Goal: Task Accomplishment & Management: Manage account settings

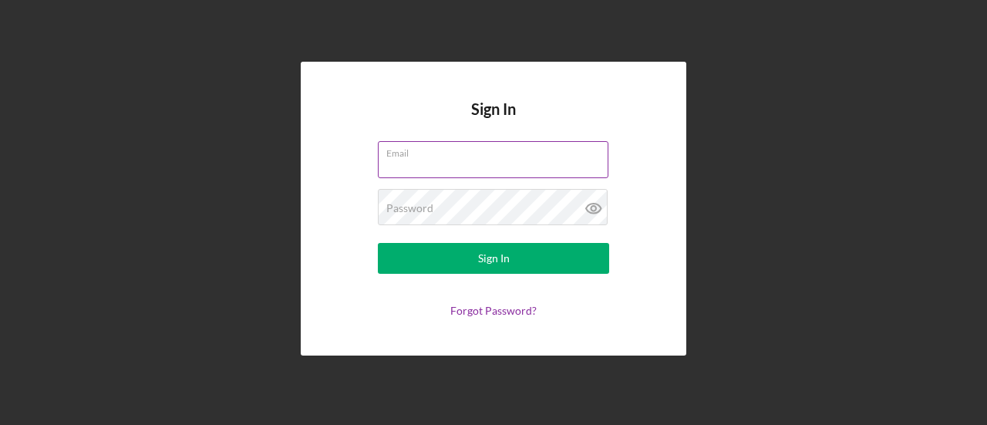
click at [411, 164] on input "Email" at bounding box center [493, 159] width 231 height 37
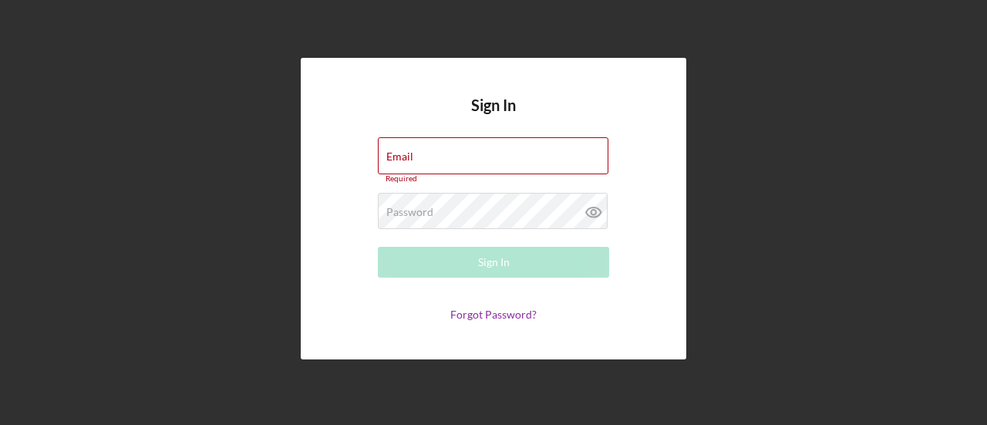
type input "brenda.villa@hias.org"
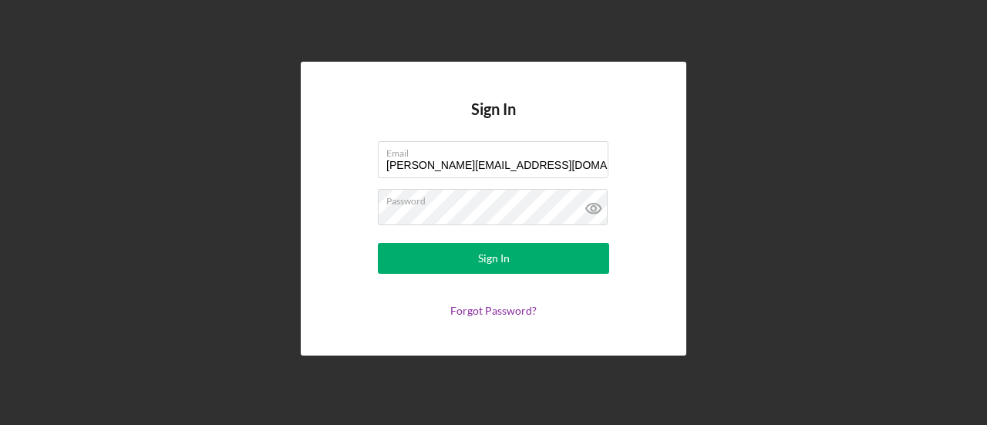
click at [378, 243] on button "Sign In" at bounding box center [493, 258] width 231 height 31
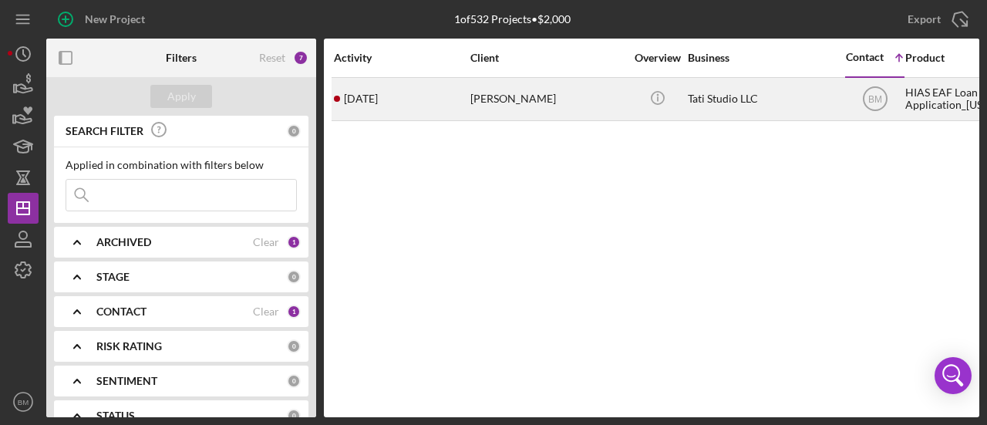
click at [485, 120] on td "[PERSON_NAME]" at bounding box center [549, 98] width 158 height 43
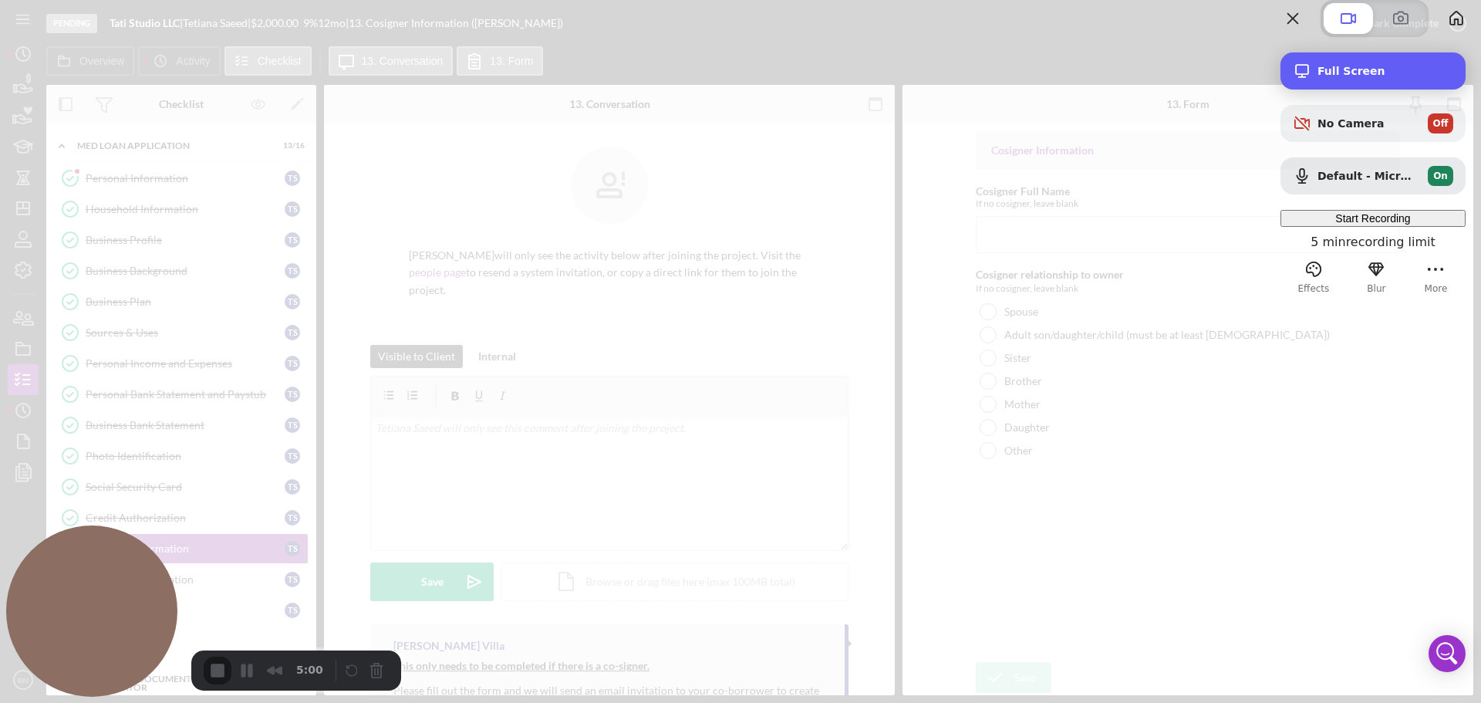
click at [986, 89] on div "Full Screen" at bounding box center [1372, 70] width 185 height 37
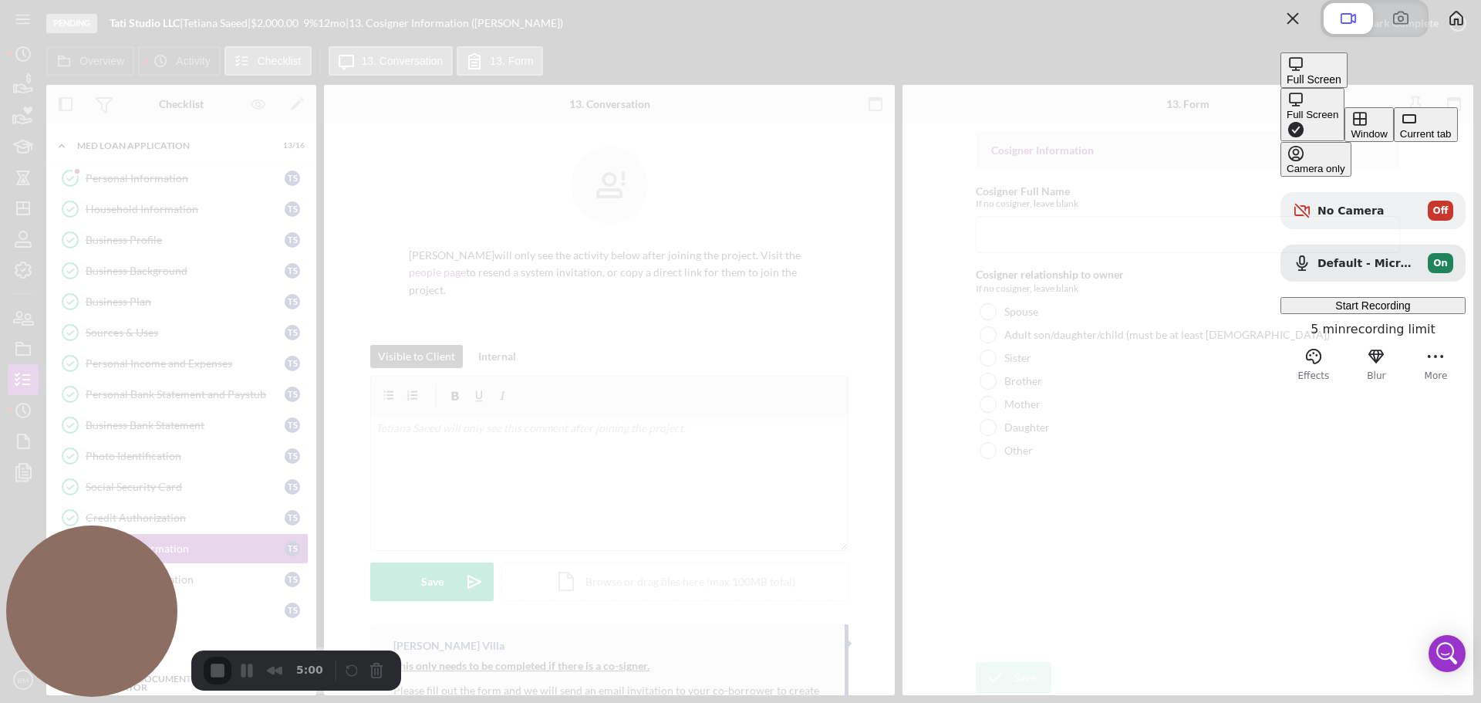
drag, startPoint x: 1269, startPoint y: 56, endPoint x: 1195, endPoint y: 45, distance: 75.7
click at [986, 45] on div at bounding box center [740, 351] width 1481 height 703
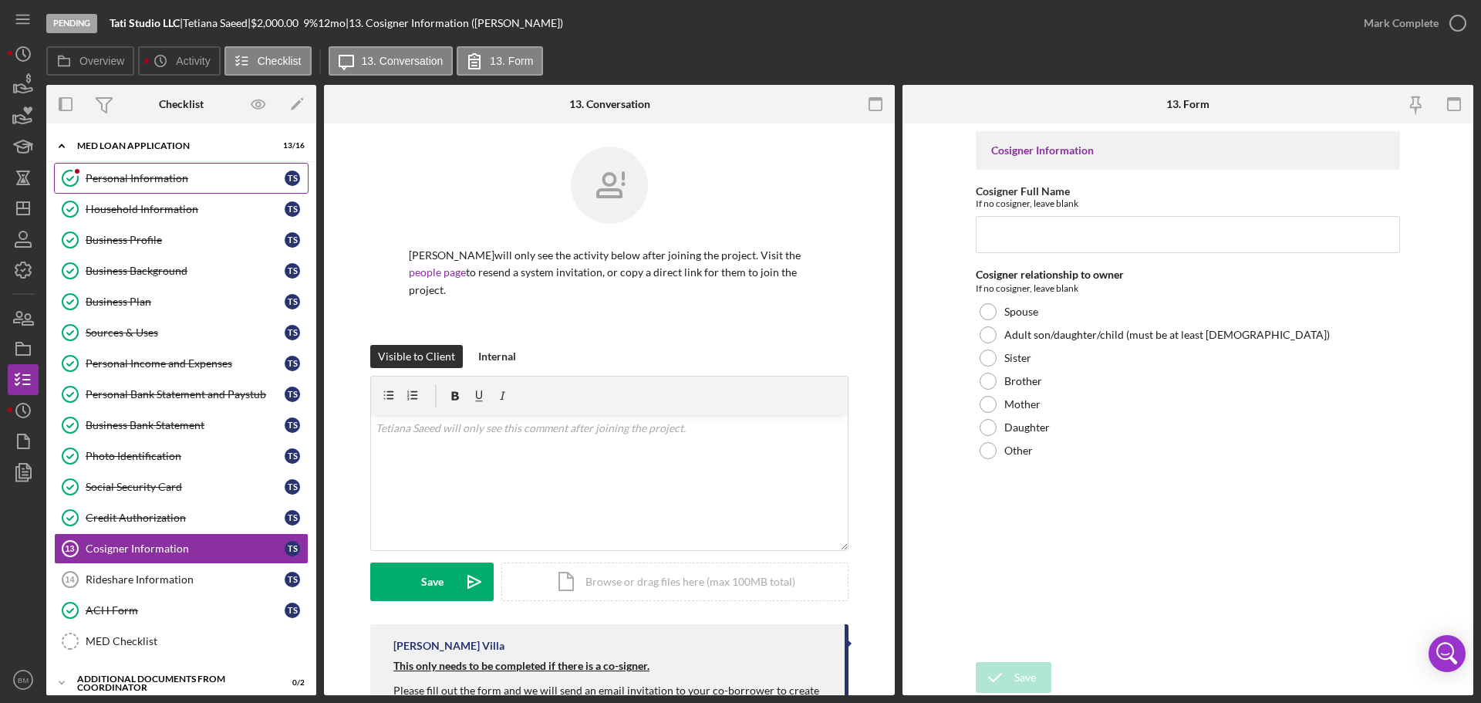
click at [228, 178] on div "Personal Information" at bounding box center [185, 178] width 199 height 12
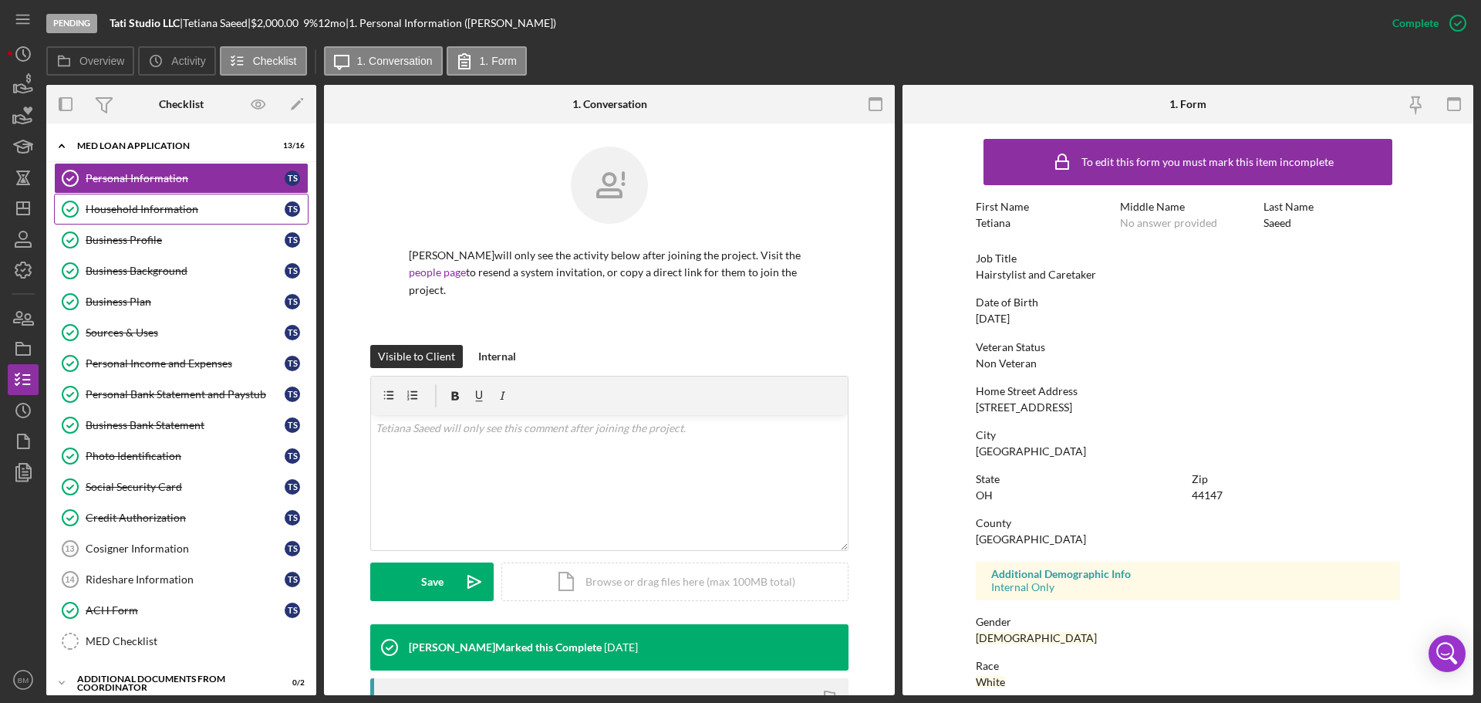
click at [214, 220] on link "Household Information Household Information T S" at bounding box center [181, 209] width 254 height 31
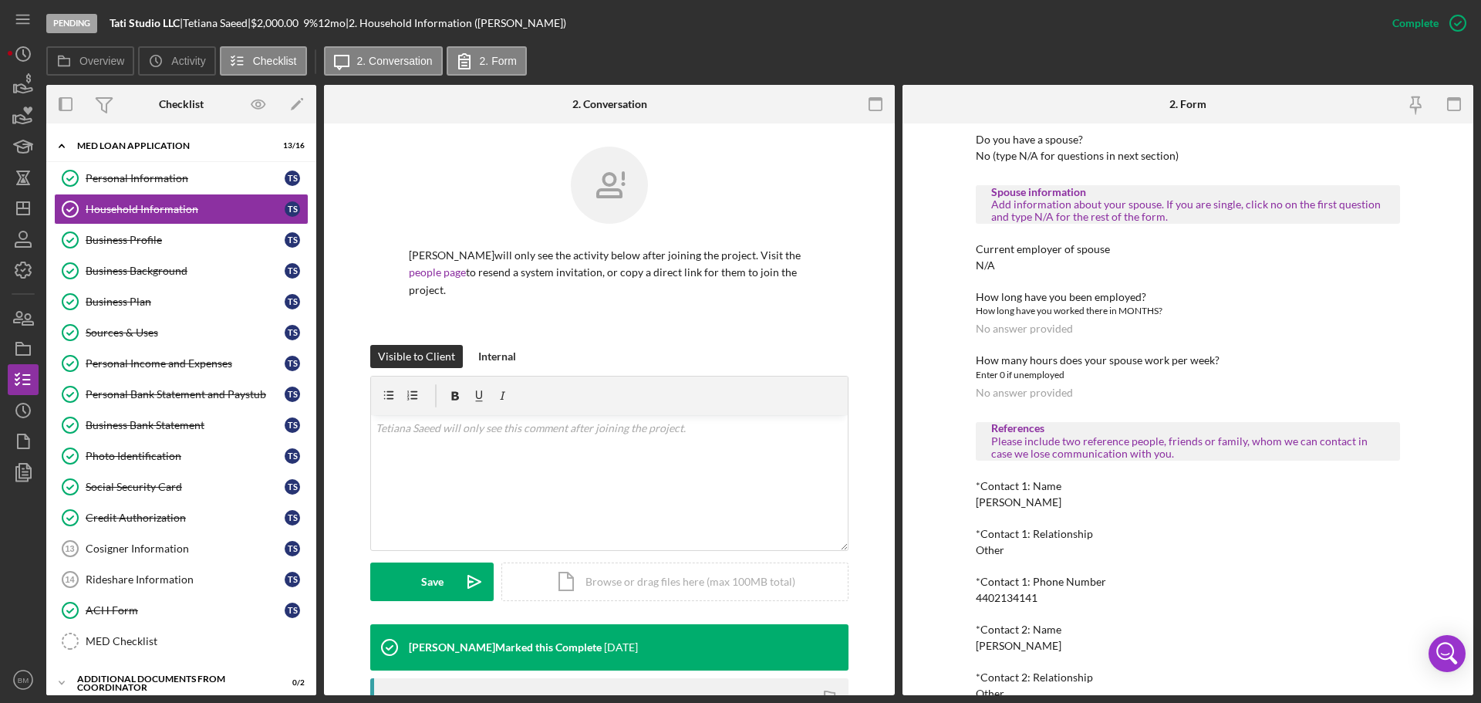
scroll to position [928, 0]
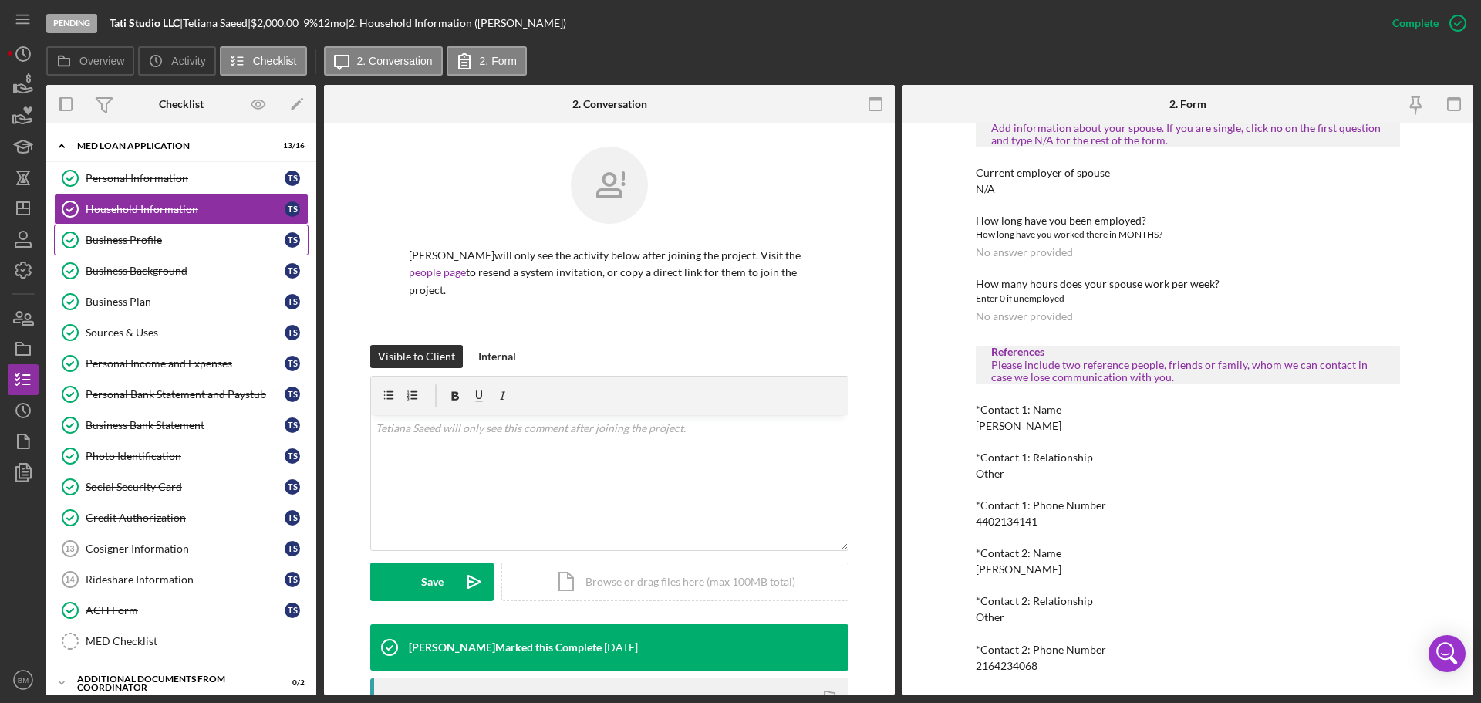
click at [137, 229] on link "Business Profile Business Profile T S" at bounding box center [181, 239] width 254 height 31
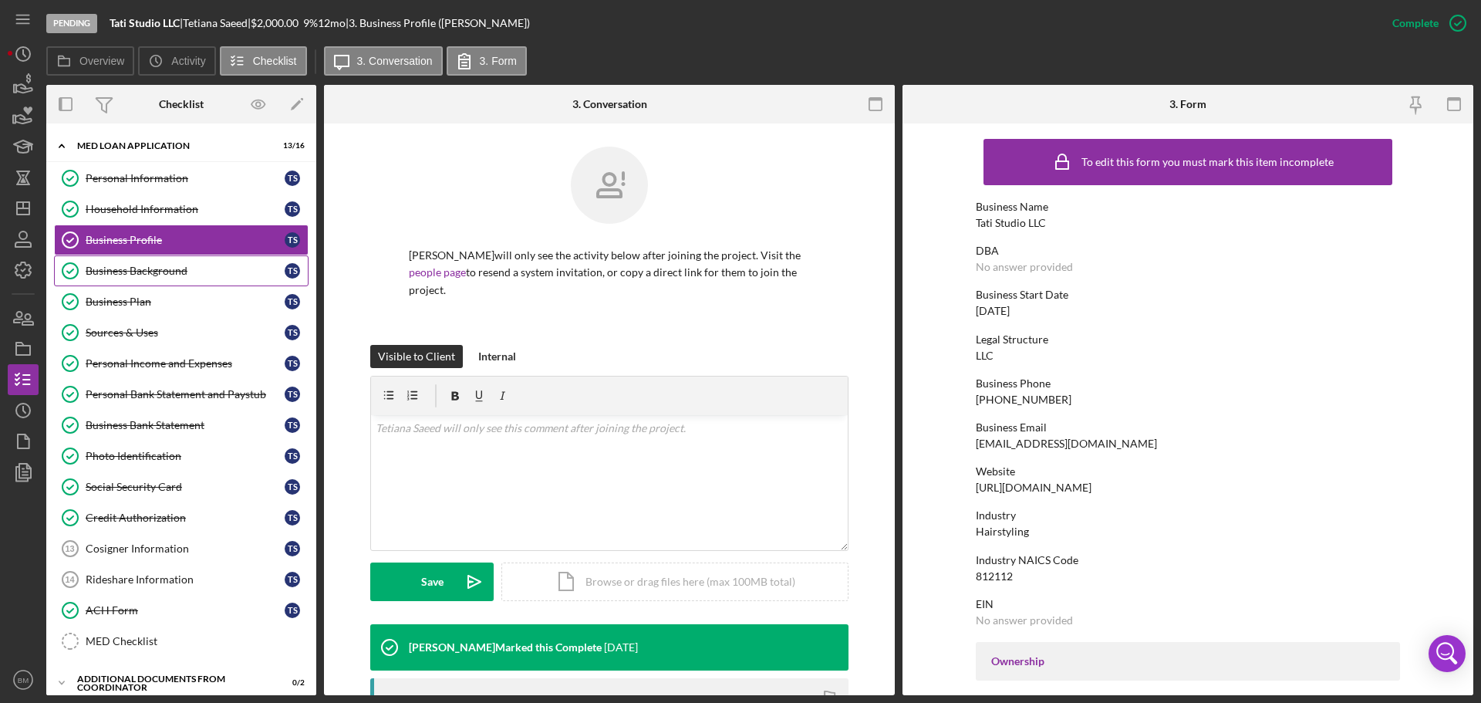
click at [238, 268] on div "Business Background" at bounding box center [185, 271] width 199 height 12
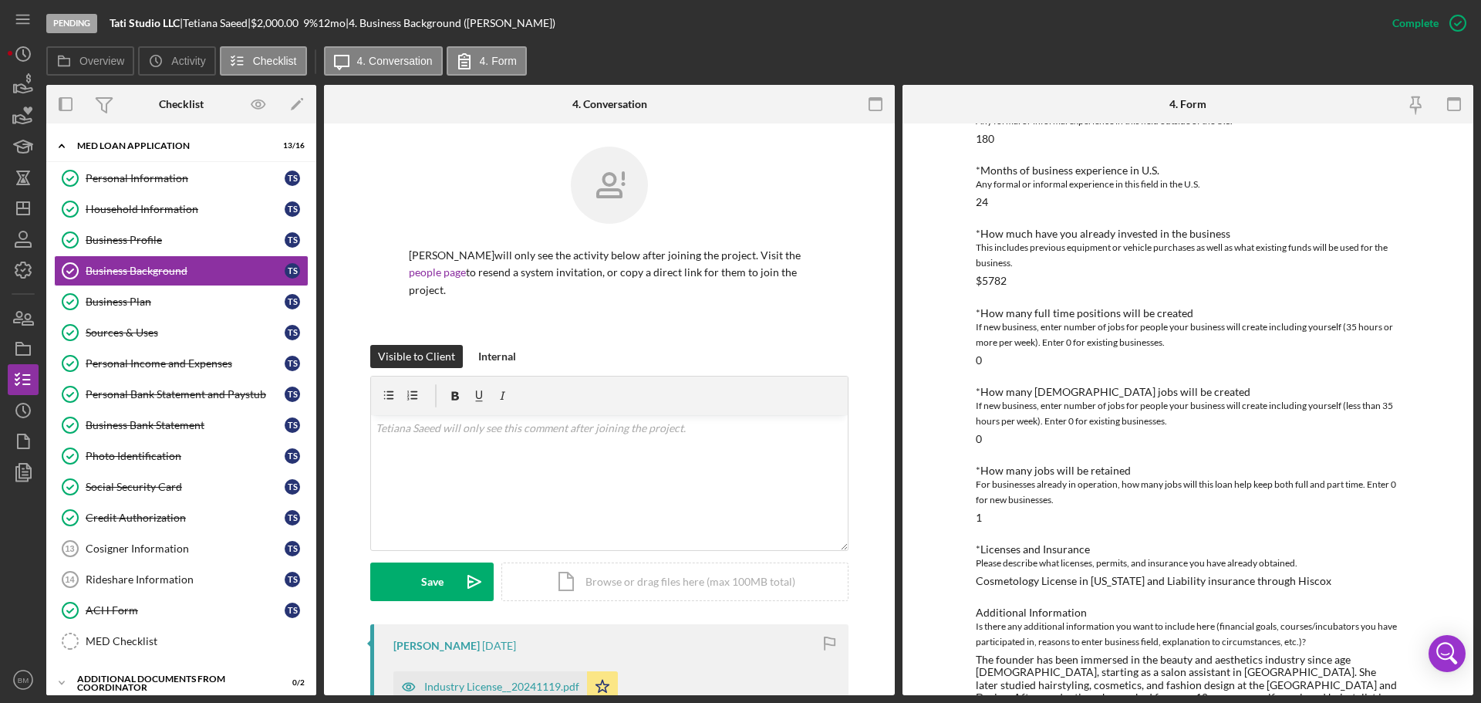
scroll to position [557, 0]
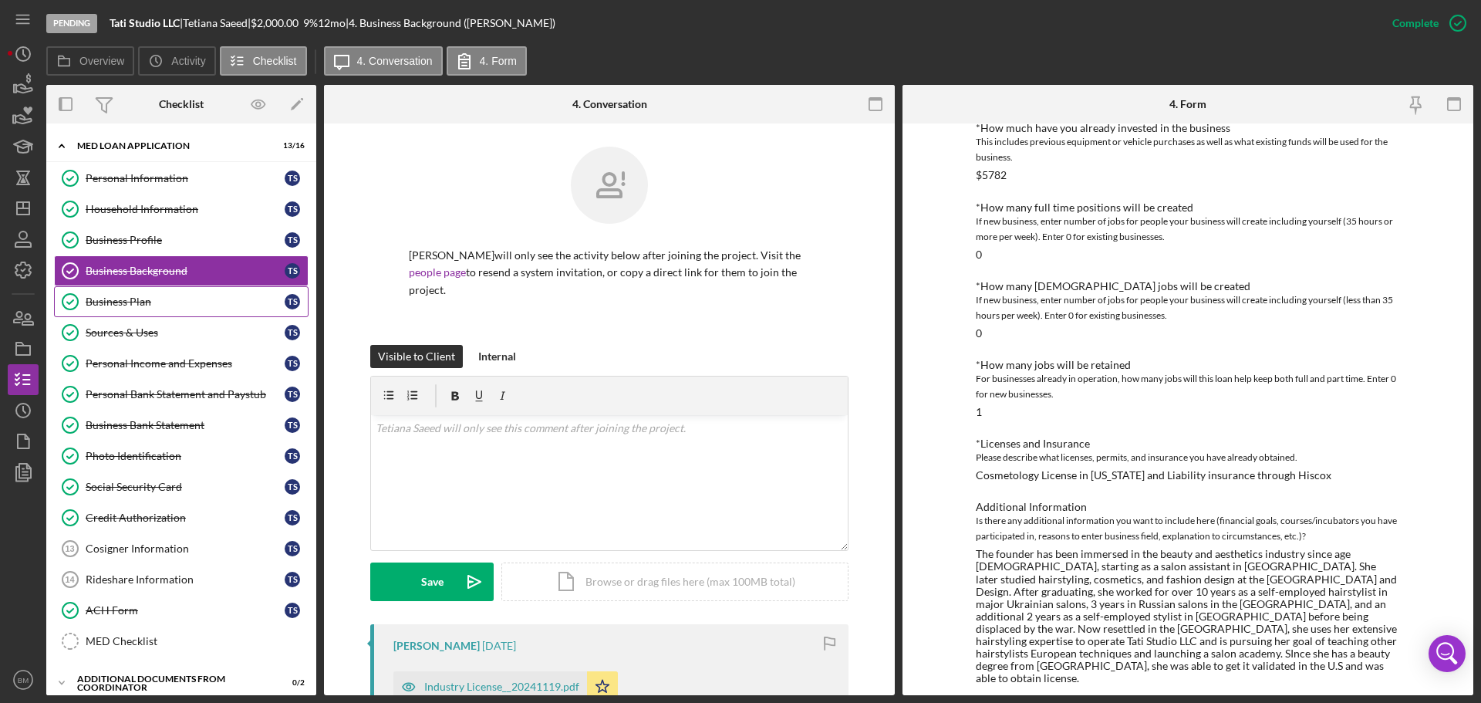
click at [146, 299] on div "Business Plan" at bounding box center [185, 301] width 199 height 12
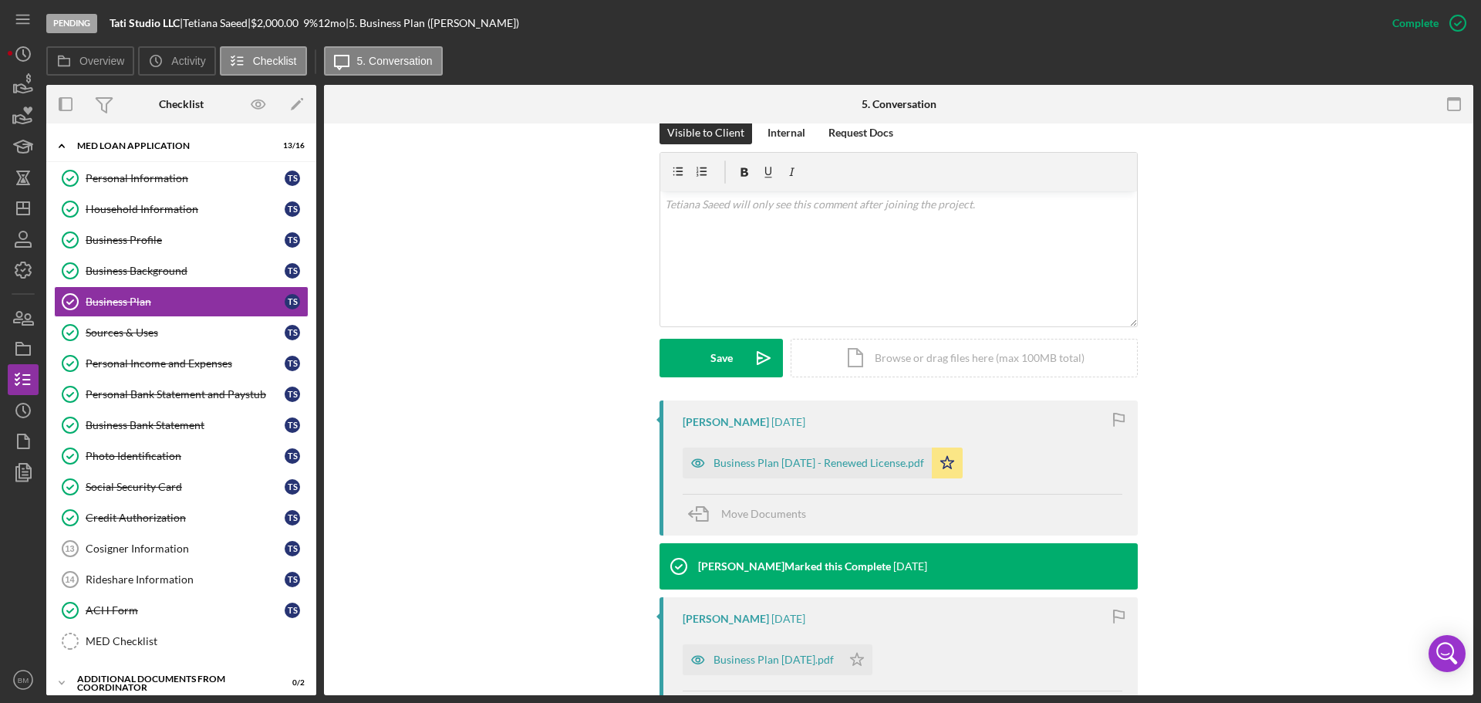
scroll to position [224, 0]
click at [788, 424] on div "Business Plan 8-7-25 - Renewed License.pdf" at bounding box center [807, 462] width 249 height 31
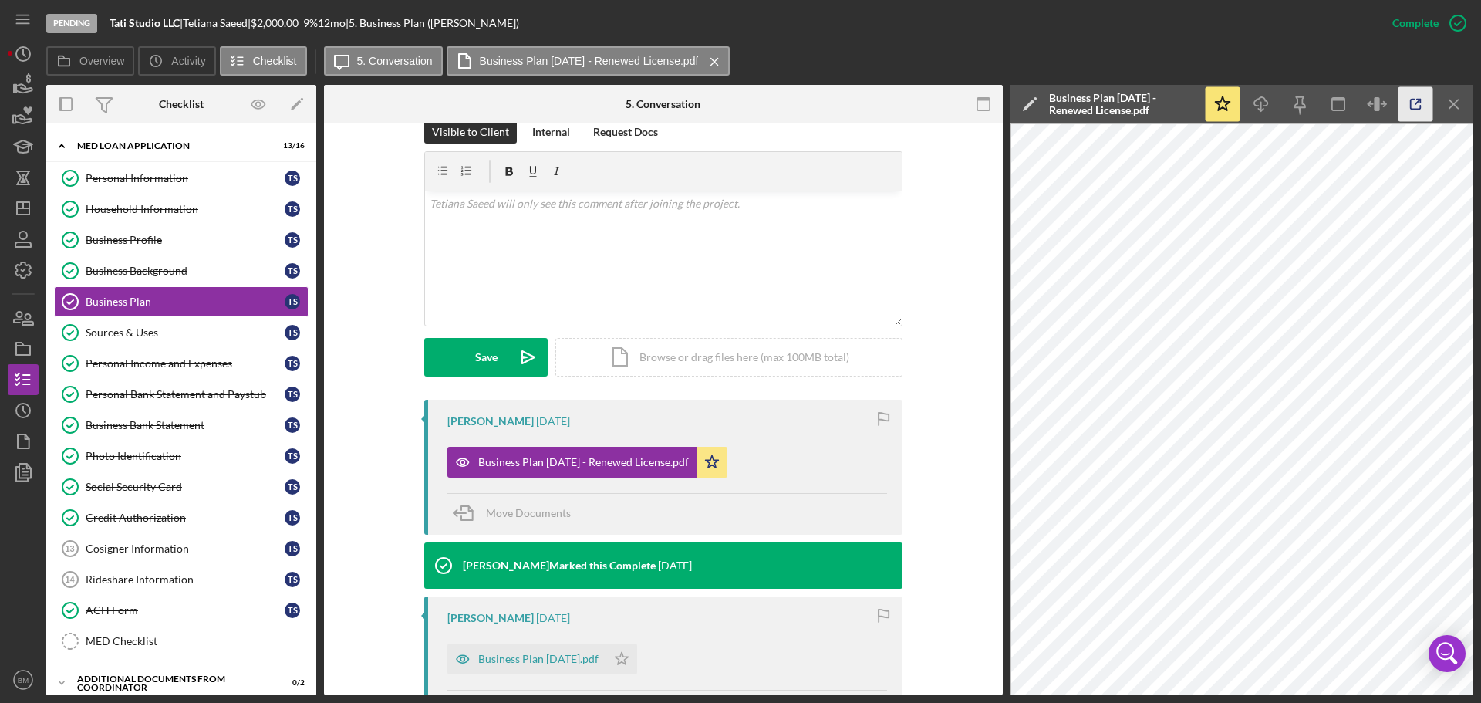
click at [986, 103] on icon "button" at bounding box center [1415, 104] width 35 height 35
click at [185, 335] on div "Sources & Uses" at bounding box center [185, 332] width 199 height 12
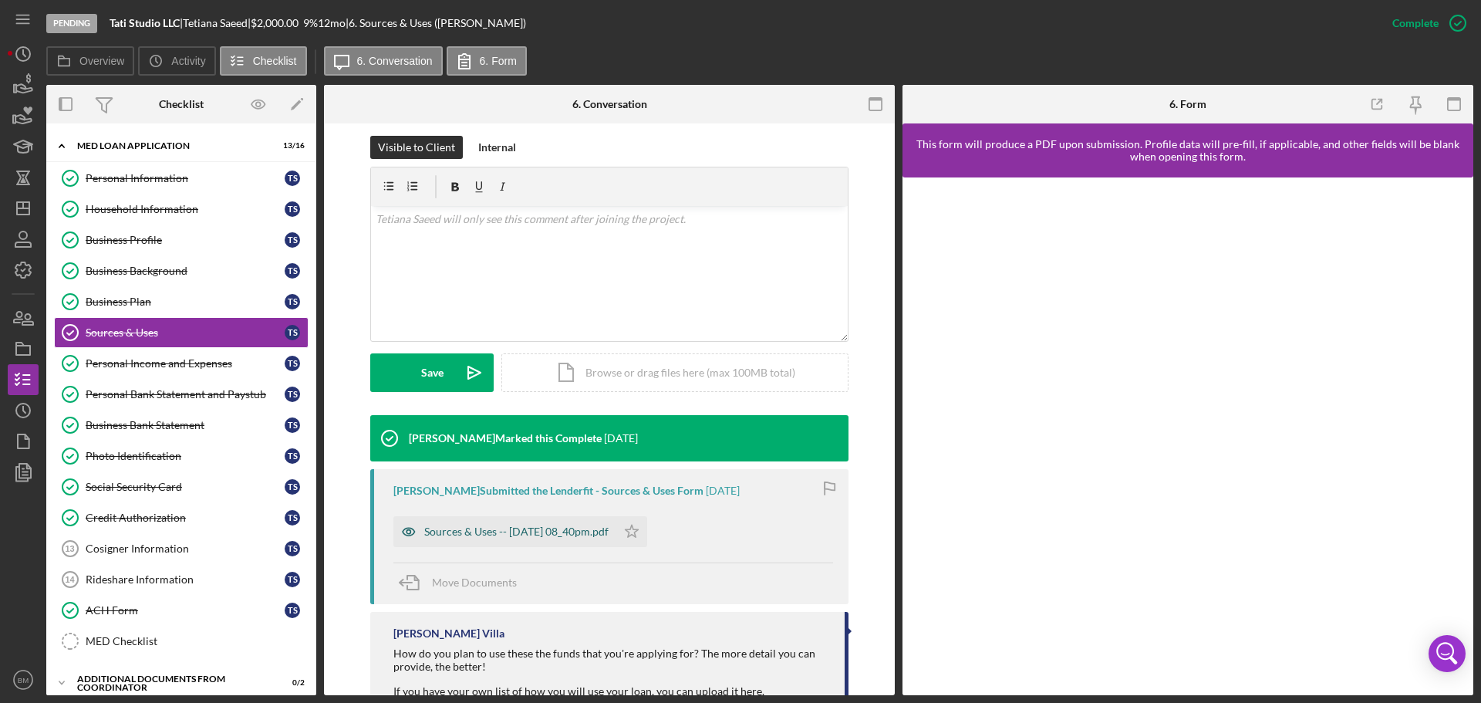
click at [540, 424] on div "Sources & Uses -- 2025-08-06 08_40pm.pdf" at bounding box center [504, 531] width 223 height 31
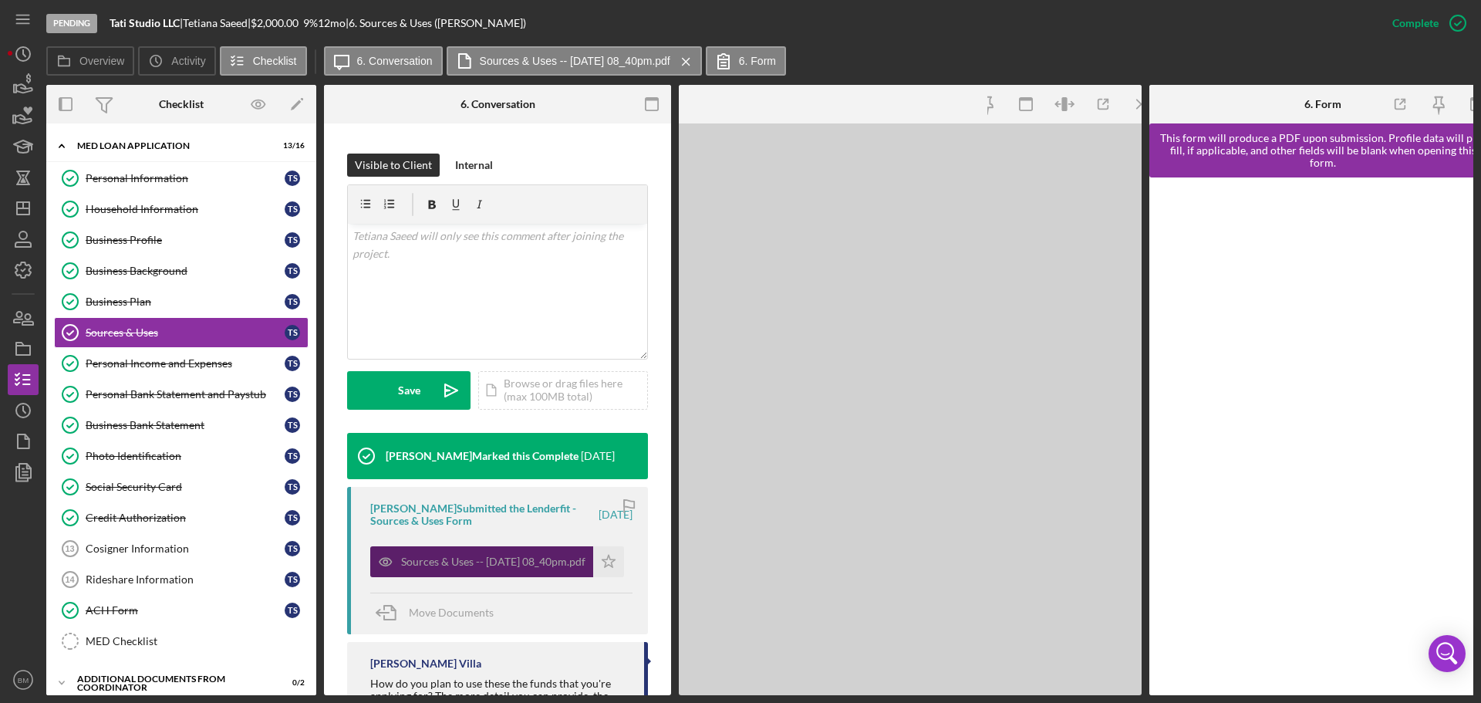
scroll to position [244, 0]
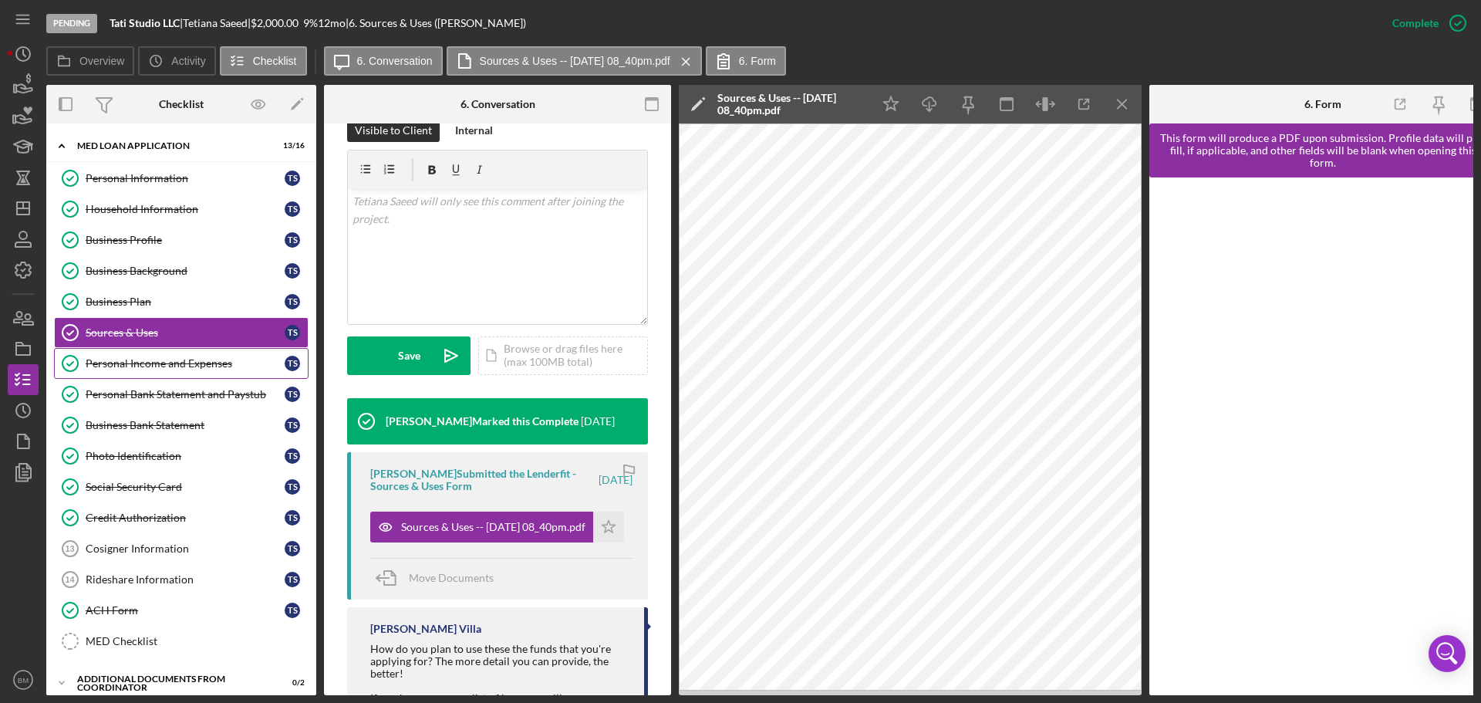
drag, startPoint x: 183, startPoint y: 366, endPoint x: 123, endPoint y: 349, distance: 62.5
click at [123, 349] on link "Personal Income and Expenses Personal Income and Expenses T S" at bounding box center [181, 363] width 254 height 31
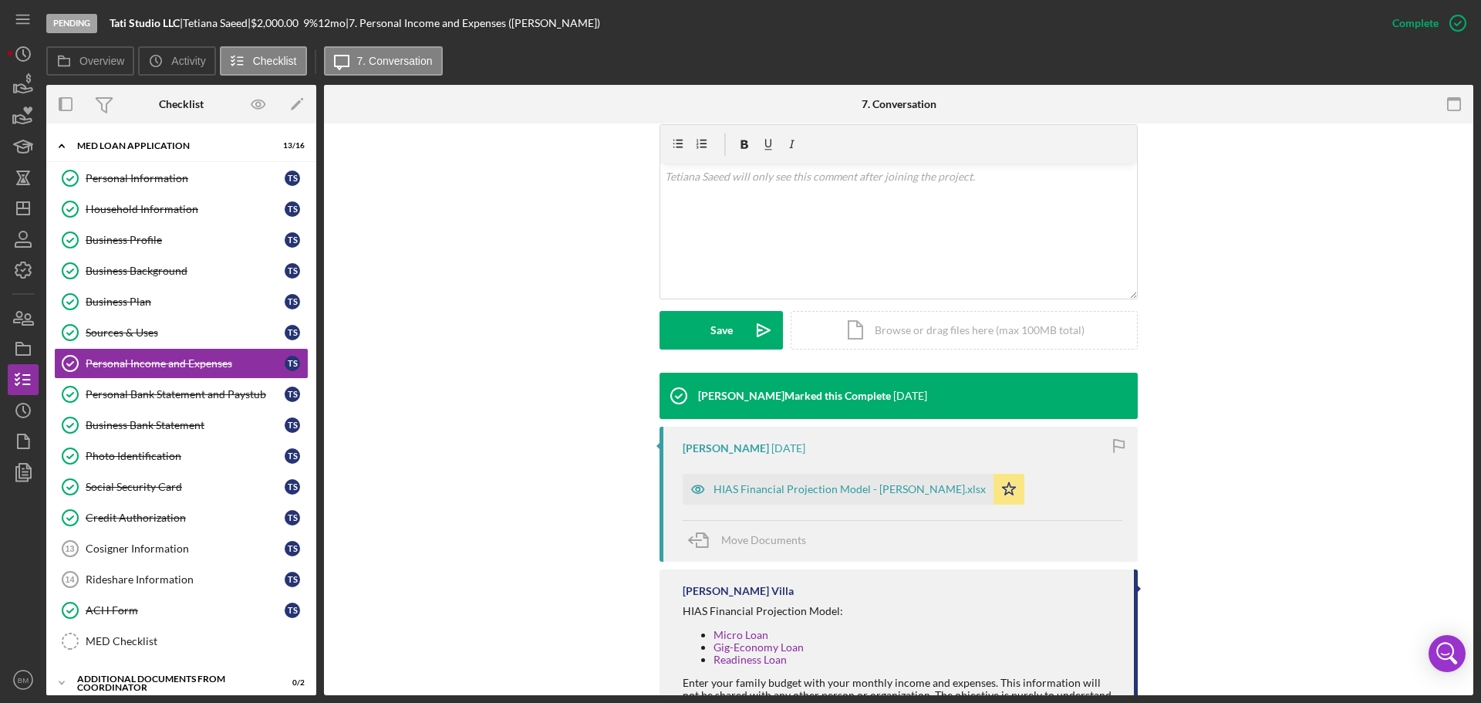
scroll to position [252, 0]
drag, startPoint x: 824, startPoint y: 474, endPoint x: 760, endPoint y: 477, distance: 64.1
click at [760, 424] on div "HIAS Financial Projection Model - [PERSON_NAME].xlsx" at bounding box center [849, 488] width 272 height 12
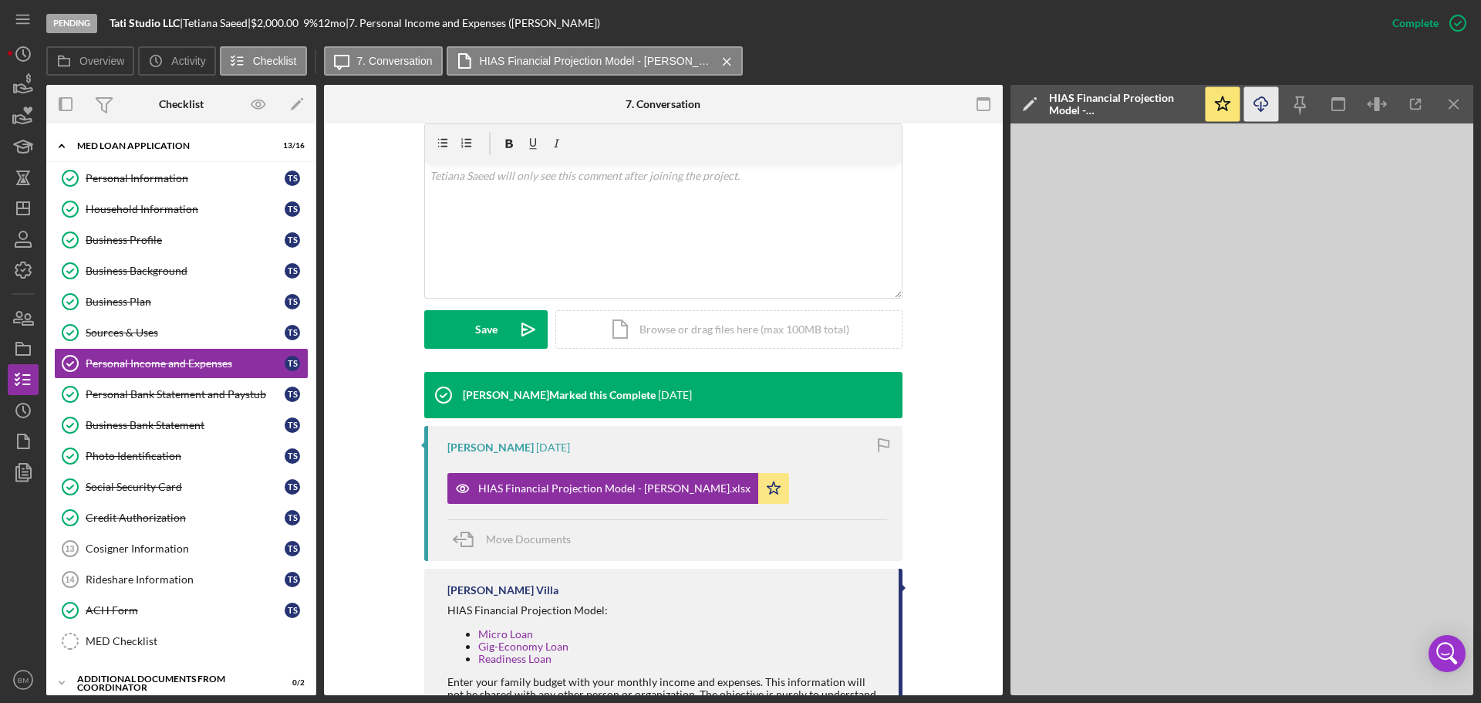
click at [986, 104] on icon "Icon/Download" at bounding box center [1261, 104] width 35 height 35
click at [166, 389] on div "Personal Bank Statement and Paystub" at bounding box center [185, 394] width 199 height 12
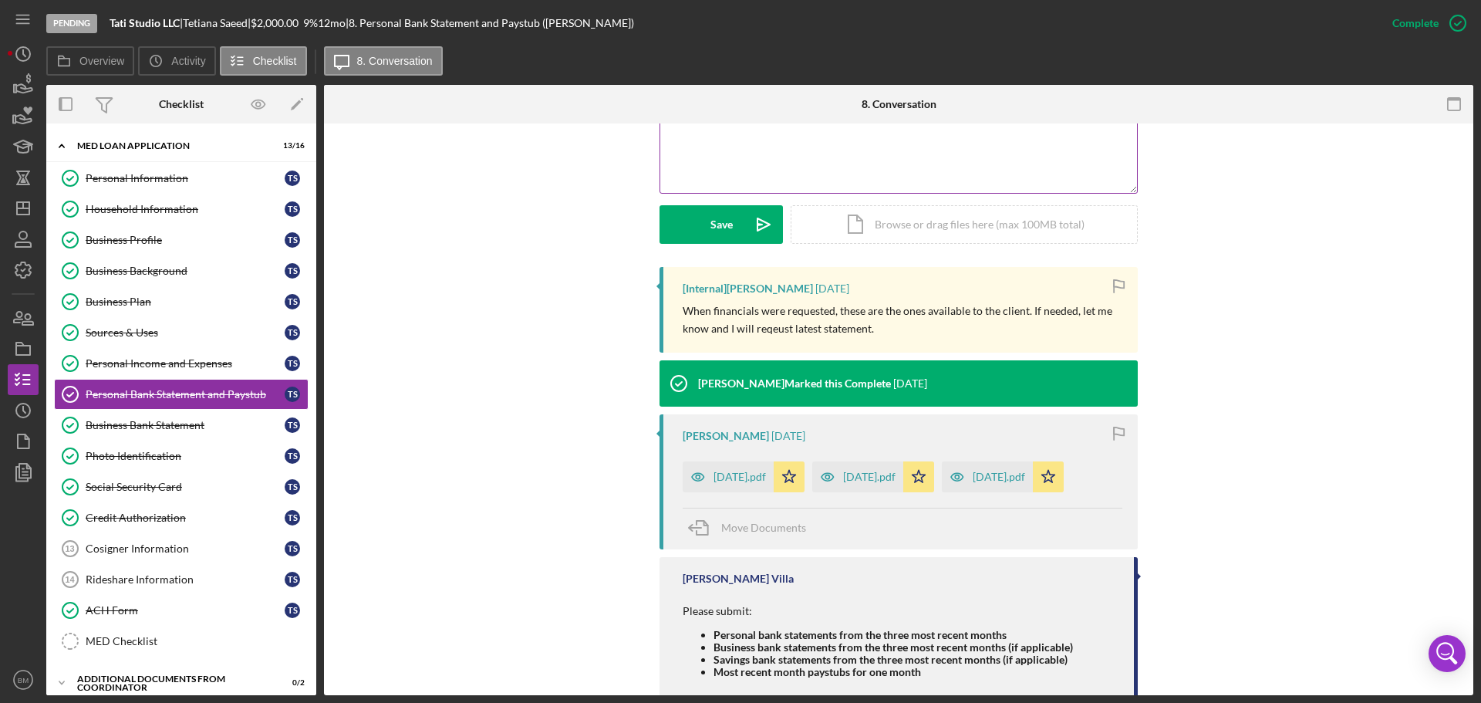
scroll to position [396, 0]
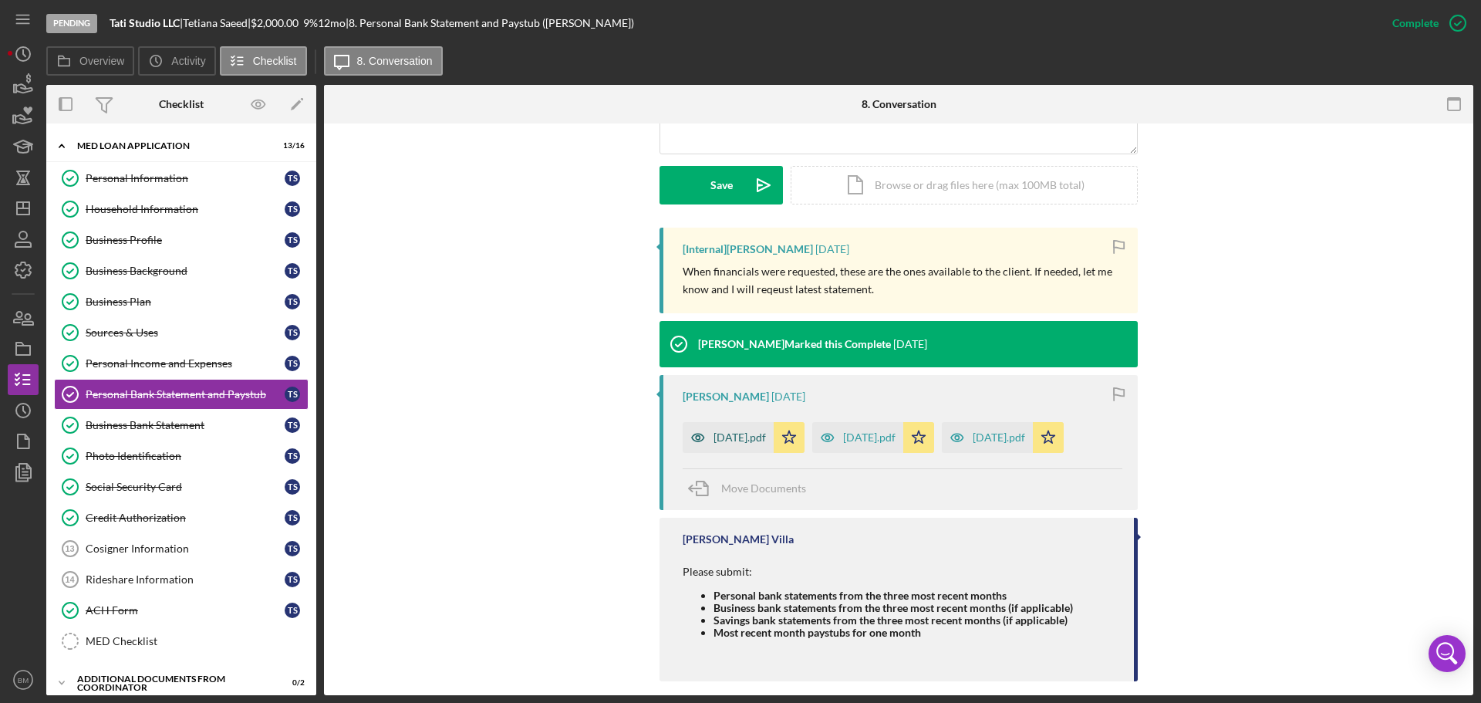
click at [747, 424] on div "April 25.pdf" at bounding box center [739, 437] width 52 height 12
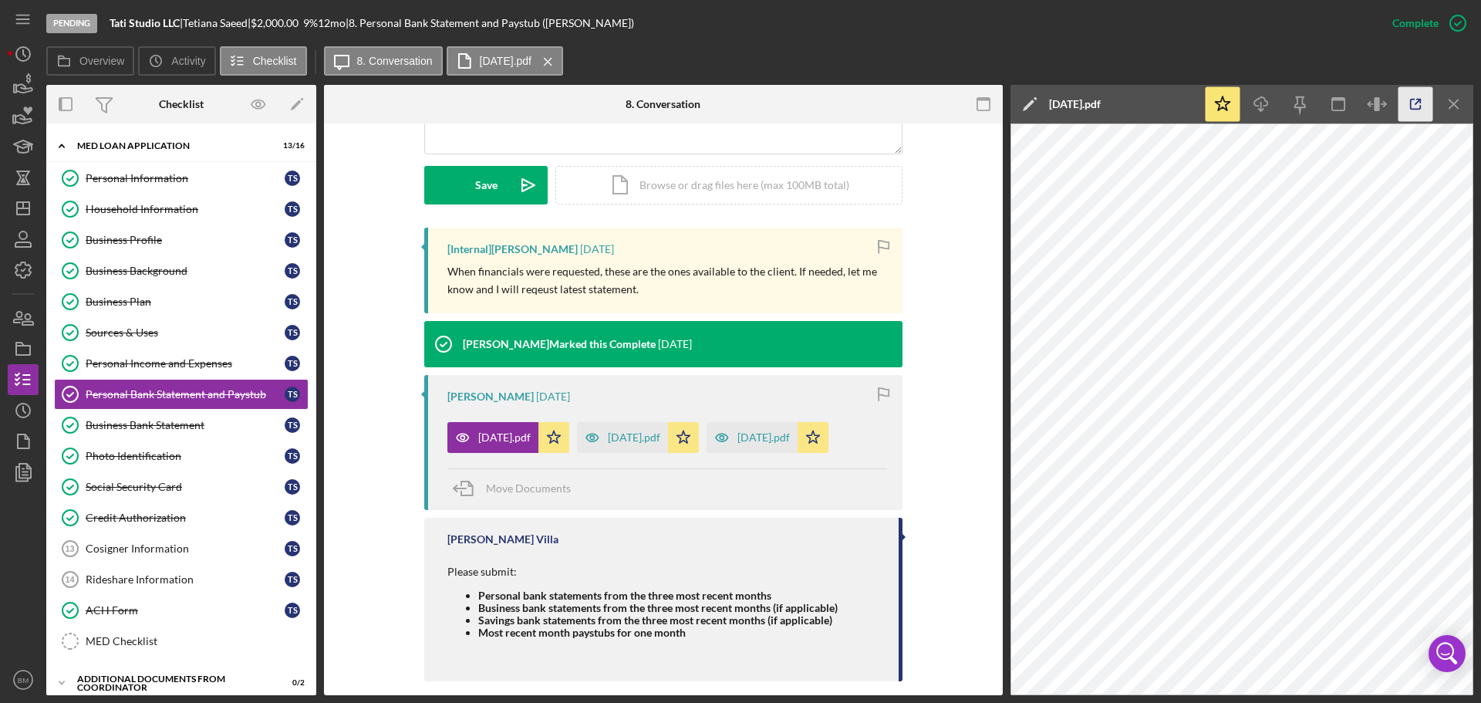
click at [986, 106] on icon "button" at bounding box center [1416, 104] width 10 height 10
drag, startPoint x: 730, startPoint y: 426, endPoint x: 783, endPoint y: 450, distance: 58.0
click at [783, 424] on div "Stephany Rojo 6 days ago April 25.pdf Icon/Star June 25.pdf Icon/Star May 25.pd…" at bounding box center [663, 442] width 478 height 135
click at [757, 424] on div "May 25.pdf" at bounding box center [751, 437] width 91 height 31
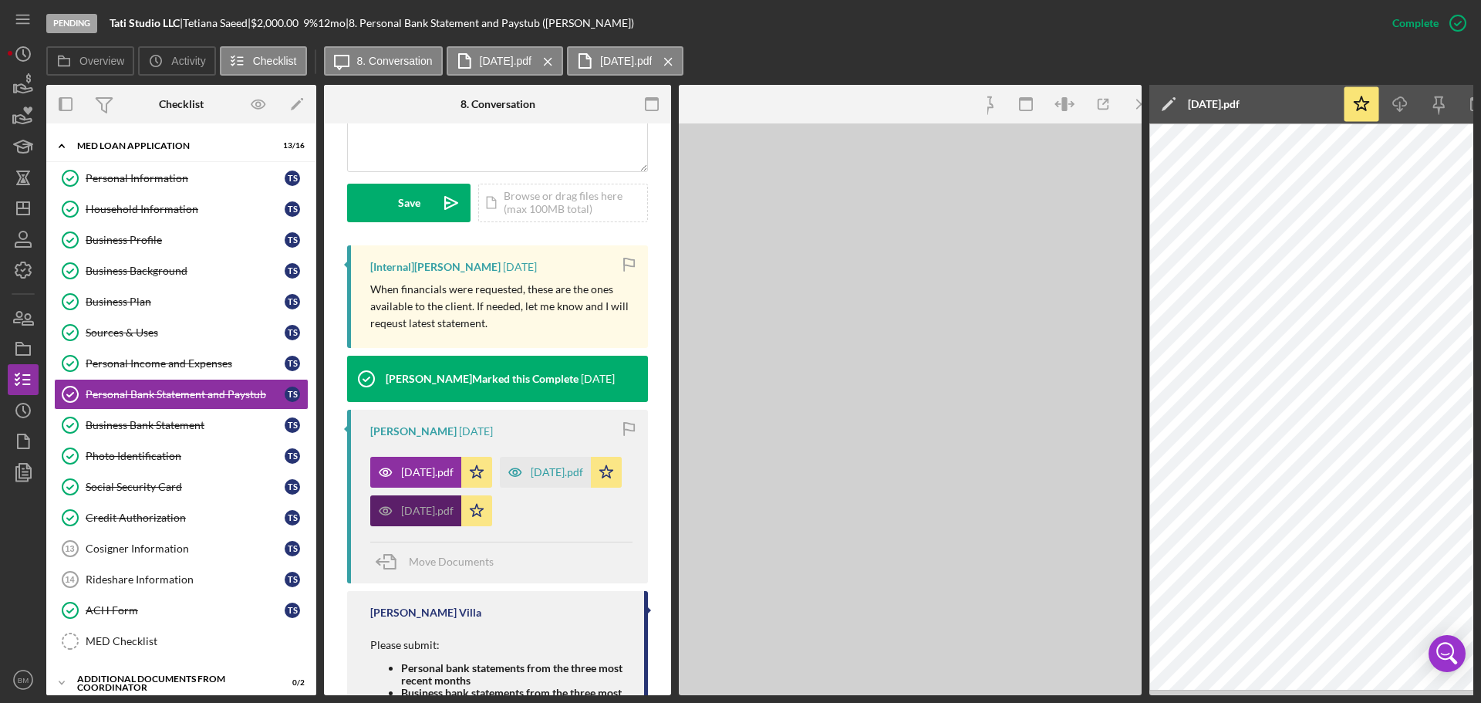
scroll to position [431, 0]
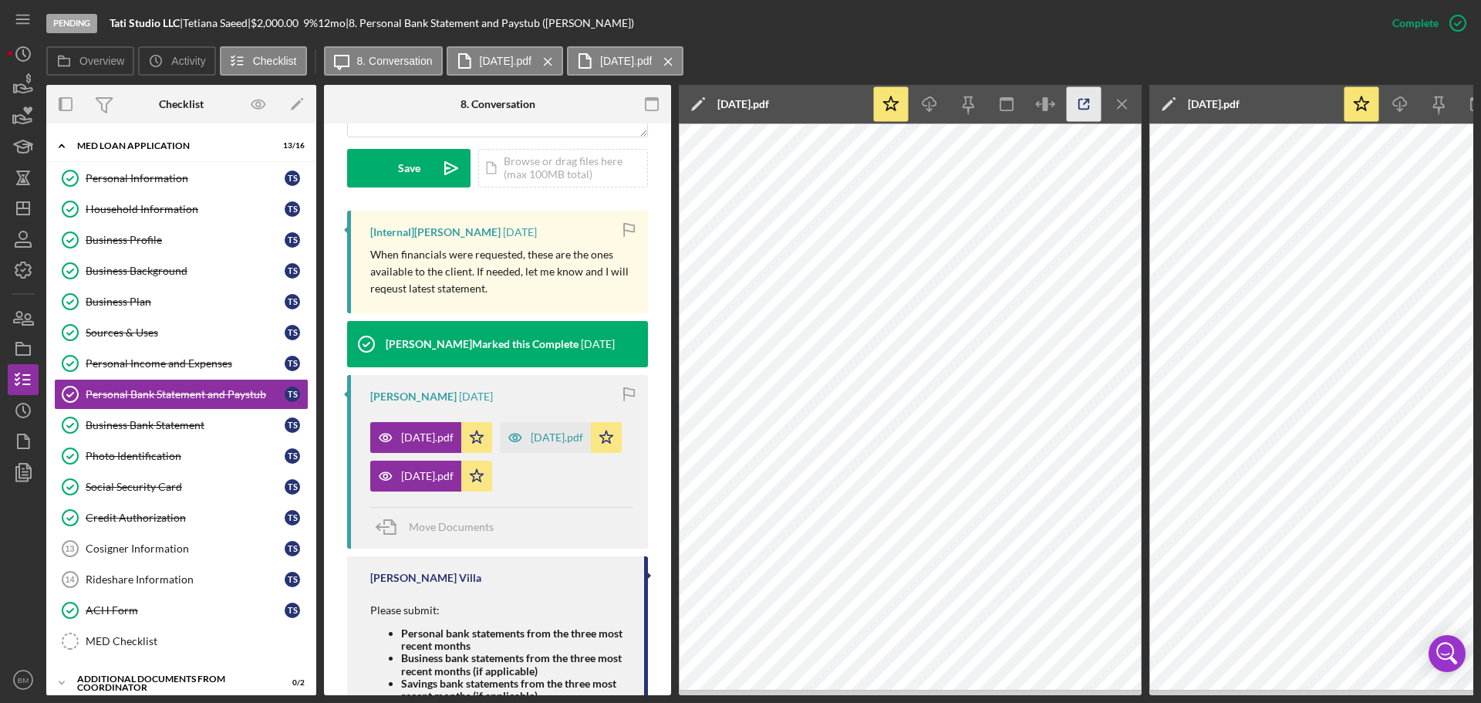
click at [986, 113] on icon "button" at bounding box center [1084, 104] width 35 height 35
click at [500, 424] on div "June 25.pdf" at bounding box center [545, 437] width 91 height 31
click at [986, 103] on icon "button" at bounding box center [1084, 104] width 35 height 35
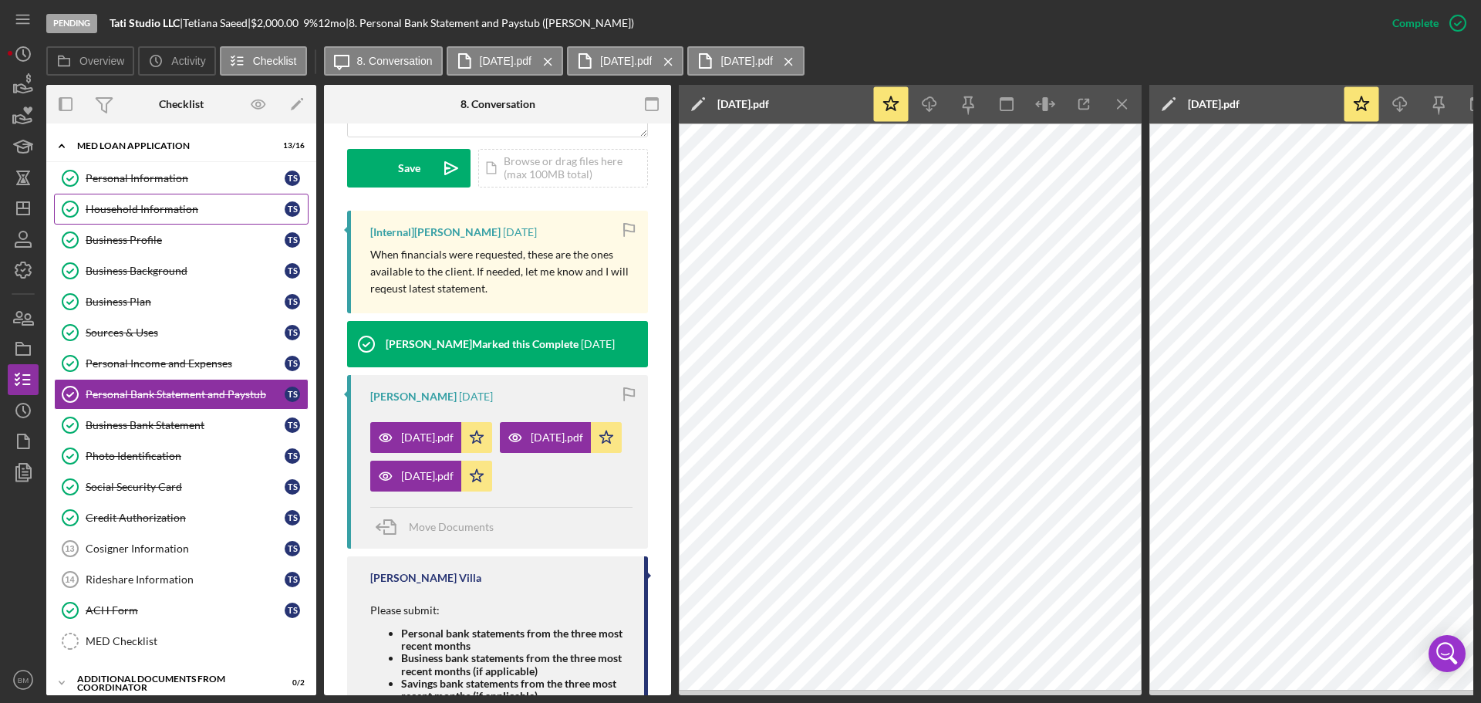
click at [174, 214] on div "Household Information" at bounding box center [185, 209] width 199 height 12
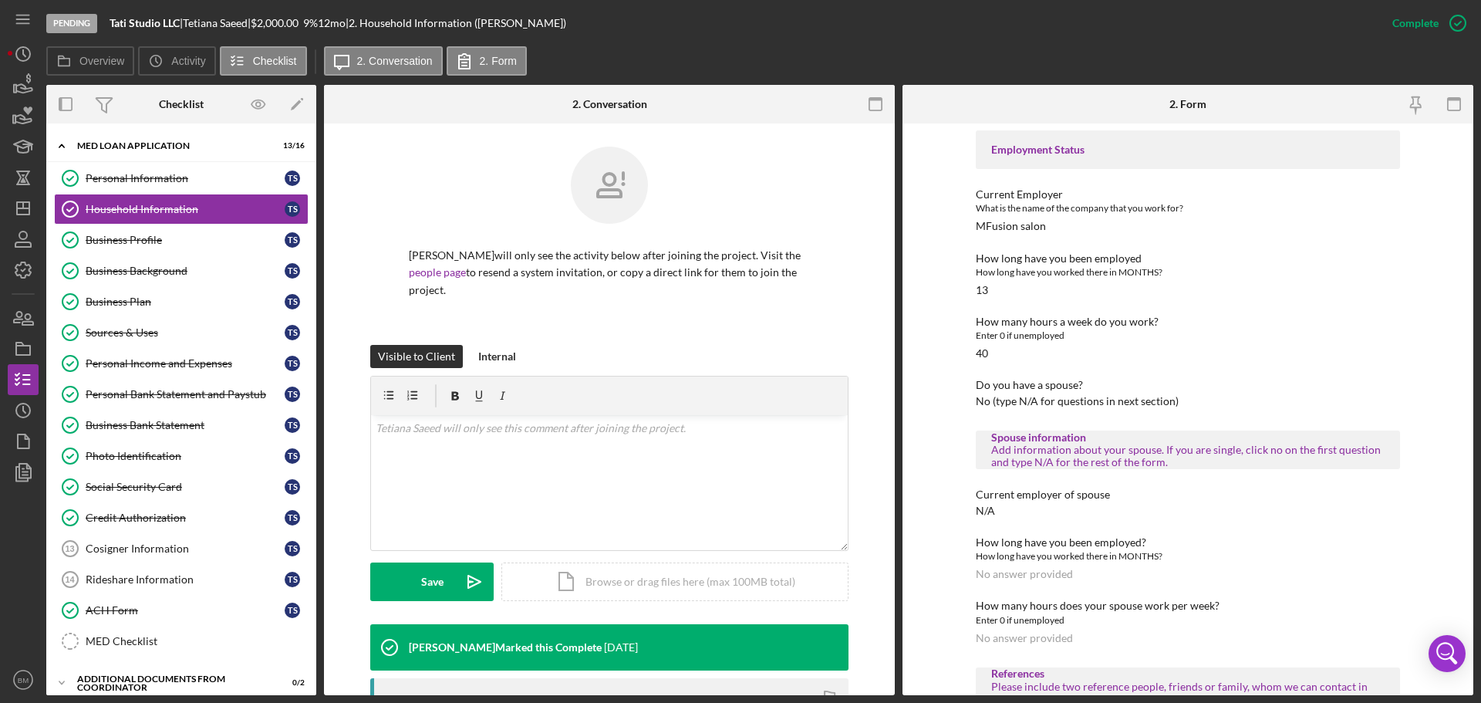
scroll to position [606, 0]
drag, startPoint x: 167, startPoint y: 439, endPoint x: 130, endPoint y: 447, distance: 38.0
click at [130, 424] on link "Photo Identification Photo Identification T S" at bounding box center [181, 455] width 254 height 31
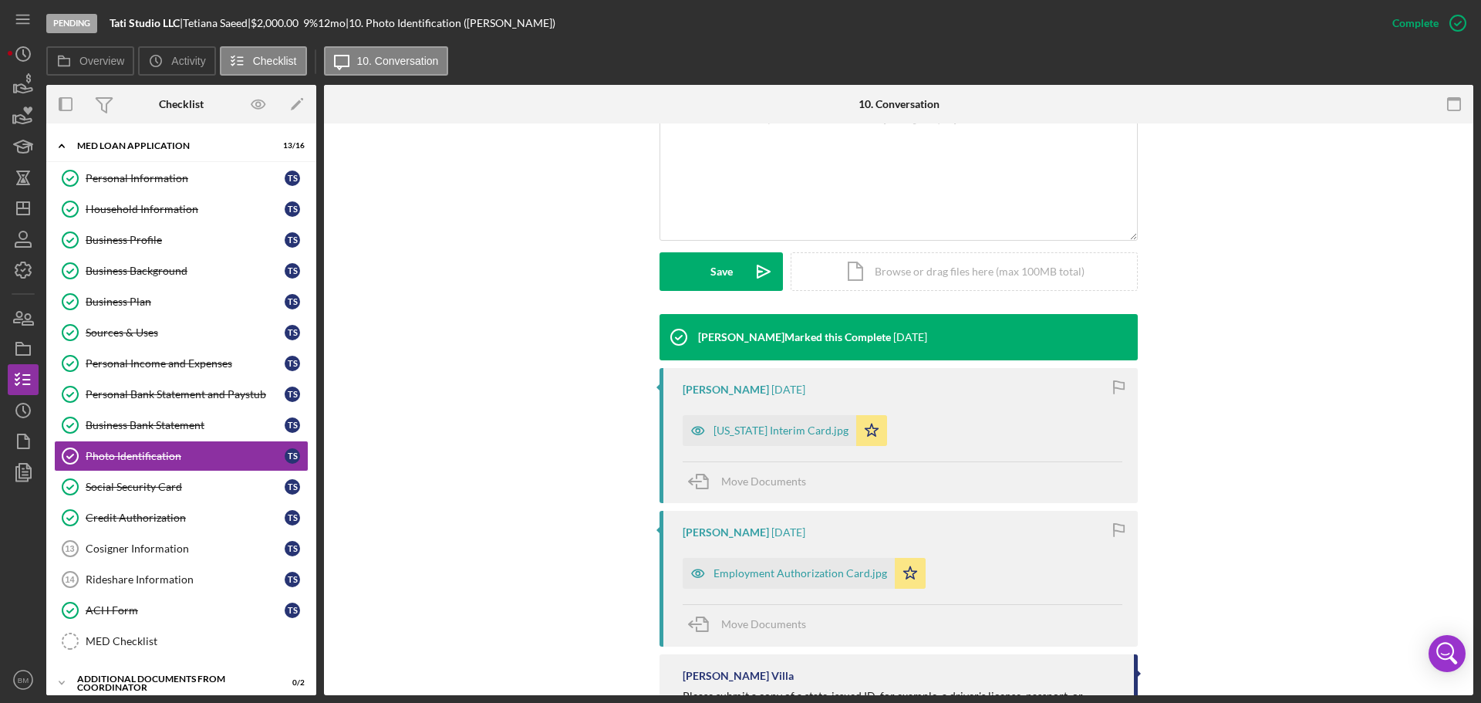
scroll to position [437, 0]
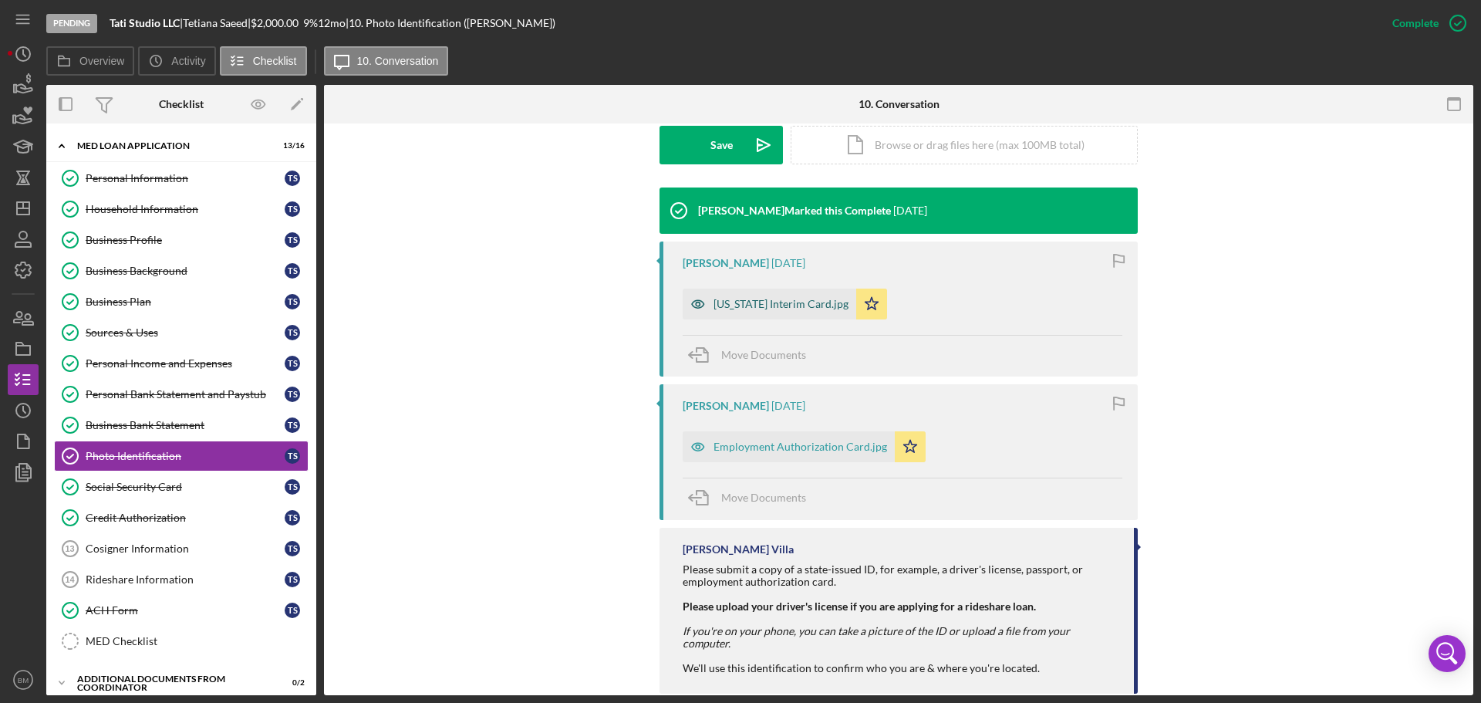
click at [740, 298] on div "Ohio Interim Card.jpg" at bounding box center [780, 304] width 135 height 12
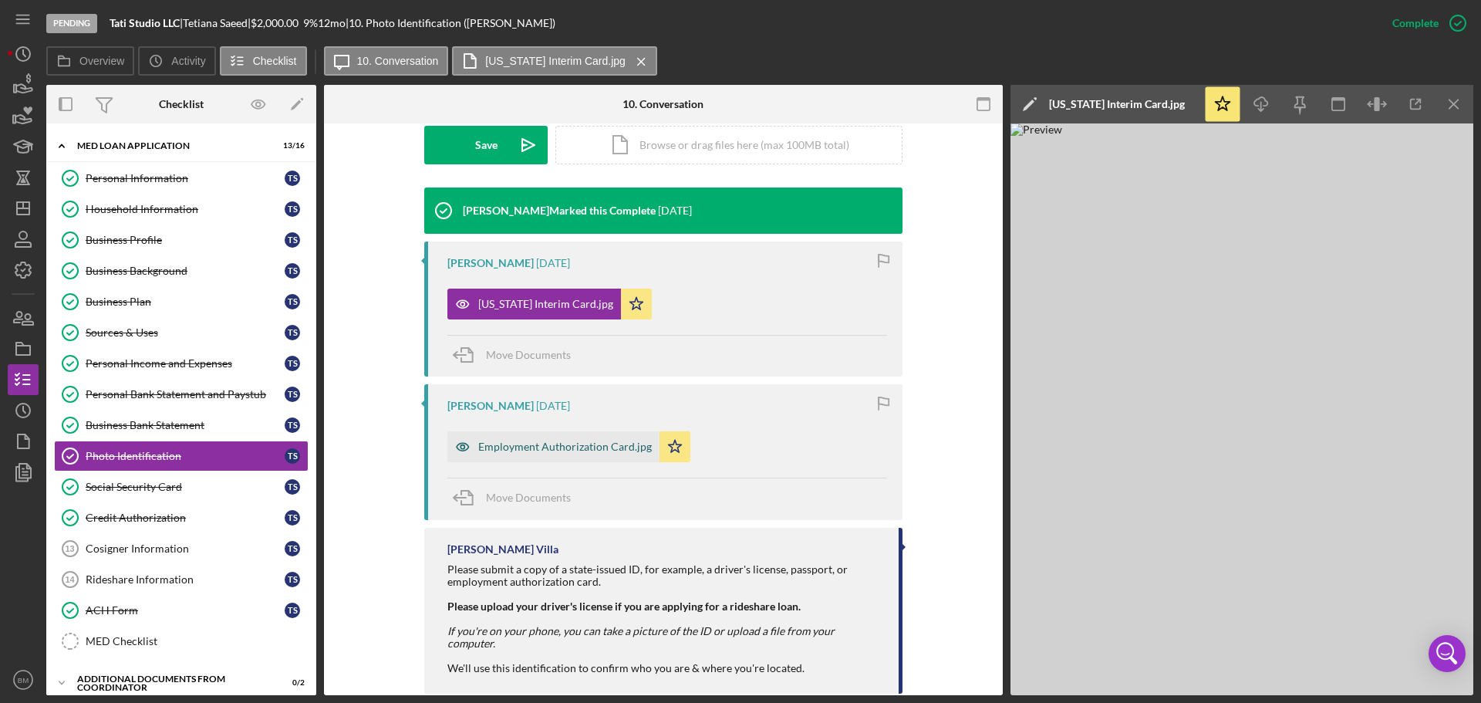
click at [524, 424] on div "Employment Authorization Card.jpg" at bounding box center [565, 446] width 174 height 12
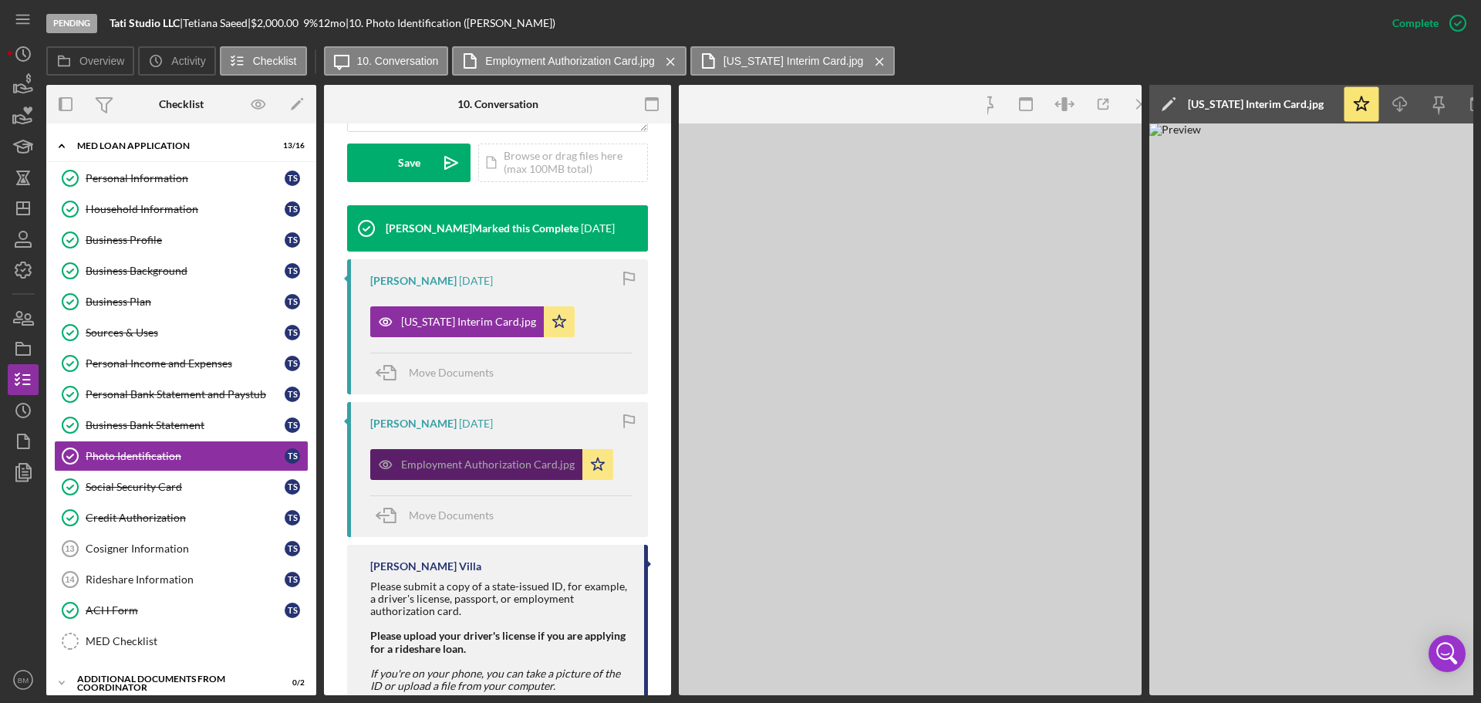
scroll to position [471, 0]
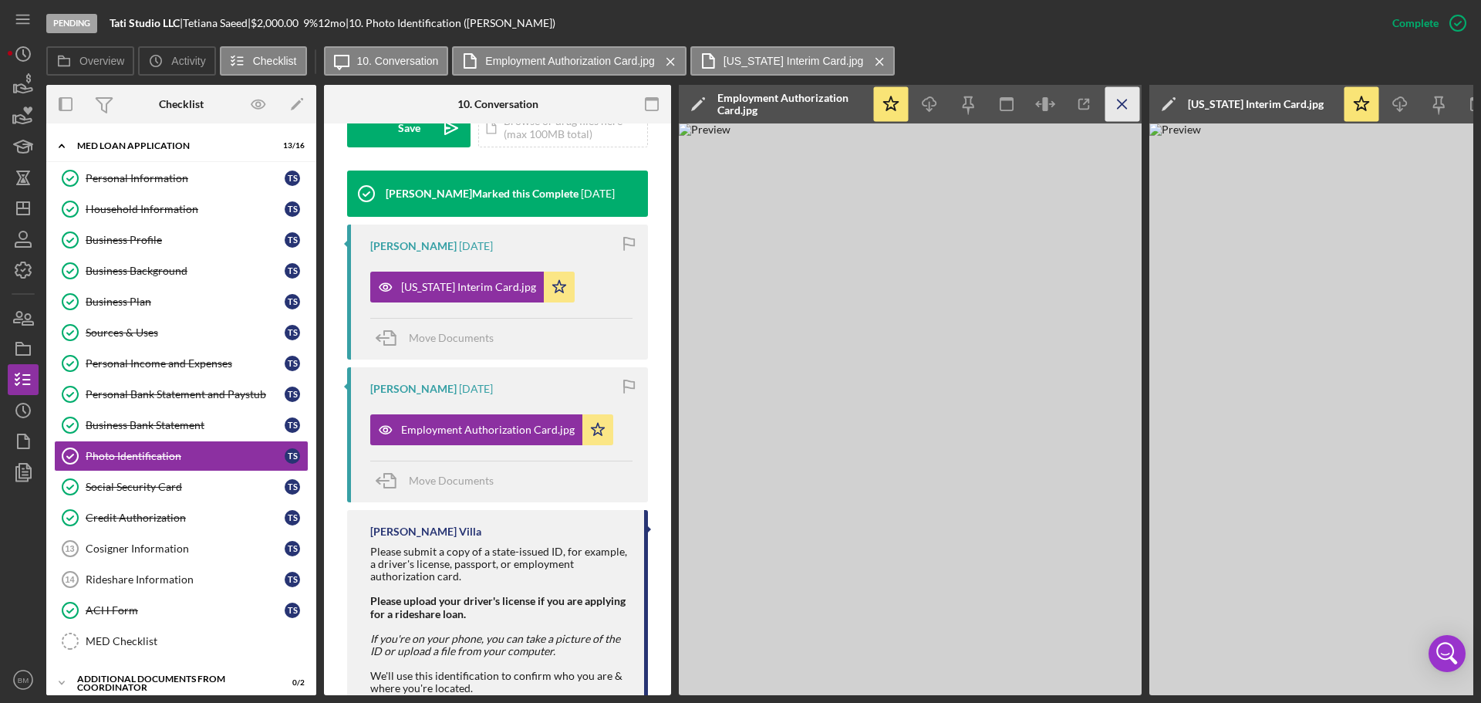
click at [986, 96] on icon "Icon/Menu Close" at bounding box center [1122, 104] width 35 height 35
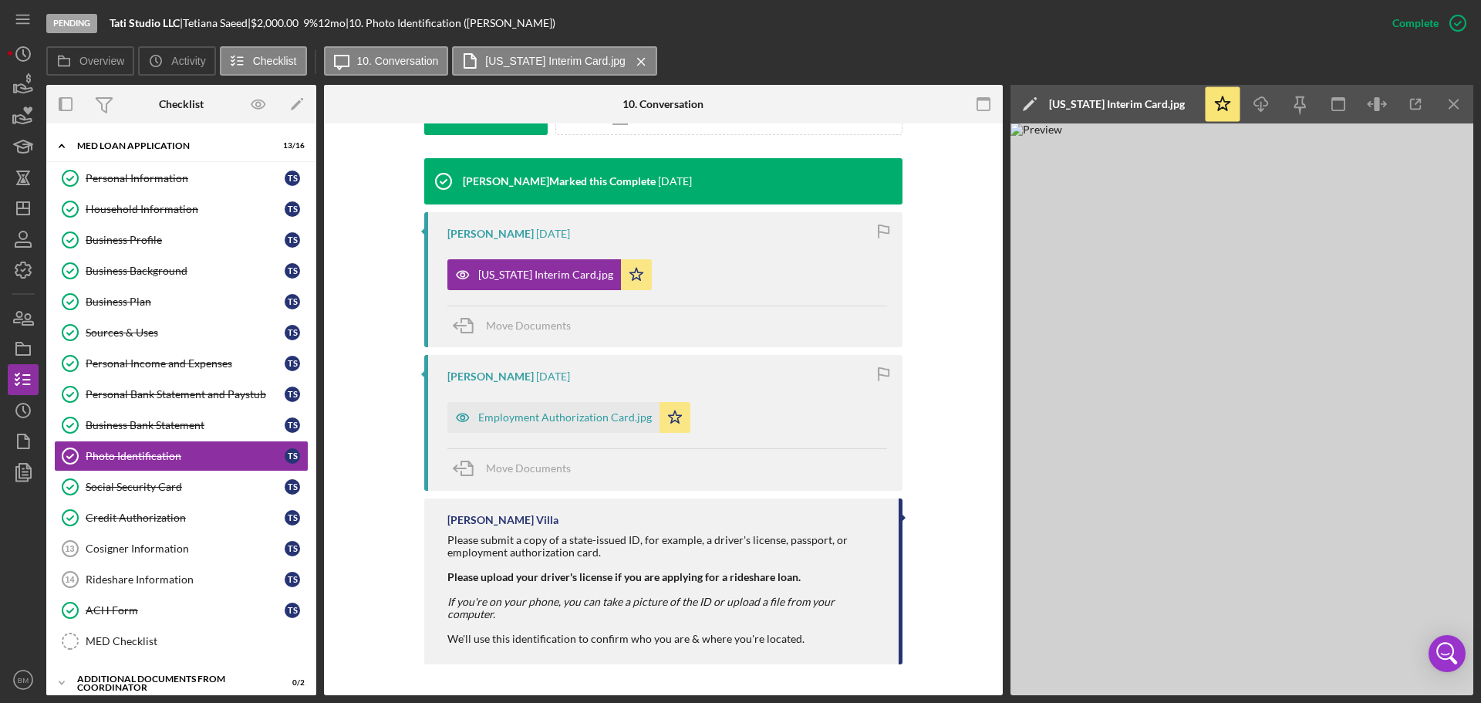
scroll to position [437, 0]
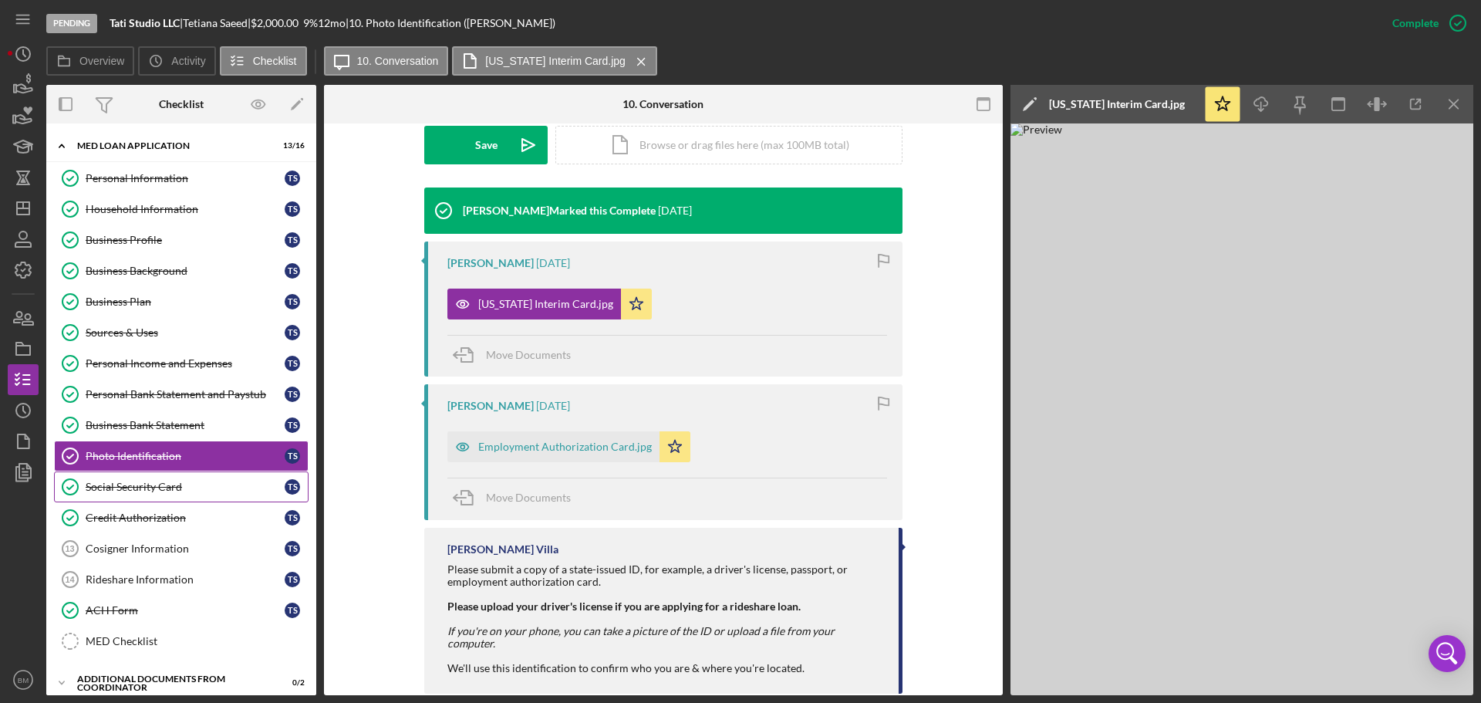
click at [195, 424] on div "Social Security Card" at bounding box center [185, 486] width 199 height 12
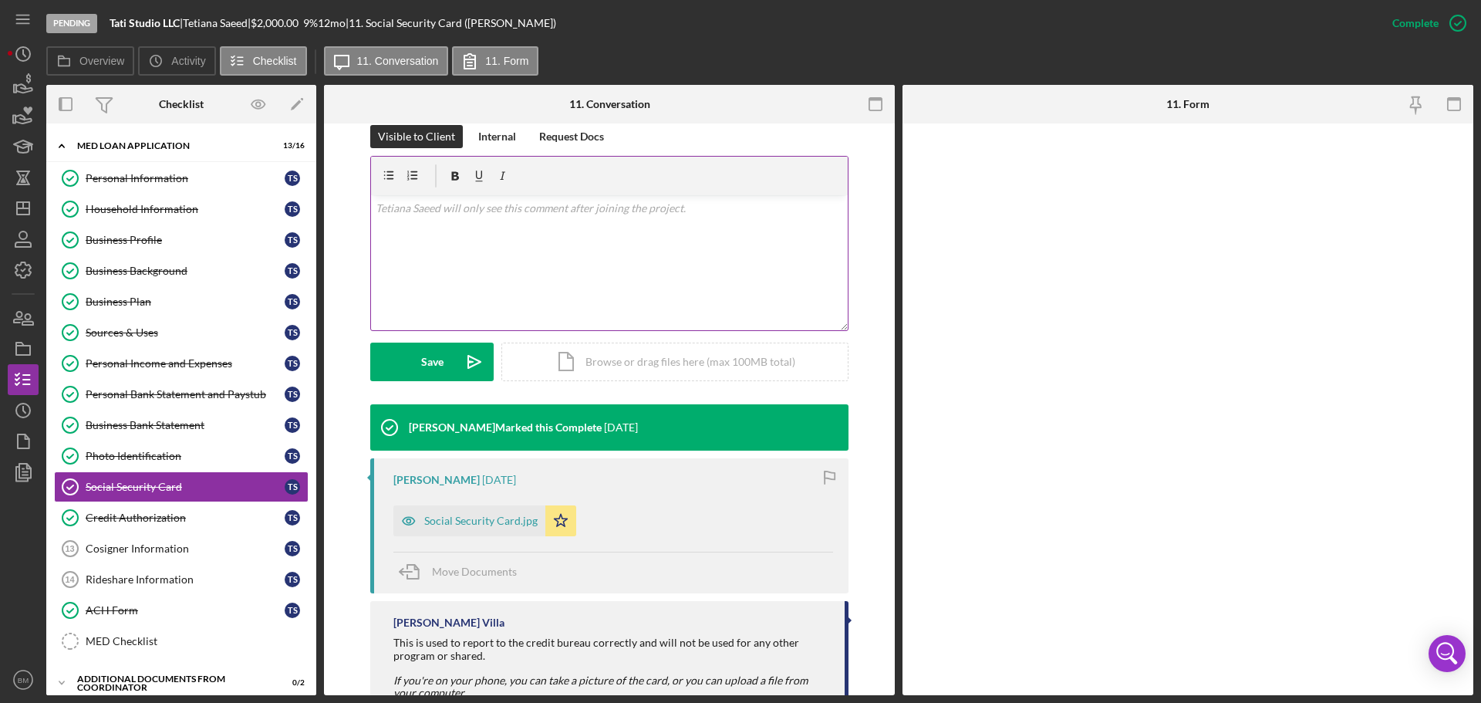
scroll to position [257, 0]
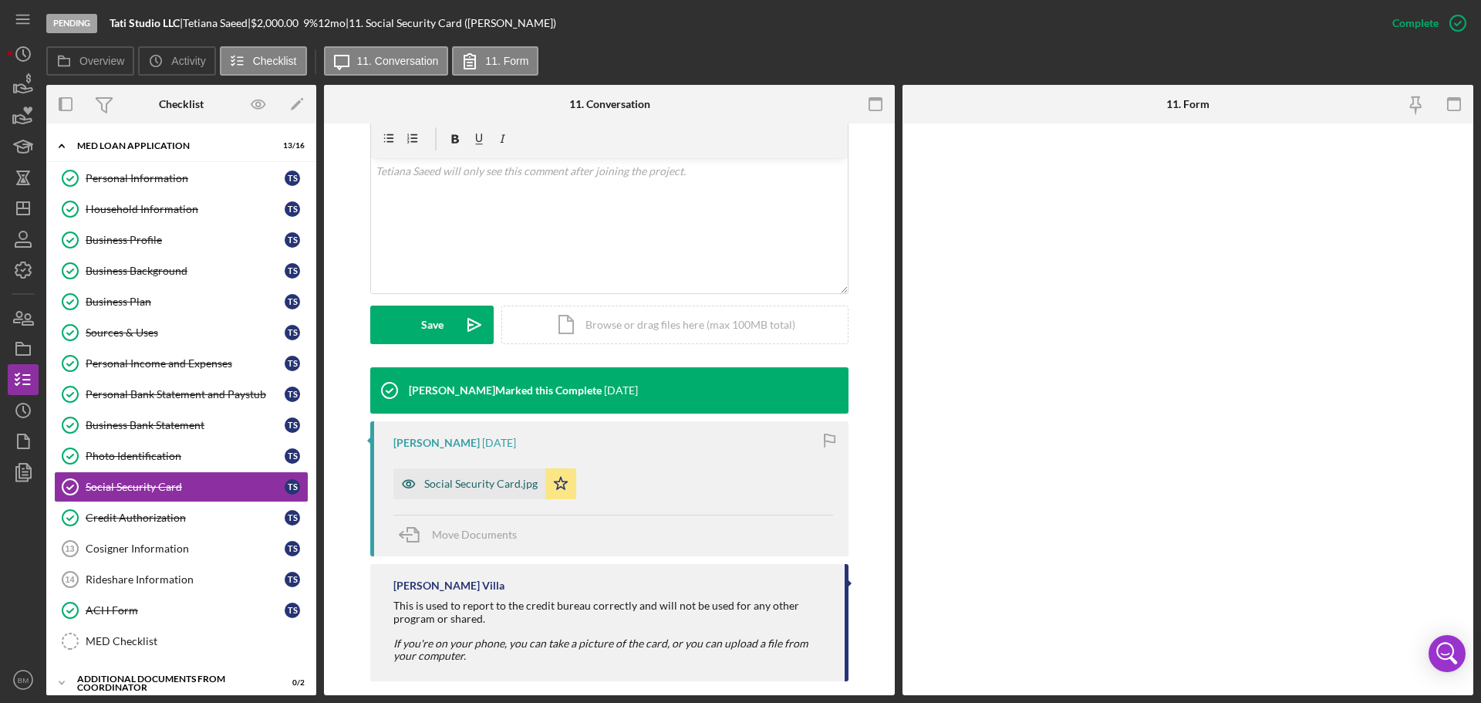
click at [501, 424] on div "Social Security Card.jpg" at bounding box center [480, 483] width 113 height 12
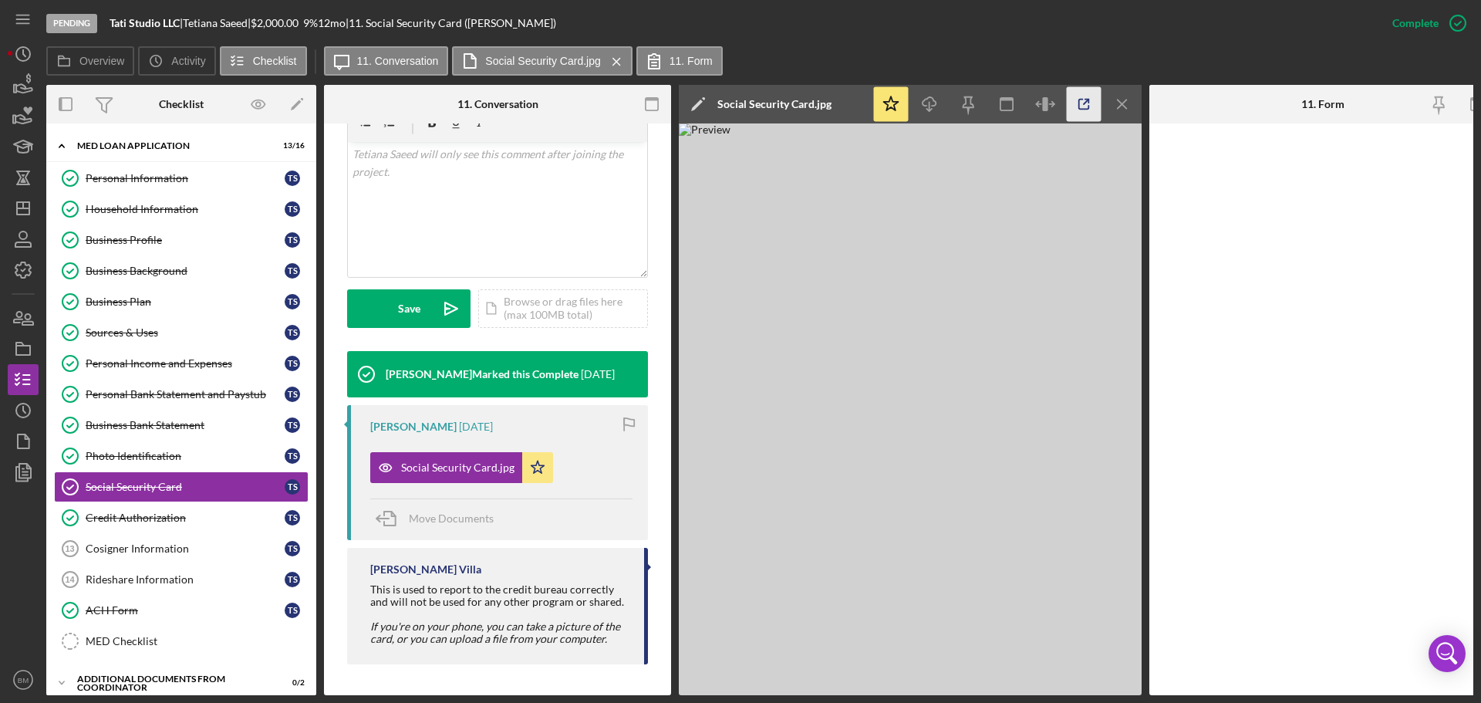
click at [986, 106] on icon "button" at bounding box center [1084, 104] width 35 height 35
click at [120, 424] on div "Credit Authorization" at bounding box center [185, 517] width 199 height 12
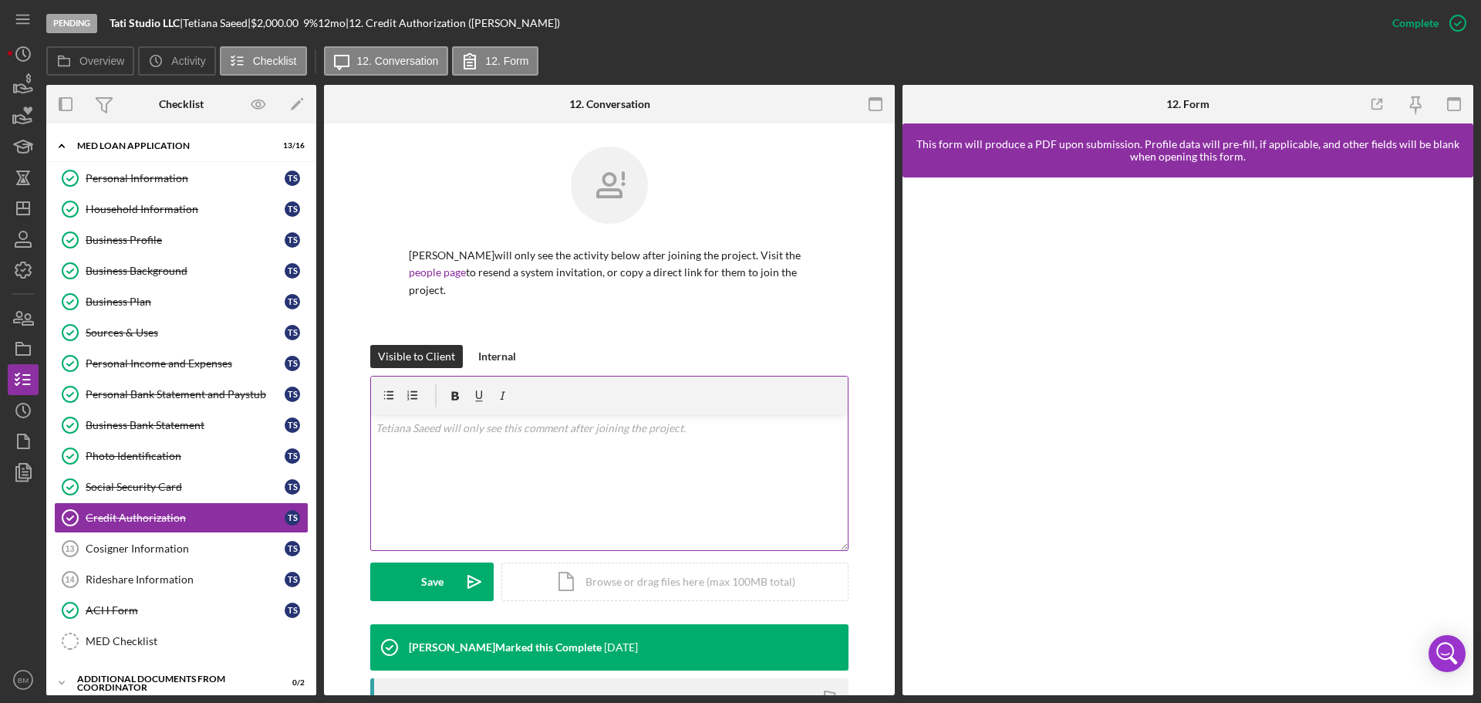
scroll to position [306, 0]
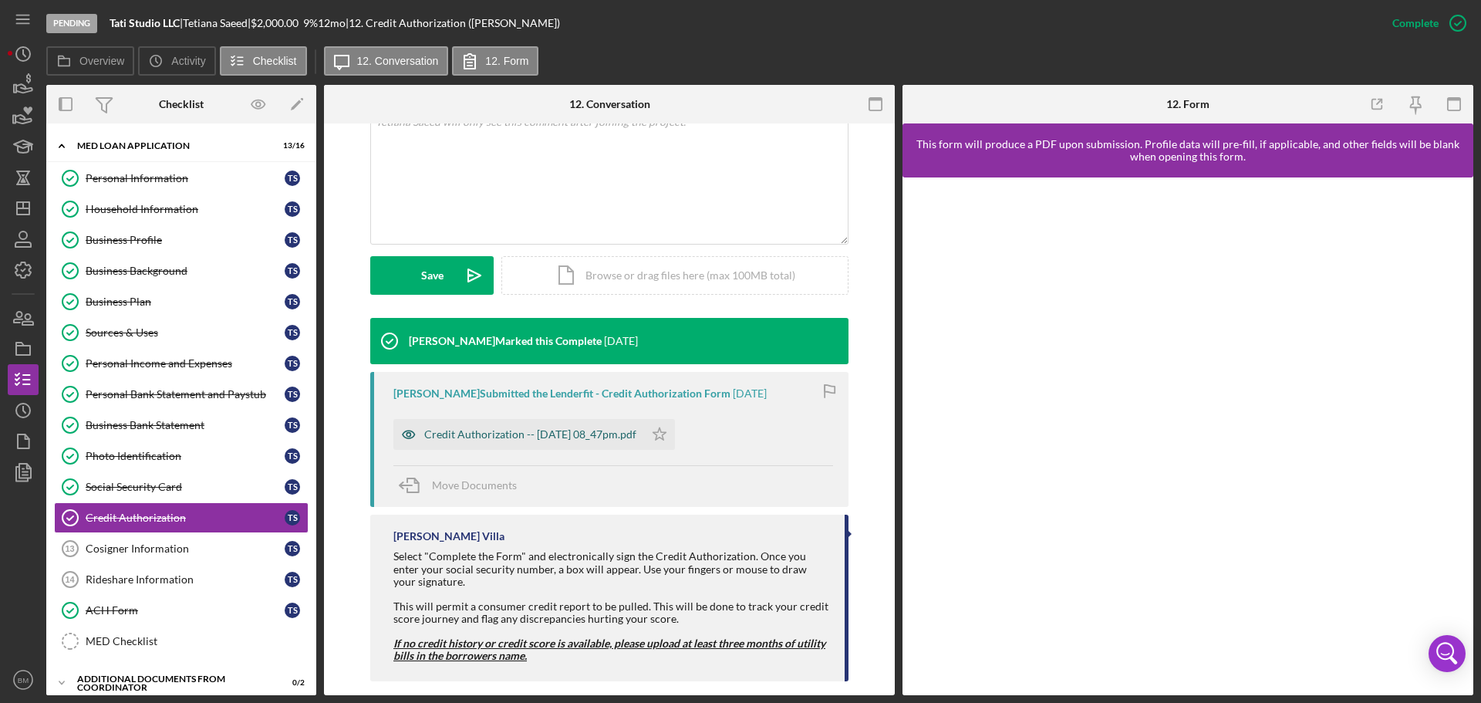
click at [553, 424] on div "Credit Authorization -- 2025-08-06 08_47pm.pdf" at bounding box center [530, 434] width 212 height 12
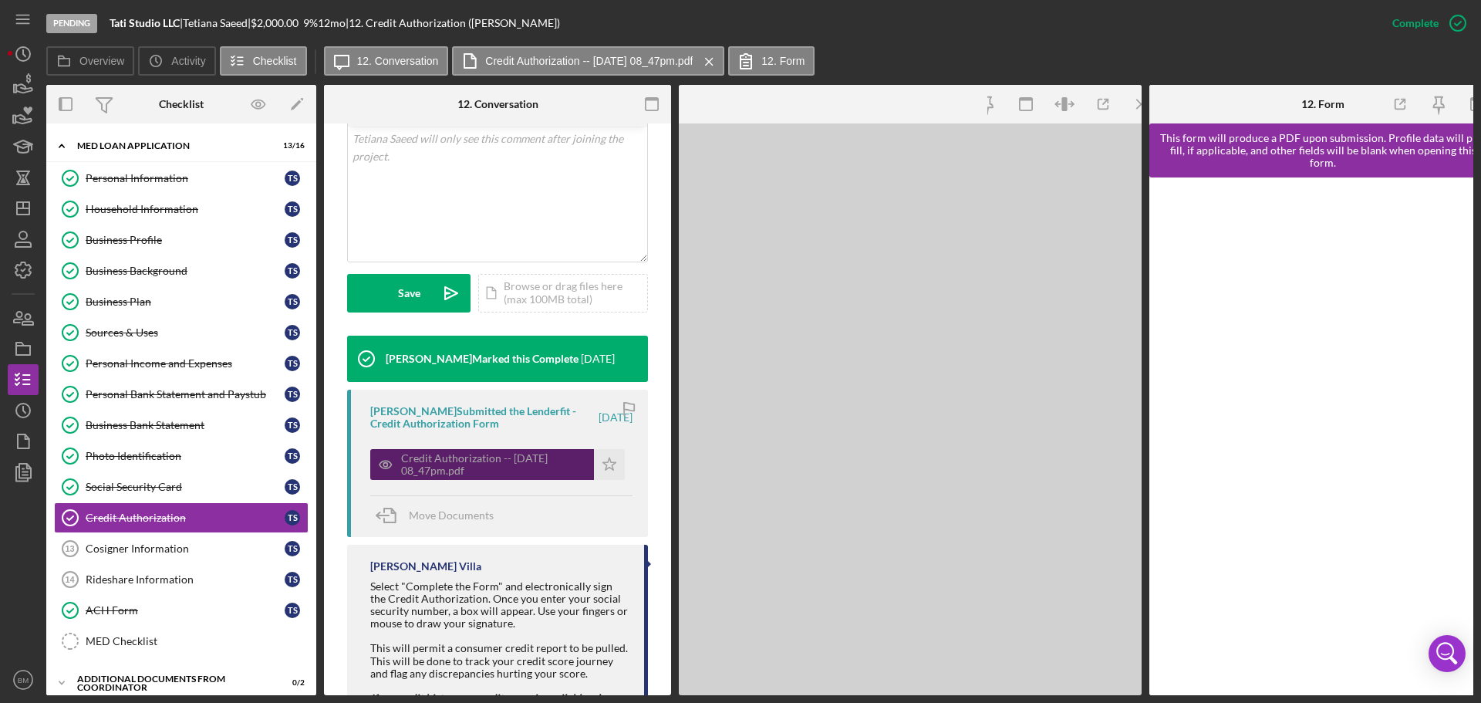
scroll to position [341, 0]
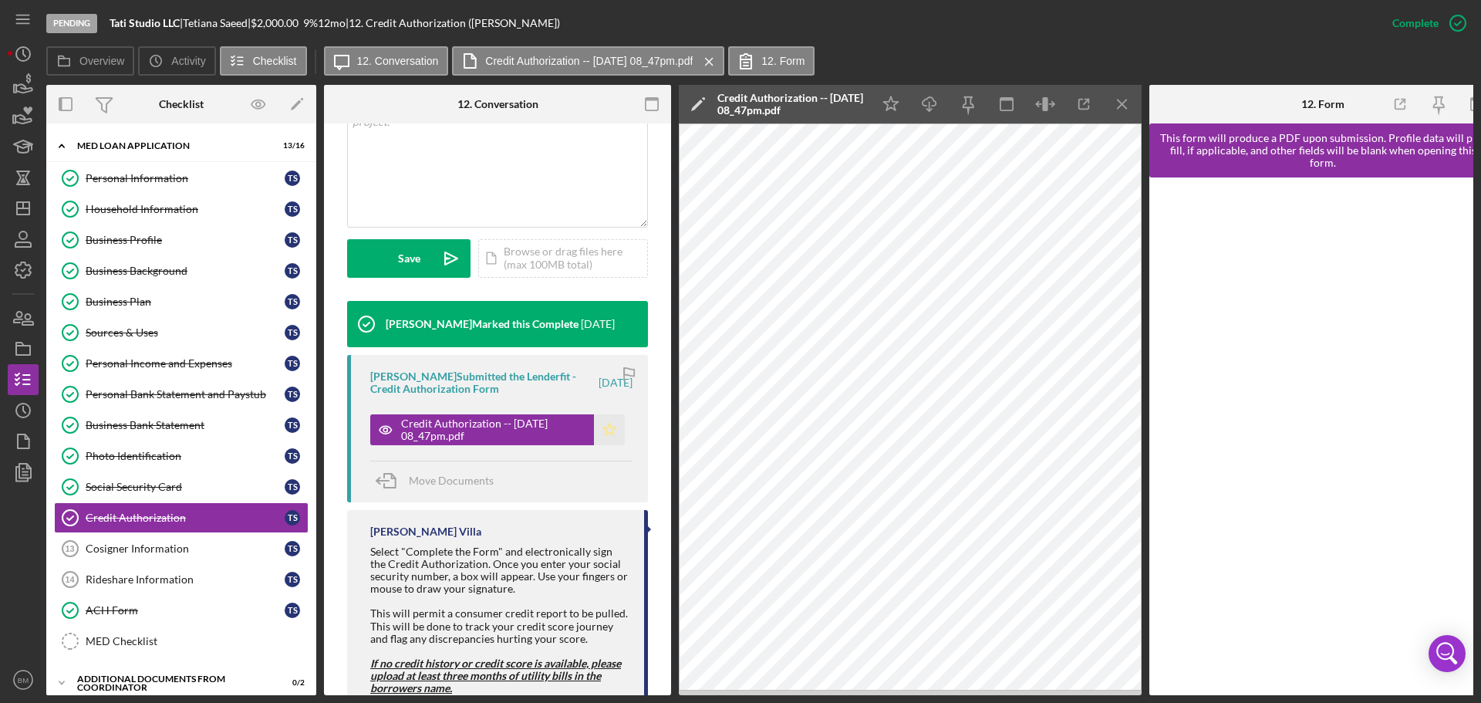
click at [603, 424] on polygon "button" at bounding box center [609, 429] width 13 height 12
click at [205, 424] on div "Cosigner Information" at bounding box center [185, 548] width 199 height 12
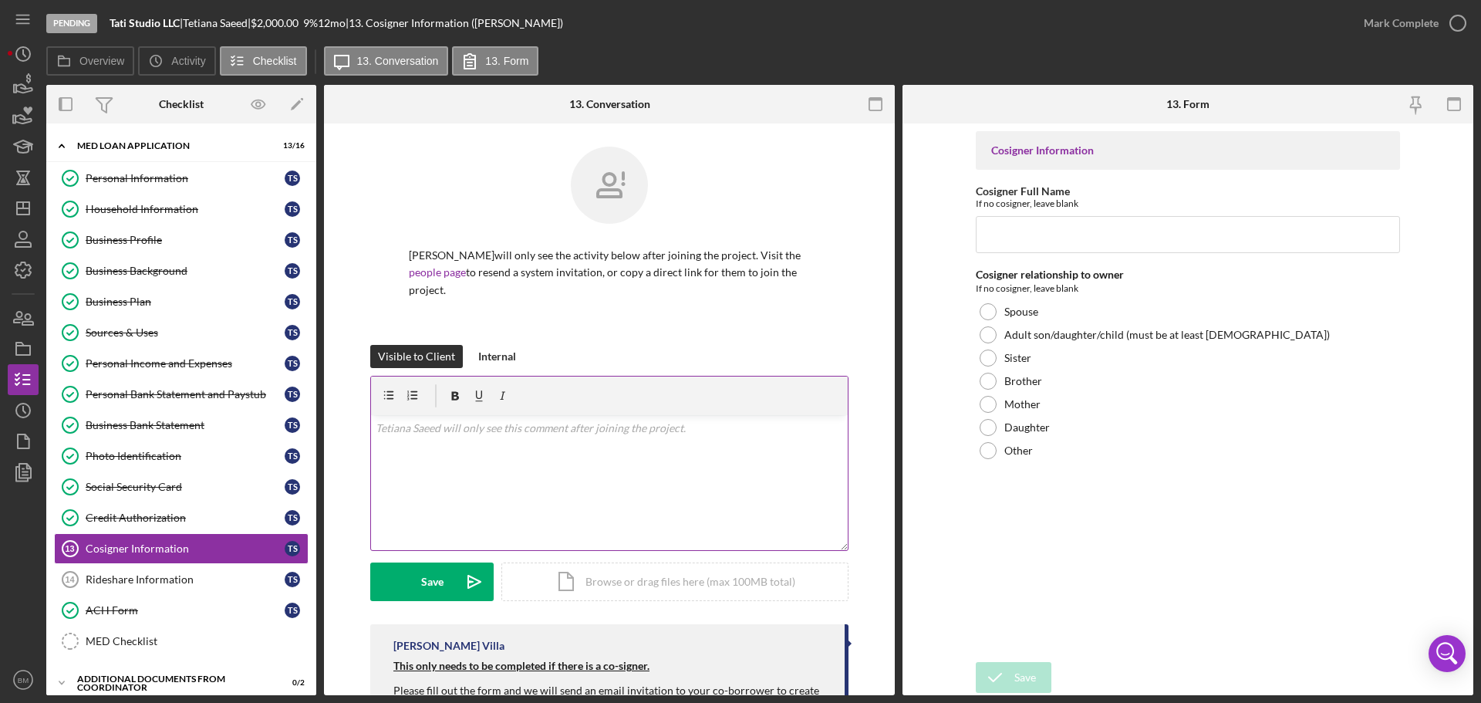
scroll to position [47, 0]
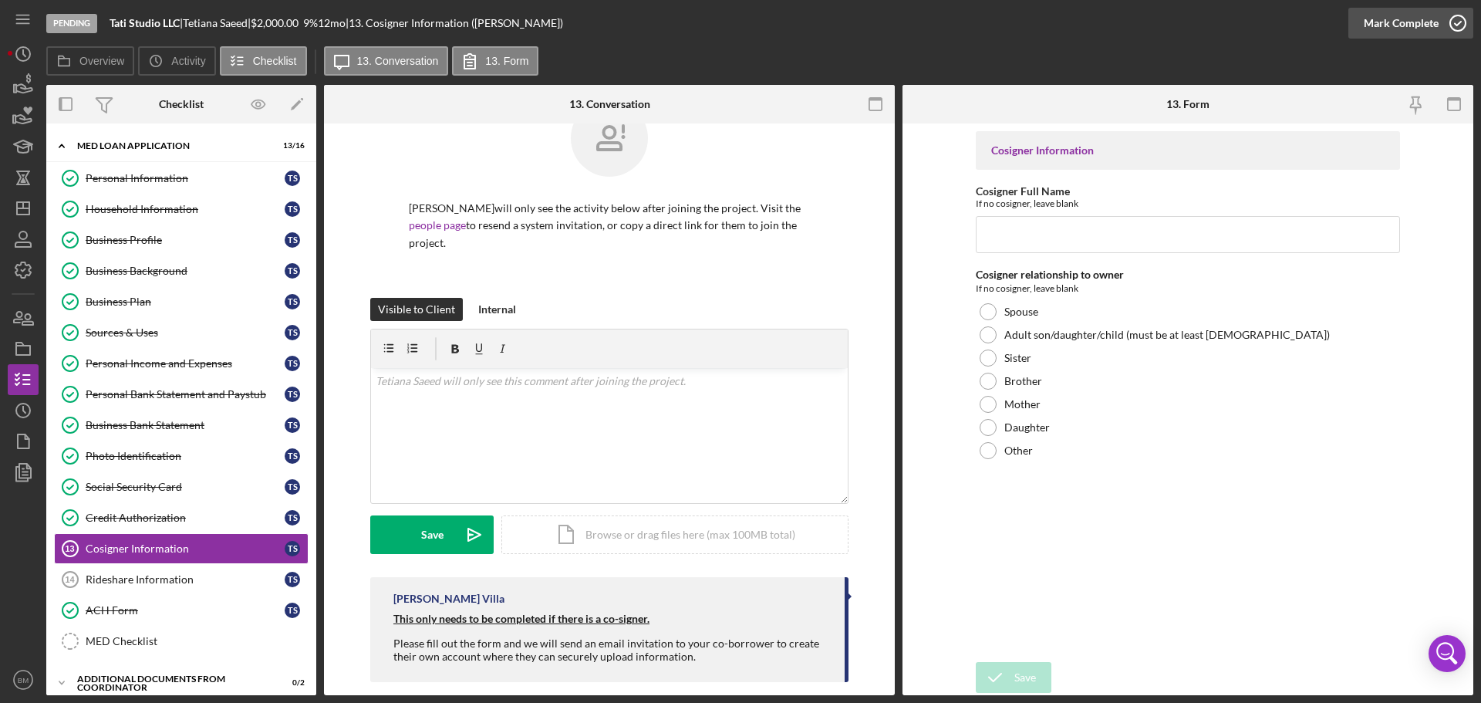
click at [986, 27] on div "Mark Complete" at bounding box center [1400, 23] width 75 height 31
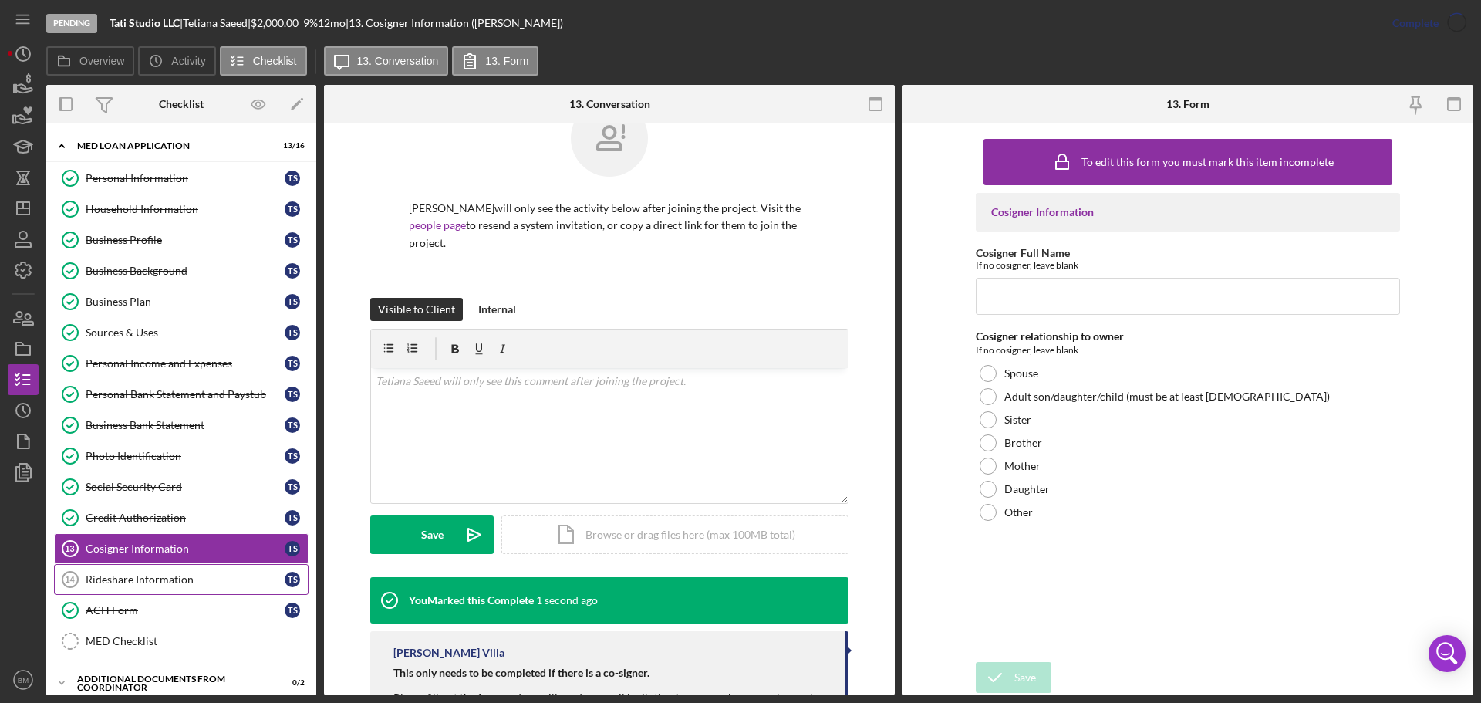
click at [248, 424] on div "Rideshare Information" at bounding box center [185, 579] width 199 height 12
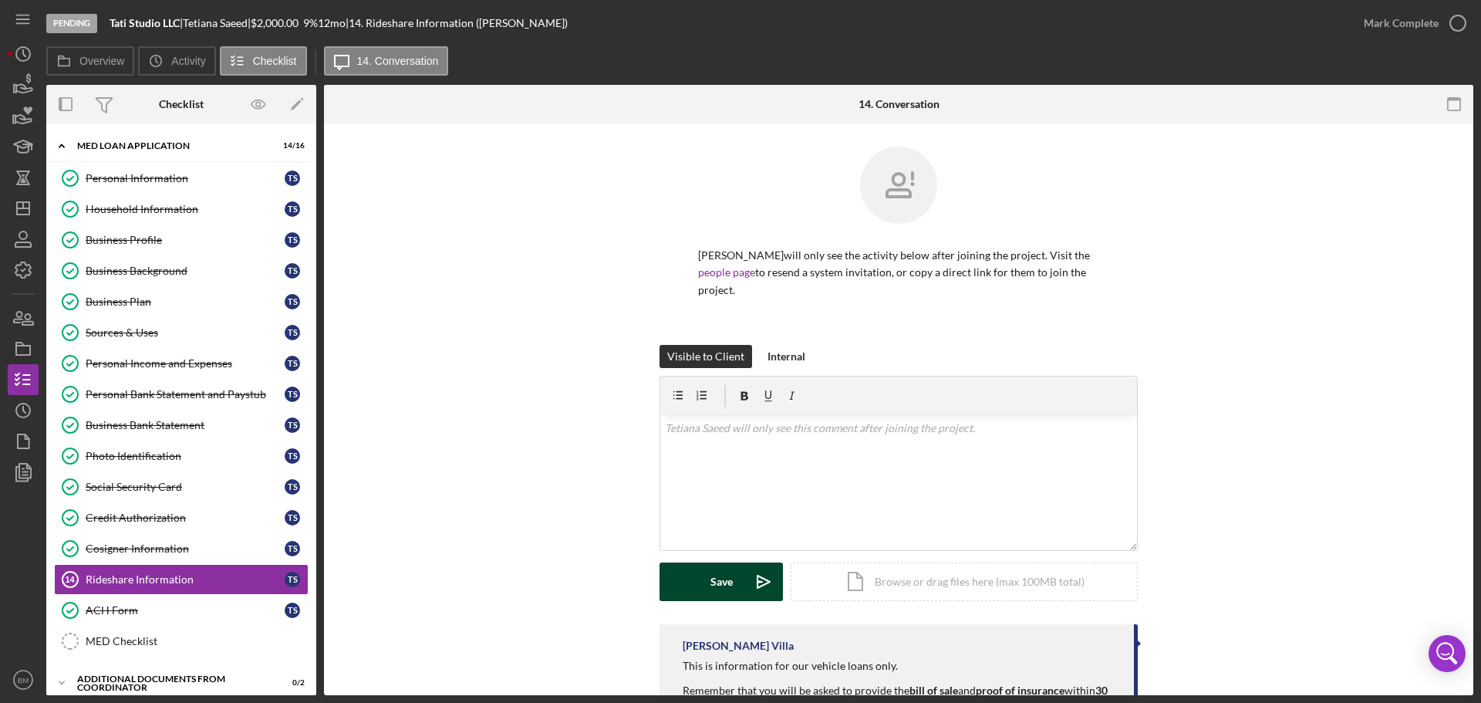
scroll to position [110, 0]
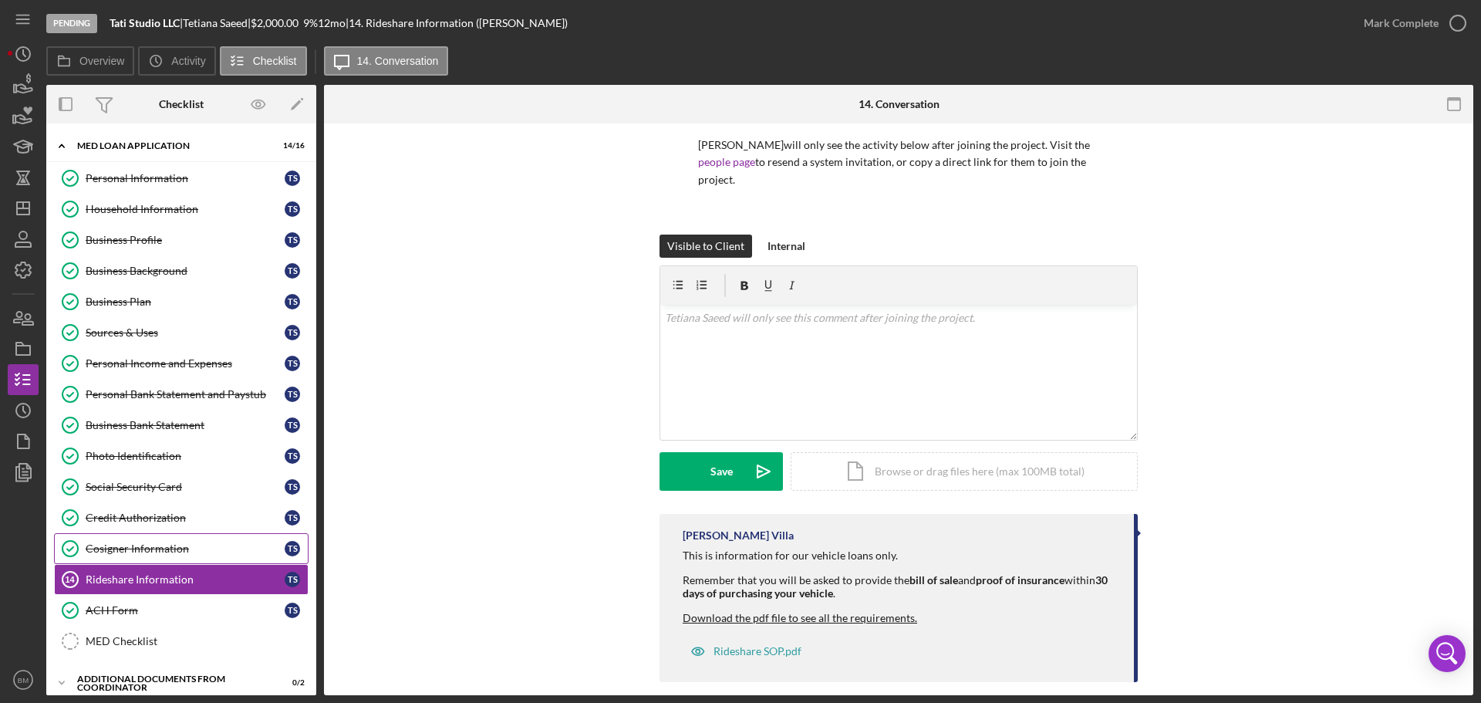
click at [204, 424] on link "Cosigner Information Cosigner Information T S" at bounding box center [181, 548] width 254 height 31
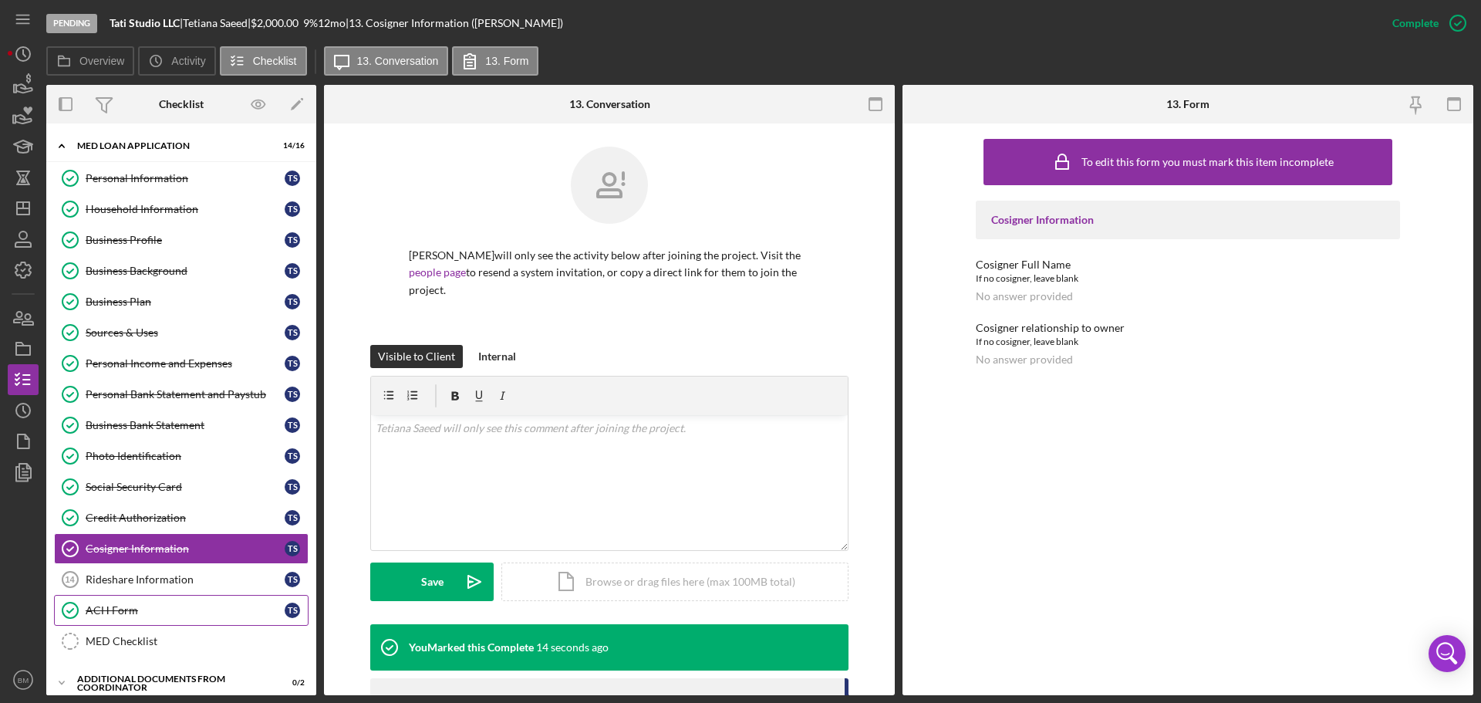
click at [184, 424] on div "ACH Form" at bounding box center [185, 610] width 199 height 12
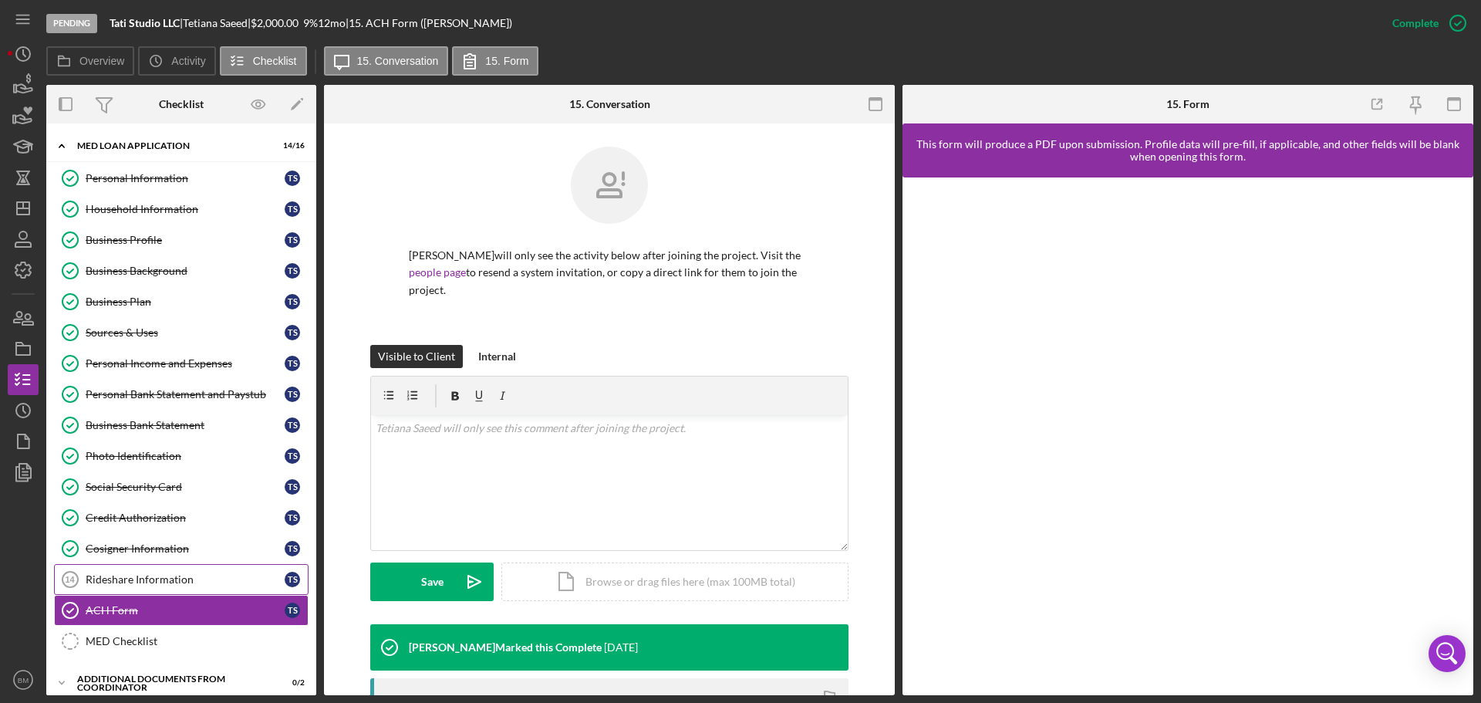
click at [157, 424] on div "Rideshare Information" at bounding box center [185, 579] width 199 height 12
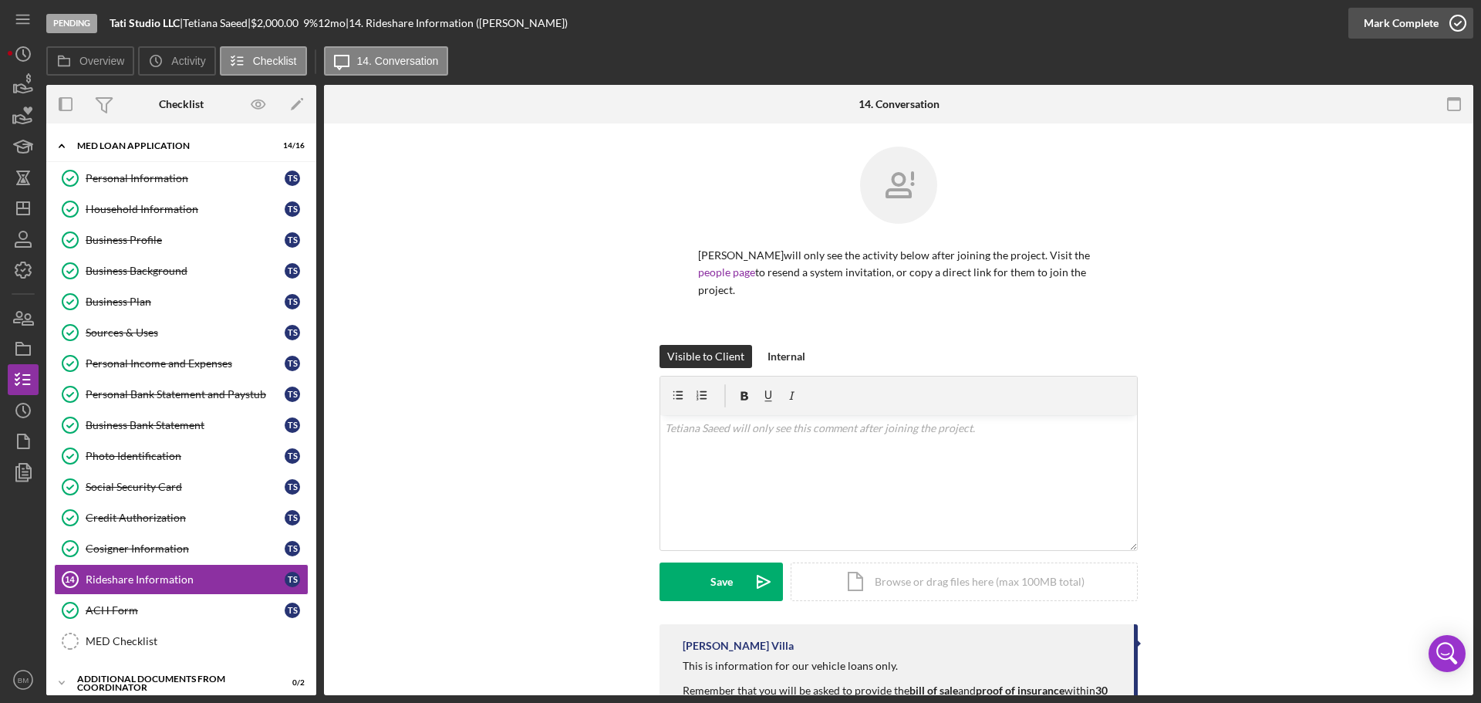
click at [986, 25] on div "Mark Complete" at bounding box center [1400, 23] width 75 height 31
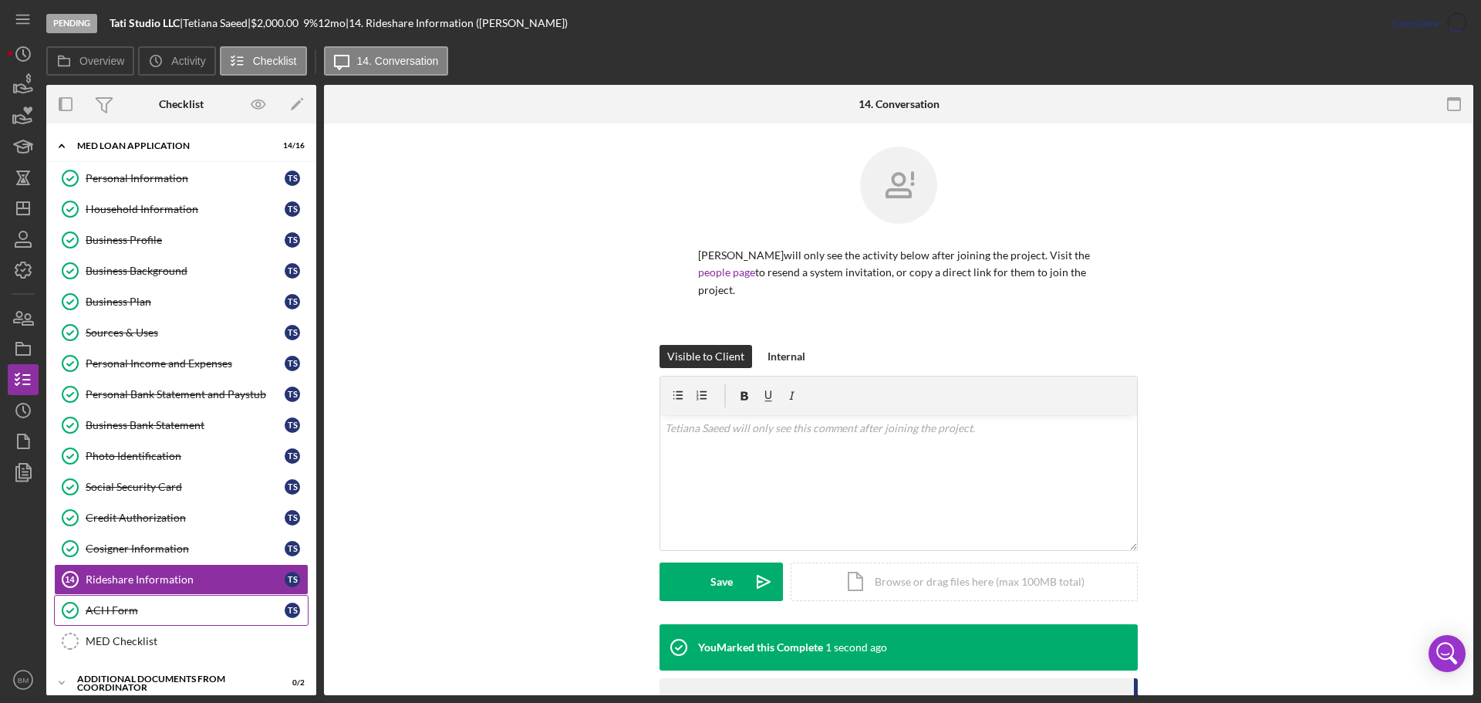
click at [149, 424] on div "ACH Form" at bounding box center [185, 610] width 199 height 12
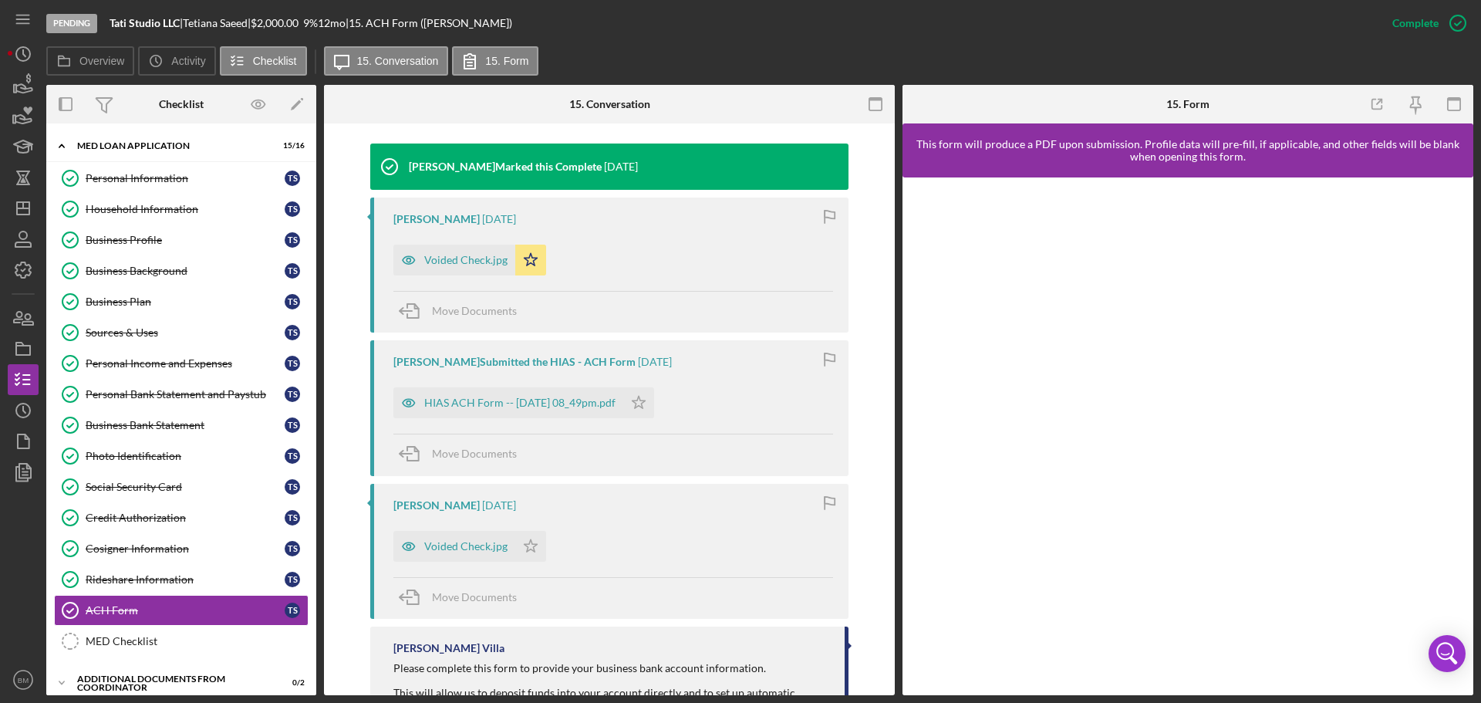
scroll to position [481, 0]
click at [444, 256] on div "Voided Check.jpg" at bounding box center [454, 259] width 122 height 31
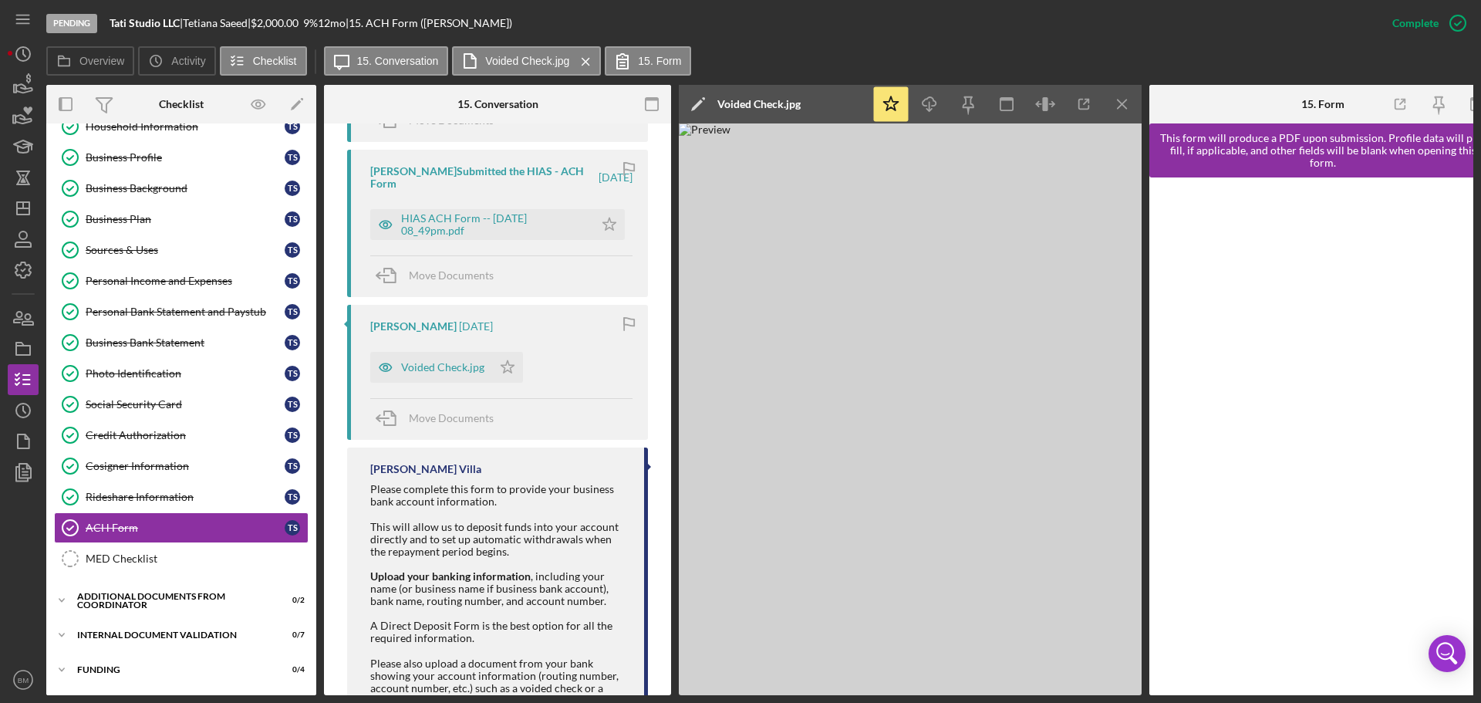
scroll to position [710, 0]
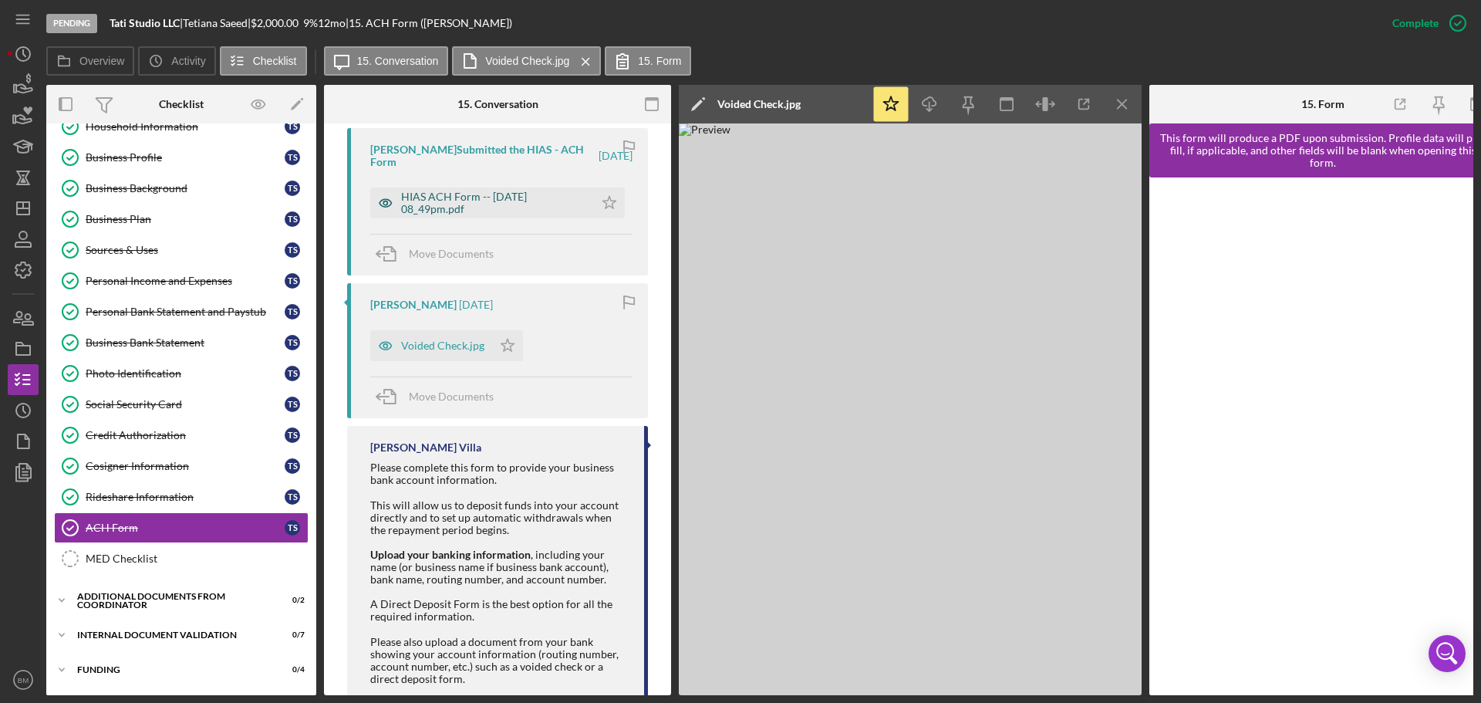
click at [499, 210] on div "HIAS ACH Form -- 2025-08-06 08_49pm.pdf" at bounding box center [493, 202] width 185 height 25
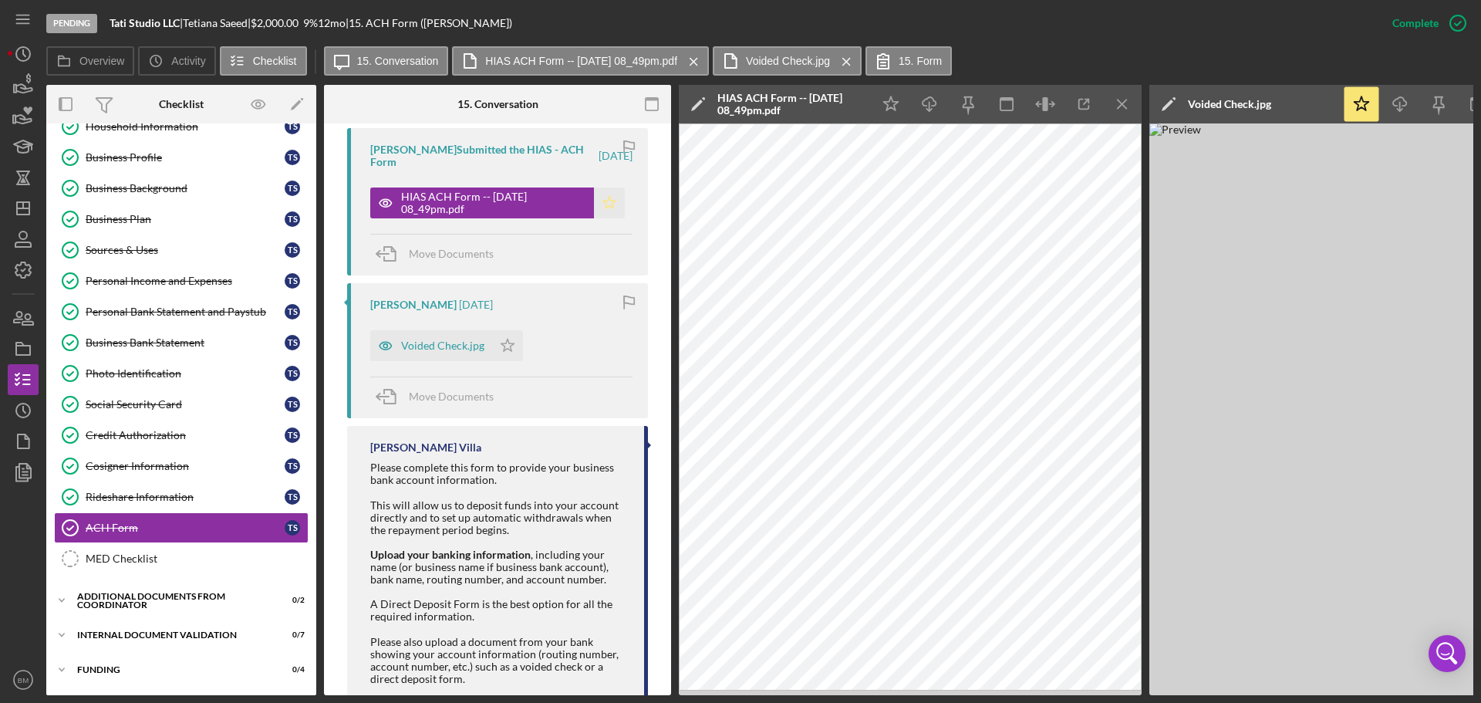
click at [600, 213] on icon "Icon/Star" at bounding box center [609, 202] width 31 height 31
click at [163, 424] on div "MED Checklist" at bounding box center [197, 558] width 222 height 12
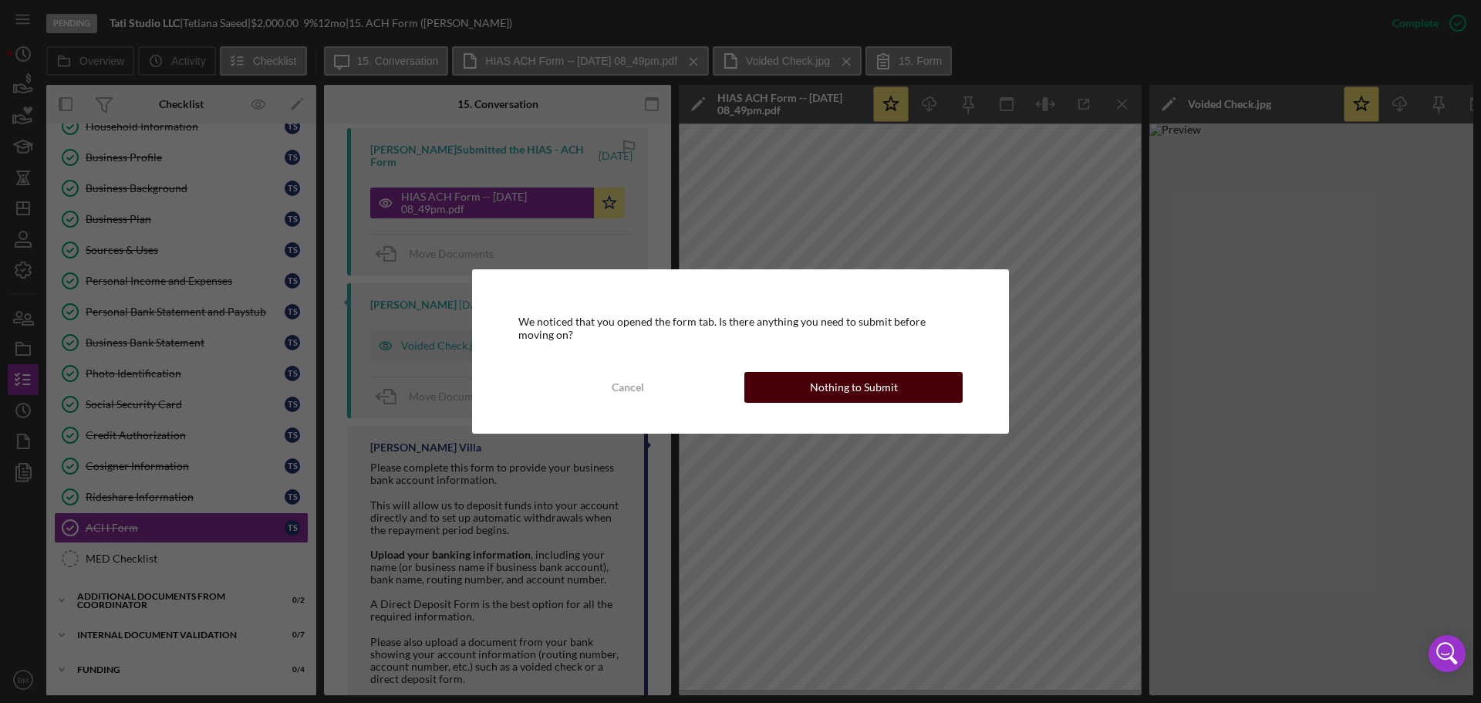
click at [791, 392] on button "Nothing to Submit" at bounding box center [853, 387] width 218 height 31
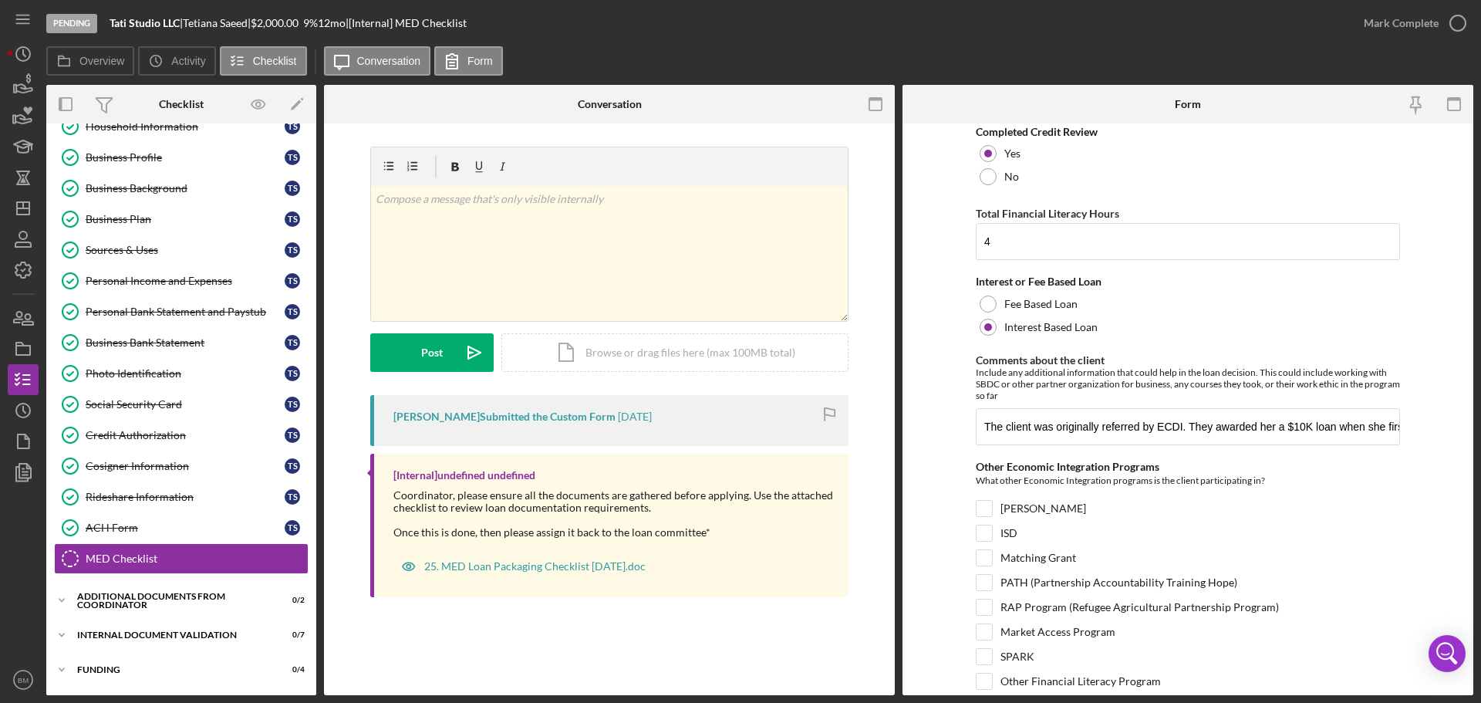
scroll to position [331, 0]
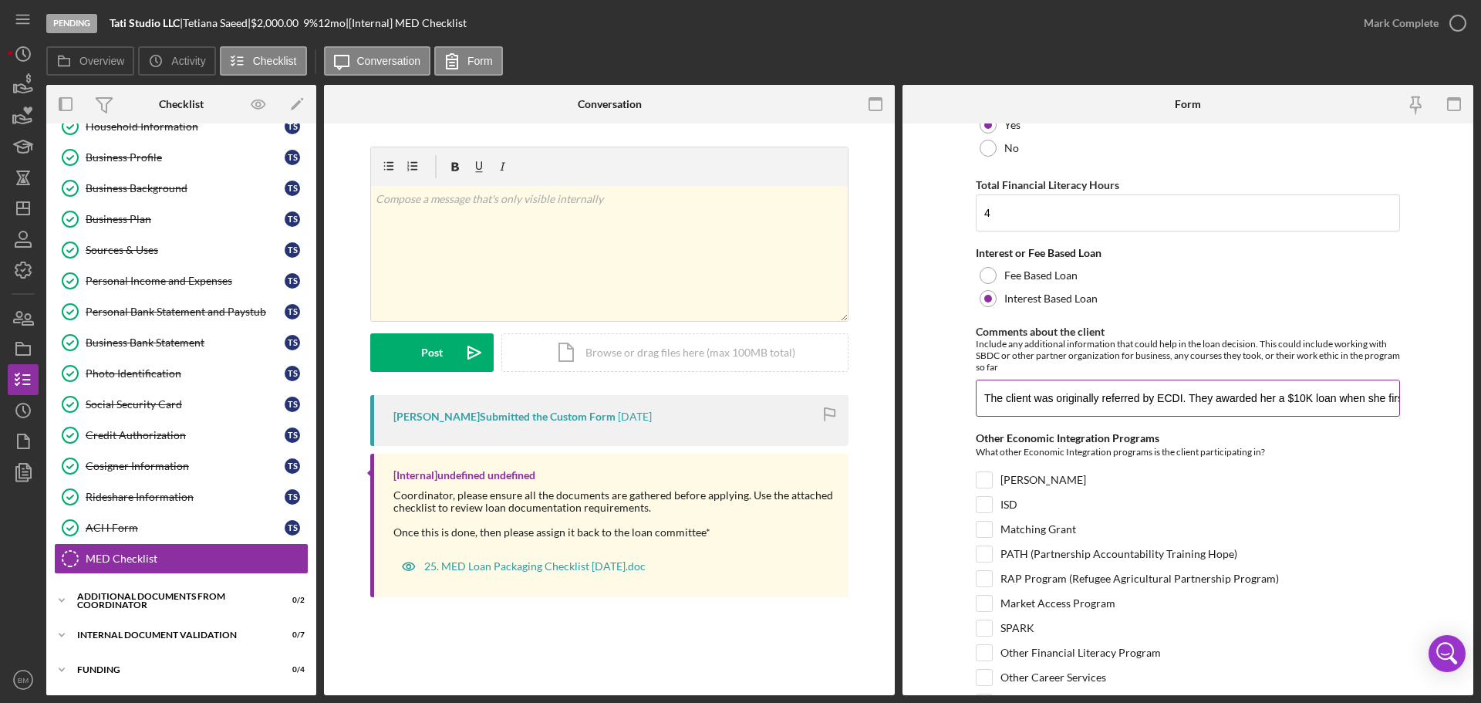
click at [986, 402] on input "The client was originally referred by ECDI. They awarded her a $10K loan when s…" at bounding box center [1188, 397] width 424 height 37
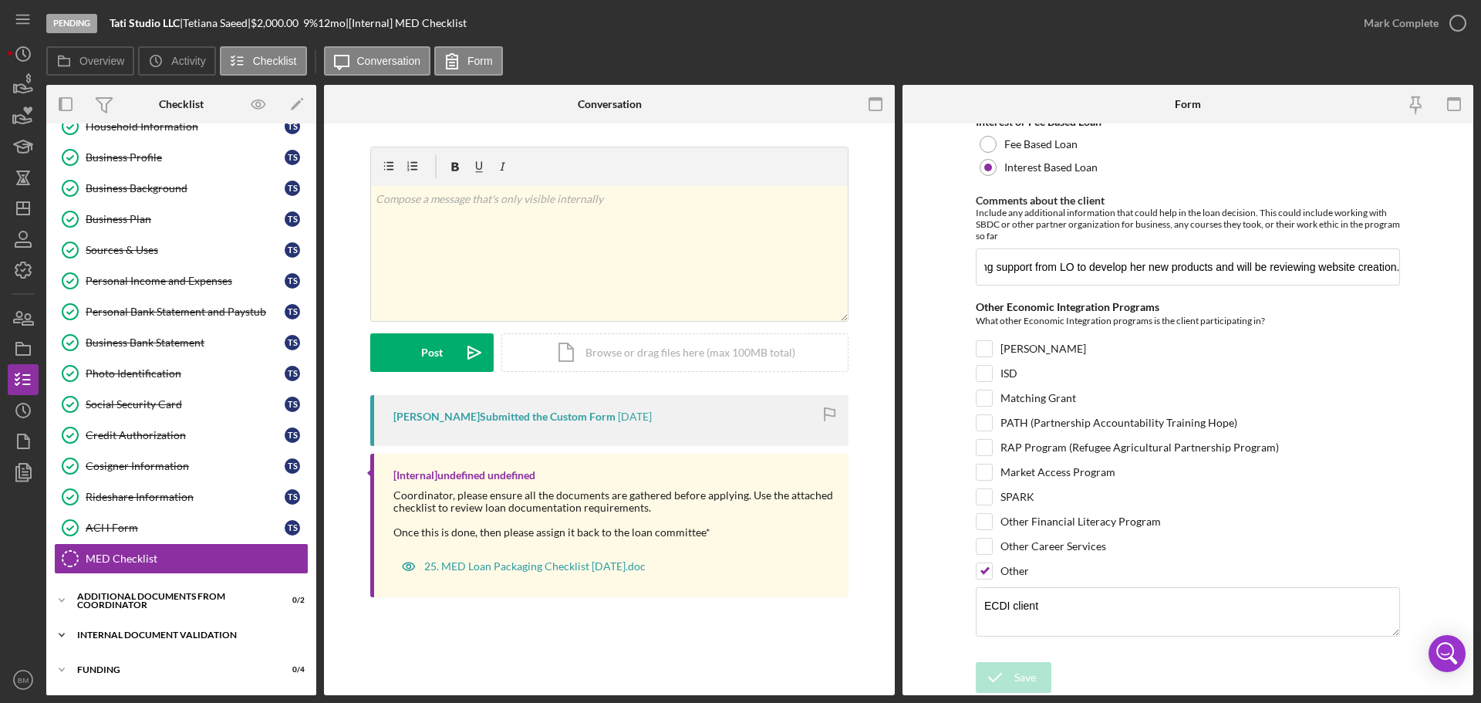
scroll to position [0, 0]
click at [170, 424] on div "Icon/Expander Internal Document Validation 0 / 7" at bounding box center [181, 634] width 270 height 31
click at [134, 424] on div "Additional Documents from Coordinator" at bounding box center [187, 599] width 220 height 9
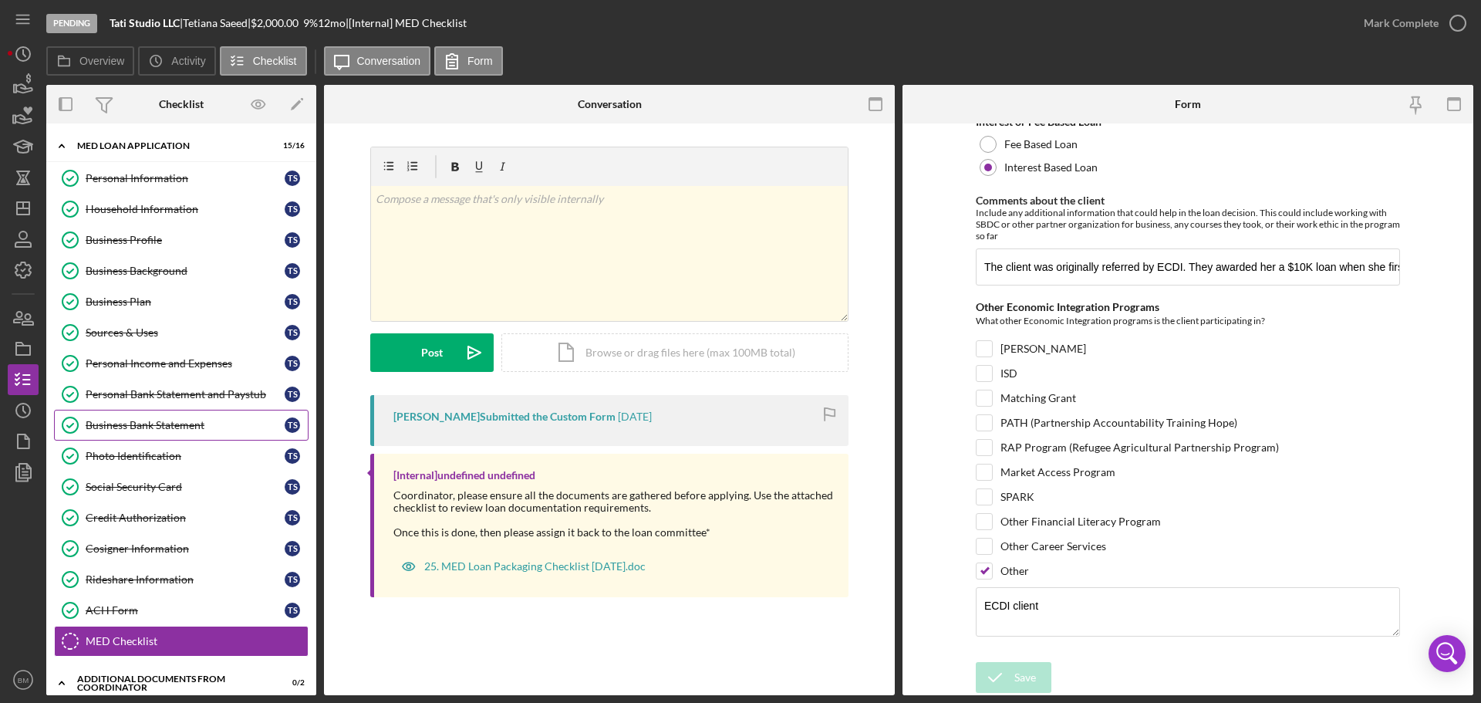
click at [183, 424] on link "Business Bank Statement Business Bank Statement T S" at bounding box center [181, 425] width 254 height 31
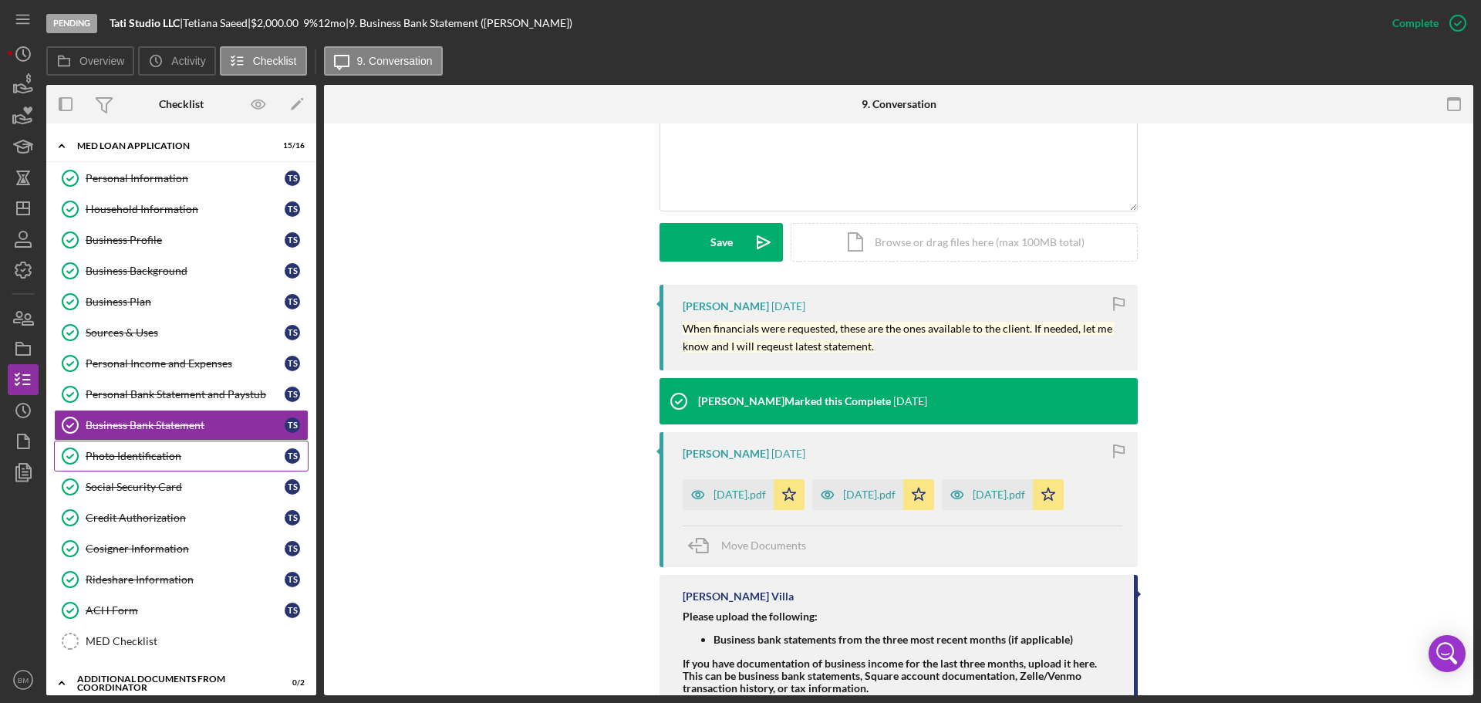
scroll to position [371, 0]
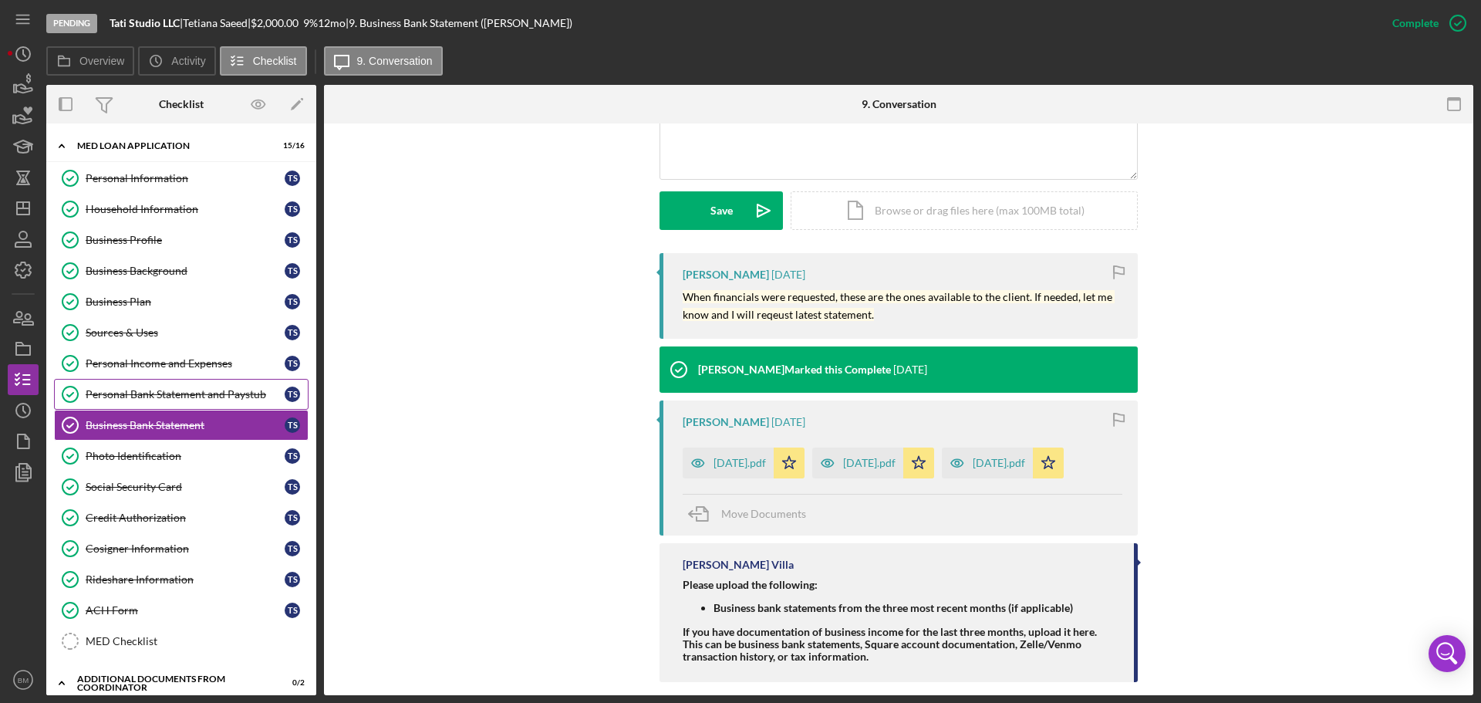
click at [191, 383] on link "Personal Bank Statement and Paystub Personal Bank Statement and Paystub T S" at bounding box center [181, 394] width 254 height 31
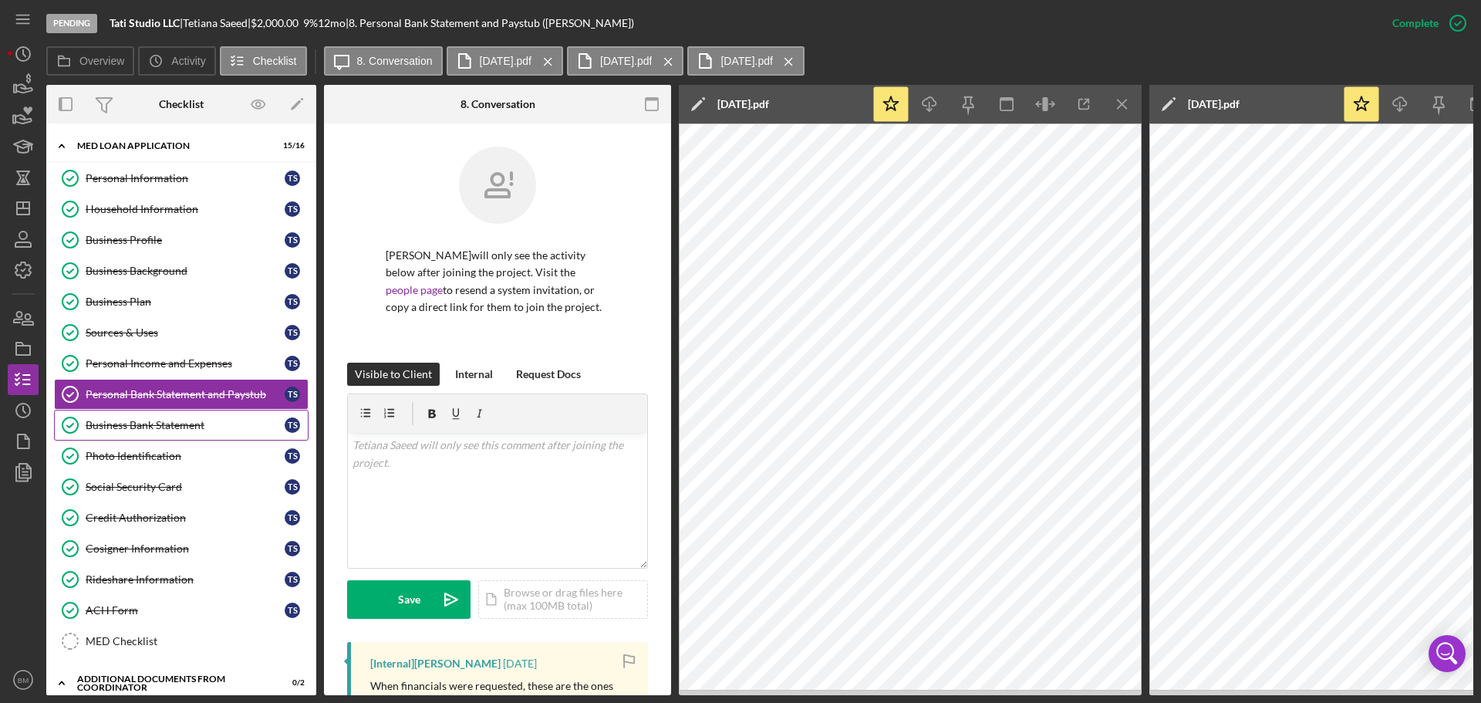
click at [194, 422] on div "Business Bank Statement" at bounding box center [185, 425] width 199 height 12
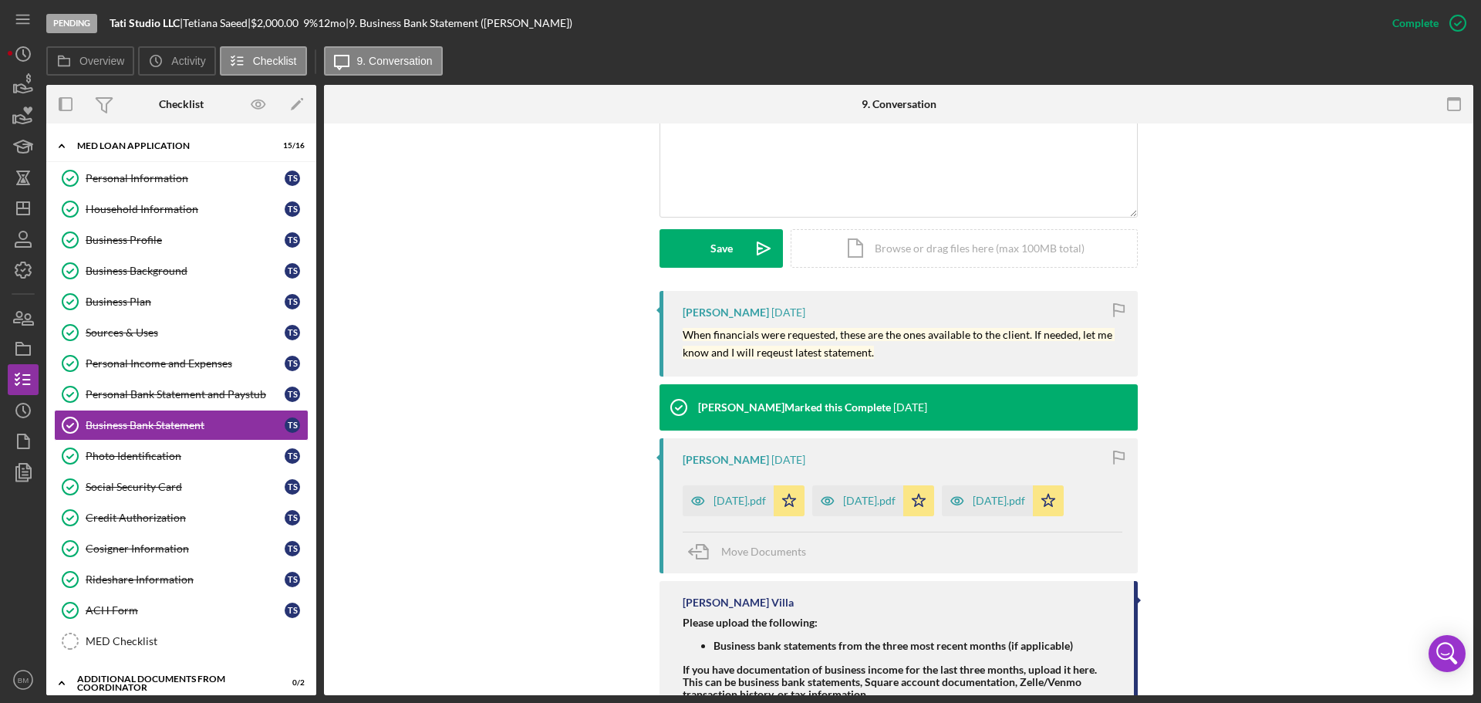
scroll to position [371, 0]
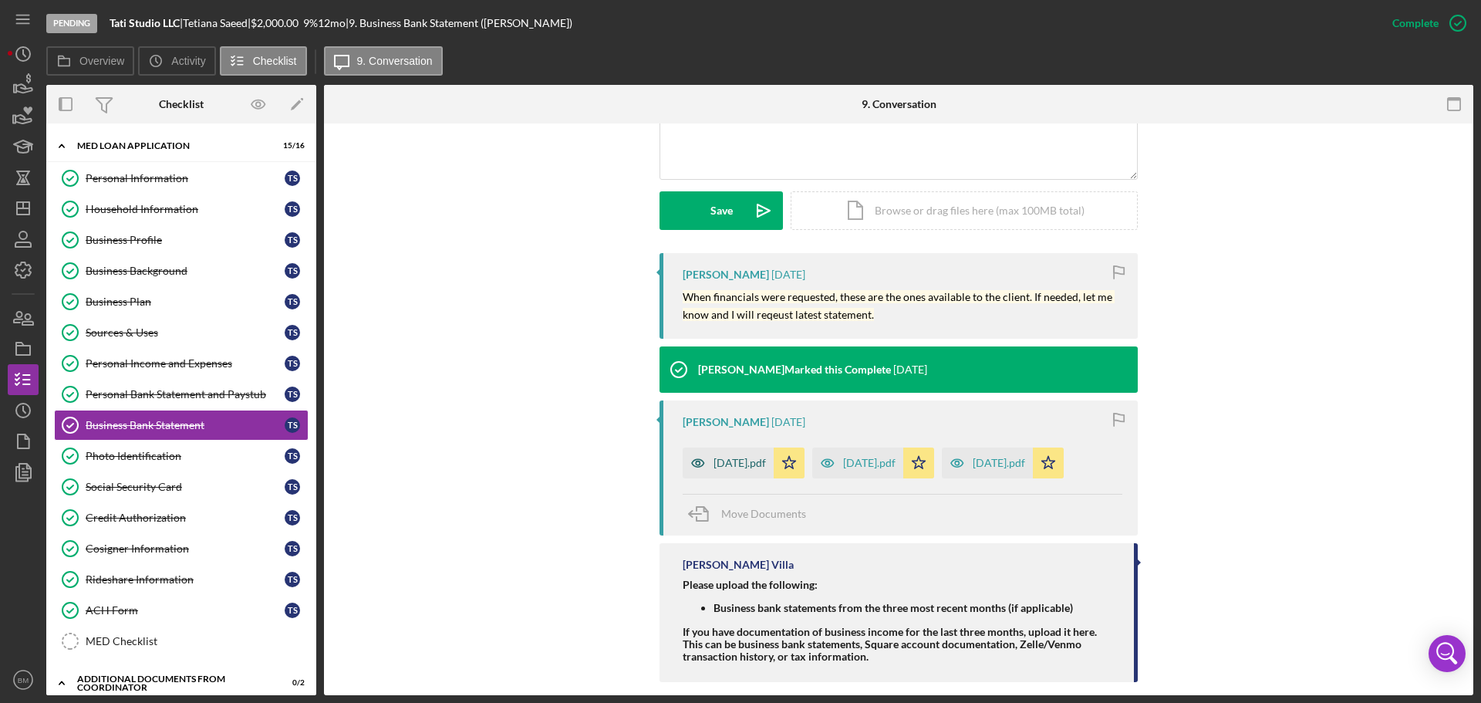
click at [721, 424] on div "April 25.pdf" at bounding box center [739, 463] width 52 height 12
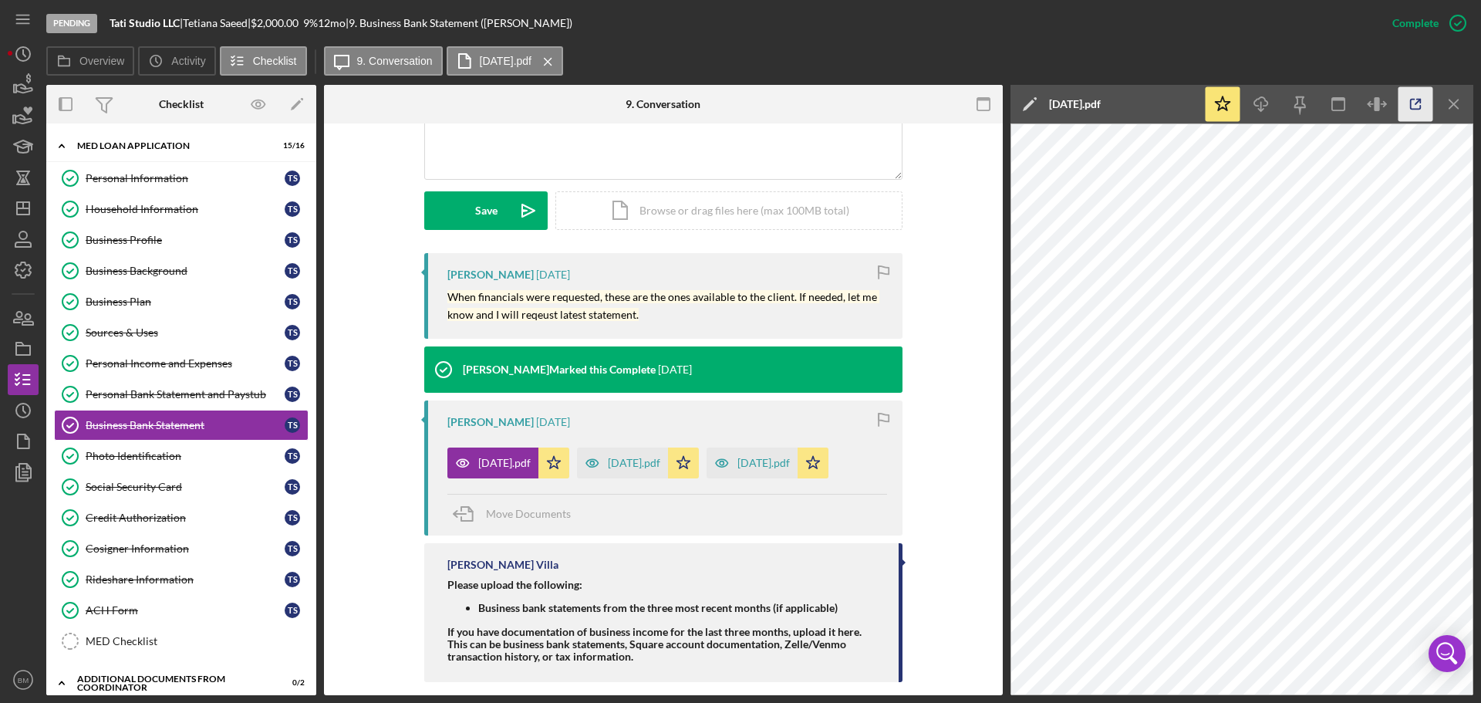
click at [986, 109] on icon "button" at bounding box center [1416, 104] width 10 height 10
click at [764, 424] on div "May 25.pdf" at bounding box center [763, 463] width 52 height 12
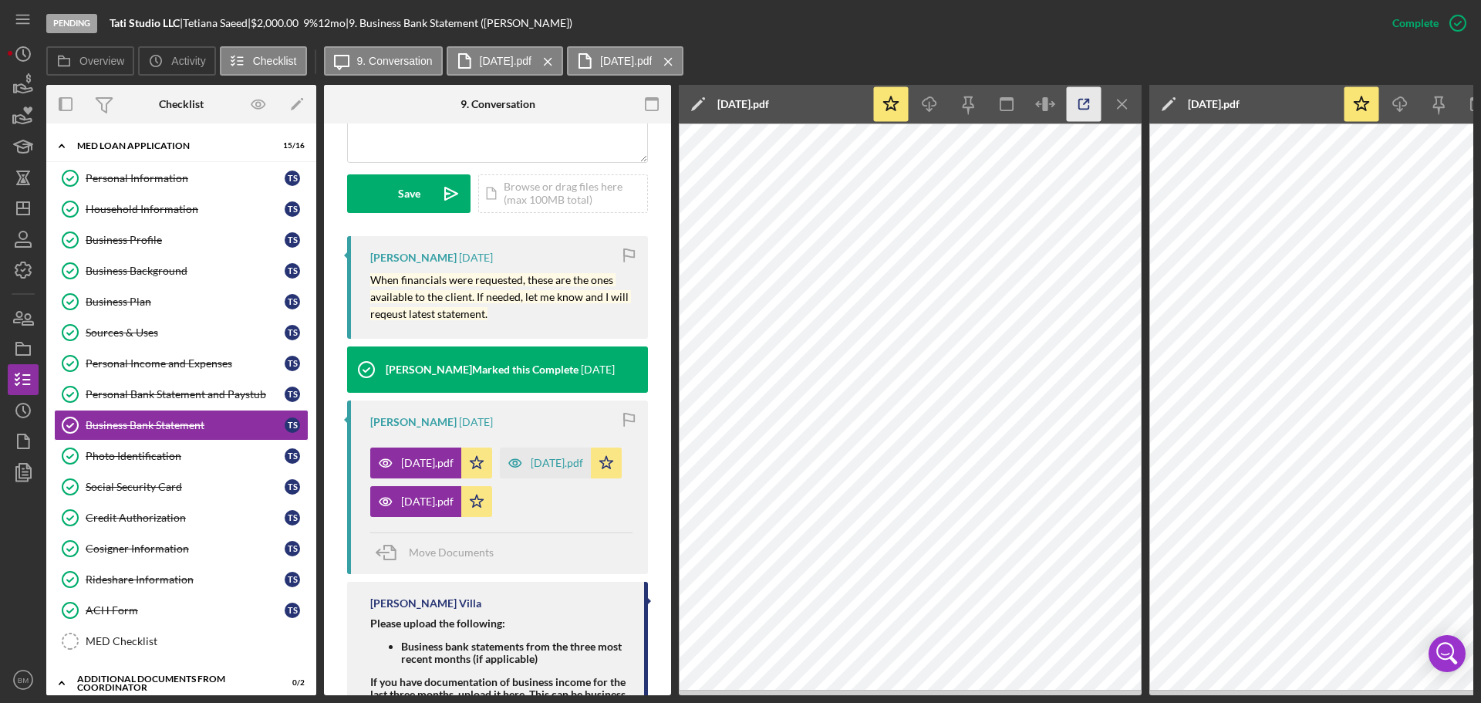
click at [986, 104] on icon "button" at bounding box center [1084, 104] width 35 height 35
click at [531, 424] on div "June 25.pdf" at bounding box center [557, 463] width 52 height 12
click at [986, 116] on icon "button" at bounding box center [1084, 104] width 35 height 35
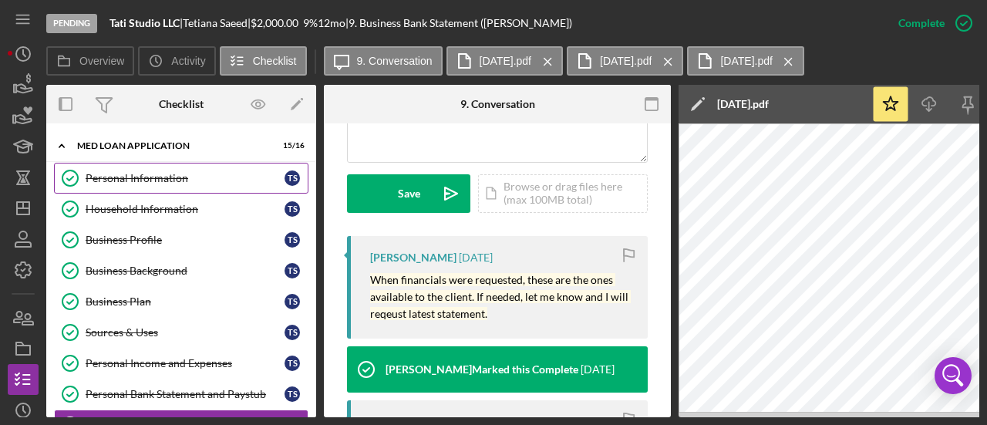
click at [168, 180] on div "Personal Information" at bounding box center [185, 178] width 199 height 12
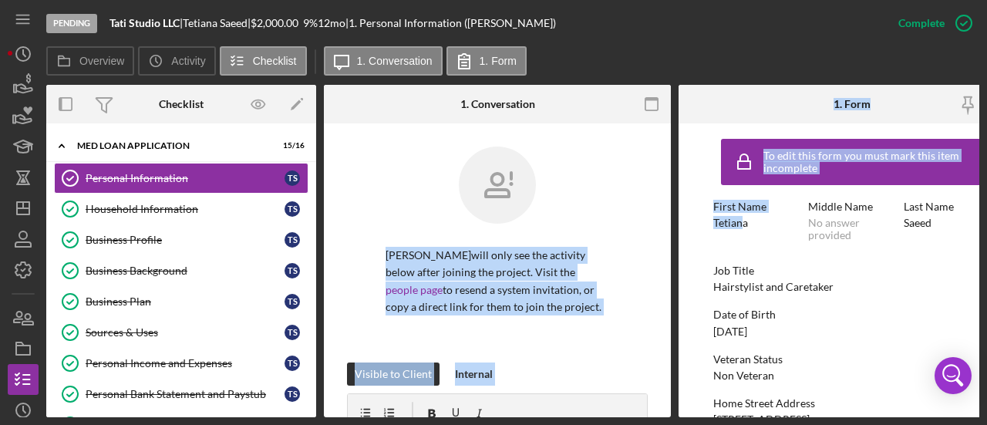
drag, startPoint x: 739, startPoint y: 219, endPoint x: 648, endPoint y: 214, distance: 91.1
click at [648, 214] on div "Overview Internal Workflow Stage Pending Icon/Dropdown Arrow Archive (can unarc…" at bounding box center [512, 251] width 933 height 332
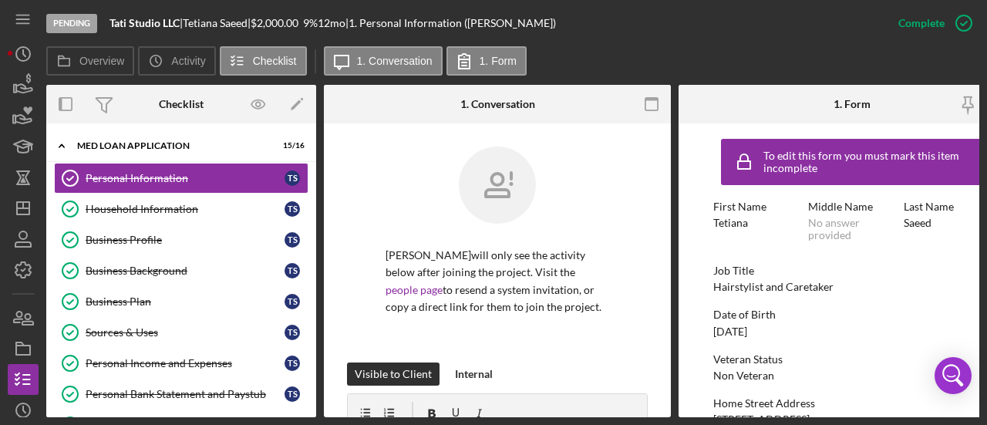
click at [779, 229] on div "First Name Tetiana" at bounding box center [756, 221] width 87 height 41
drag, startPoint x: 749, startPoint y: 221, endPoint x: 710, endPoint y: 225, distance: 38.8
click at [710, 225] on form "To edit this form you must mark this item incomplete First Name Tetiana Middle …" at bounding box center [852, 270] width 347 height 294
copy div "Tetiana"
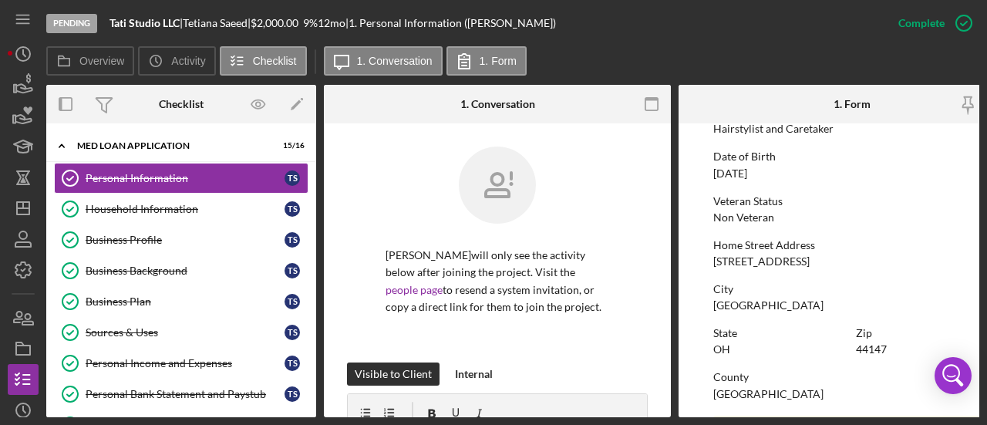
scroll to position [180, 0]
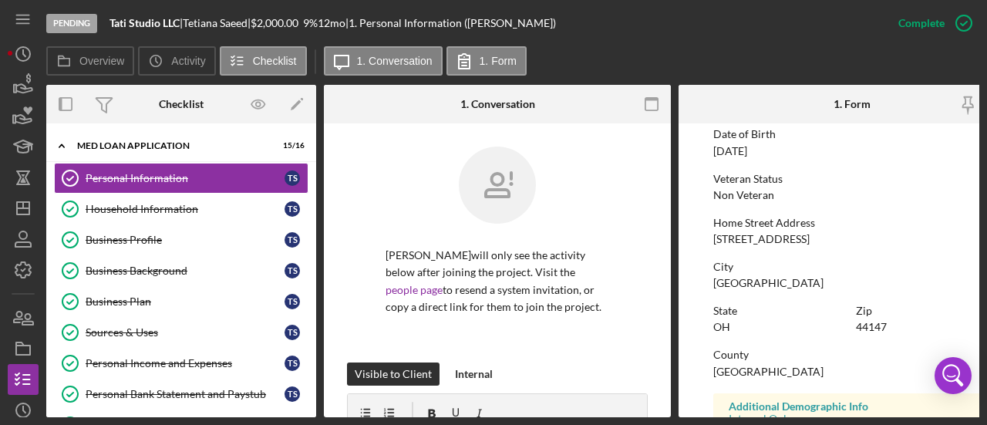
drag, startPoint x: 811, startPoint y: 241, endPoint x: 707, endPoint y: 232, distance: 104.5
click at [707, 232] on form "To edit this form you must mark this item incomplete First Name Tetiana Middle …" at bounding box center [852, 270] width 347 height 294
copy div "1400 Vineyard Drive"
drag, startPoint x: 812, startPoint y: 282, endPoint x: 701, endPoint y: 282, distance: 111.1
click at [701, 282] on form "To edit this form you must mark this item incomplete First Name Tetiana Middle …" at bounding box center [852, 270] width 347 height 294
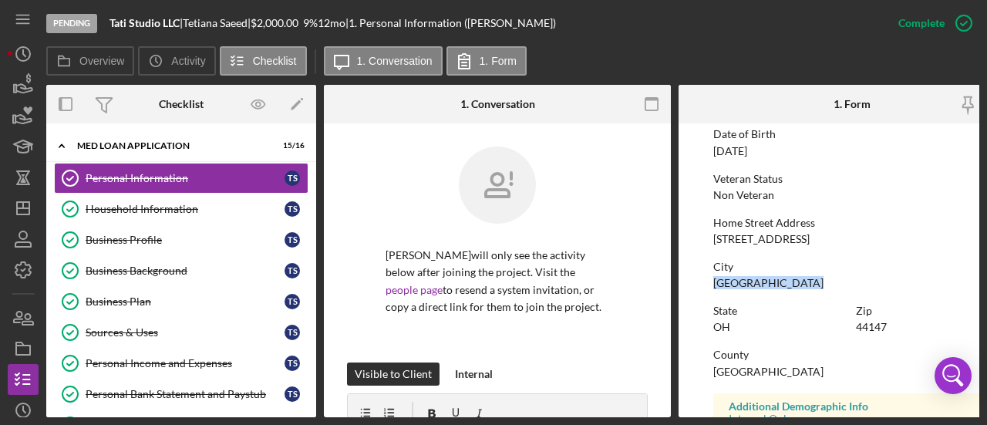
copy div "Broadview Heights"
click at [187, 205] on div "Household Information" at bounding box center [185, 209] width 199 height 12
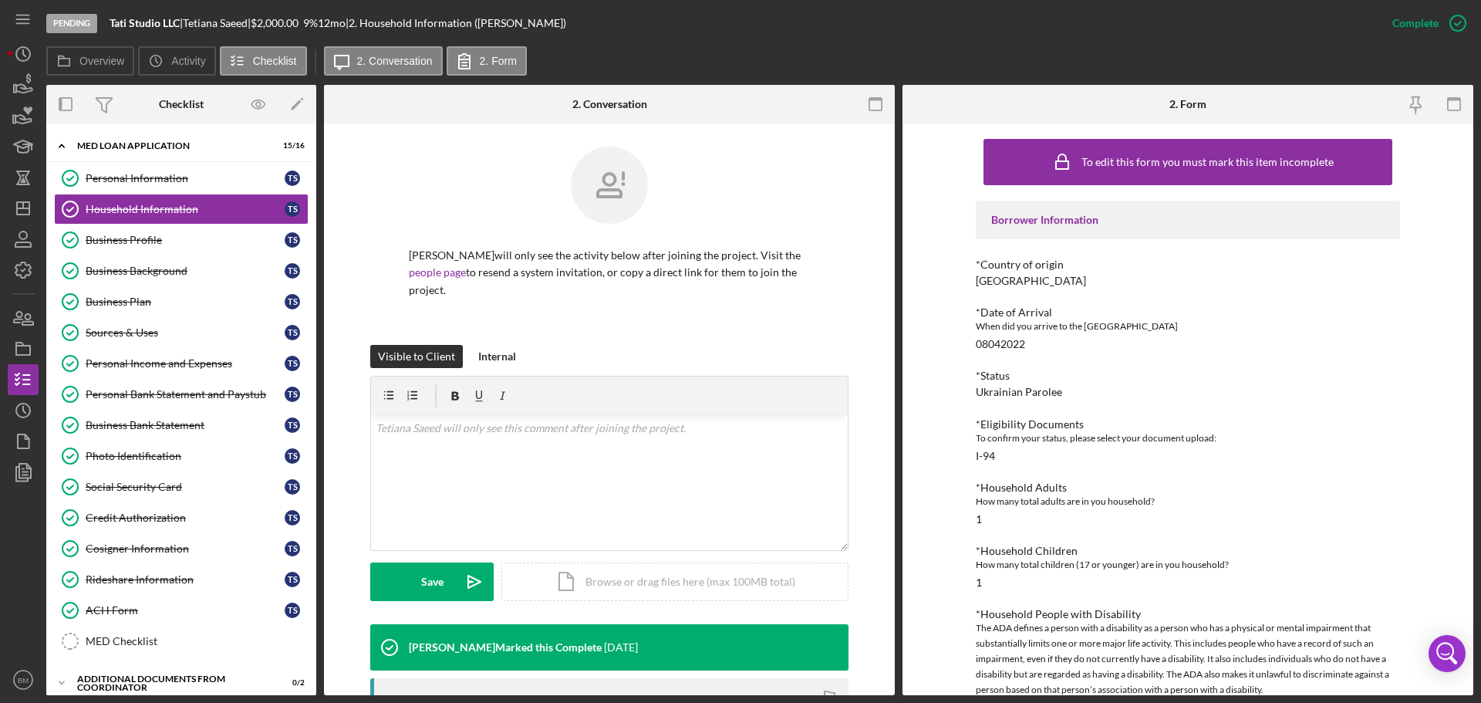
scroll to position [33, 0]
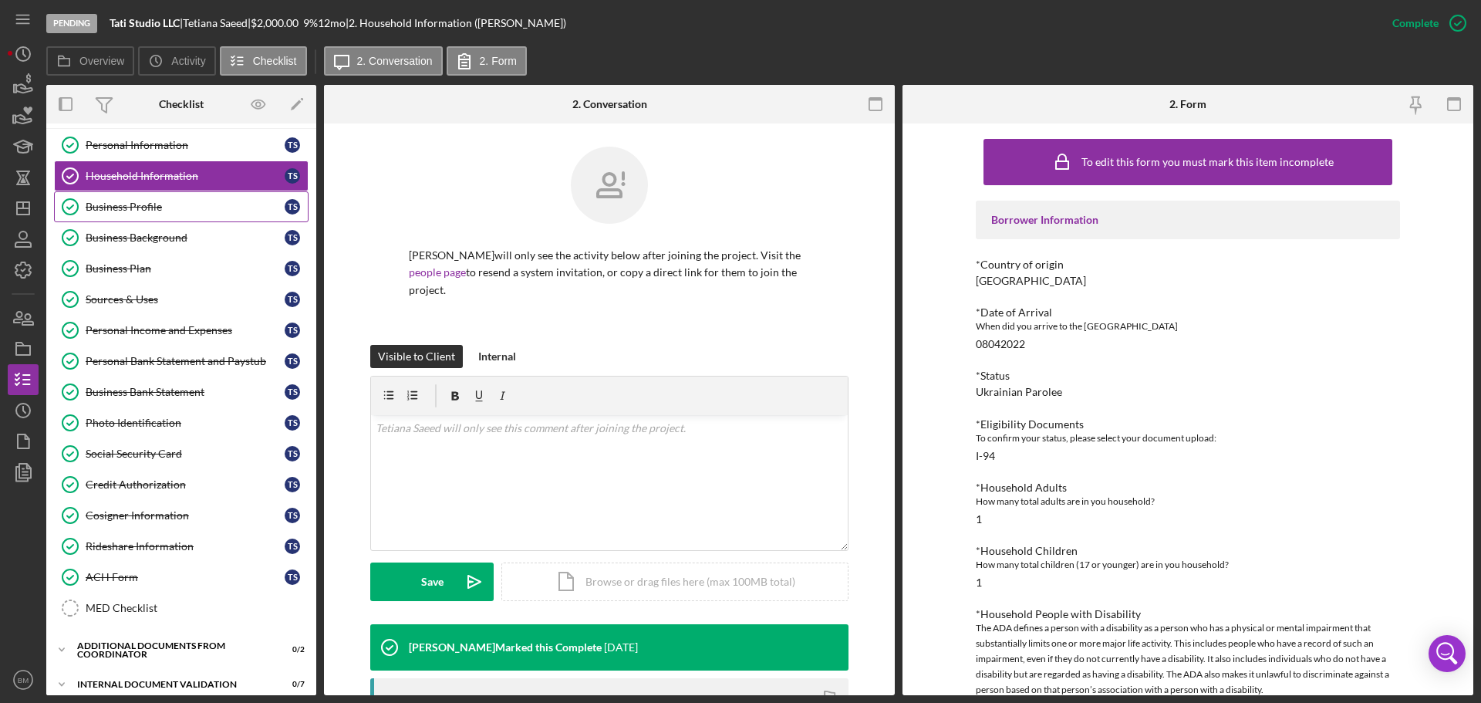
click at [172, 208] on div "Business Profile" at bounding box center [185, 207] width 199 height 12
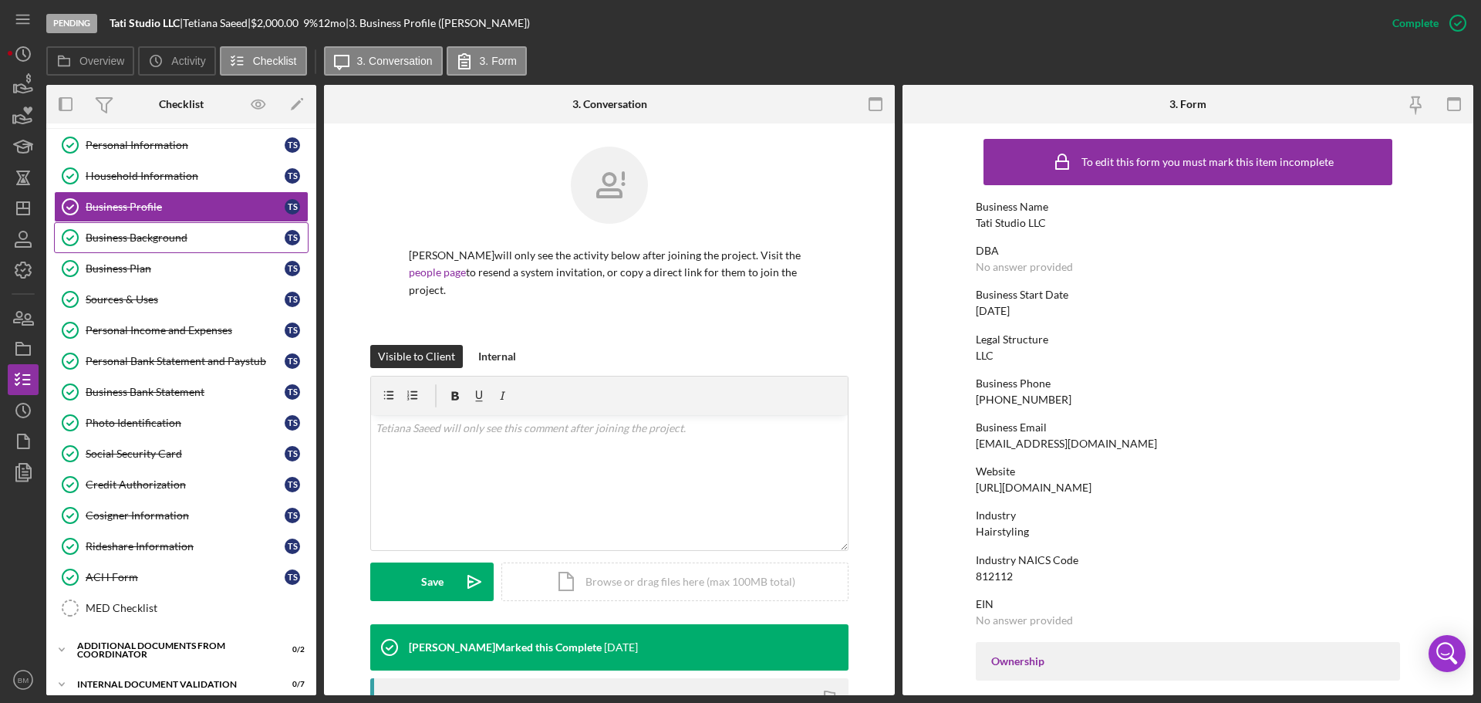
click at [192, 248] on link "Business Background Business Background T S" at bounding box center [181, 237] width 254 height 31
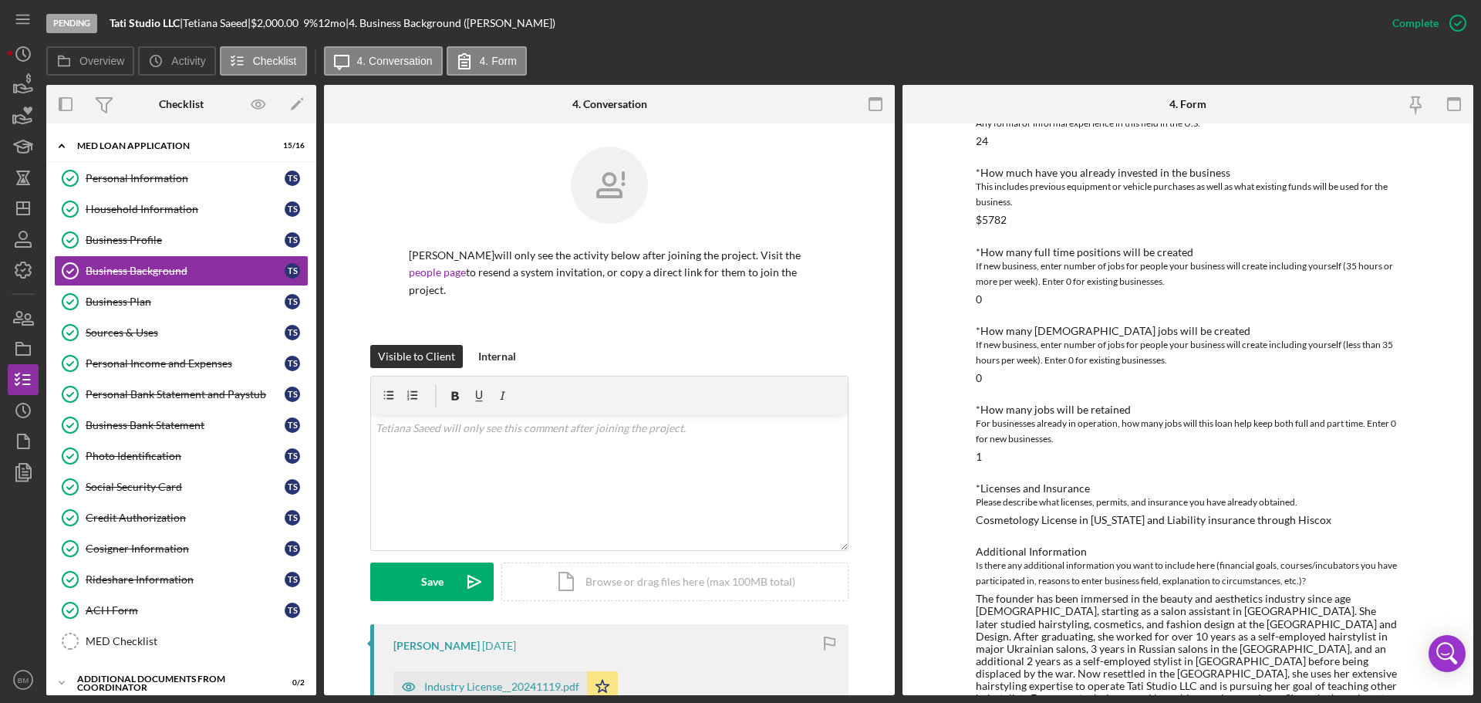
scroll to position [557, 0]
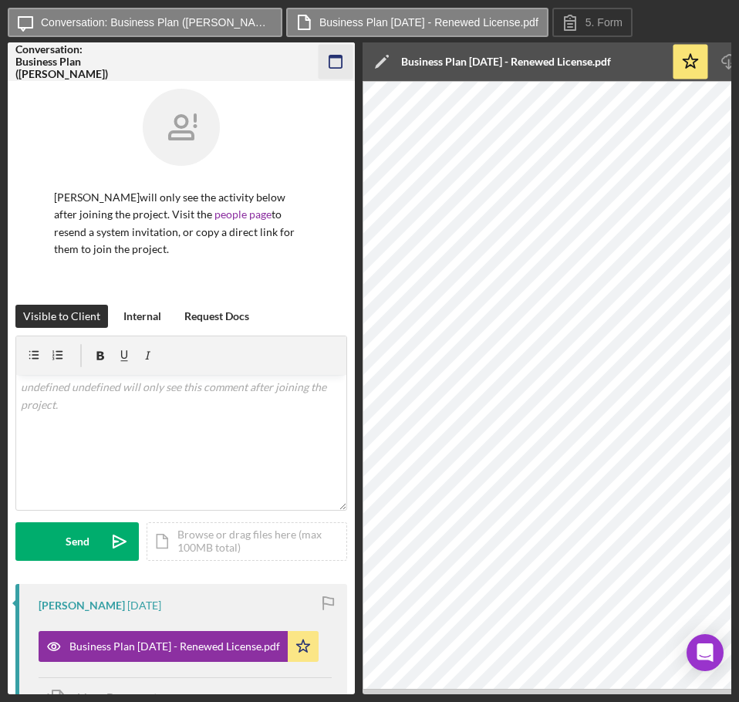
click at [325, 61] on icon "button" at bounding box center [336, 62] width 35 height 35
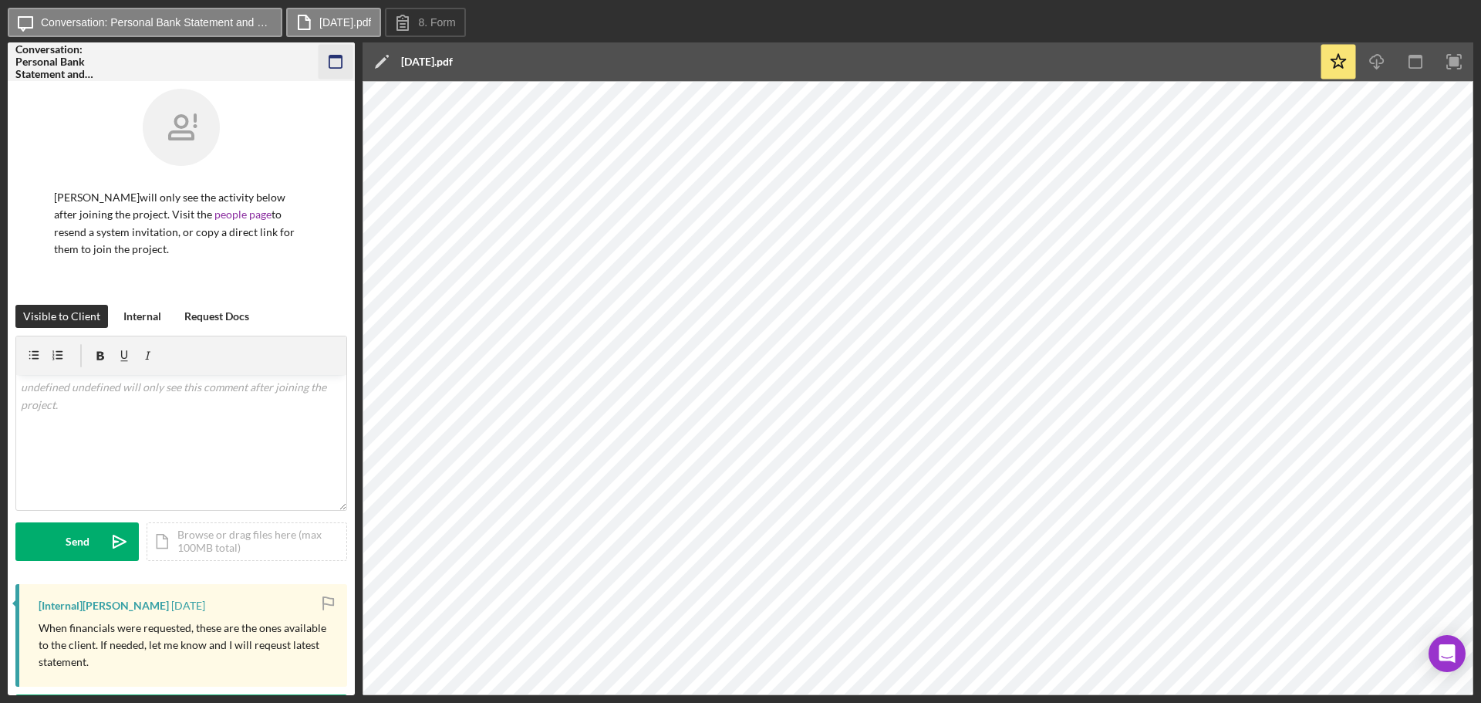
click at [330, 61] on icon "button" at bounding box center [336, 62] width 35 height 35
click at [341, 72] on icon "button" at bounding box center [336, 62] width 35 height 35
drag, startPoint x: 331, startPoint y: 53, endPoint x: 319, endPoint y: 62, distance: 14.3
click at [319, 62] on icon "button" at bounding box center [336, 62] width 35 height 35
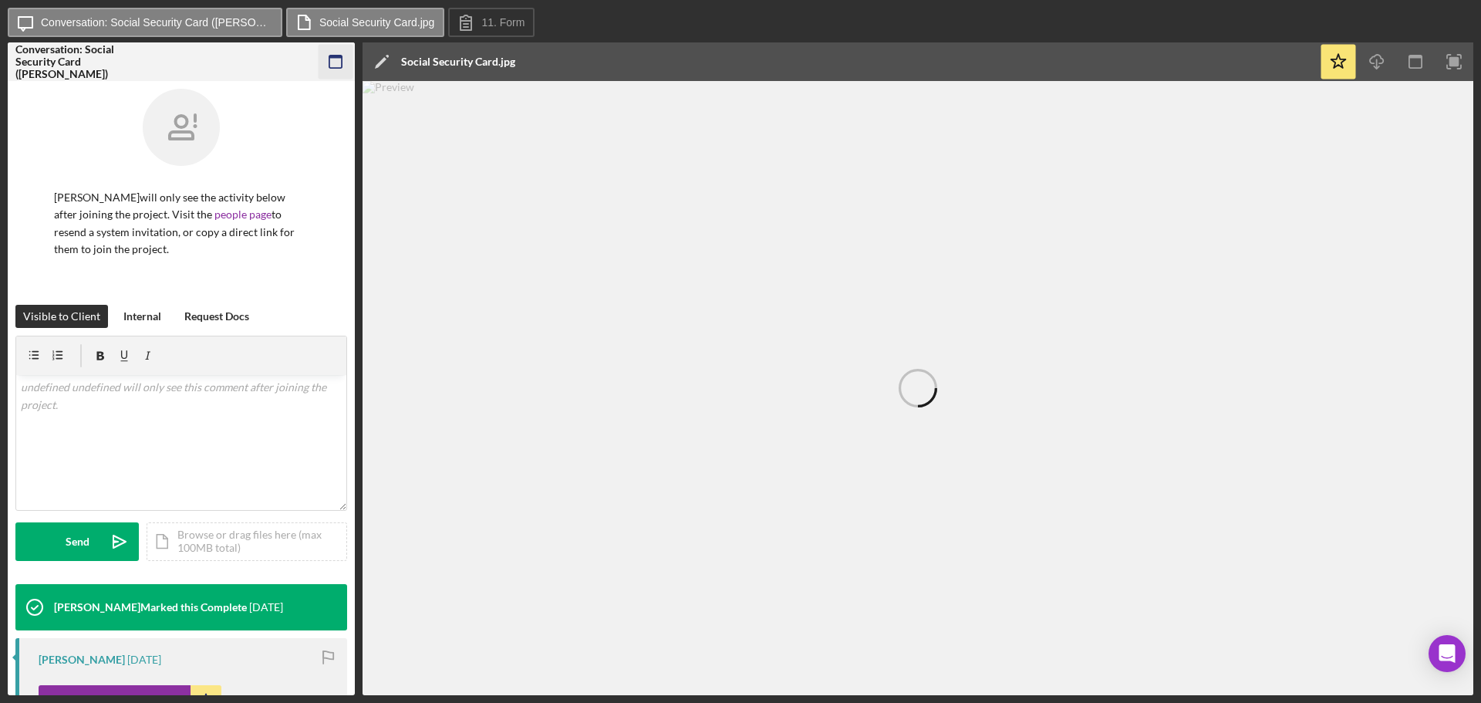
click at [338, 65] on icon "button" at bounding box center [336, 62] width 35 height 35
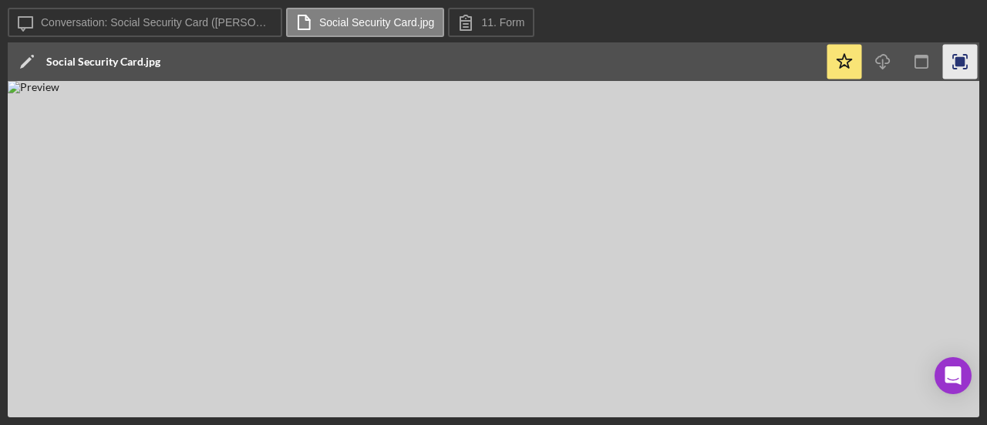
click at [959, 74] on icon "button" at bounding box center [960, 62] width 35 height 35
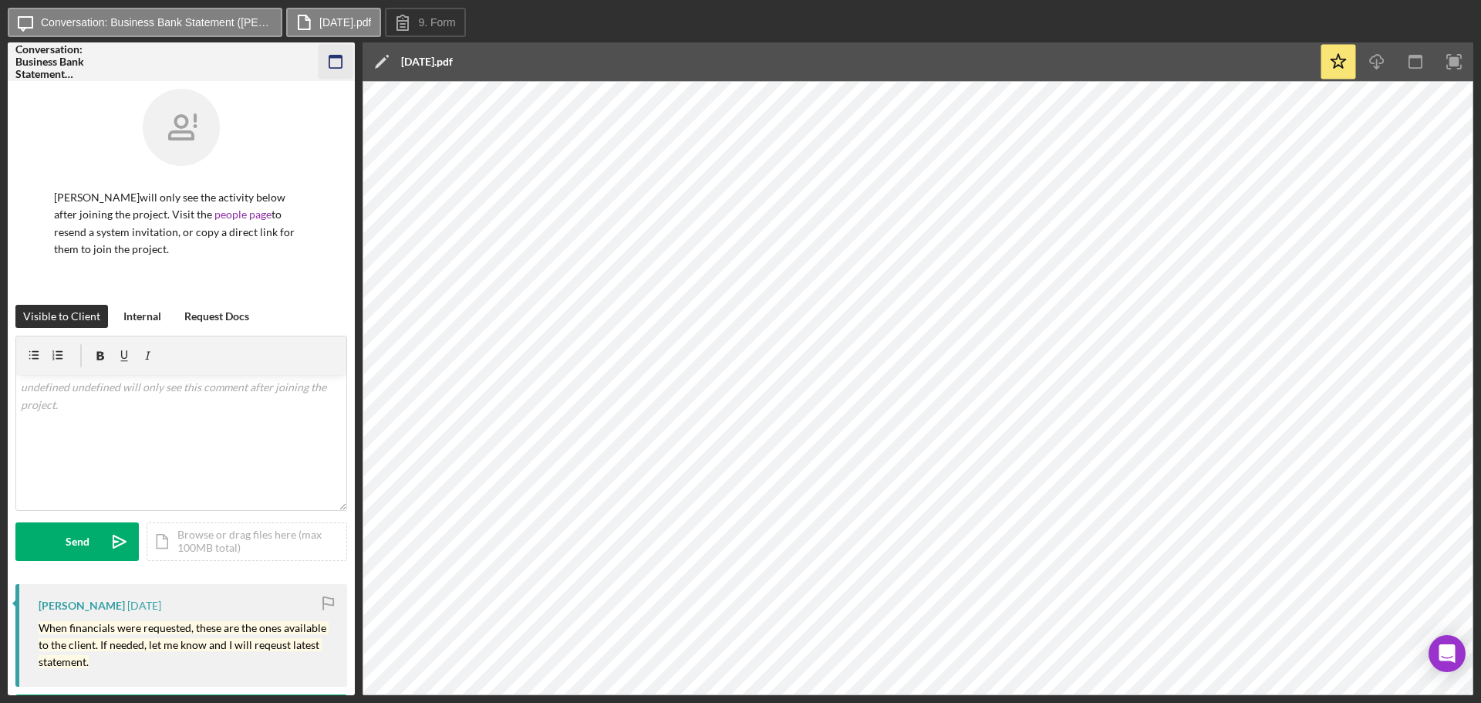
click at [332, 63] on icon "button" at bounding box center [336, 62] width 35 height 35
click at [333, 62] on icon "button" at bounding box center [336, 62] width 35 height 35
click at [335, 60] on icon "button" at bounding box center [336, 62] width 35 height 35
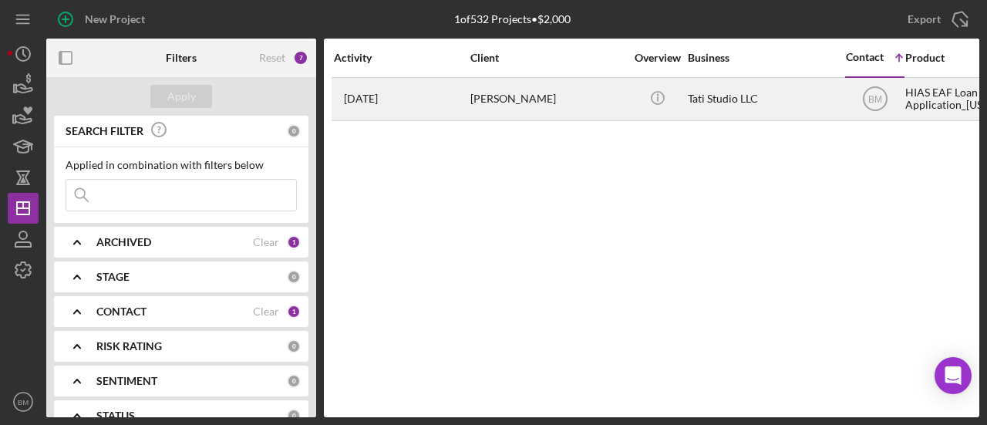
click at [603, 90] on div "[PERSON_NAME]" at bounding box center [547, 99] width 154 height 41
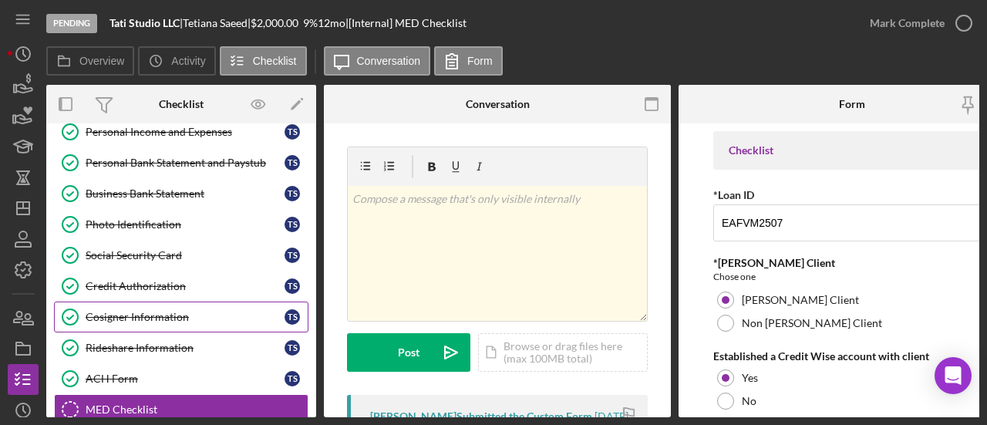
scroll to position [231, 0]
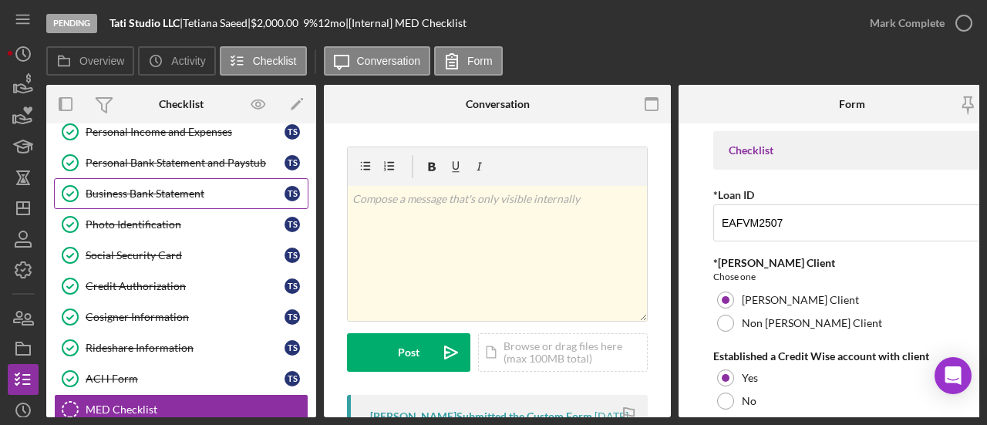
click at [170, 178] on link "Business Bank Statement Business Bank Statement T S" at bounding box center [181, 193] width 254 height 31
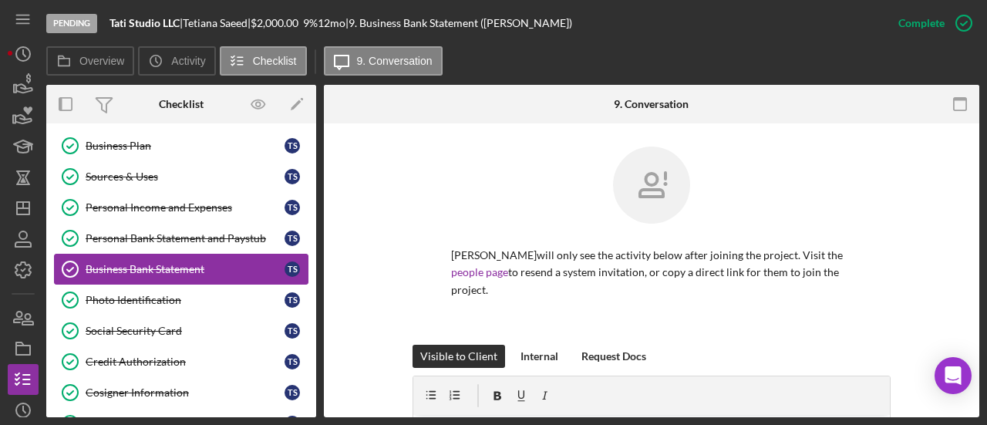
scroll to position [150, 0]
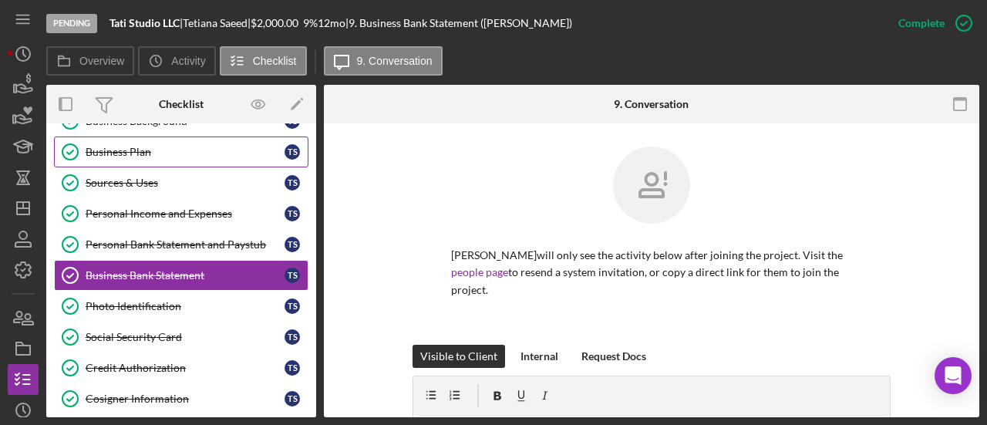
click at [148, 157] on link "Business Plan Business Plan T S" at bounding box center [181, 152] width 254 height 31
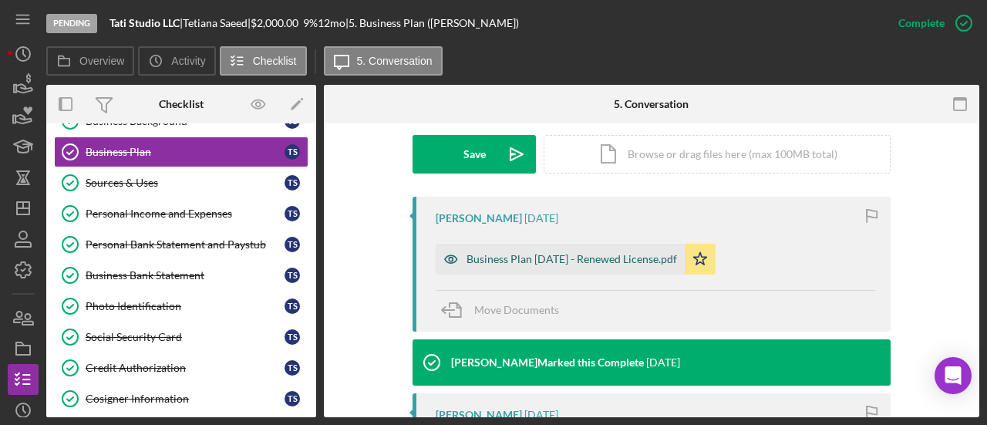
click at [577, 250] on div "Business Plan 8-7-25 - Renewed License.pdf" at bounding box center [560, 259] width 249 height 31
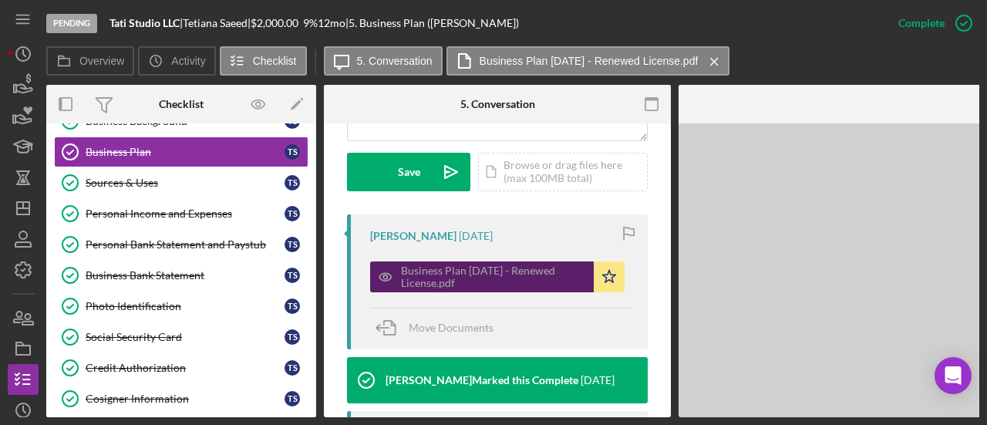
scroll to position [461, 0]
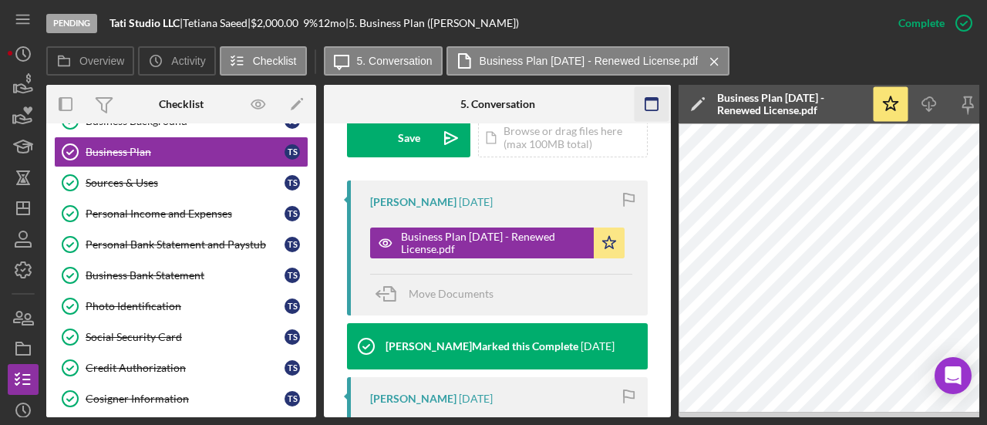
click at [647, 93] on icon "button" at bounding box center [652, 104] width 35 height 35
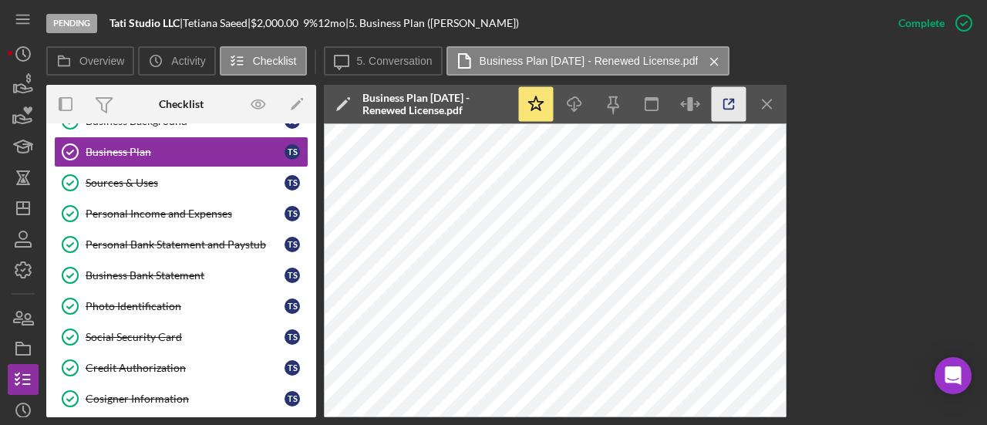
click at [727, 93] on icon "button" at bounding box center [729, 104] width 35 height 35
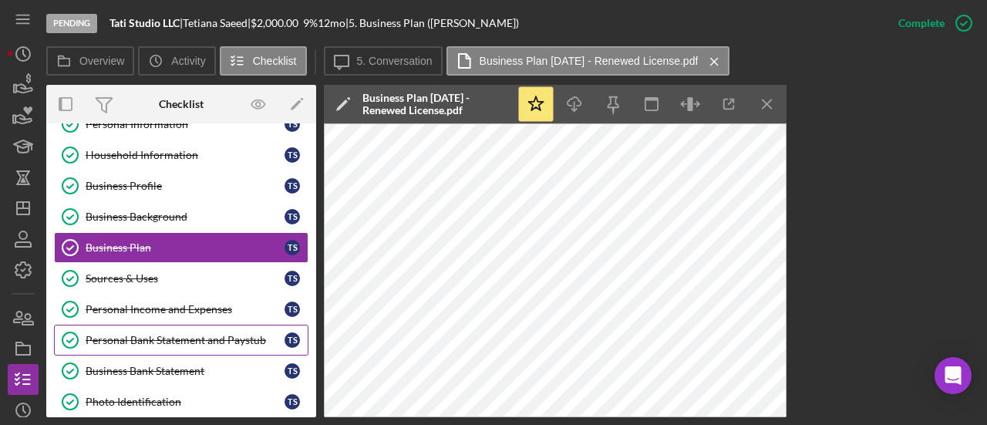
scroll to position [52, 0]
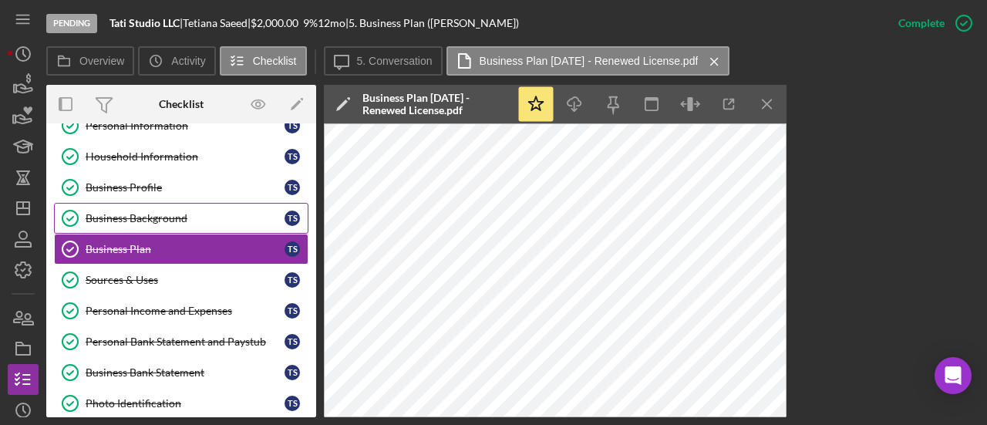
click at [178, 203] on link "Business Background Business Background T S" at bounding box center [181, 218] width 254 height 31
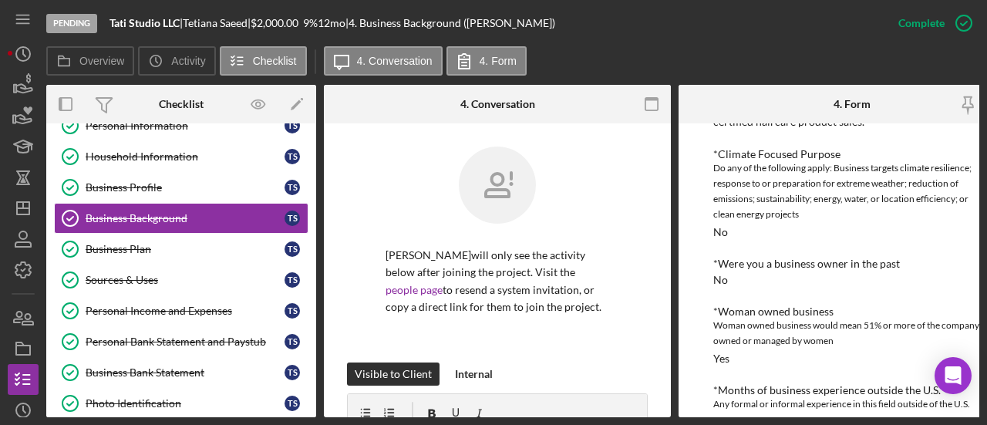
scroll to position [290, 0]
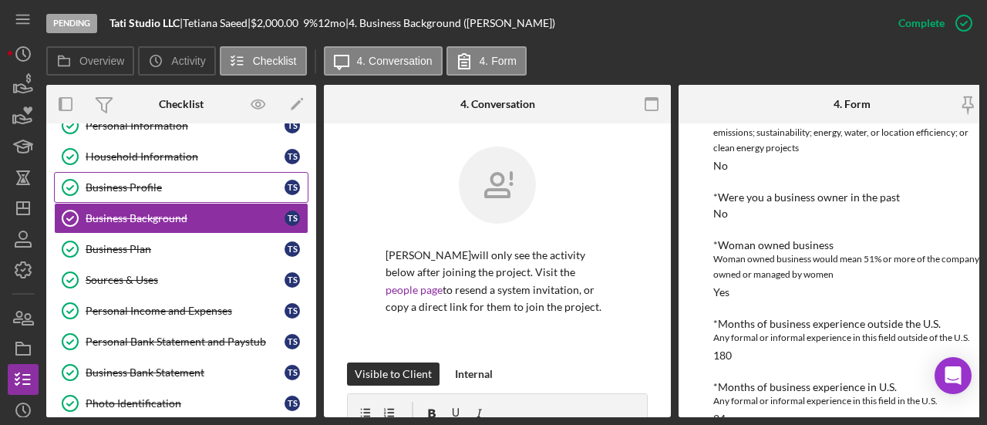
click at [180, 181] on div "Business Profile" at bounding box center [185, 187] width 199 height 12
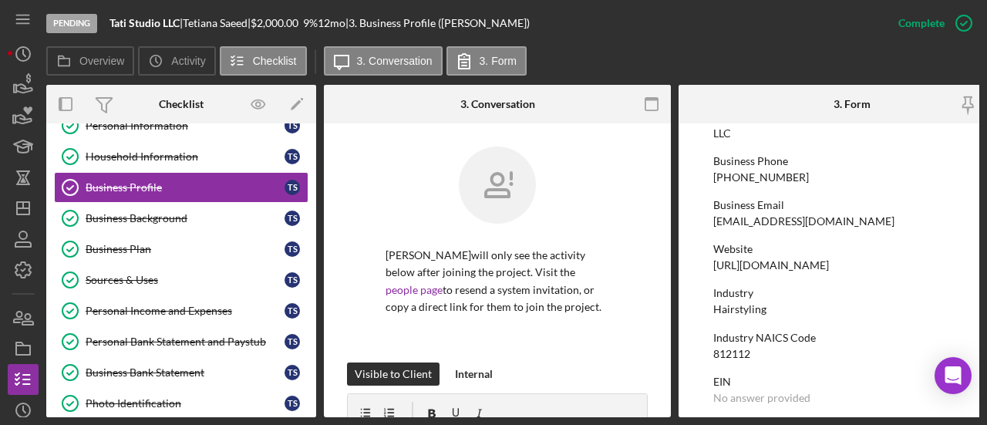
scroll to position [227, 0]
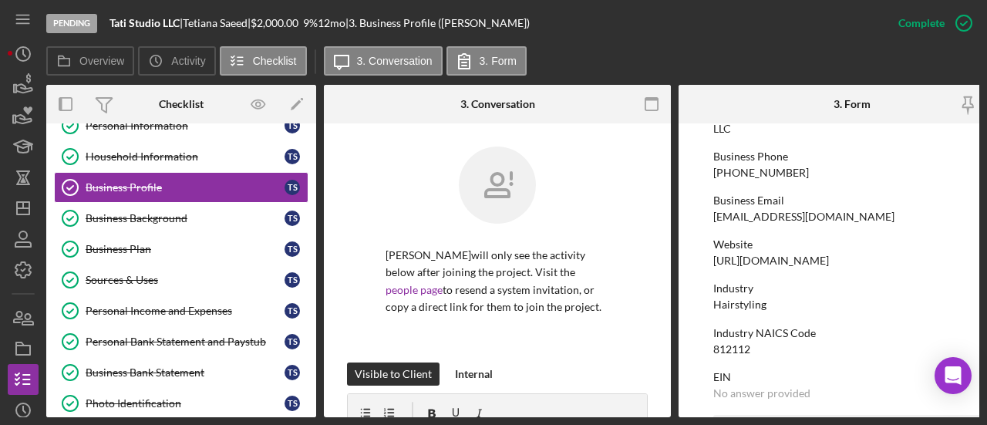
drag, startPoint x: 896, startPoint y: 264, endPoint x: 706, endPoint y: 262, distance: 189.7
click at [706, 262] on form "To edit this form you must mark this item incomplete Business Name Tati Studio …" at bounding box center [852, 270] width 347 height 294
copy div "https://www.vagaro.com/tatistudiollc"
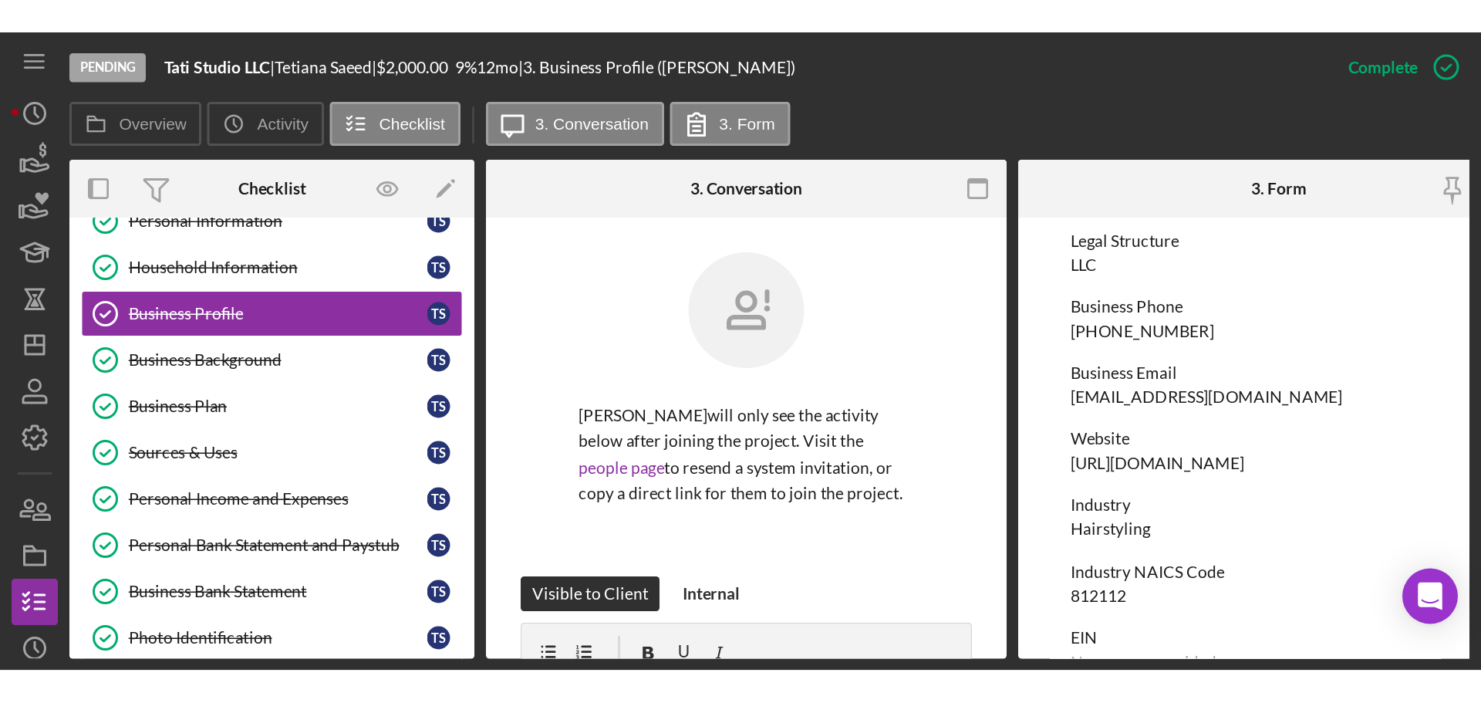
scroll to position [201, 0]
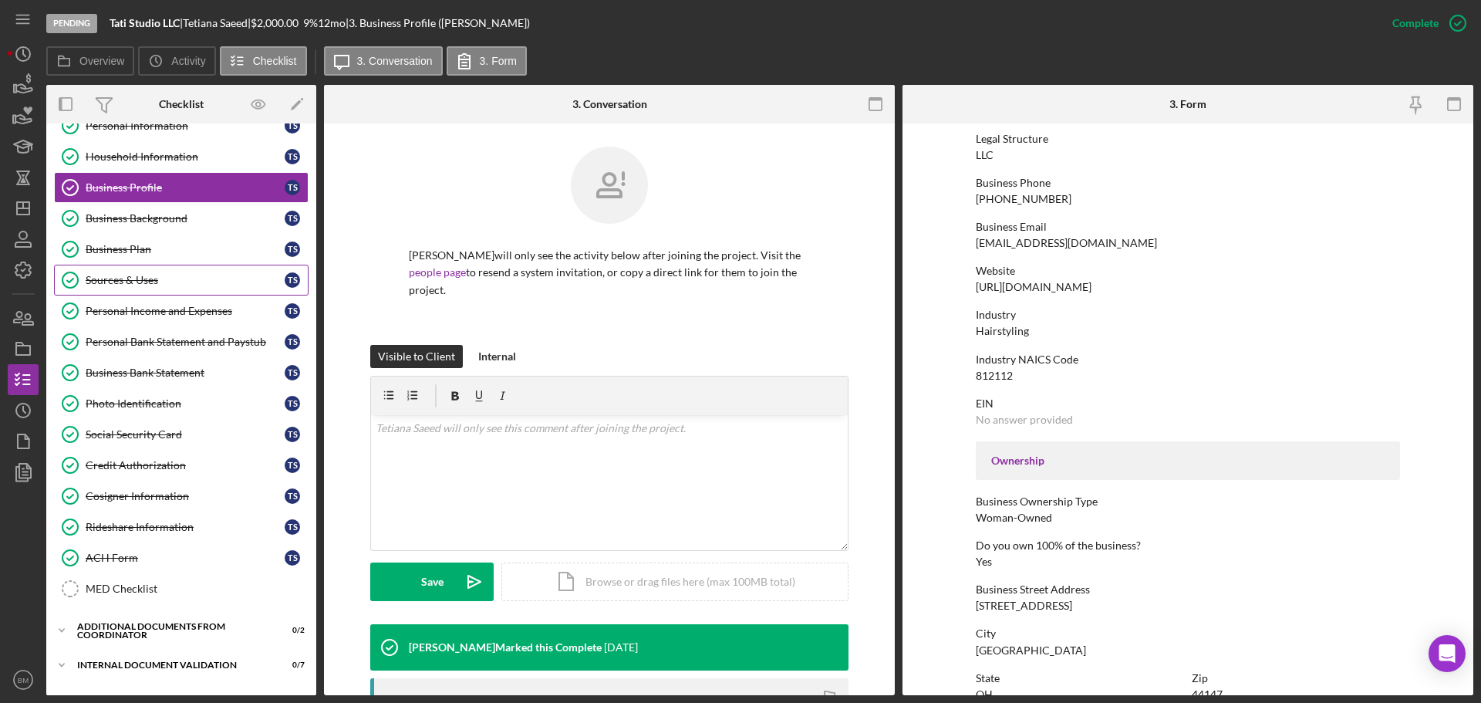
click at [143, 277] on div "Sources & Uses" at bounding box center [185, 280] width 199 height 12
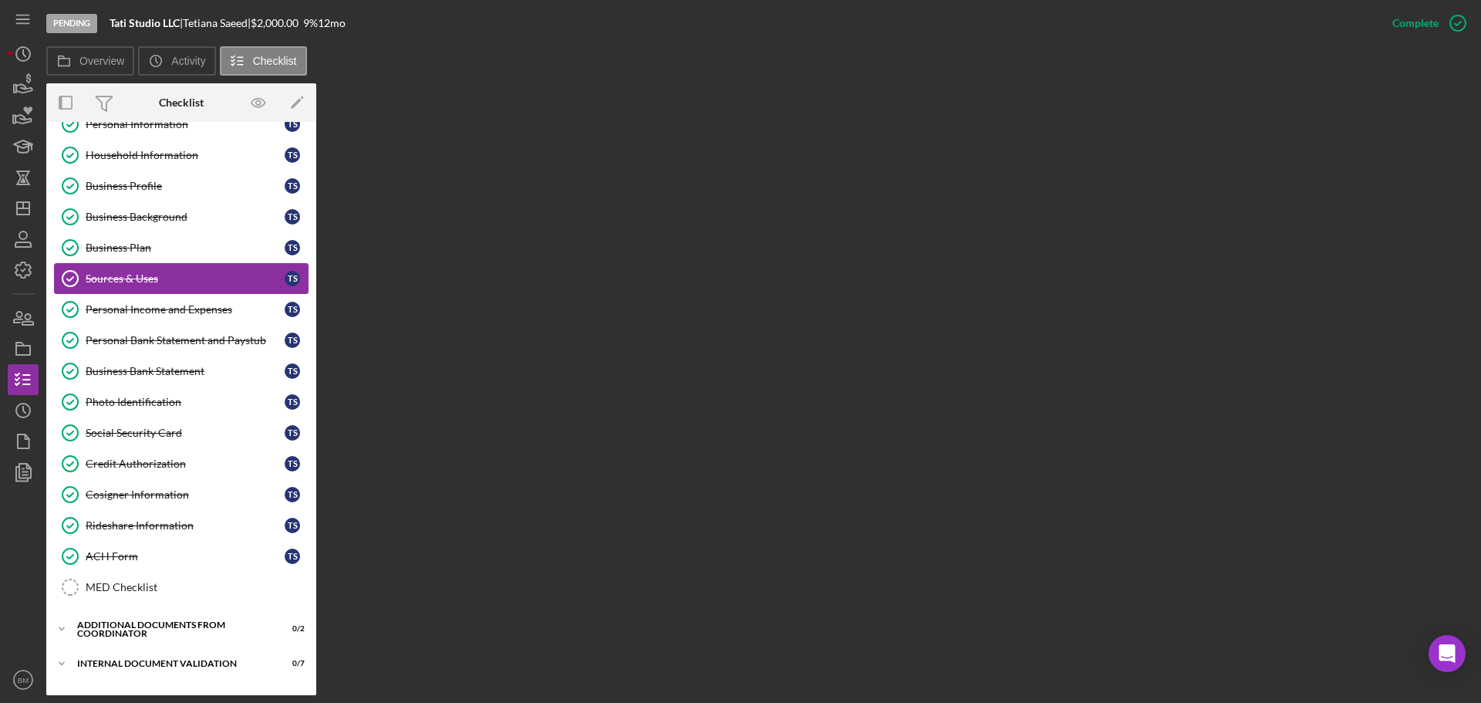
click at [190, 283] on div "Sources & Uses" at bounding box center [185, 278] width 199 height 12
click at [174, 244] on div "Business Plan" at bounding box center [185, 247] width 199 height 12
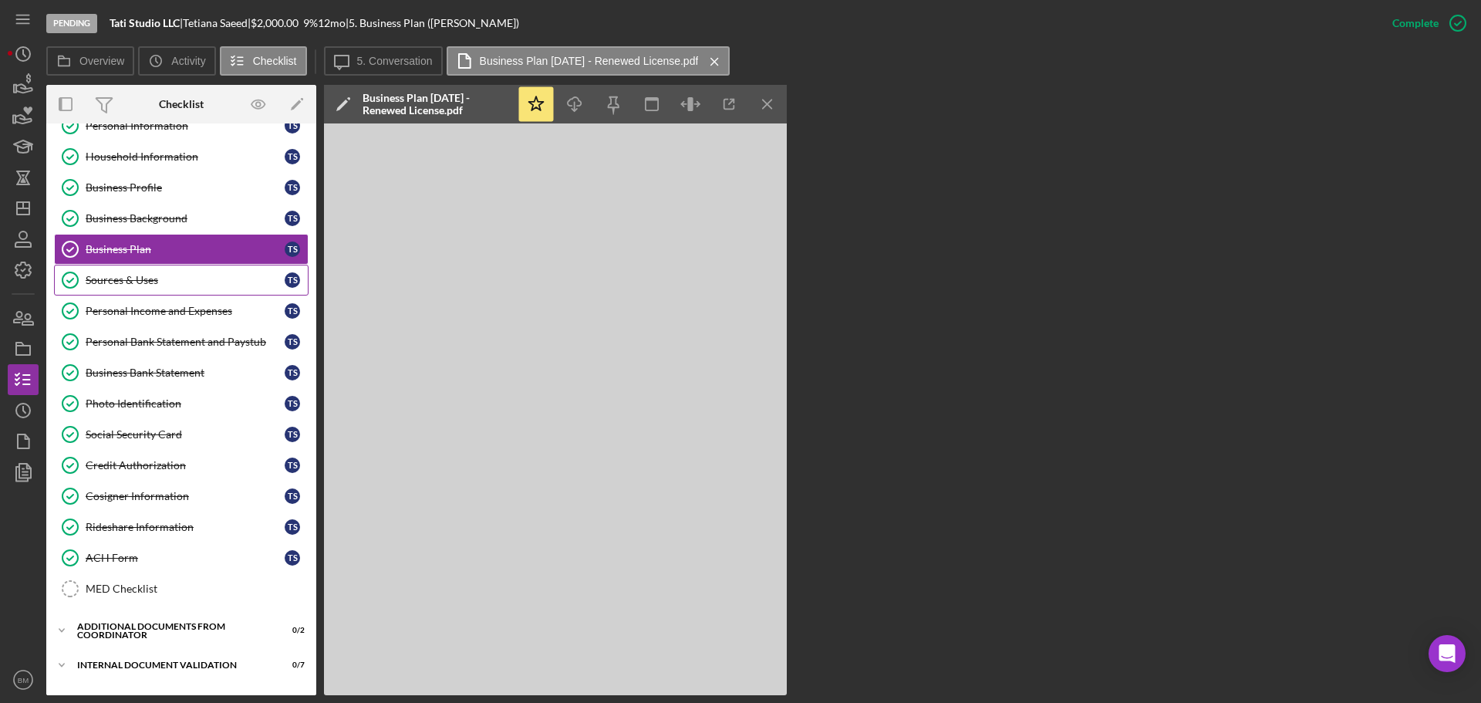
click at [179, 285] on div "Sources & Uses" at bounding box center [185, 280] width 199 height 12
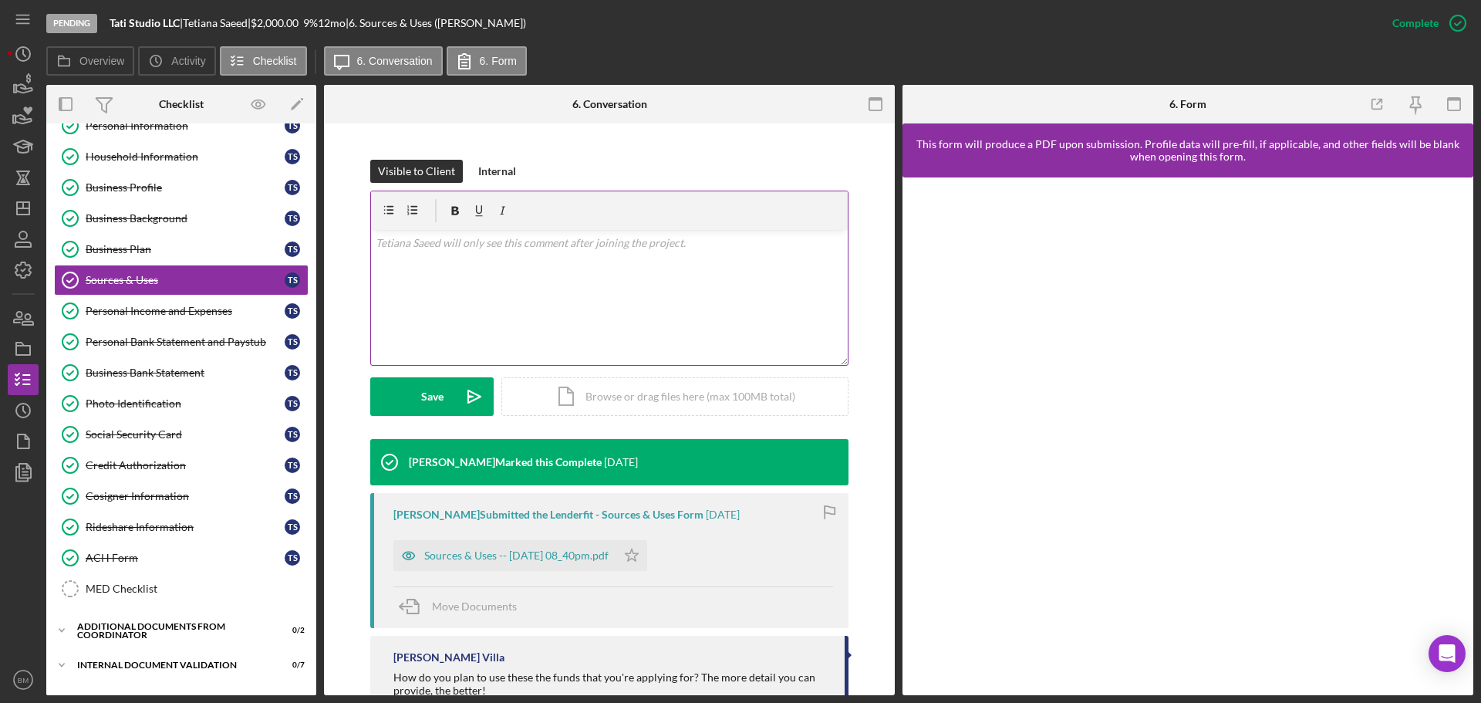
scroll to position [343, 0]
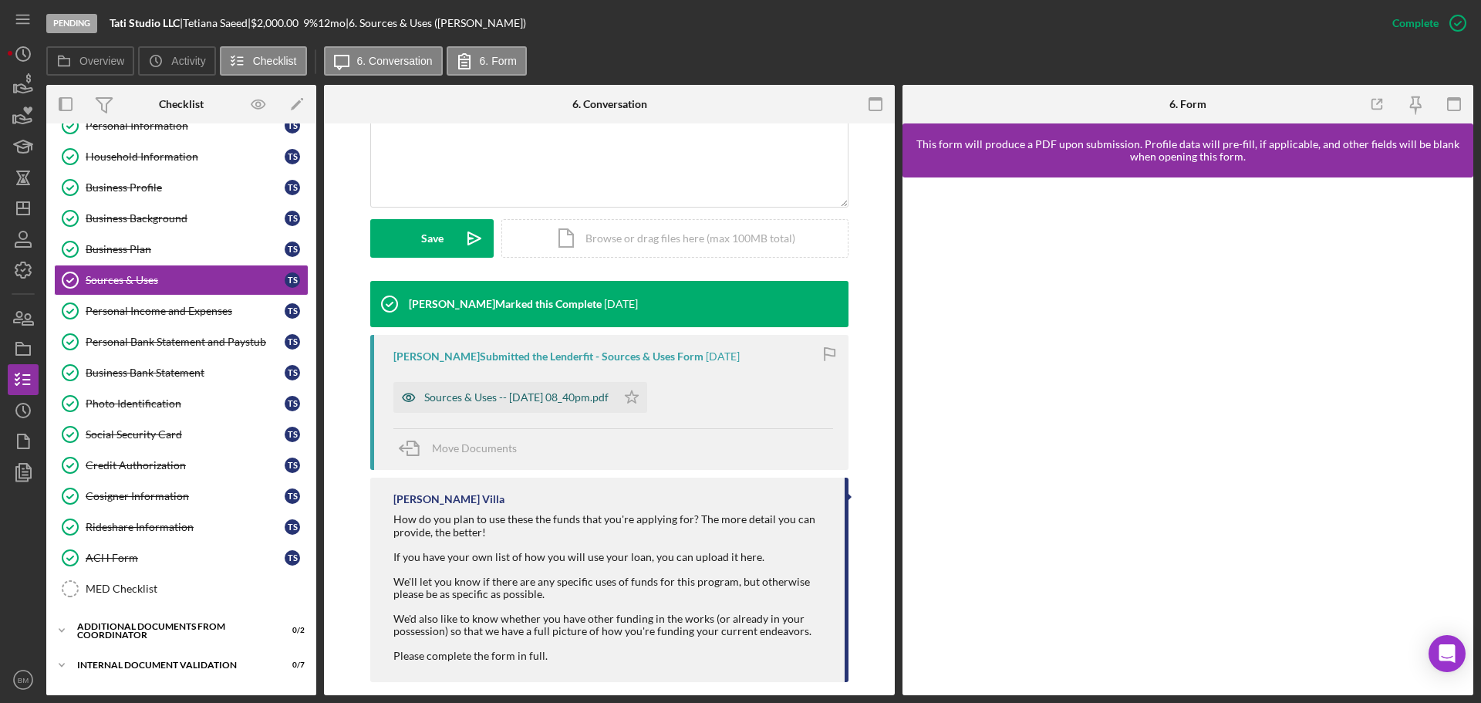
click at [564, 391] on div "Sources & Uses -- 2025-08-06 08_40pm.pdf" at bounding box center [516, 397] width 184 height 12
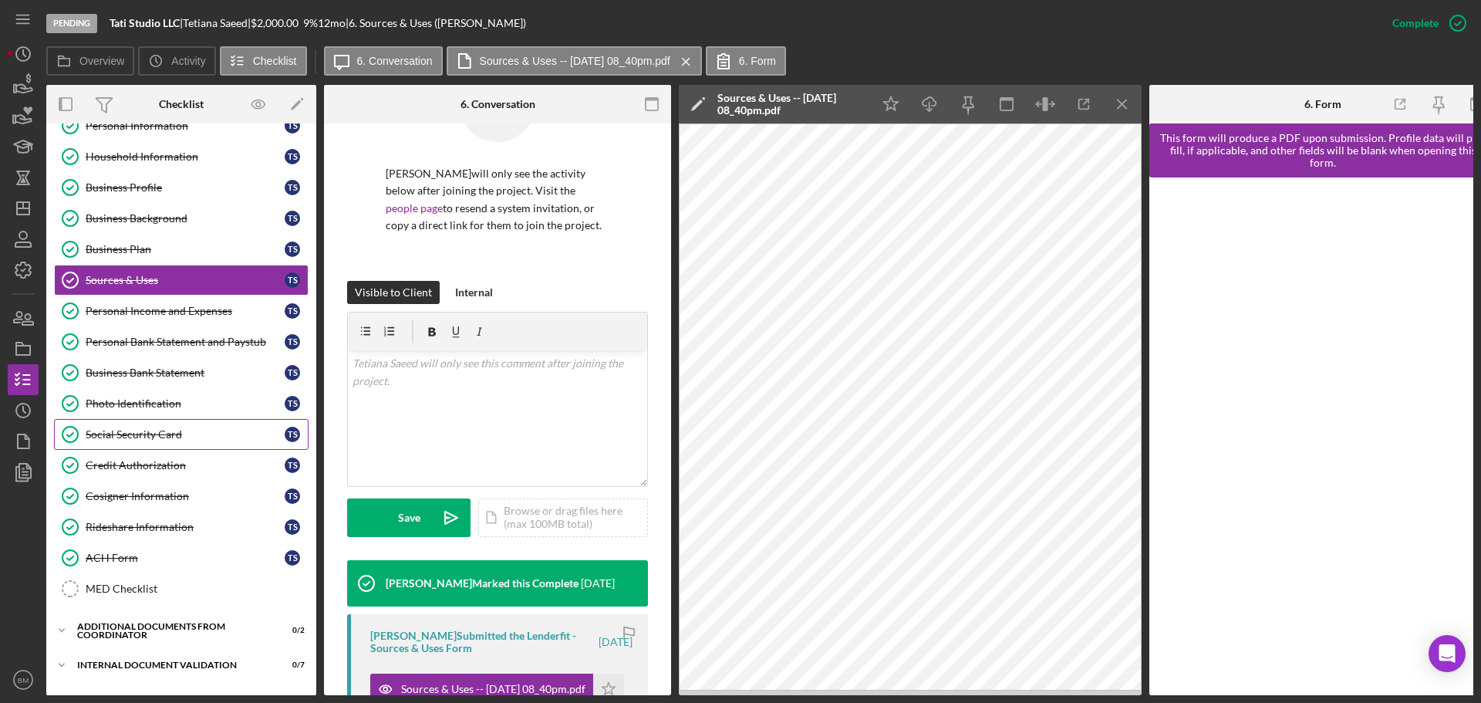
scroll to position [190, 0]
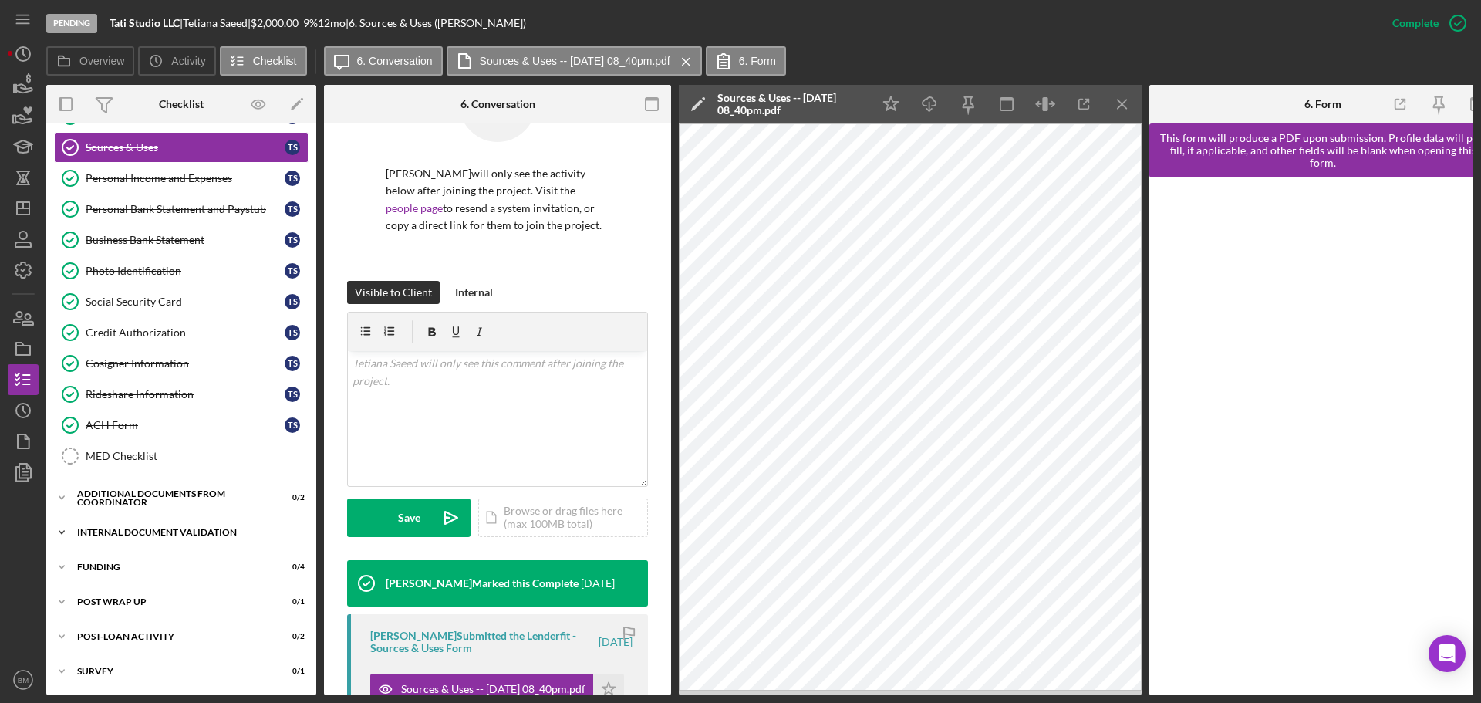
click at [128, 424] on div "Internal Document Validation" at bounding box center [187, 532] width 220 height 9
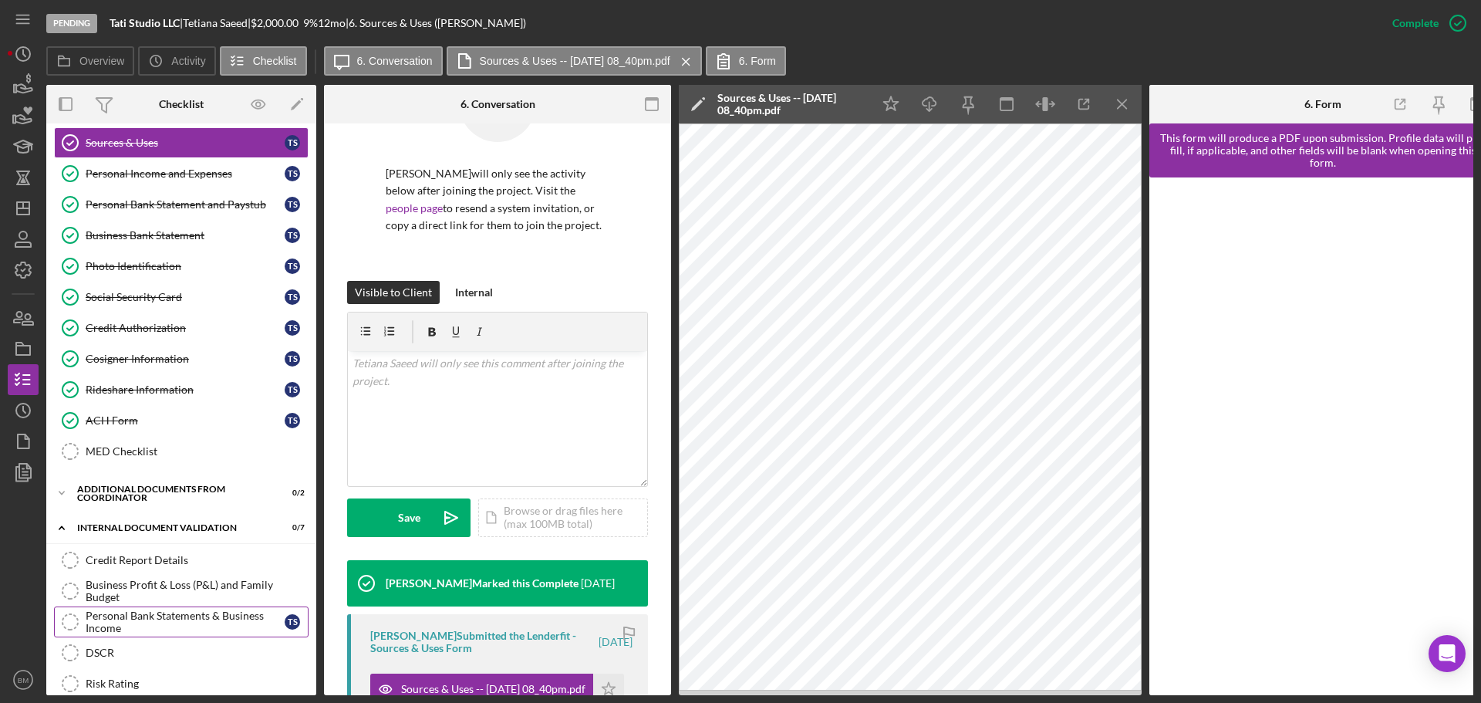
click at [153, 424] on div "Personal Bank Statements & Business Income" at bounding box center [185, 621] width 199 height 25
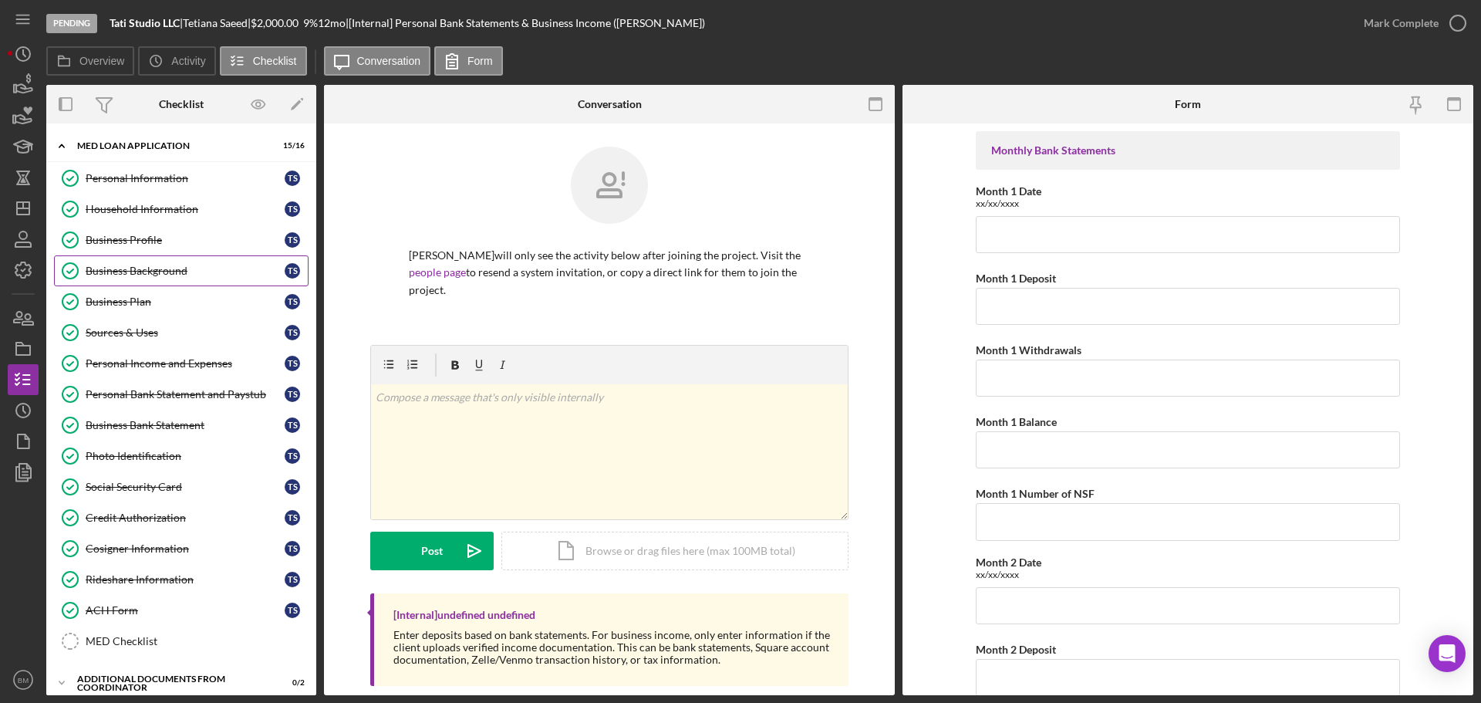
click at [190, 271] on div "Business Background" at bounding box center [185, 271] width 199 height 12
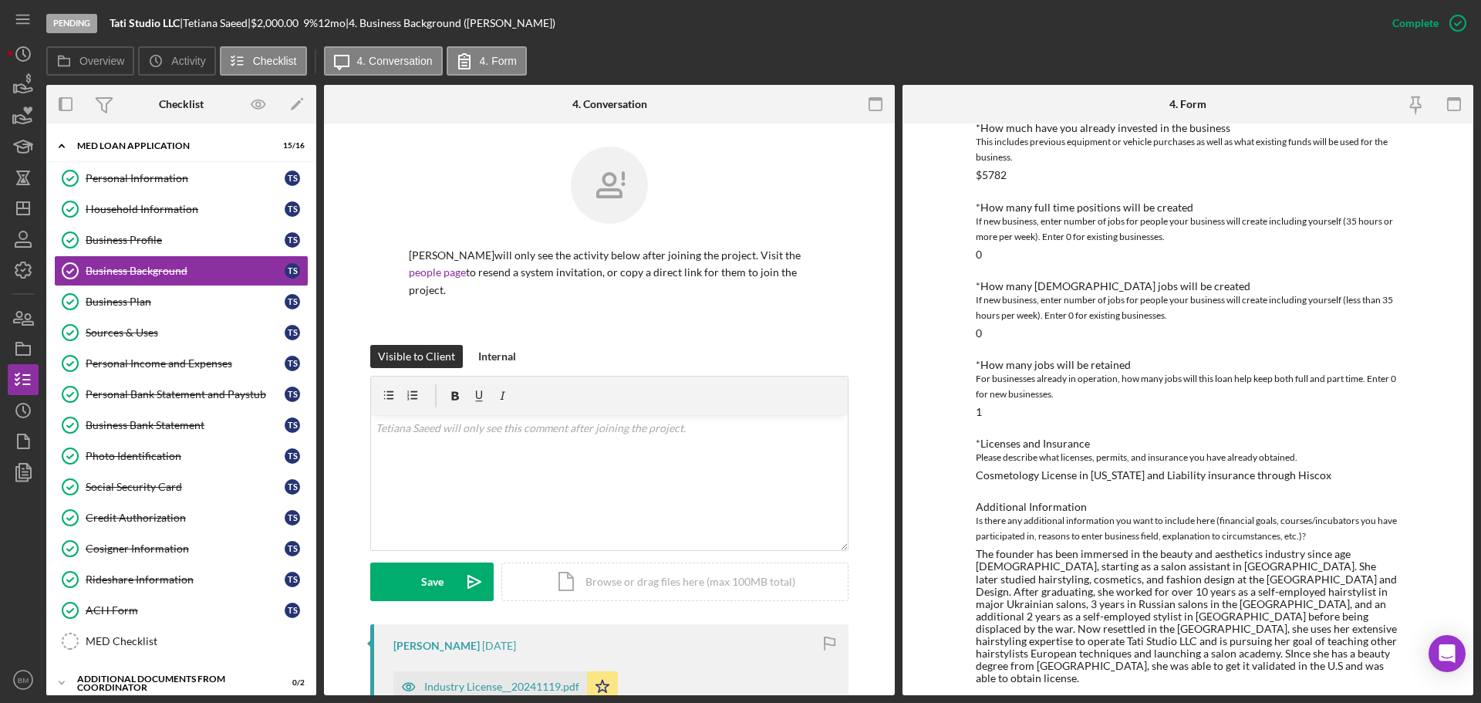
scroll to position [556, 0]
click at [986, 424] on div "Additional Information" at bounding box center [1188, 507] width 424 height 12
click at [162, 424] on div "ACH Form" at bounding box center [185, 610] width 199 height 12
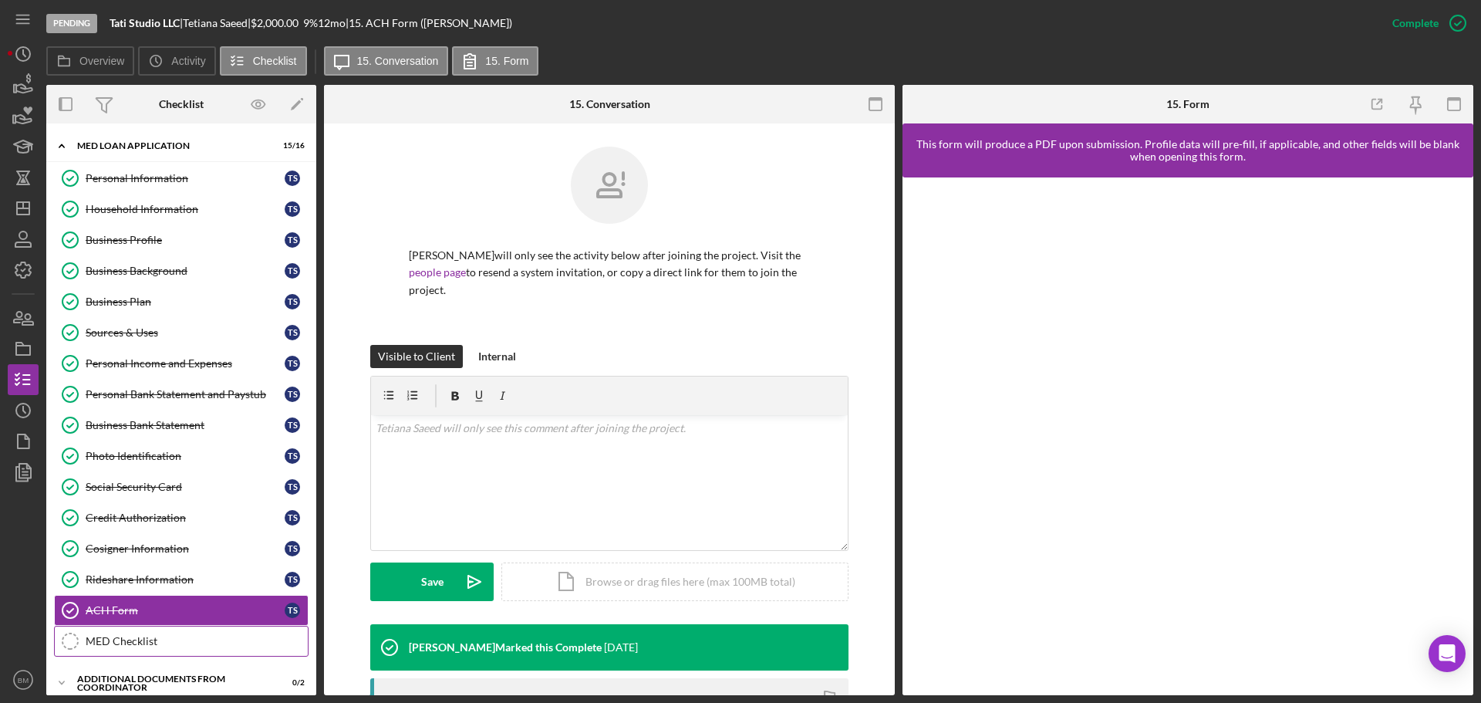
click at [166, 424] on div "MED Checklist" at bounding box center [197, 641] width 222 height 12
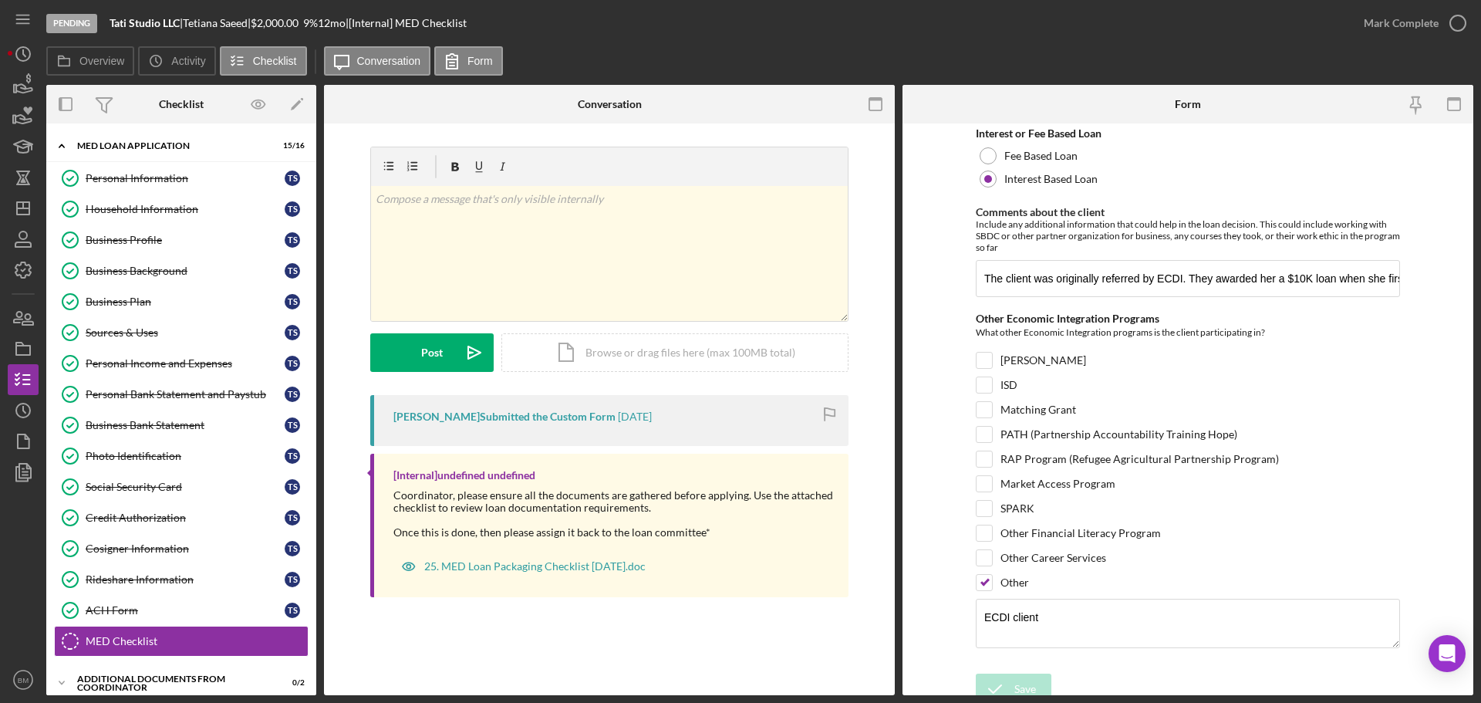
scroll to position [462, 0]
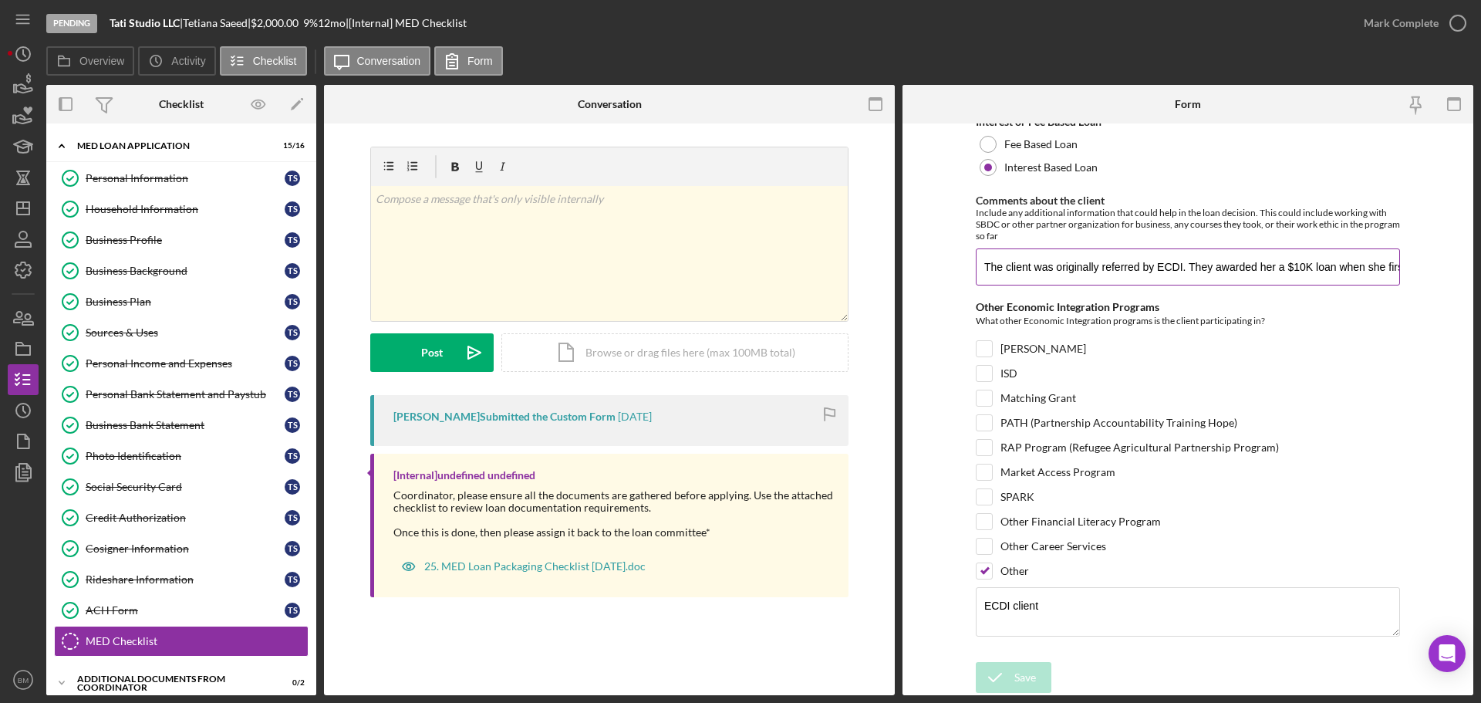
click at [986, 264] on input "The client was originally referred by ECDI. They awarded her a $10K loan when s…" at bounding box center [1188, 266] width 424 height 37
click at [986, 24] on icon "button" at bounding box center [1457, 23] width 39 height 39
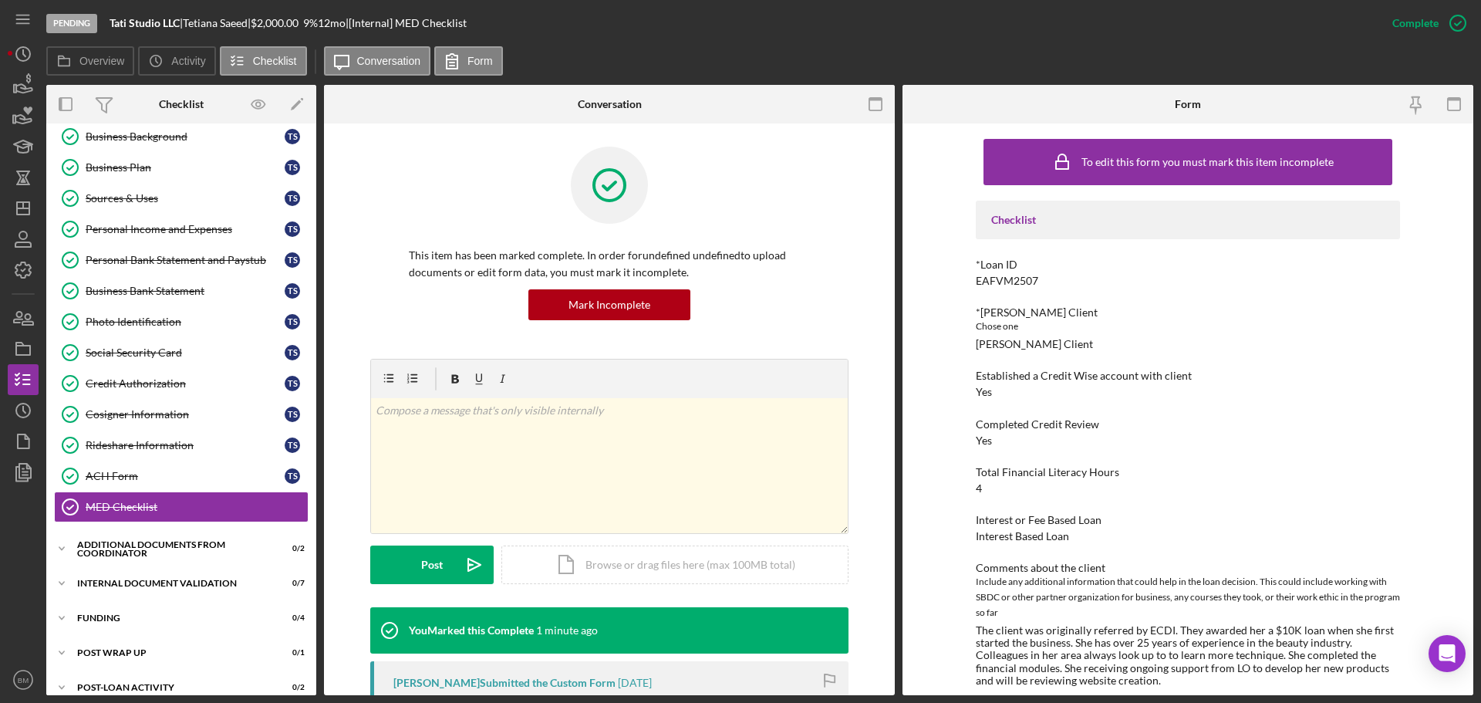
scroll to position [177, 0]
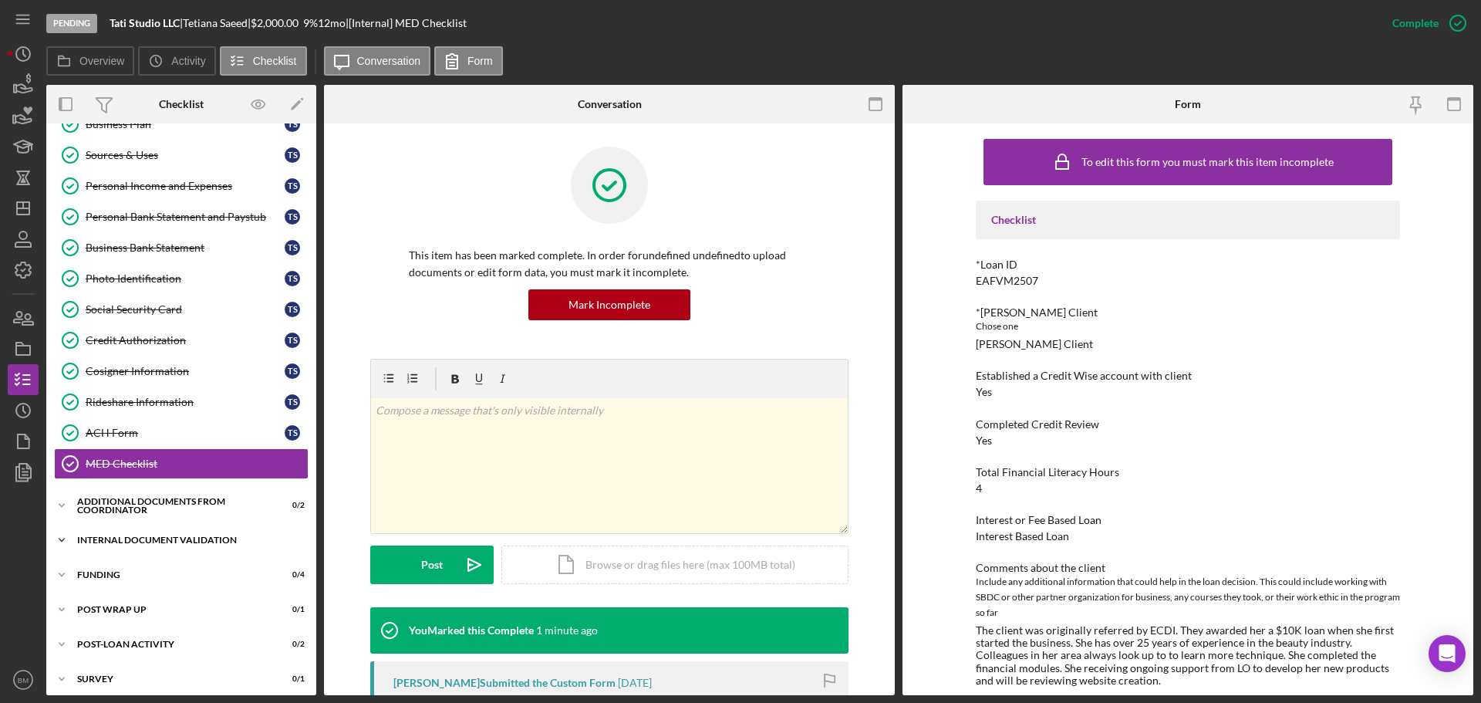
click at [194, 424] on div "Icon/Expander Internal Document Validation 0 / 7" at bounding box center [181, 539] width 270 height 31
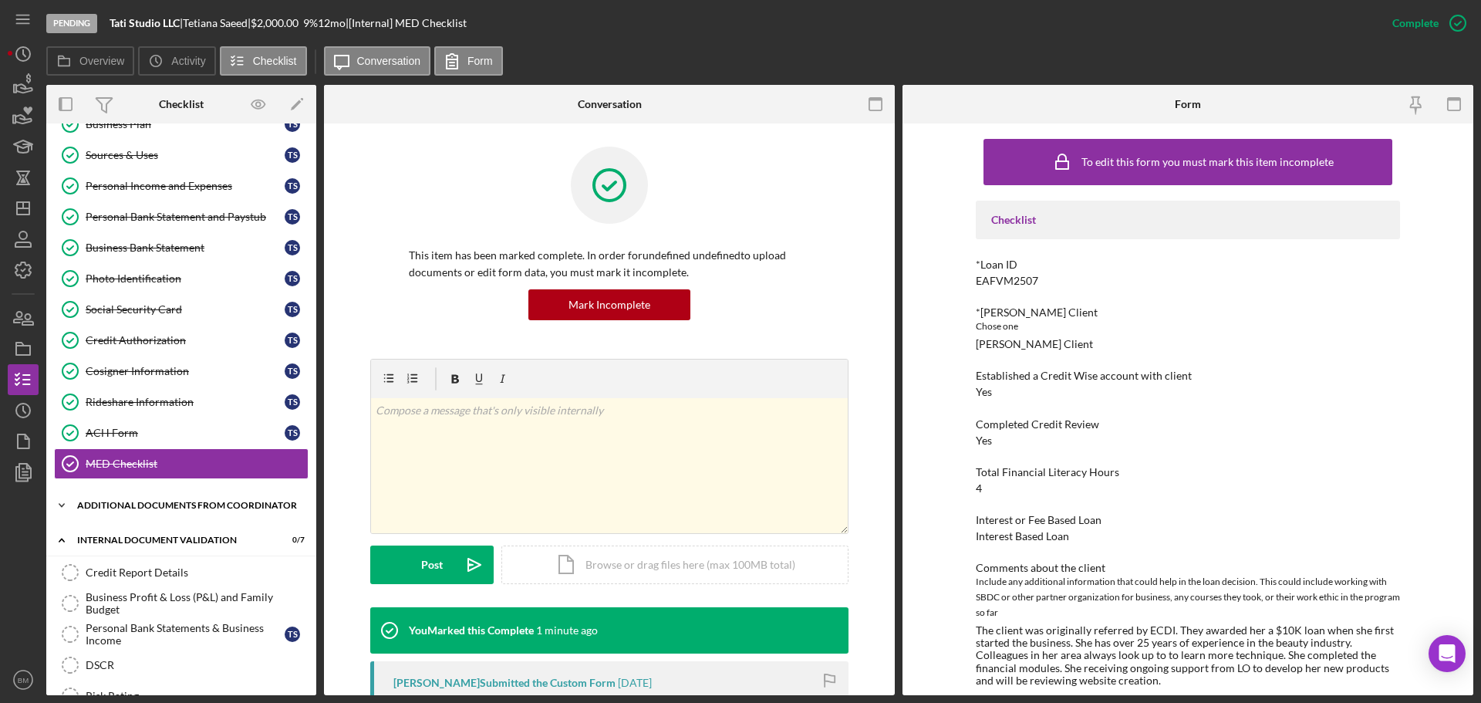
scroll to position [205, 0]
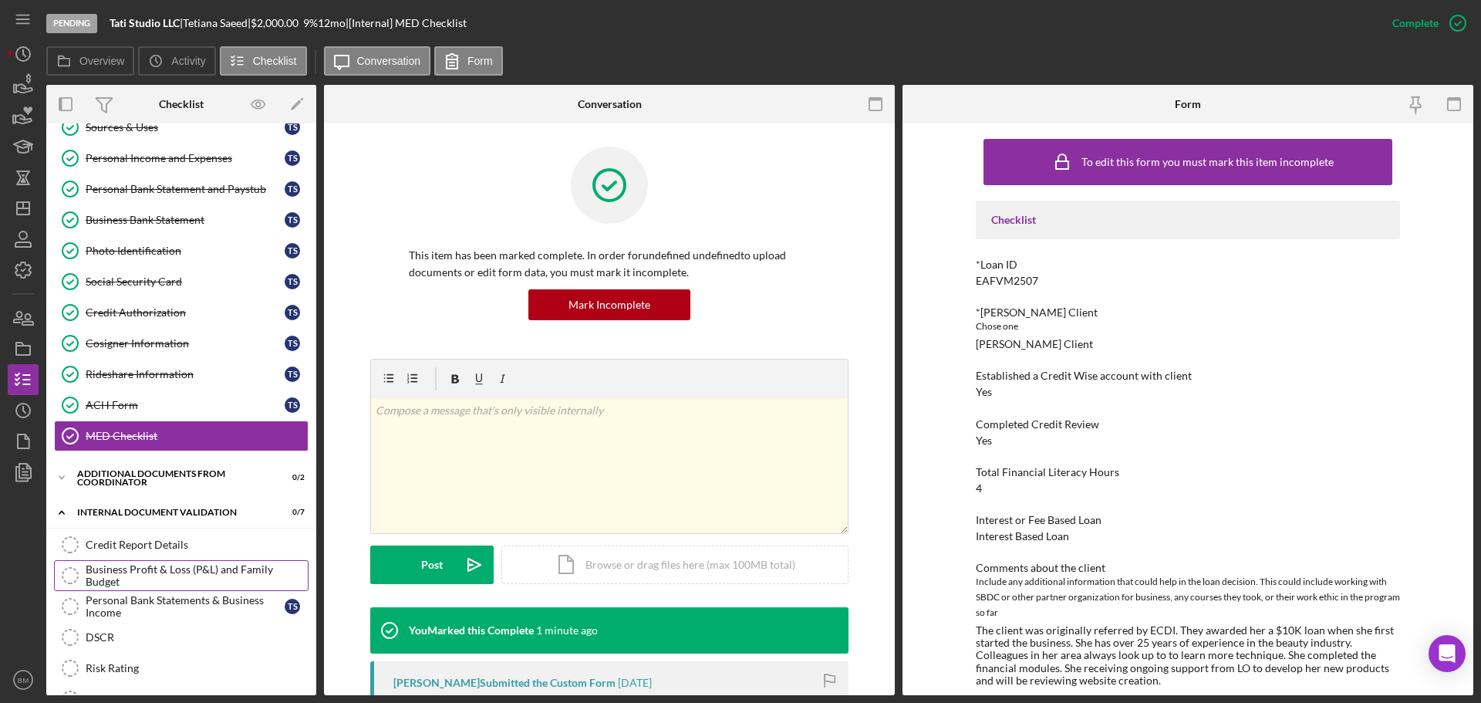
click at [213, 424] on div "Business Profit & Loss (P&L) and Family Budget" at bounding box center [197, 575] width 222 height 25
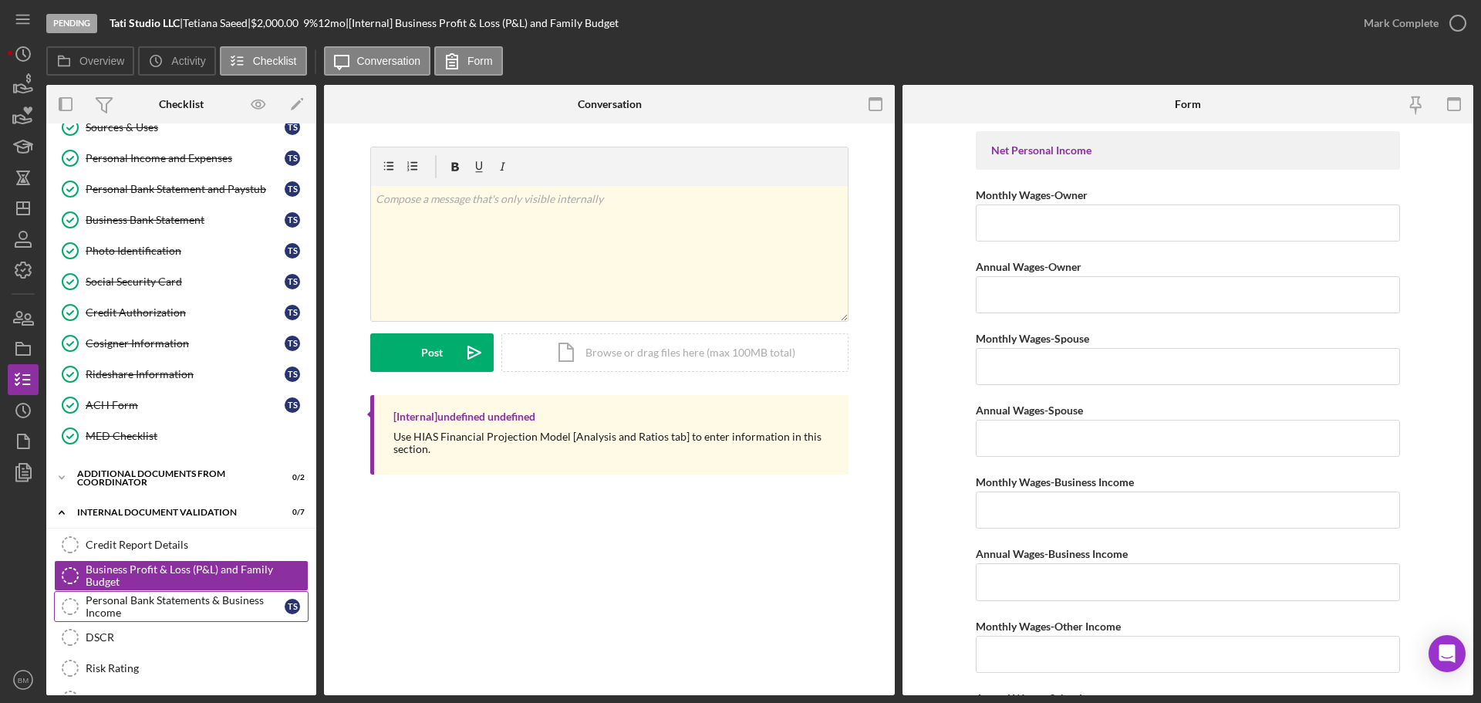
click at [211, 424] on div "Personal Bank Statements & Business Income" at bounding box center [185, 606] width 199 height 25
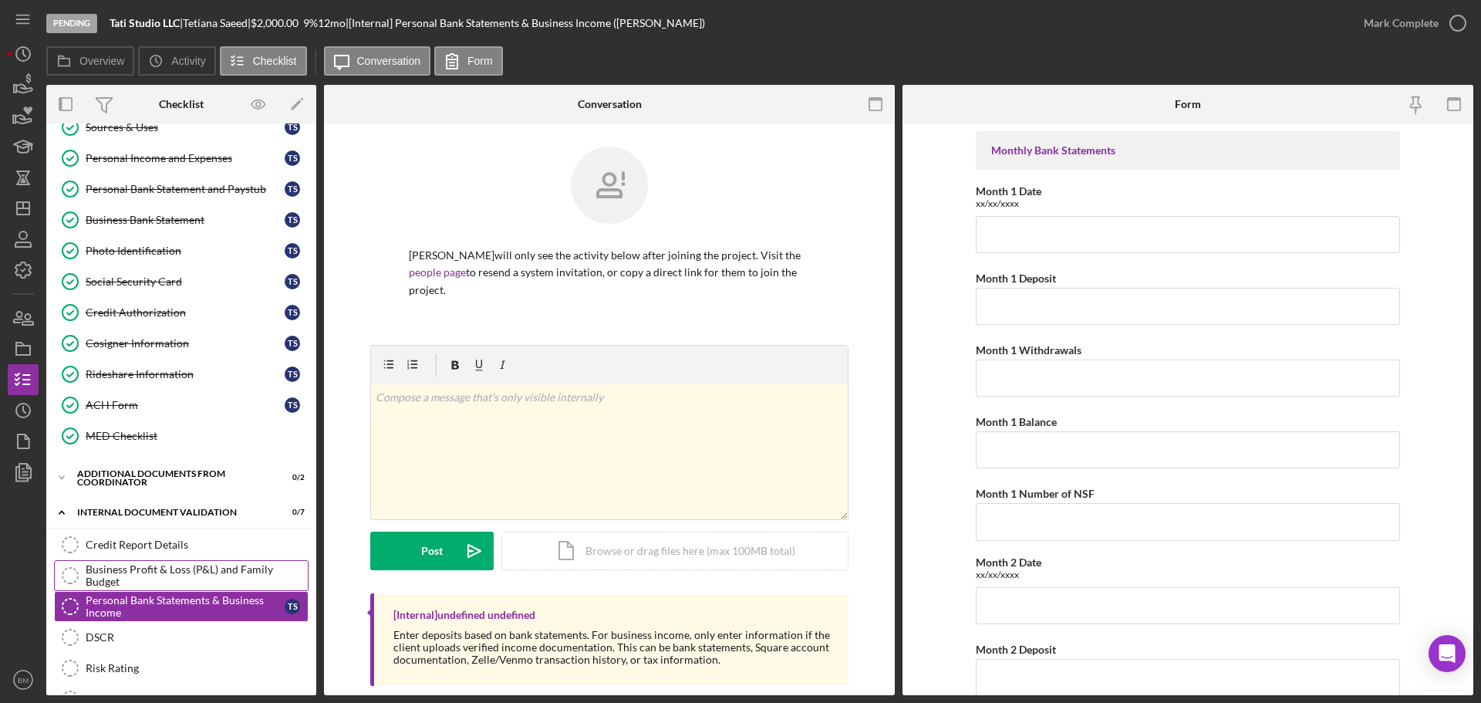
click at [205, 424] on div "Business Profit & Loss (P&L) and Family Budget" at bounding box center [197, 575] width 222 height 25
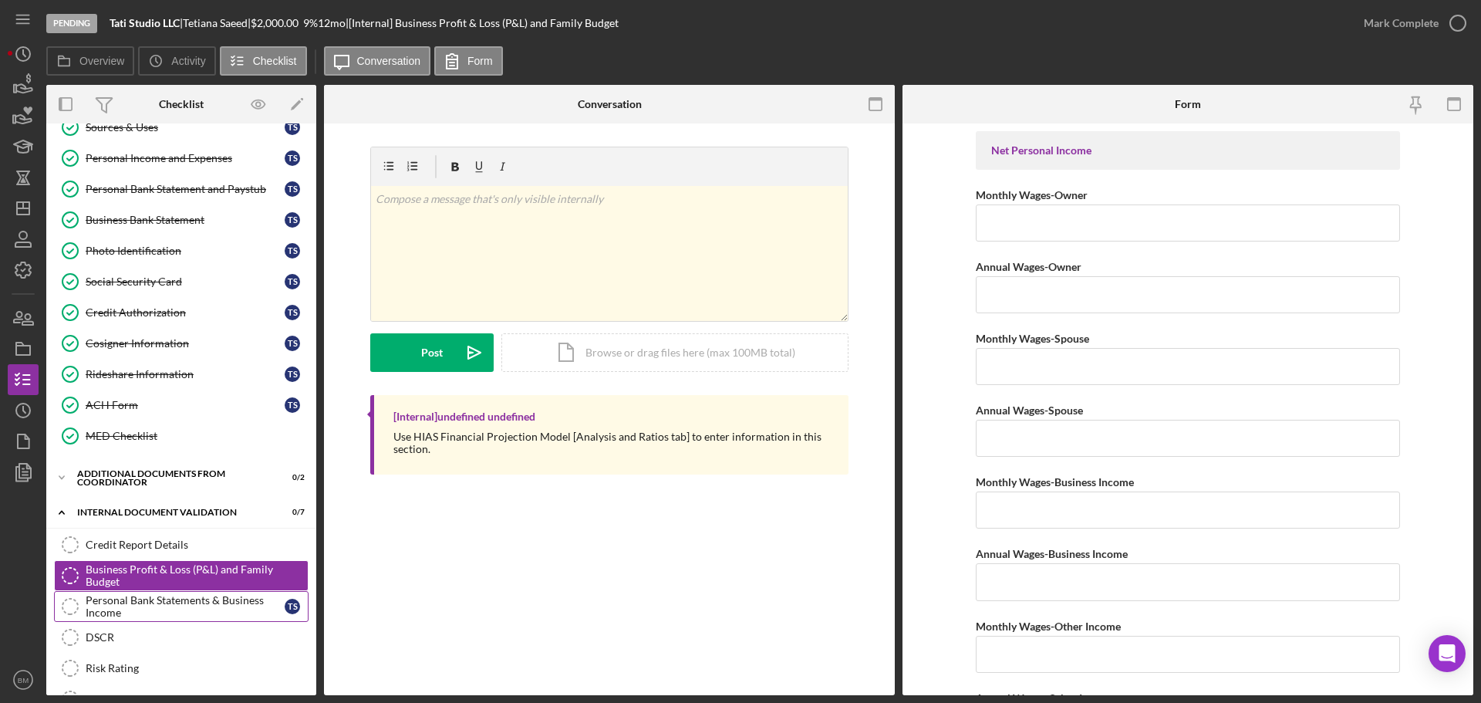
click at [220, 424] on div "Personal Bank Statements & Business Income" at bounding box center [185, 606] width 199 height 25
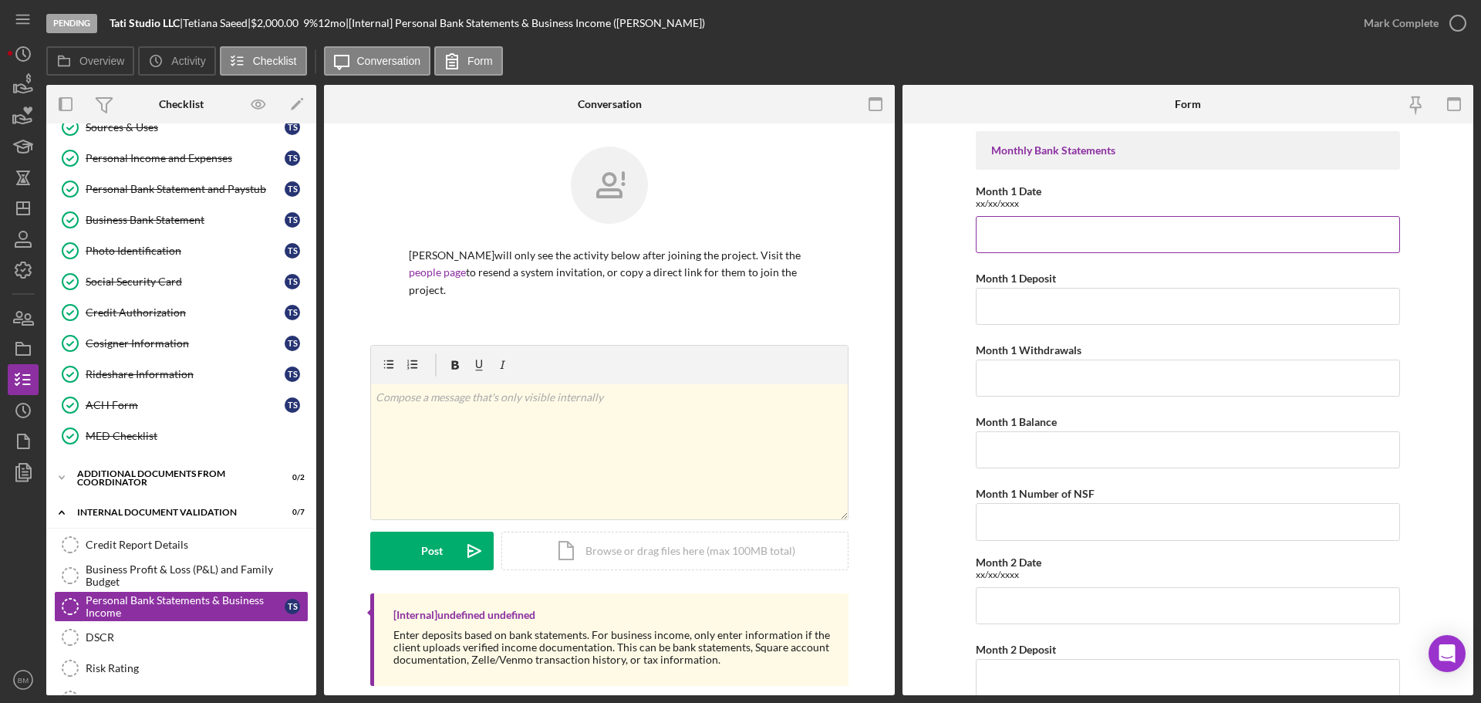
click at [986, 231] on input "Month 1 Date" at bounding box center [1188, 234] width 424 height 37
paste input "May 31, 2025 through June 30, 2025"
type input "May 31, 2025 through June 30, 2025"
click at [207, 424] on div "Credit Report Details" at bounding box center [197, 544] width 222 height 12
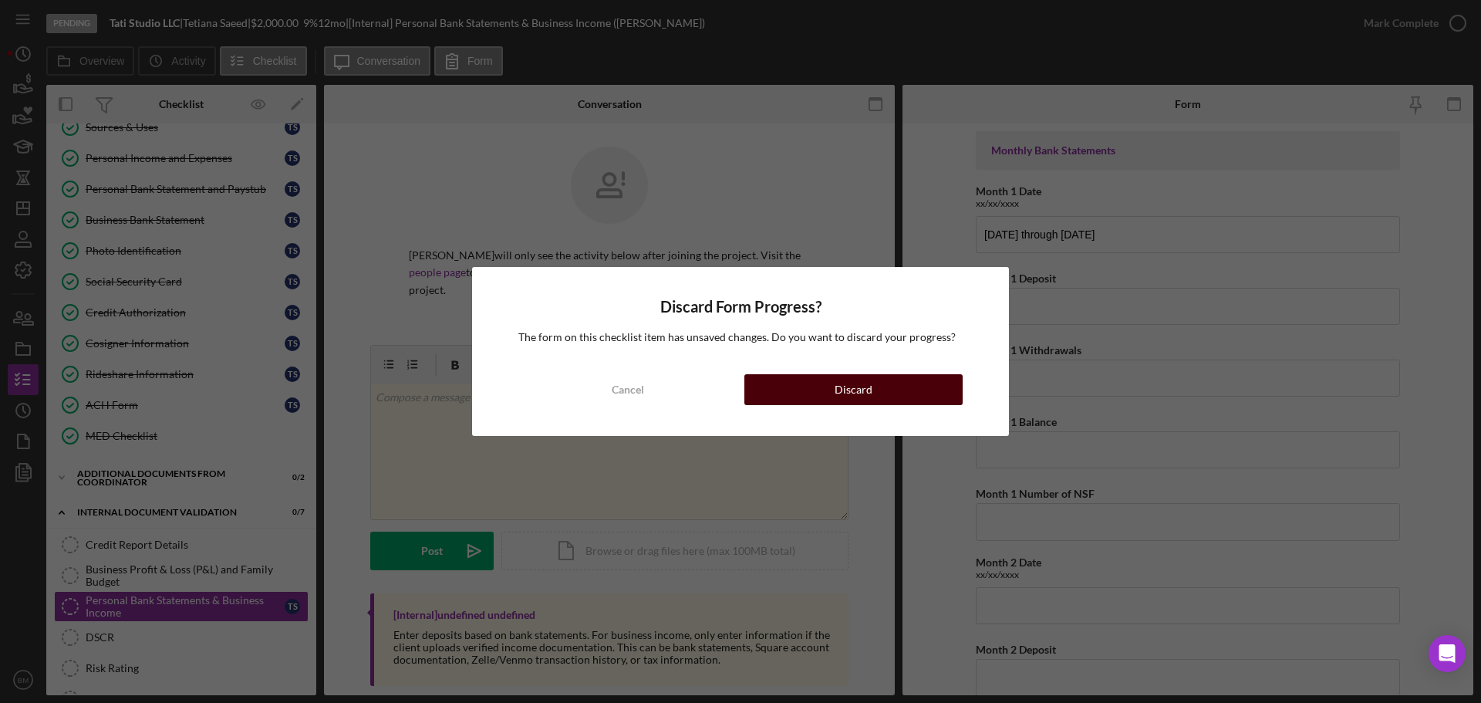
click at [787, 389] on button "Discard" at bounding box center [853, 389] width 218 height 31
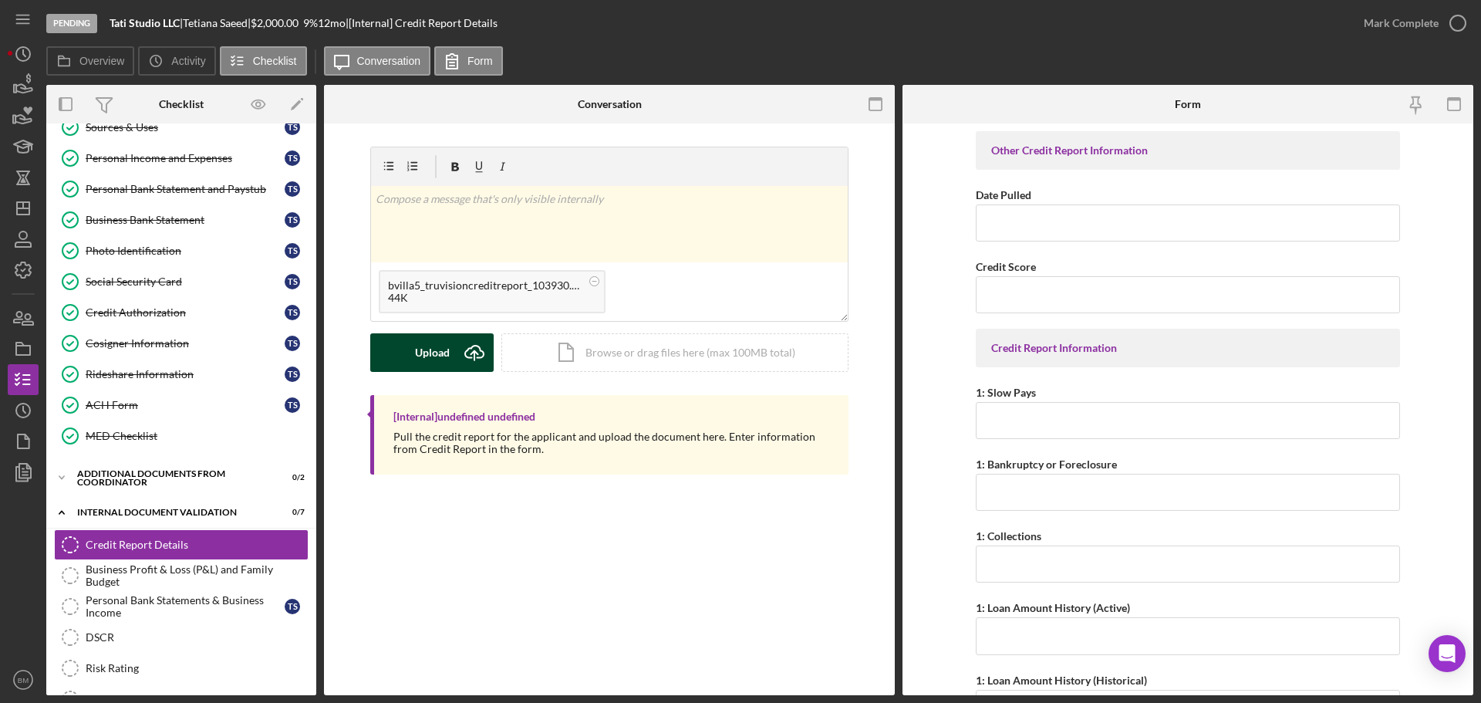
click at [444, 338] on div "Upload" at bounding box center [432, 352] width 35 height 39
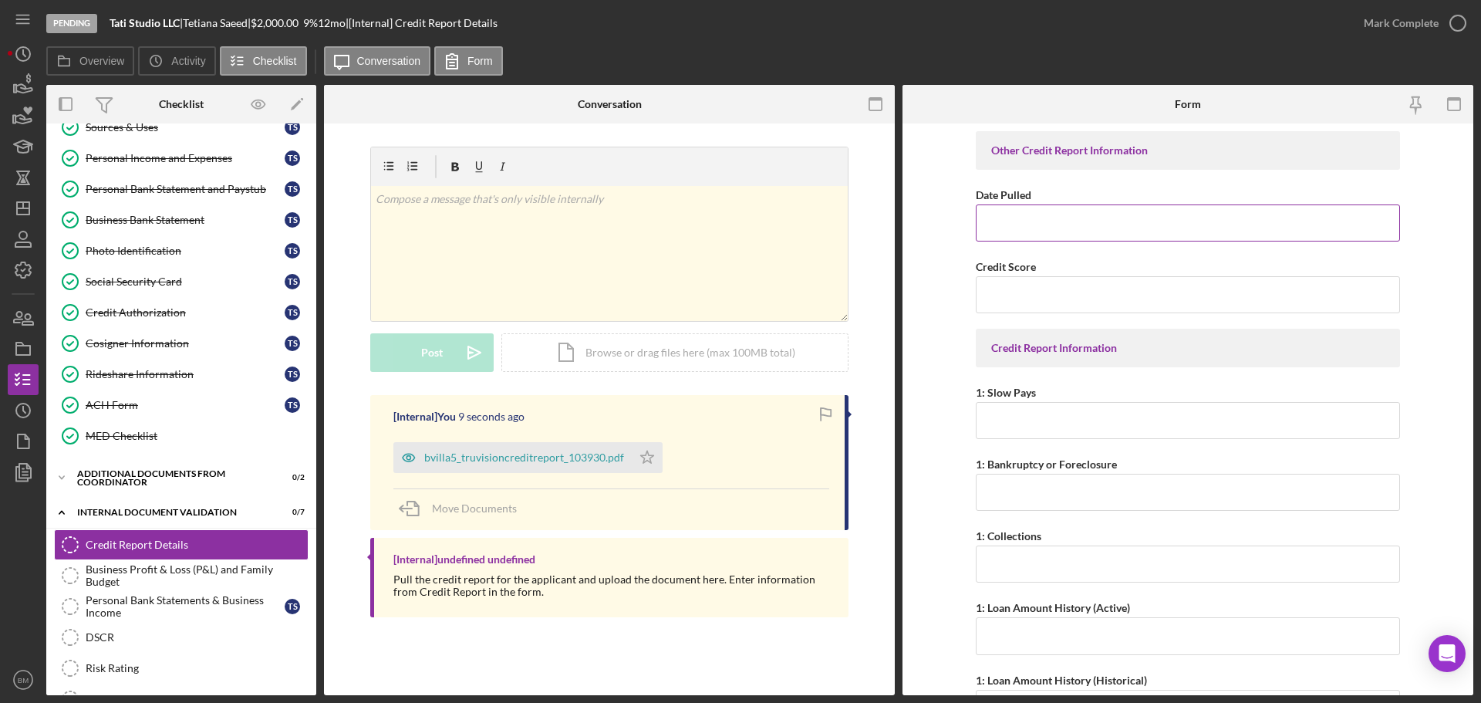
click at [986, 210] on input "Date Pulled" at bounding box center [1188, 222] width 424 height 37
drag, startPoint x: 1051, startPoint y: 224, endPoint x: 874, endPoint y: 231, distance: 177.5
click at [874, 231] on div "Overview Internal Workflow Stage Pending Icon/Dropdown Arrow Archive (can unarc…" at bounding box center [759, 390] width 1427 height 610
type input "08/12/2025"
type input "699"
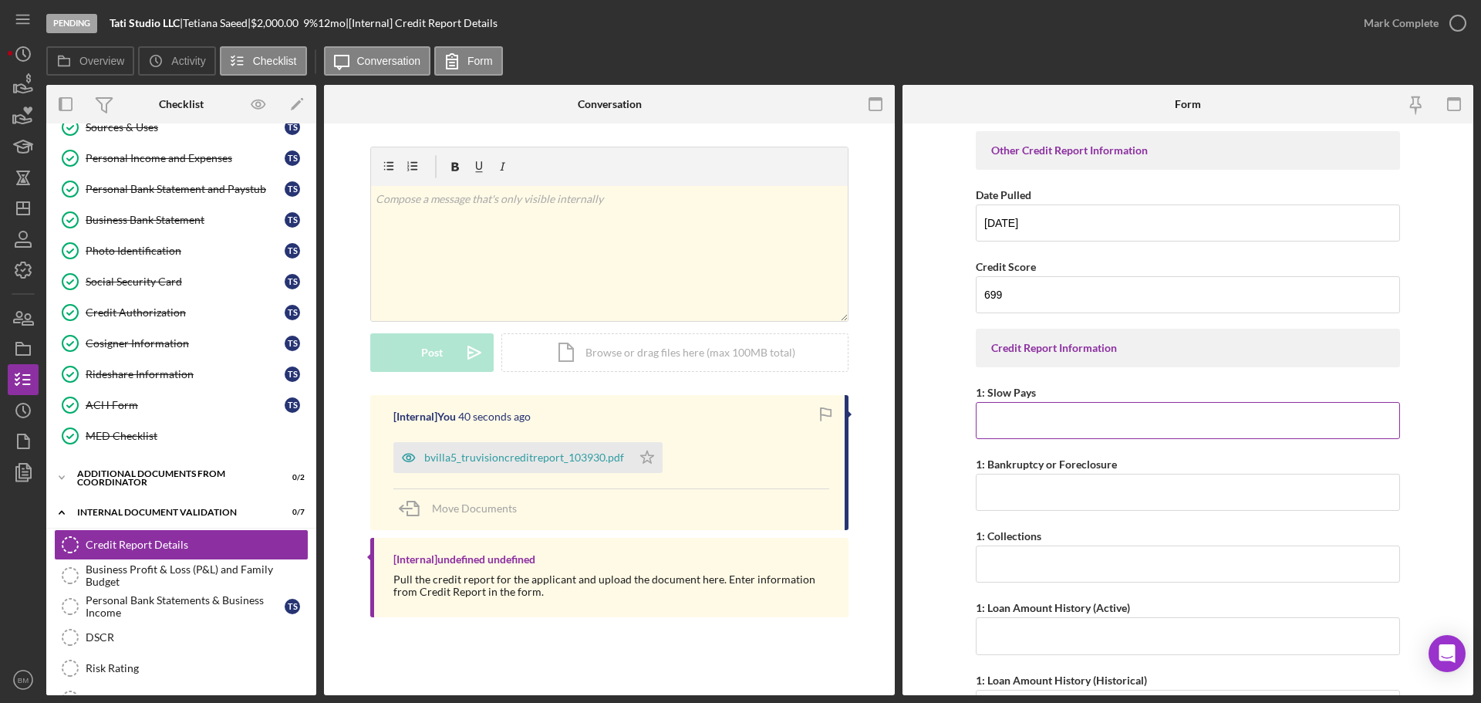
click at [986, 423] on input "1: Slow Pays" at bounding box center [1188, 420] width 424 height 37
type input "1"
type input "0"
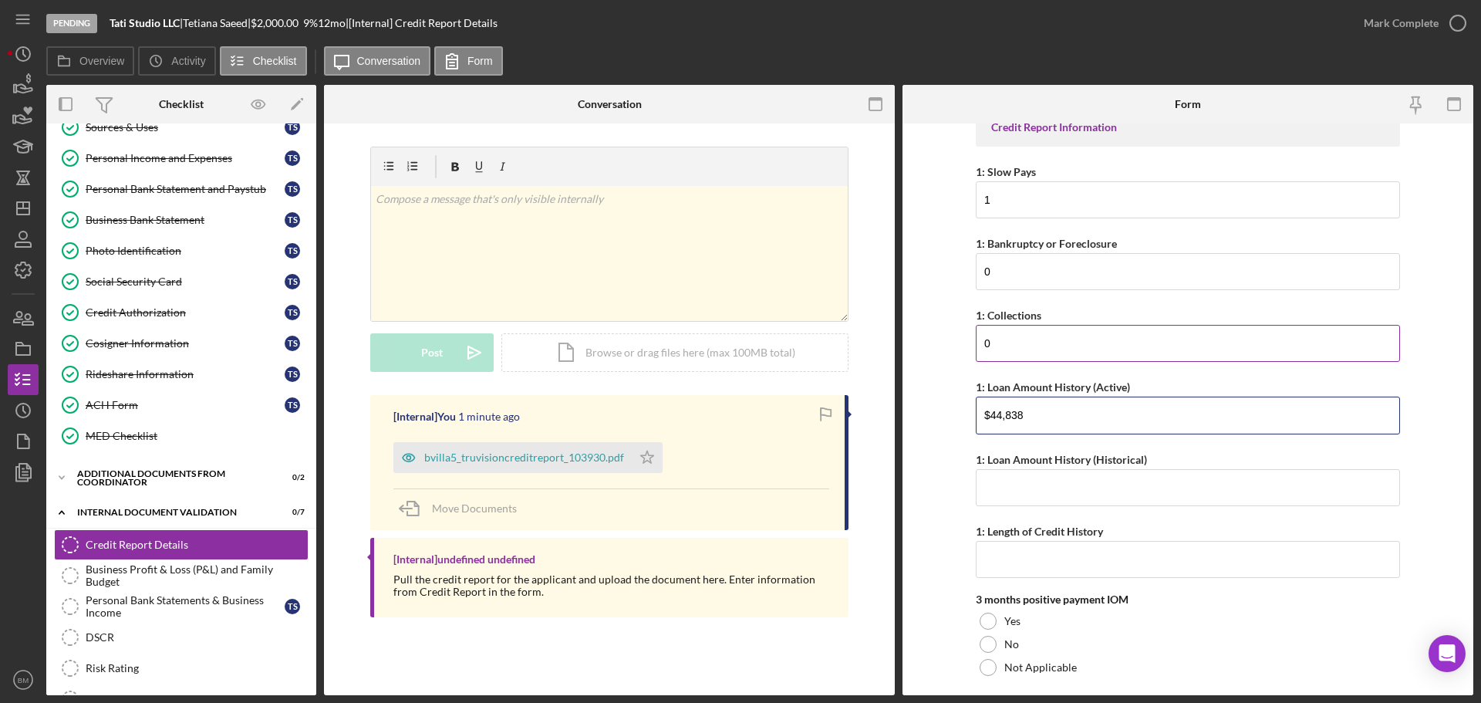
scroll to position [224, 0]
type input "$44,838"
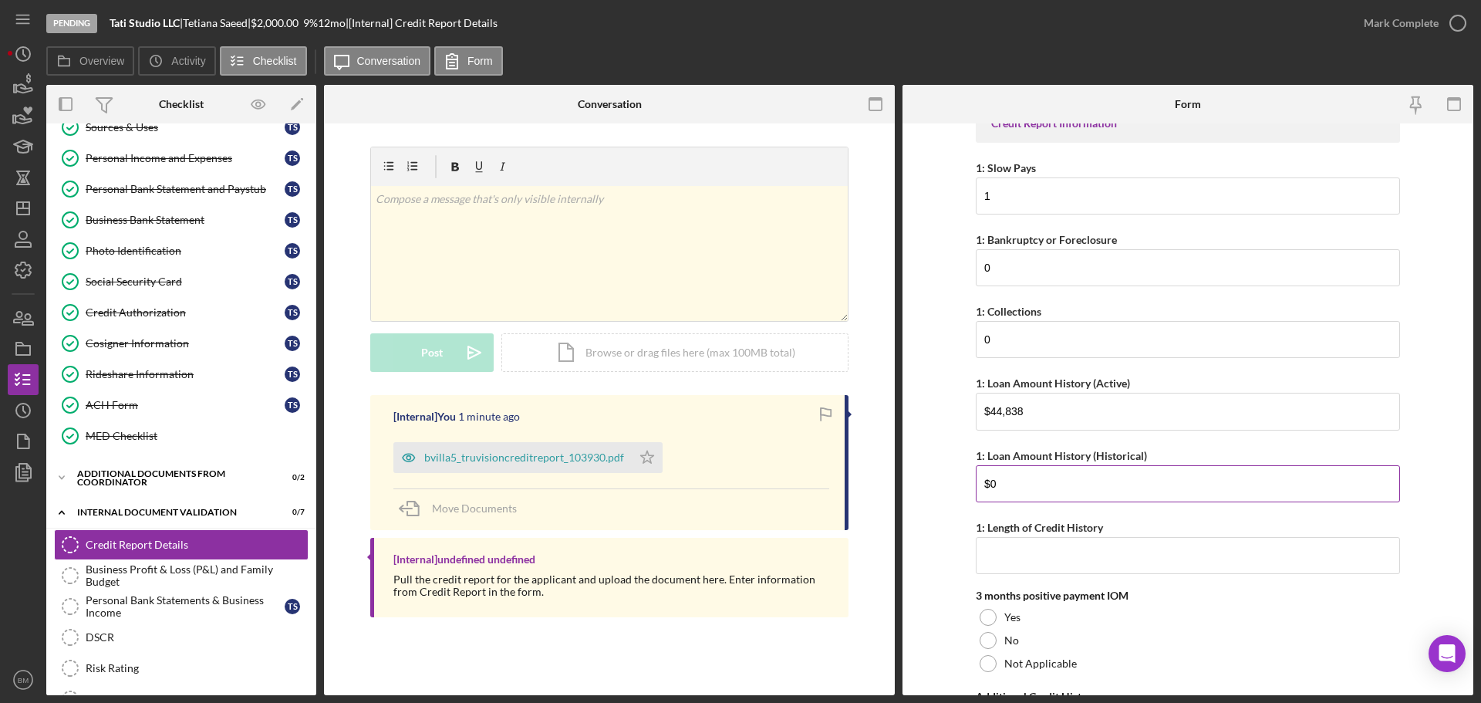
type input "$0"
click at [986, 424] on input "1: Length of Credit History" at bounding box center [1188, 555] width 424 height 37
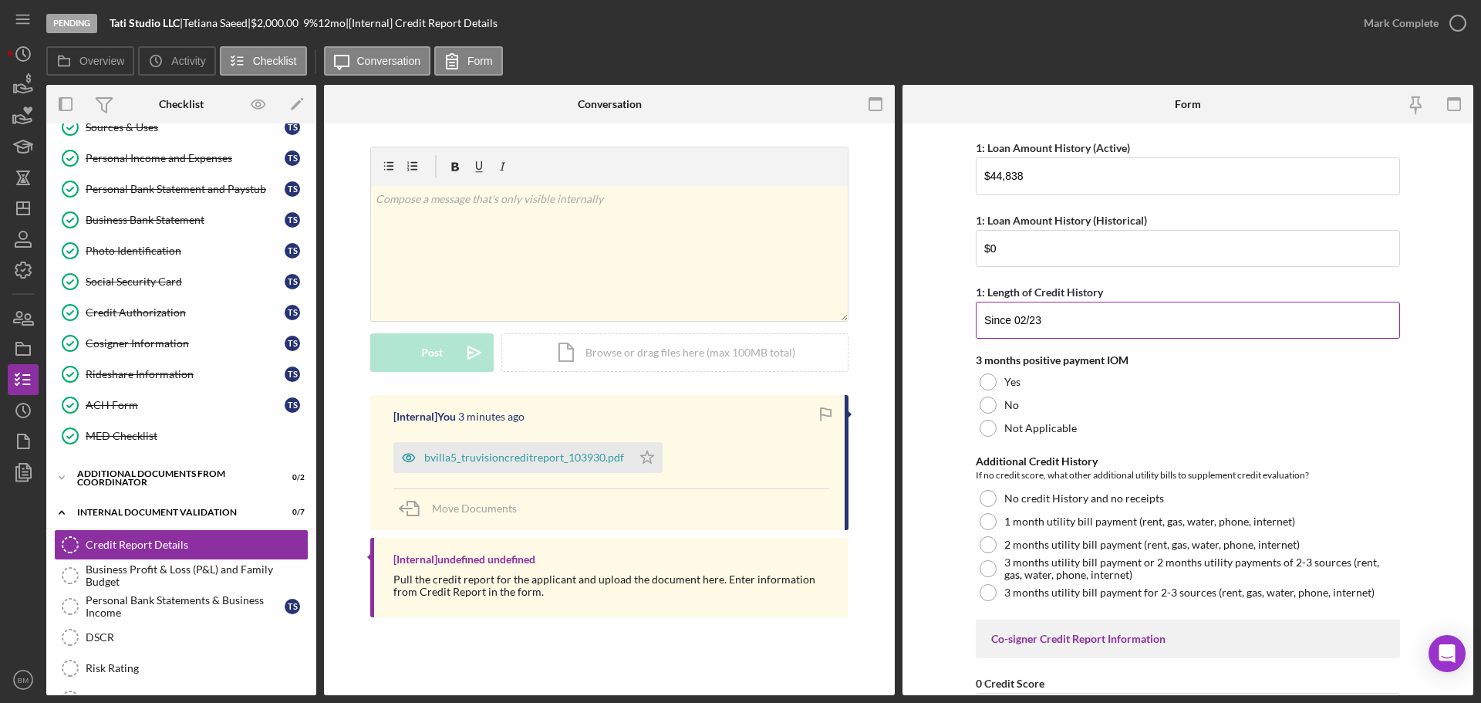
scroll to position [460, 0]
type input "Since 02/23"
drag, startPoint x: 1048, startPoint y: 407, endPoint x: 1049, endPoint y: 422, distance: 14.7
click at [986, 422] on div "3 months positive payment IOM Yes No Not Applicable" at bounding box center [1188, 396] width 424 height 86
click at [986, 422] on label "Not Applicable" at bounding box center [1040, 427] width 72 height 12
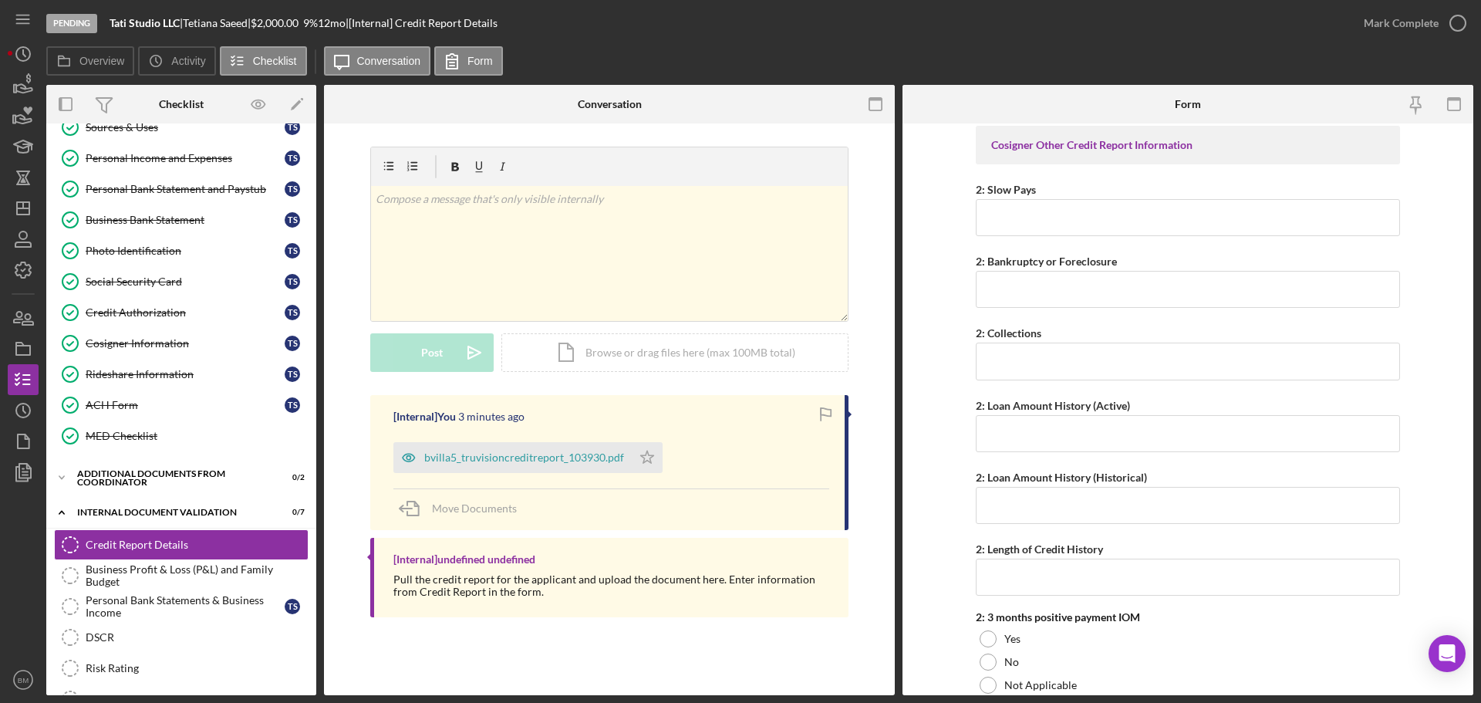
scroll to position [1301, 0]
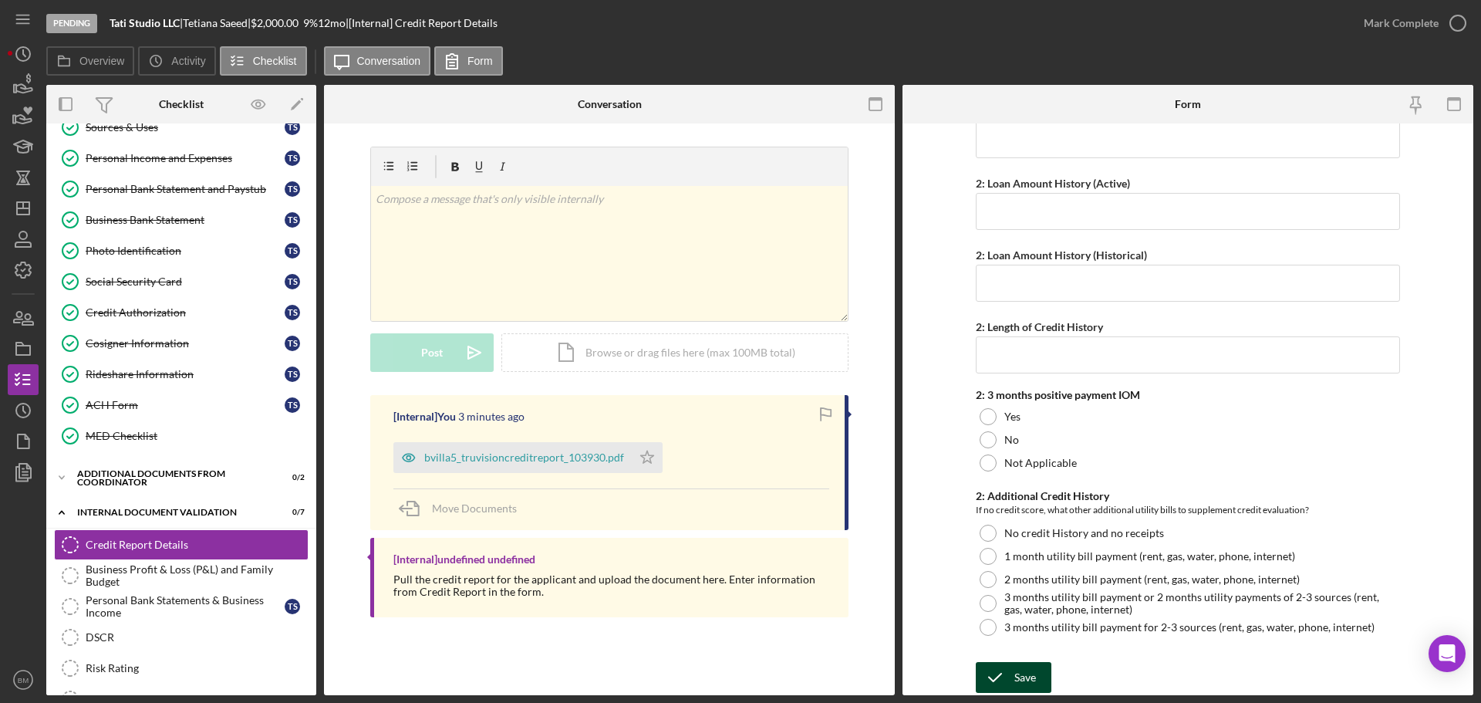
click at [986, 424] on div "Save" at bounding box center [1025, 677] width 22 height 31
click at [652, 424] on icon "Icon/Star" at bounding box center [647, 457] width 31 height 31
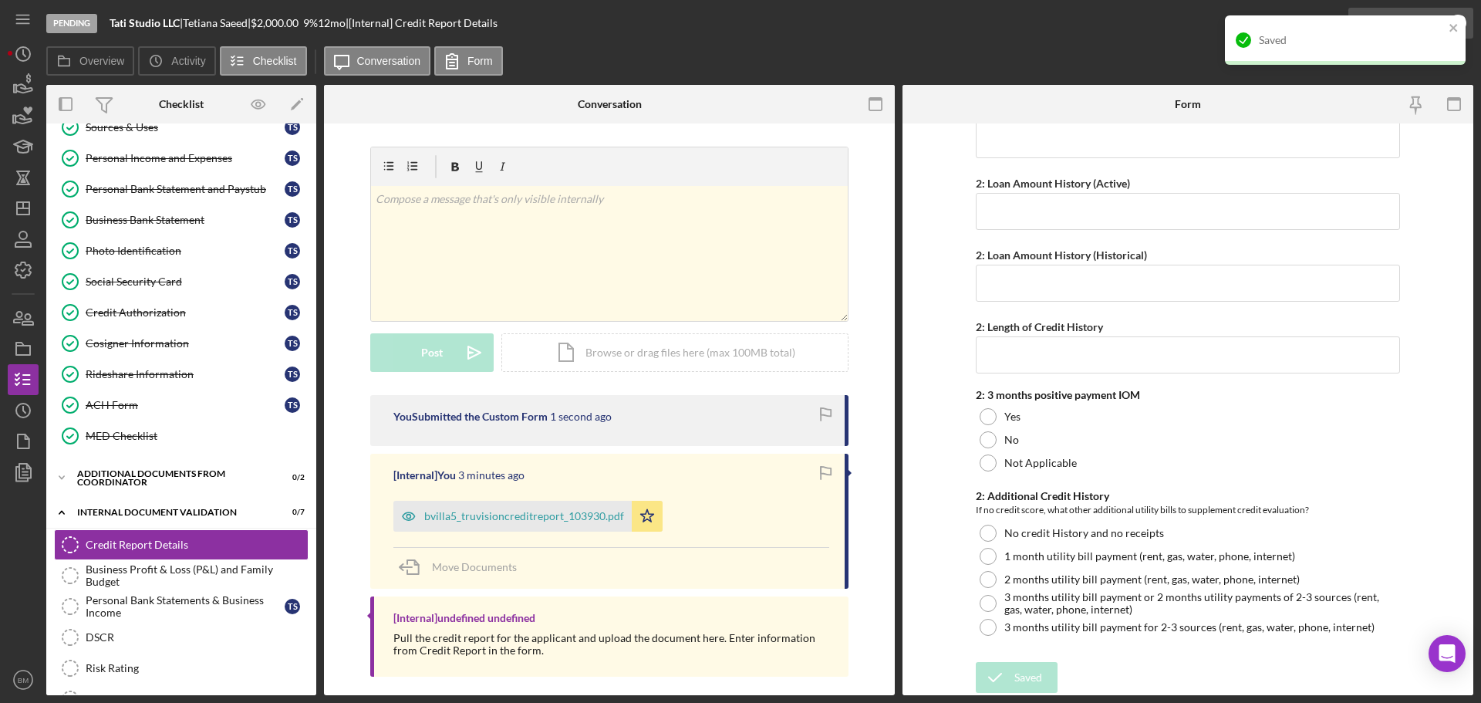
click at [986, 33] on div "Saved" at bounding box center [1345, 46] width 247 height 68
click at [241, 424] on div "Business Profit & Loss (P&L) and Family Budget" at bounding box center [197, 575] width 222 height 25
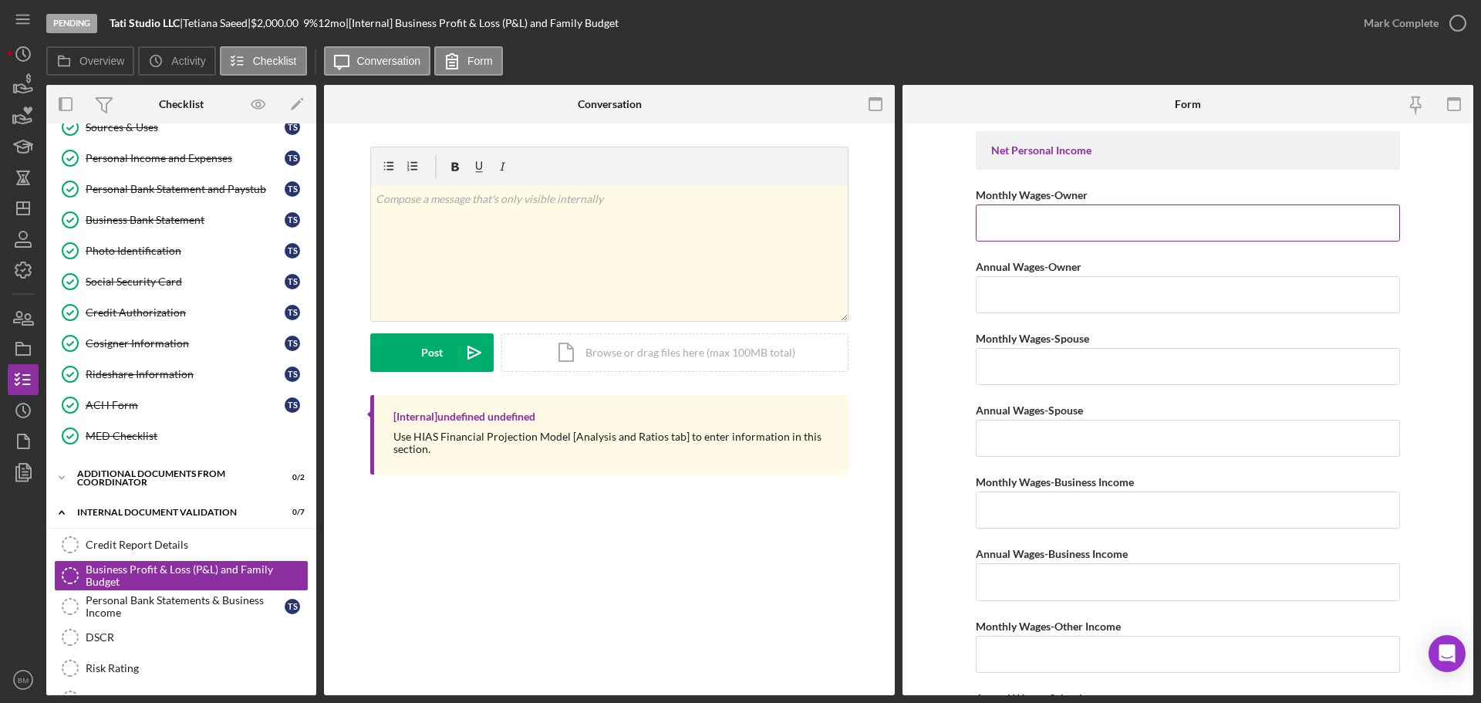
click at [986, 231] on input "Monthly Wages-Owner" at bounding box center [1188, 222] width 424 height 37
click at [240, 424] on div "Personal Bank Statements & Business Income" at bounding box center [185, 606] width 199 height 25
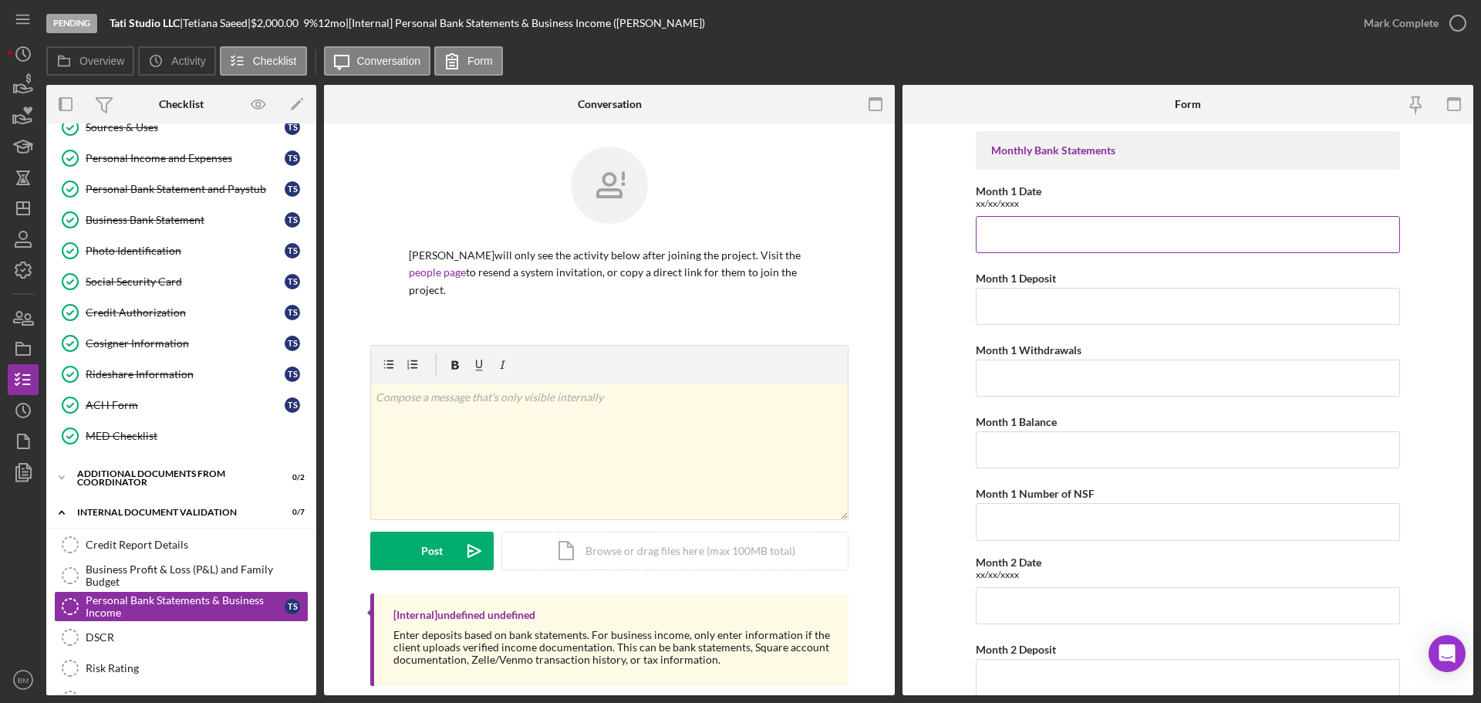
click at [986, 248] on input "Month 1 Date" at bounding box center [1188, 234] width 424 height 37
paste input "May 31, 2025 through June 30, 2025"
drag, startPoint x: 1196, startPoint y: 233, endPoint x: 827, endPoint y: 279, distance: 372.3
click at [827, 279] on div "Overview Internal Workflow Stage Pending Icon/Dropdown Arrow Archive (can unarc…" at bounding box center [759, 390] width 1427 height 610
paste input "Apr 19, 2025 through May 2"
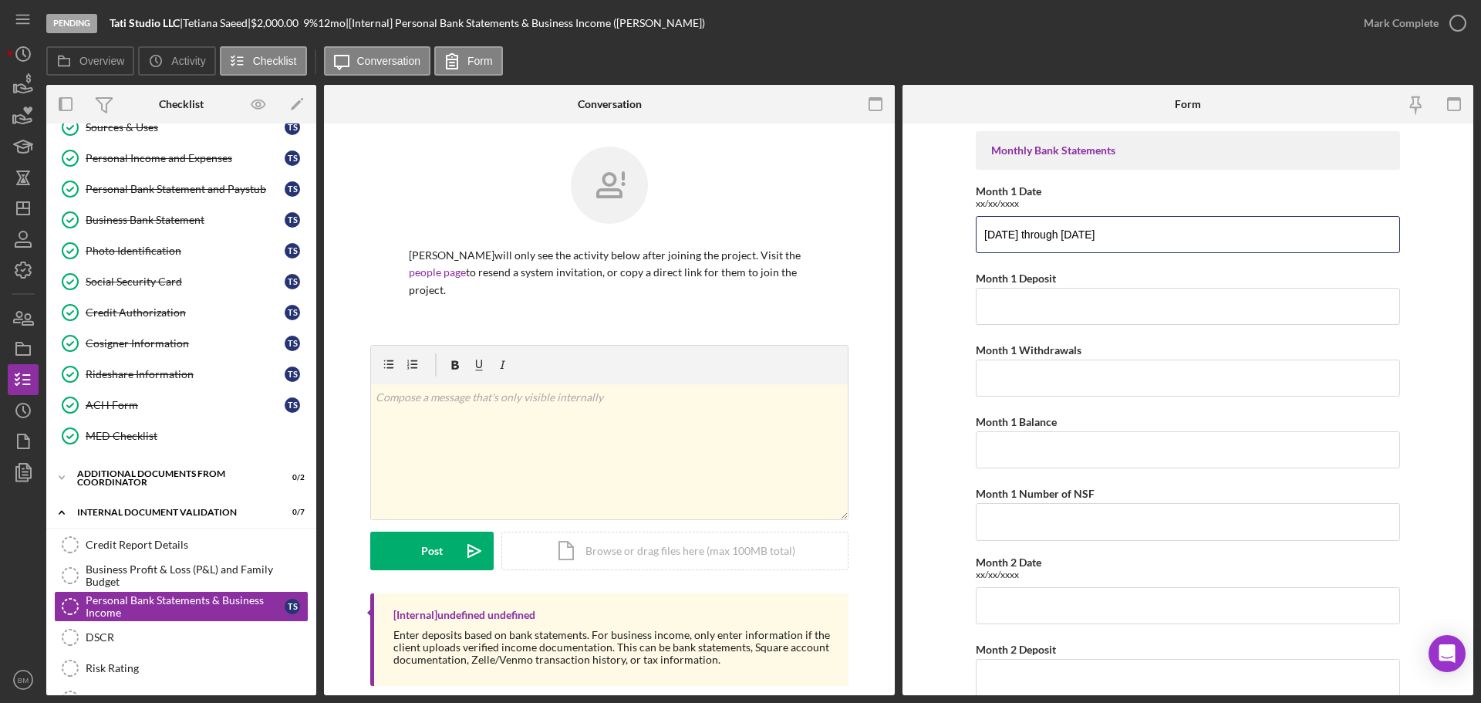
type input "Apr 19, 2025 through May 20, 2025"
click at [986, 314] on input "Month 1 Deposit" at bounding box center [1188, 306] width 424 height 37
paste input "$1,458.15"
type input "$1,458.15"
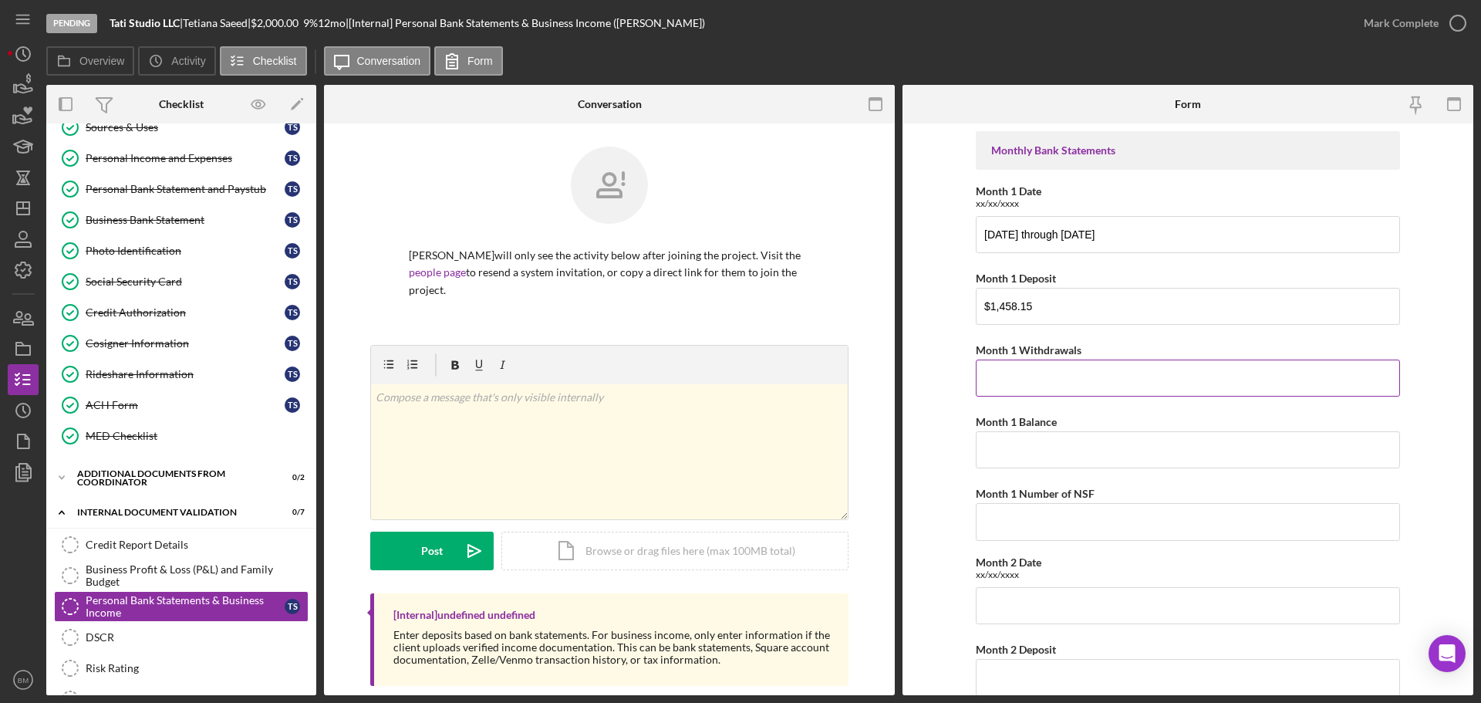
click at [986, 379] on input "Month 1 Withdrawals" at bounding box center [1188, 377] width 424 height 37
type input "$1,840.88"
click at [986, 424] on input "Month 1 Balance" at bounding box center [1188, 449] width 424 height 37
paste input "$136.00"
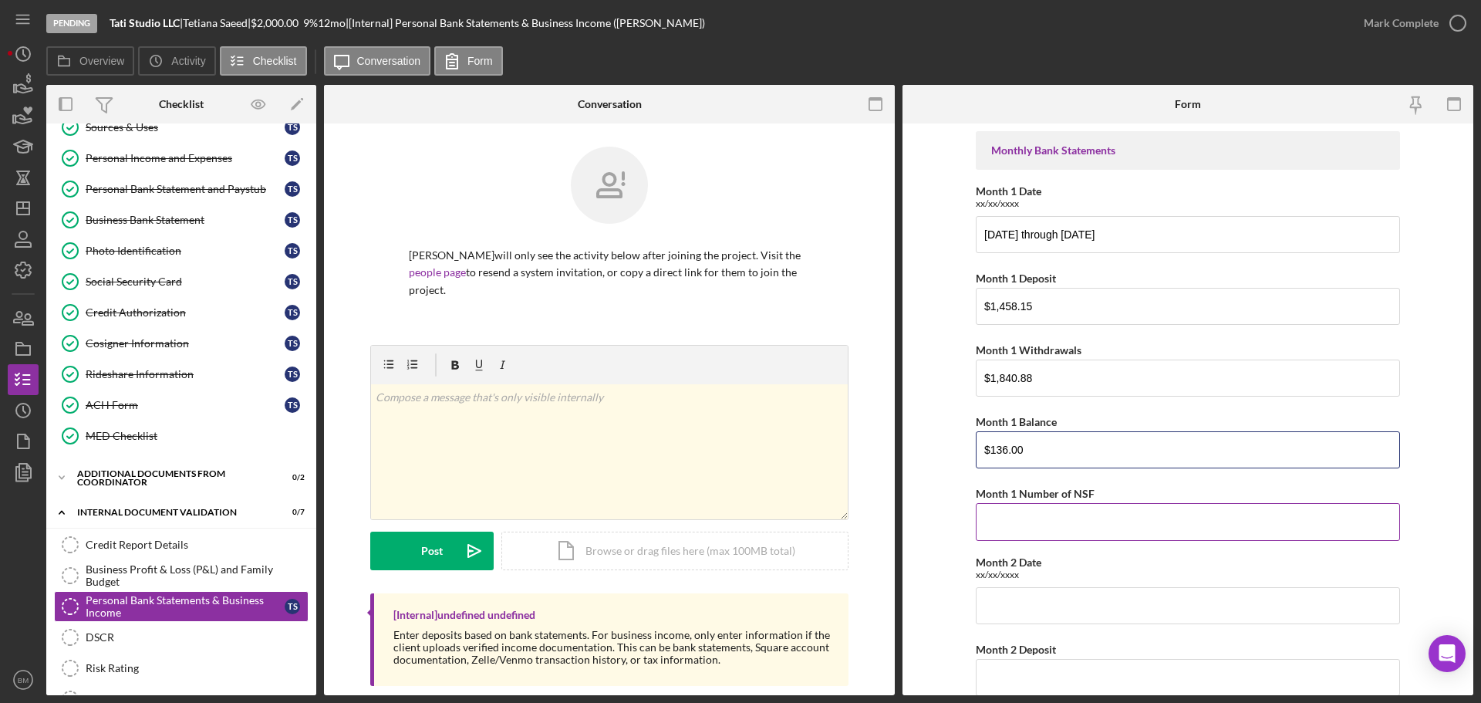
type input "$136.00"
click at [986, 424] on input "Month 1 Number of NSF" at bounding box center [1188, 521] width 424 height 37
type input "0"
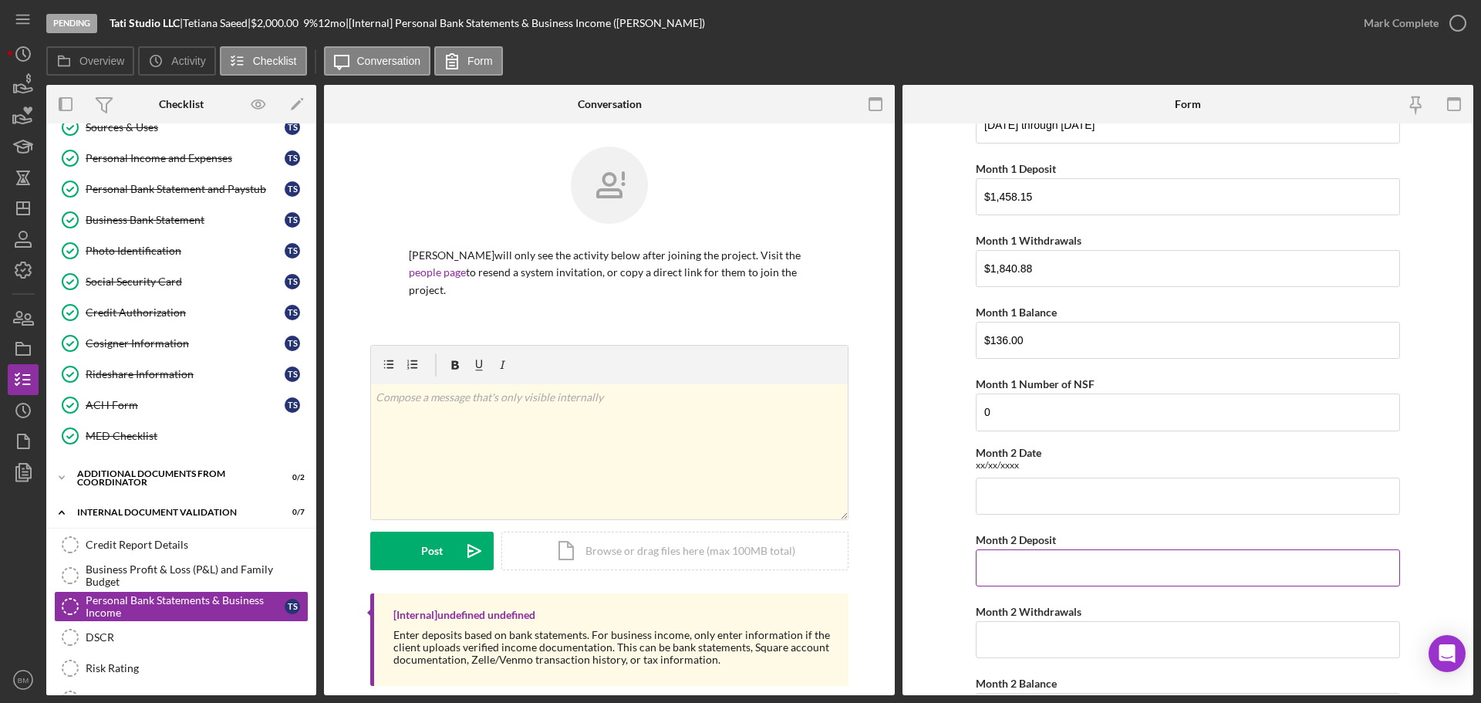
click at [986, 424] on input "Month 2 Deposit" at bounding box center [1188, 567] width 424 height 37
paste input "$2,484.34"
type input "$2,484.34"
click at [986, 424] on input "Month 2 Date" at bounding box center [1188, 495] width 424 height 37
paste input "May 21, 2025 through Jun 20, 2025"
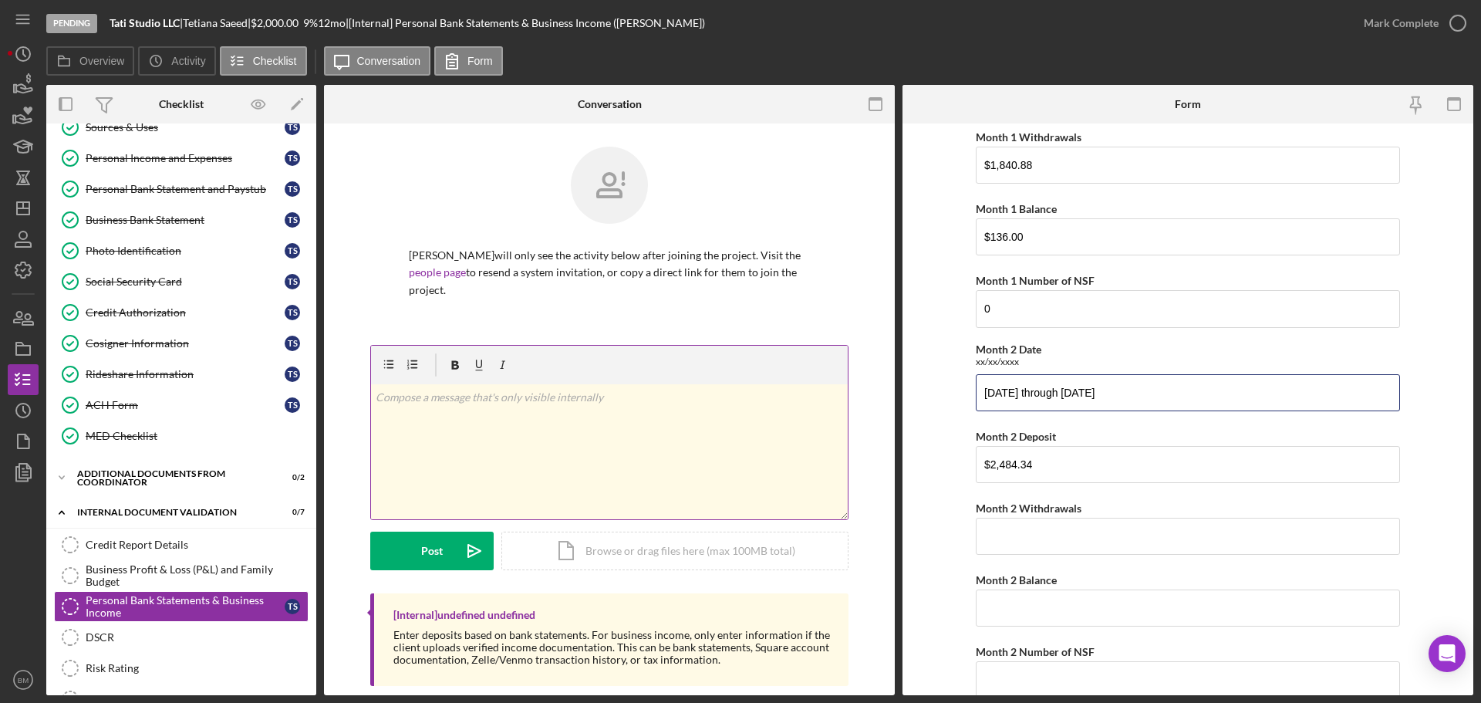
scroll to position [214, 0]
type input "May 21, 2025 through Jun 20, 2025"
click at [986, 424] on input "Month 2 Withdrawals" at bounding box center [1188, 535] width 424 height 37
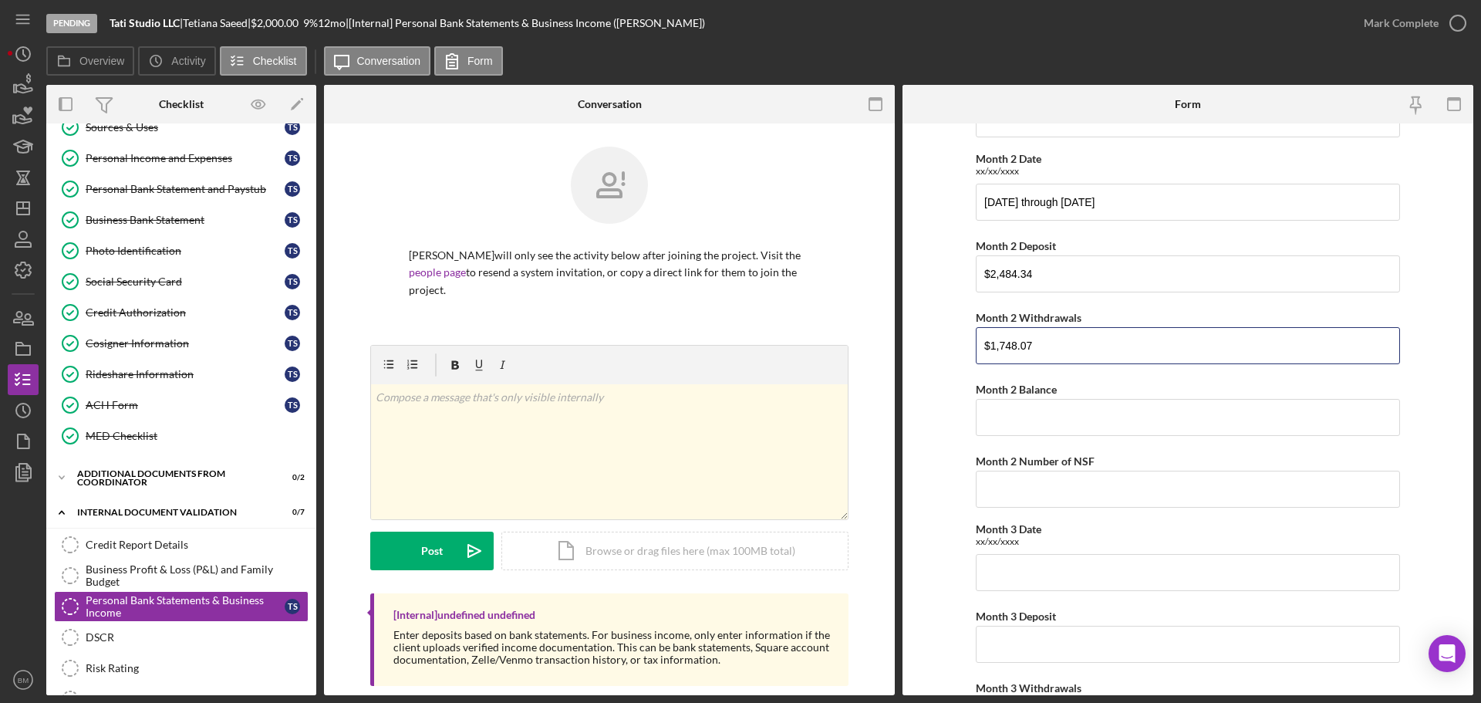
scroll to position [404, 0]
type input "$1,748.07"
click at [986, 410] on input "Month 2 Balance" at bounding box center [1188, 416] width 424 height 37
paste input "$872.27"
type input "$872.27"
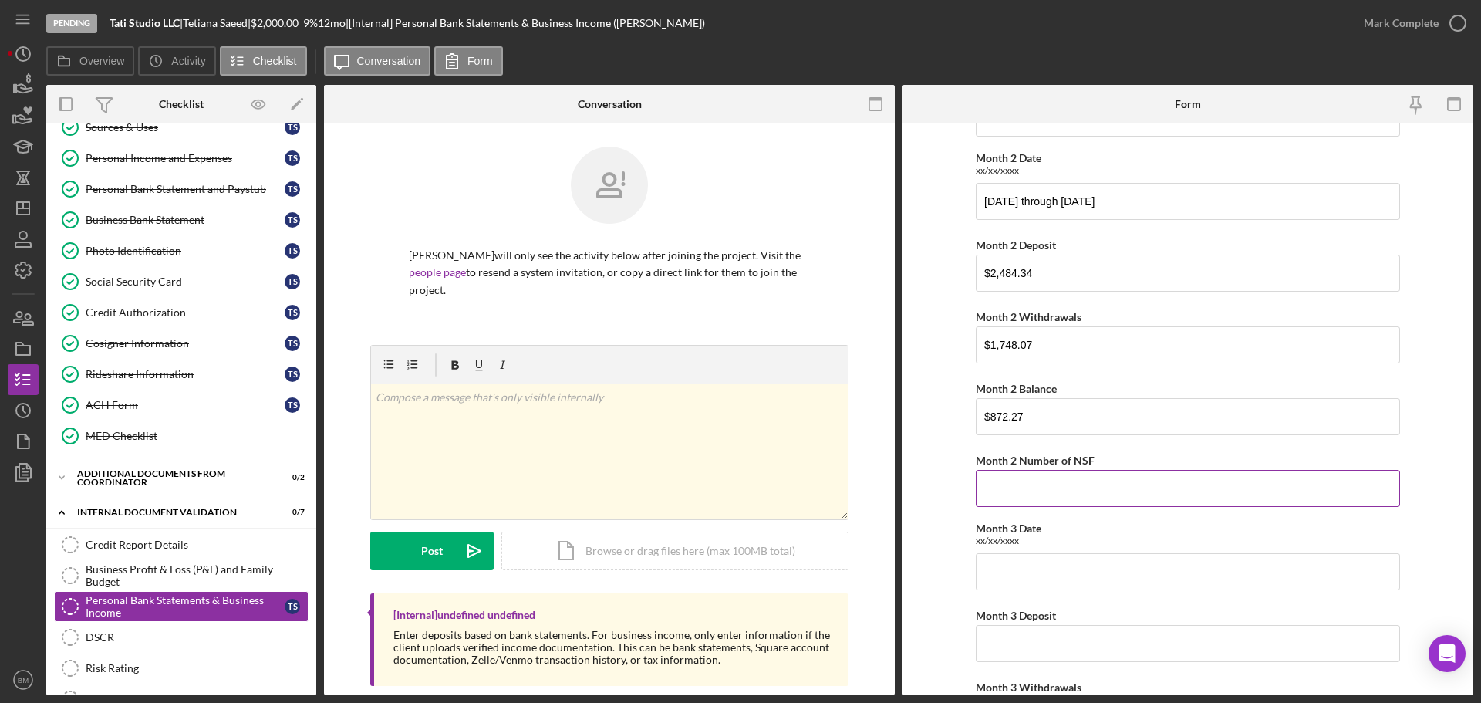
click at [986, 424] on input "Month 2 Number of NSF" at bounding box center [1188, 488] width 424 height 37
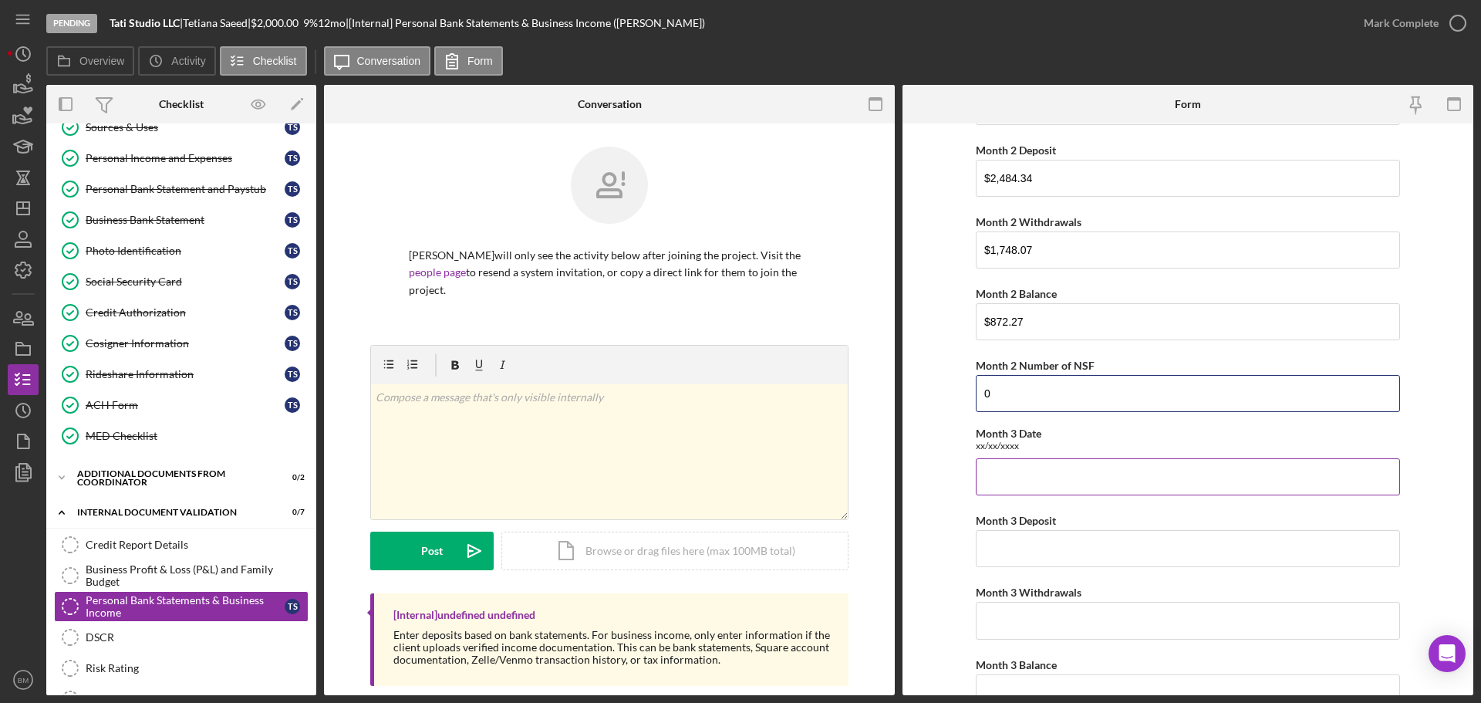
scroll to position [501, 0]
type input "0"
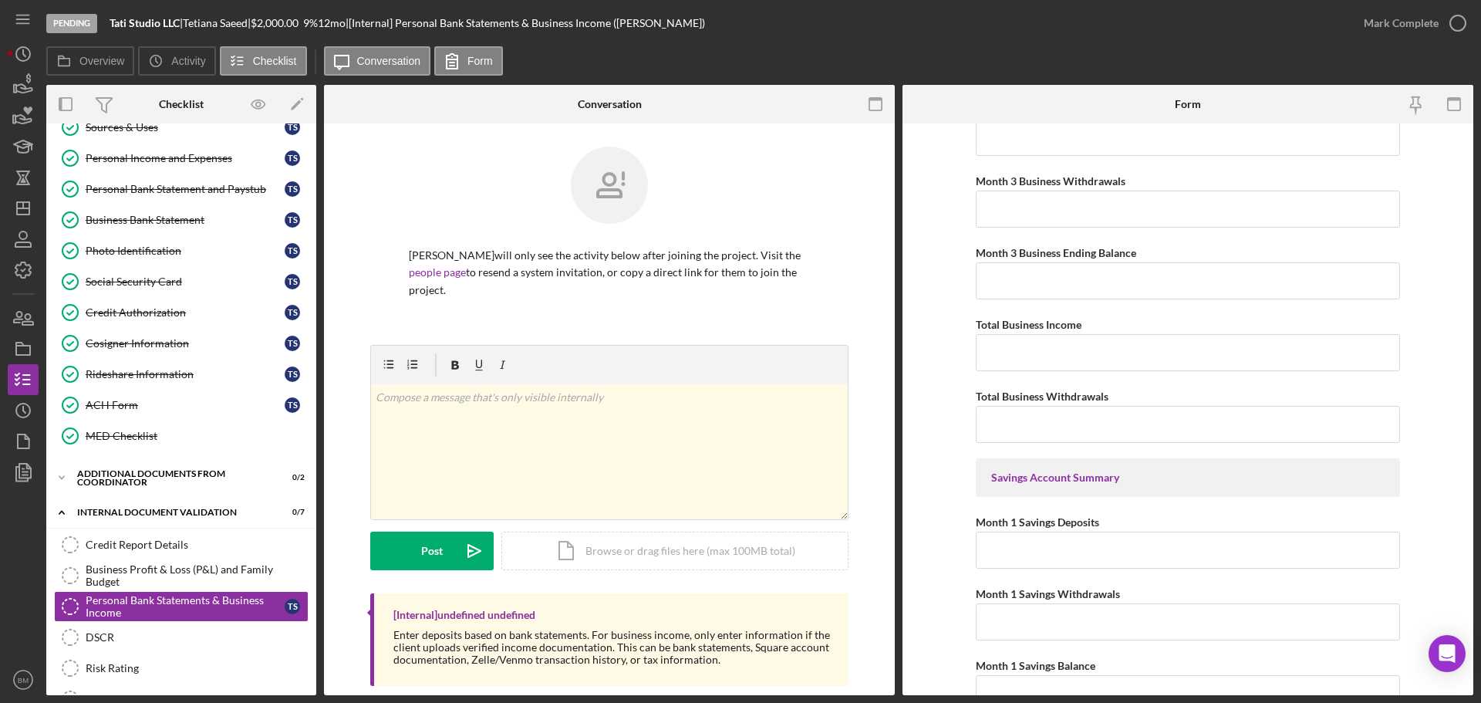
scroll to position [2546, 0]
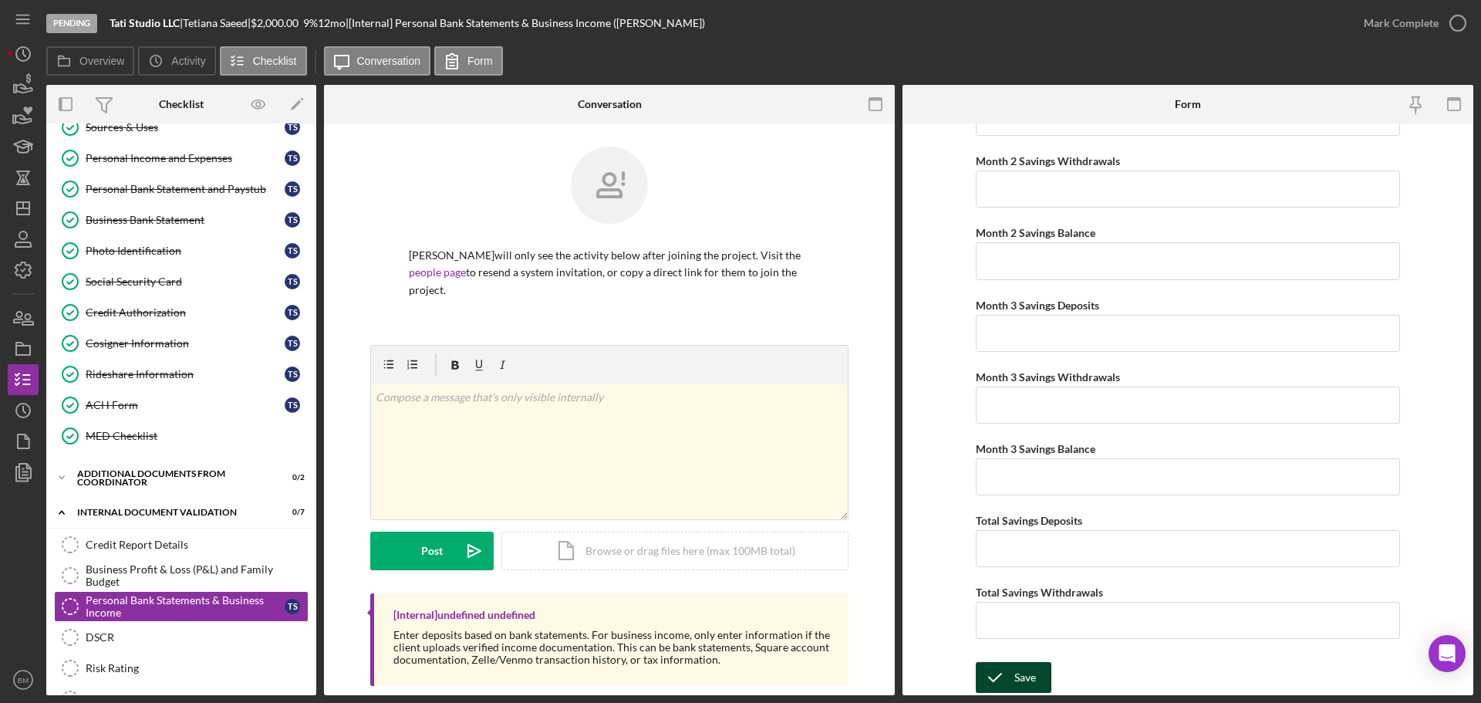
click at [986, 424] on div "Save" at bounding box center [1025, 677] width 22 height 31
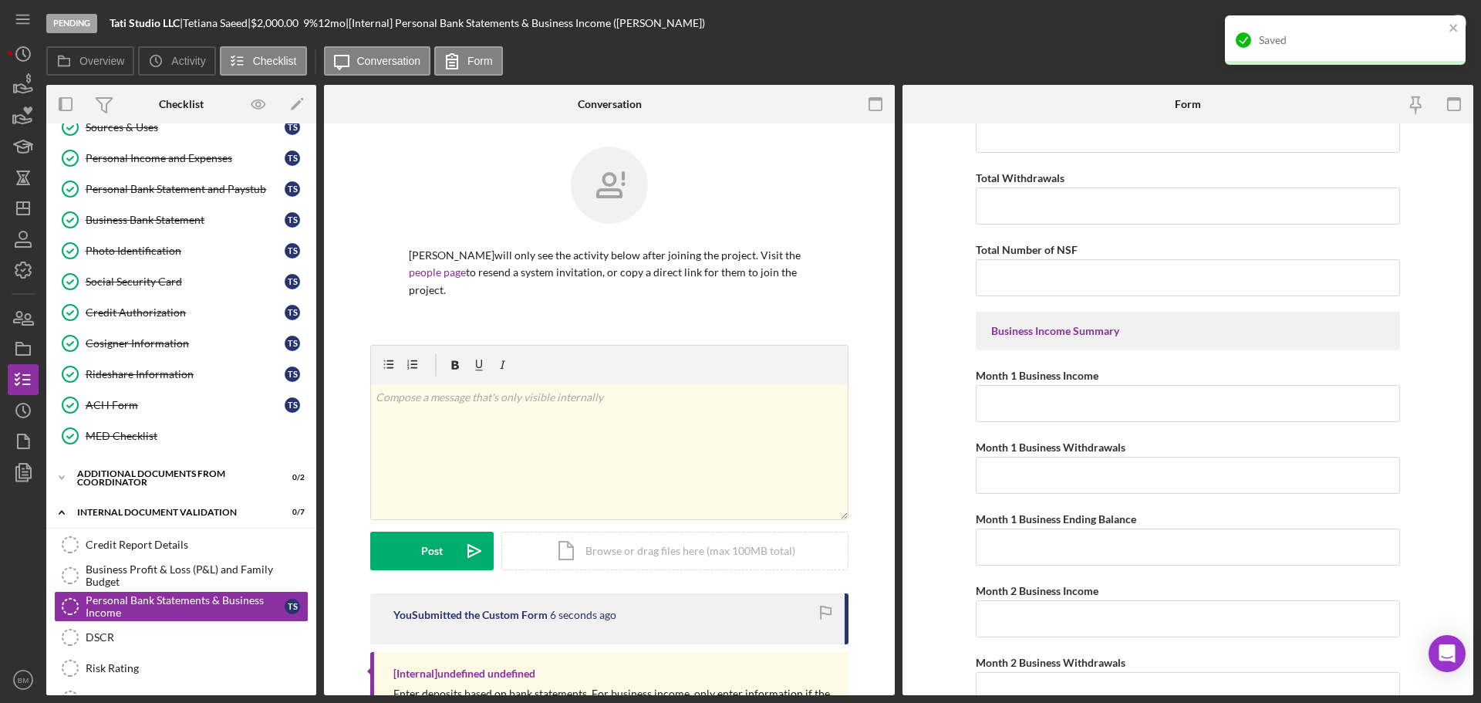
scroll to position [1203, 0]
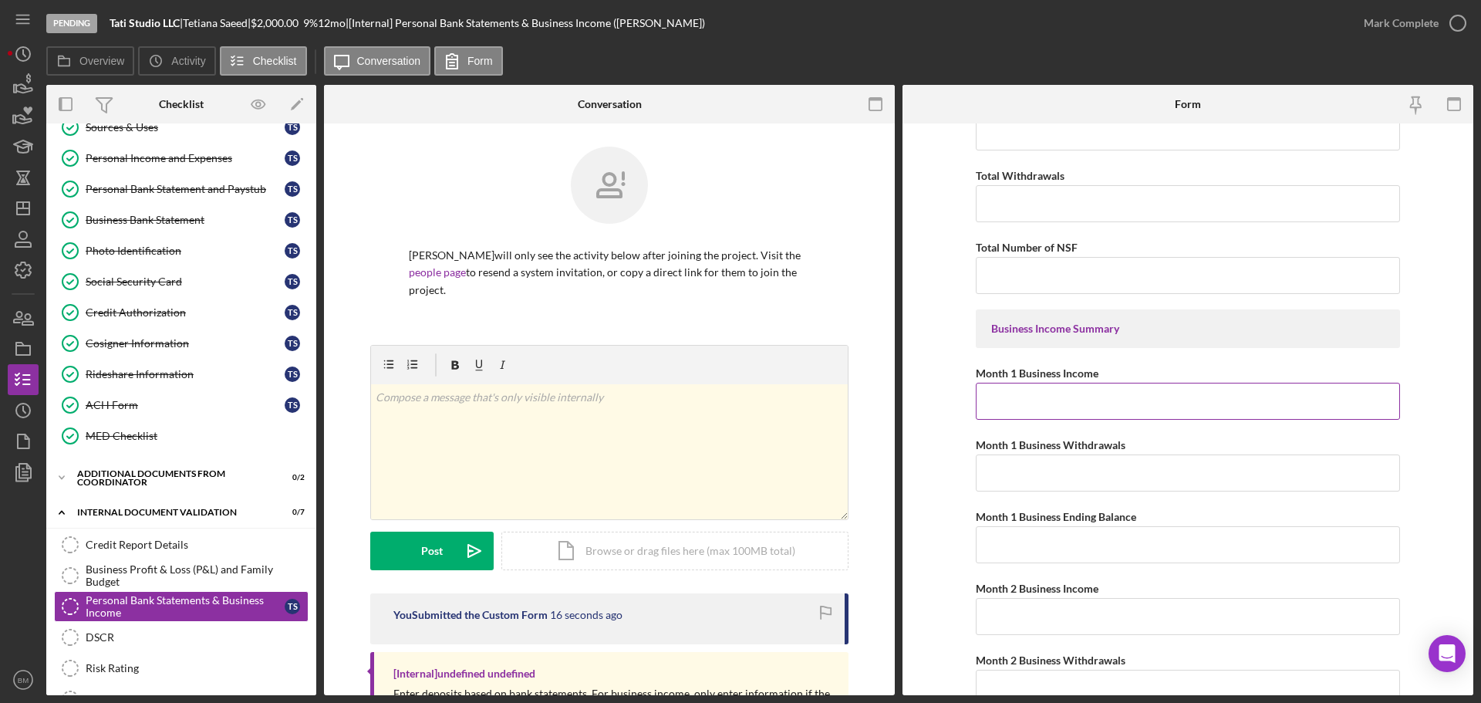
click at [986, 413] on input "Month 1 Business Income" at bounding box center [1188, 401] width 424 height 37
paste input "$012,025,302,025"
type input "$012,025,302,025"
drag, startPoint x: 1110, startPoint y: 397, endPoint x: 837, endPoint y: 437, distance: 275.9
click at [837, 424] on div "Overview Internal Workflow Stage Pending Icon/Dropdown Arrow Archive (can unarc…" at bounding box center [759, 390] width 1427 height 610
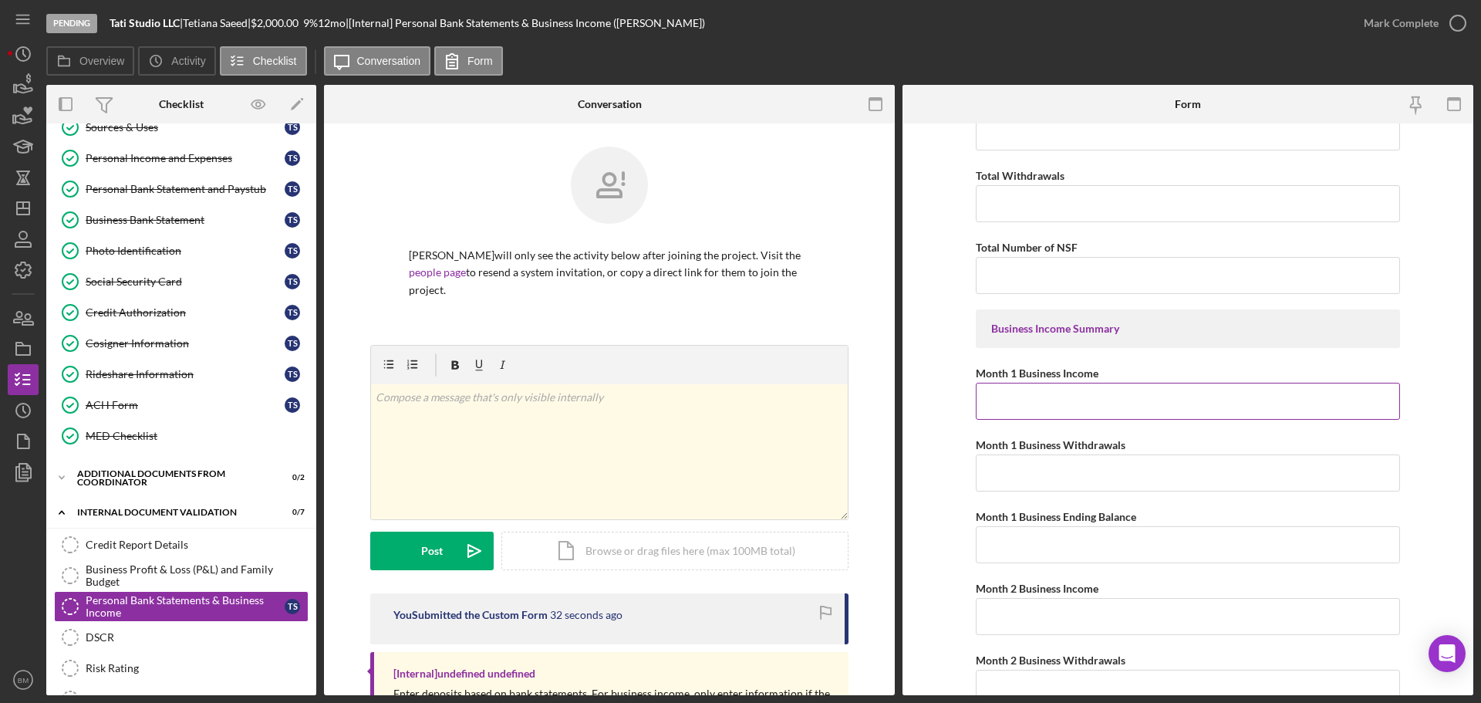
click at [986, 405] on input "Month 1 Business Income" at bounding box center [1188, 401] width 424 height 37
paste input "$5,918.94"
type input "$5,918.94"
type input "$8,003.82"
click at [986, 424] on input "Month 1 Business Ending Balance" at bounding box center [1188, 544] width 424 height 37
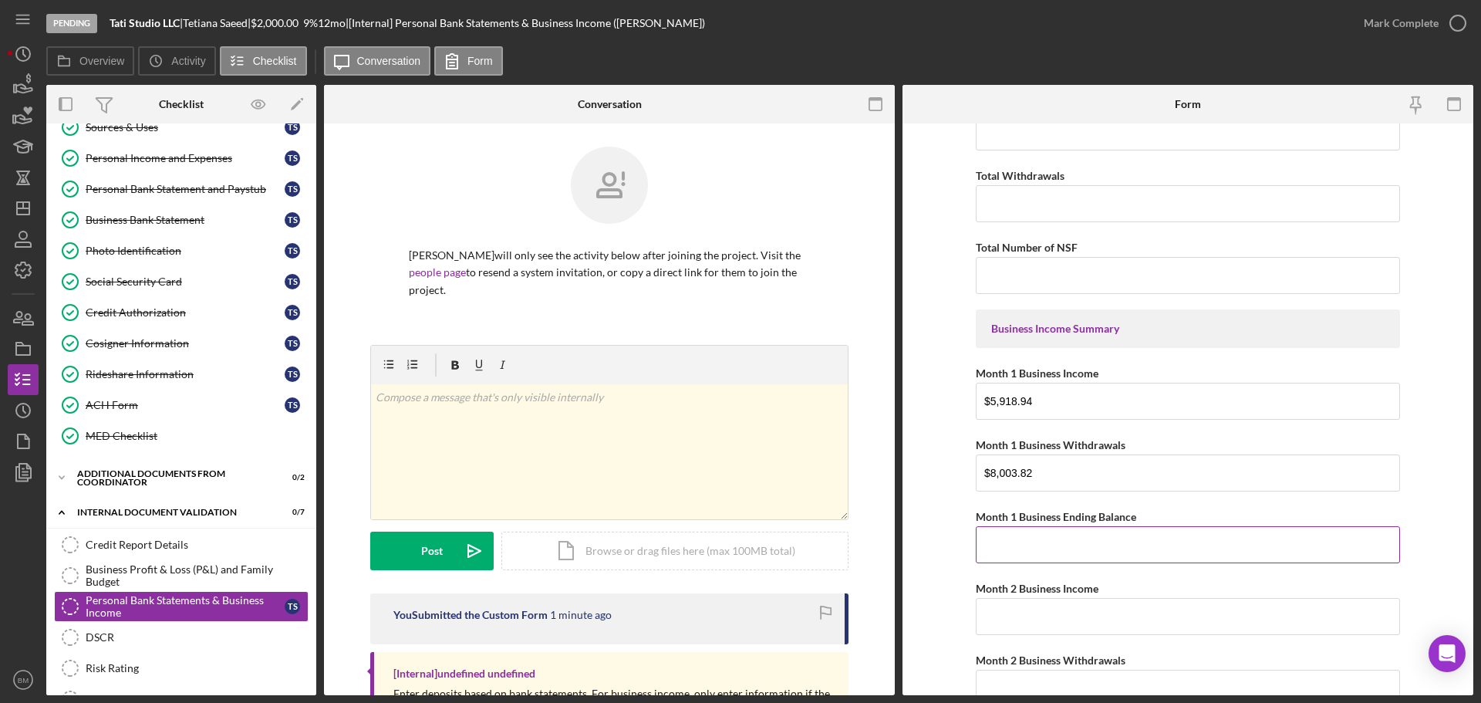
paste input "$4,989.29"
type input "$4,989.29"
click at [986, 424] on input "Month 2 Business Income" at bounding box center [1188, 616] width 424 height 37
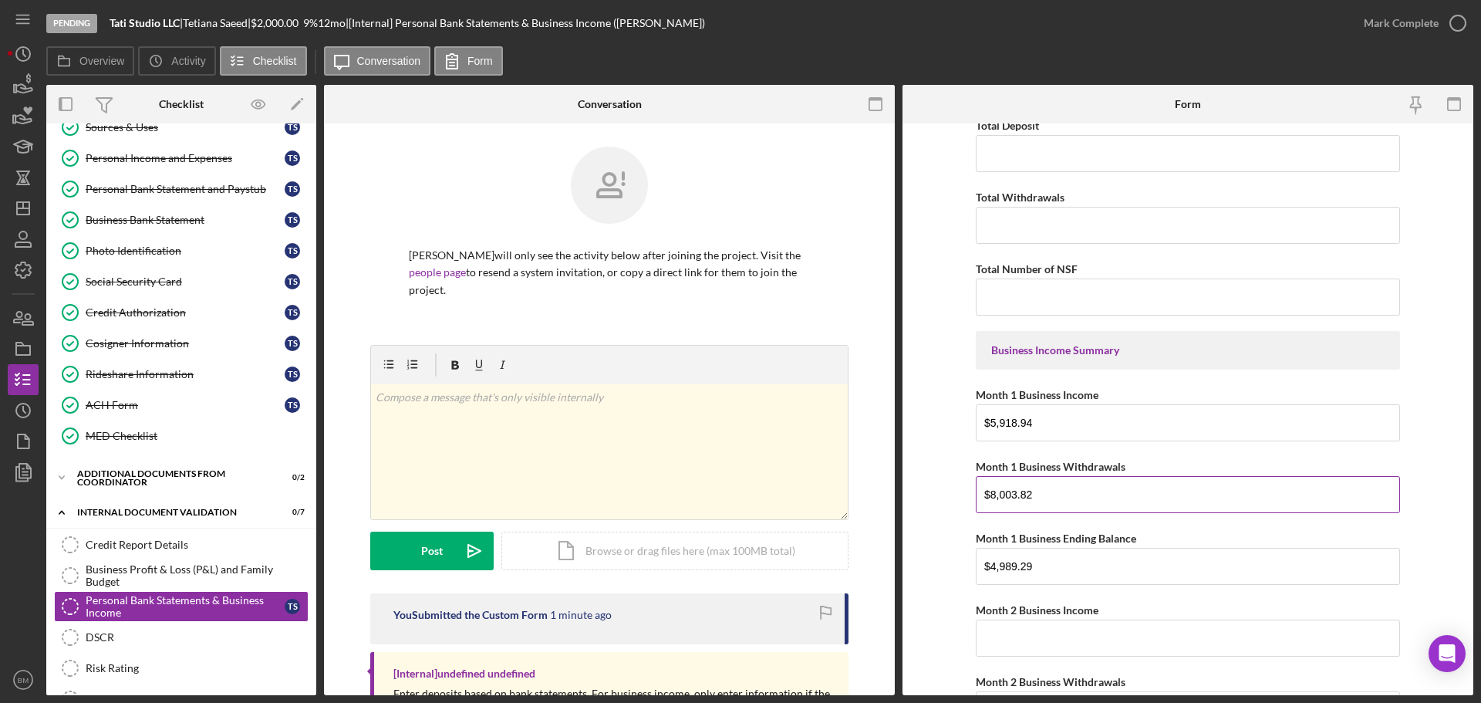
scroll to position [1181, 0]
drag, startPoint x: 1061, startPoint y: 413, endPoint x: 939, endPoint y: 402, distance: 122.4
click at [939, 402] on form "Monthly Bank Statements Month 1 Date xx/xx/xxxx Apr 19, 2025 through May 20, 20…" at bounding box center [1187, 408] width 571 height 571
click at [986, 424] on input "$5,918.94" at bounding box center [1188, 423] width 424 height 37
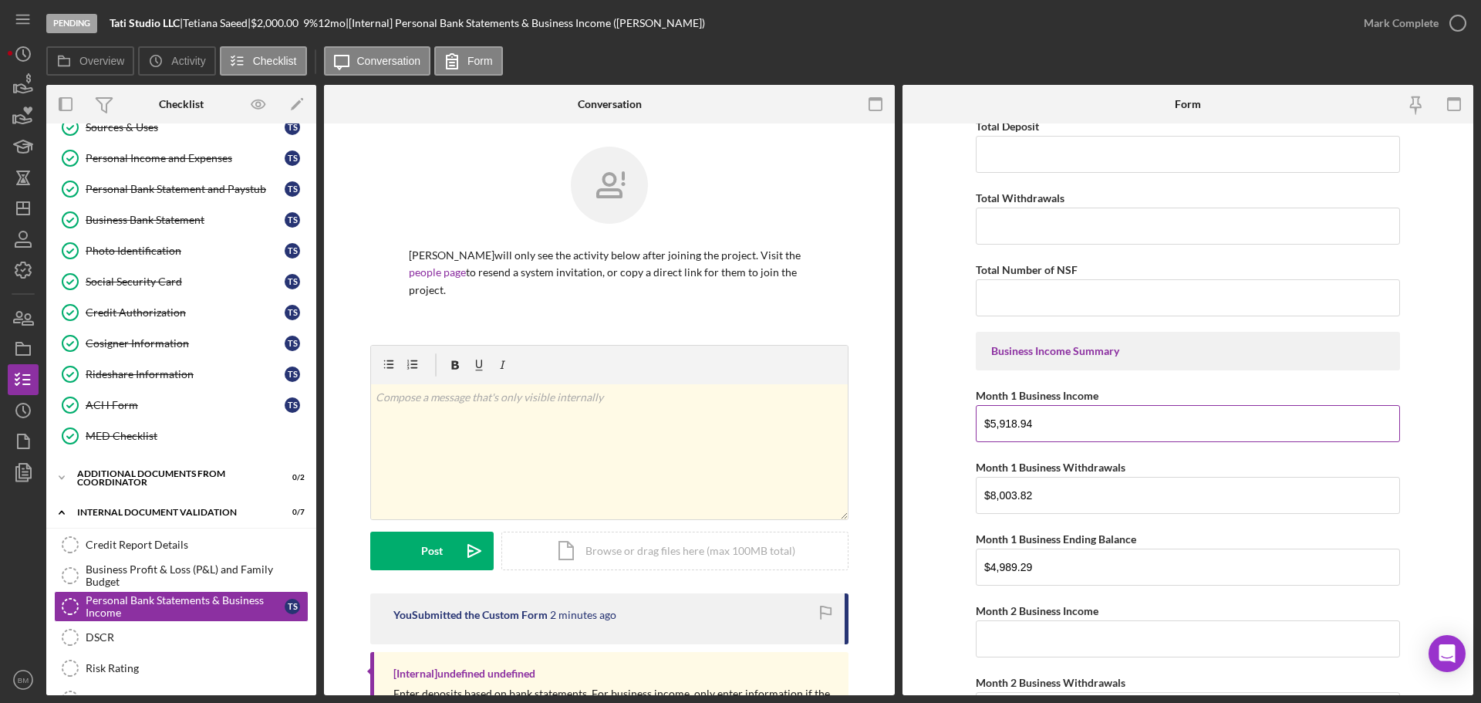
click at [986, 424] on input "$5,918.94" at bounding box center [1188, 423] width 424 height 37
paste input "4,581.03"
type input "$4,581.03"
drag, startPoint x: 1043, startPoint y: 481, endPoint x: 800, endPoint y: 484, distance: 242.9
click at [800, 424] on div "Overview Internal Workflow Stage Pending Icon/Dropdown Arrow Archive (can unarc…" at bounding box center [759, 390] width 1427 height 610
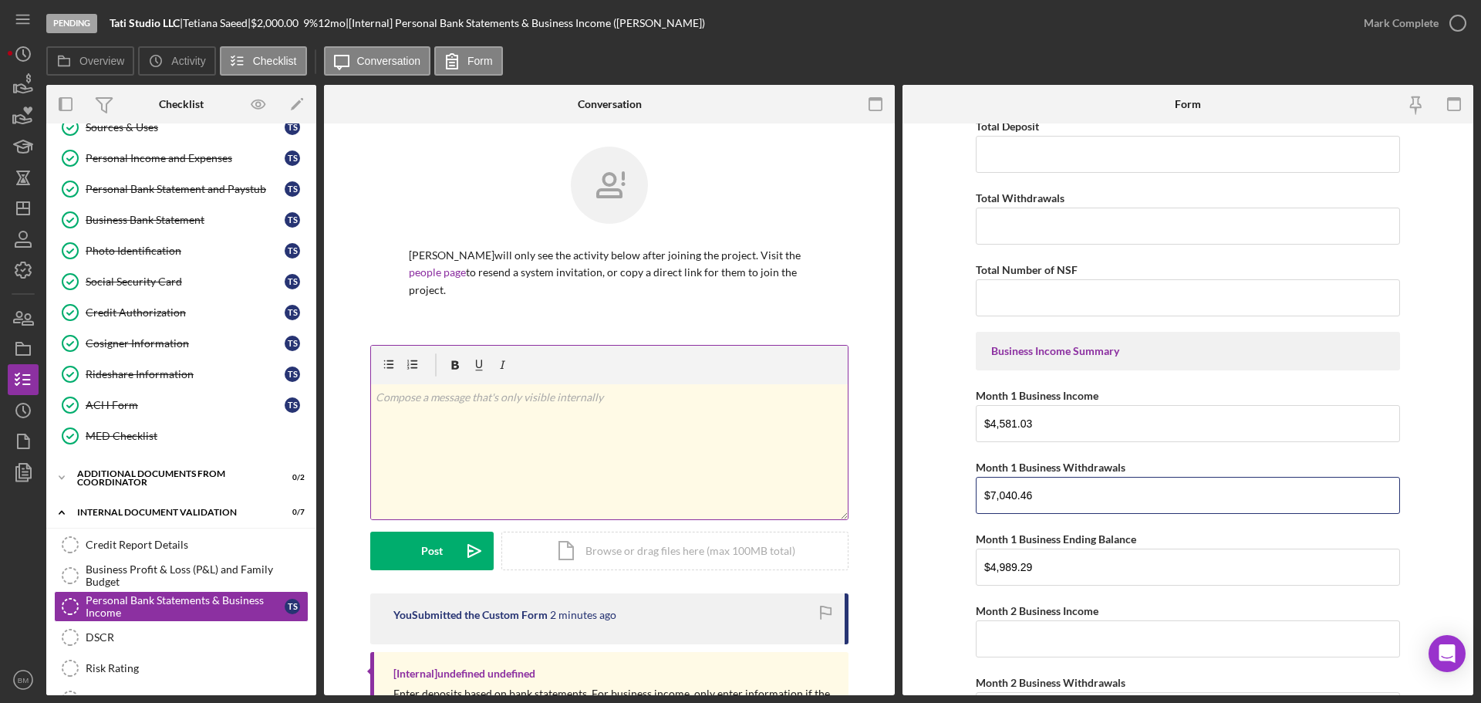
type input "$7,040.46"
click at [986, 424] on div "Monthly Bank Statements Month 1 Date xx/xx/xxxx Apr 19, 2025 through May 20, 20…" at bounding box center [1188, 484] width 424 height 3069
drag, startPoint x: 1064, startPoint y: 581, endPoint x: 932, endPoint y: 564, distance: 133.7
click at [932, 424] on form "Monthly Bank Statements Month 1 Date xx/xx/xxxx Apr 19, 2025 through May 20, 20…" at bounding box center [1187, 408] width 571 height 571
paste input "2,529.86"
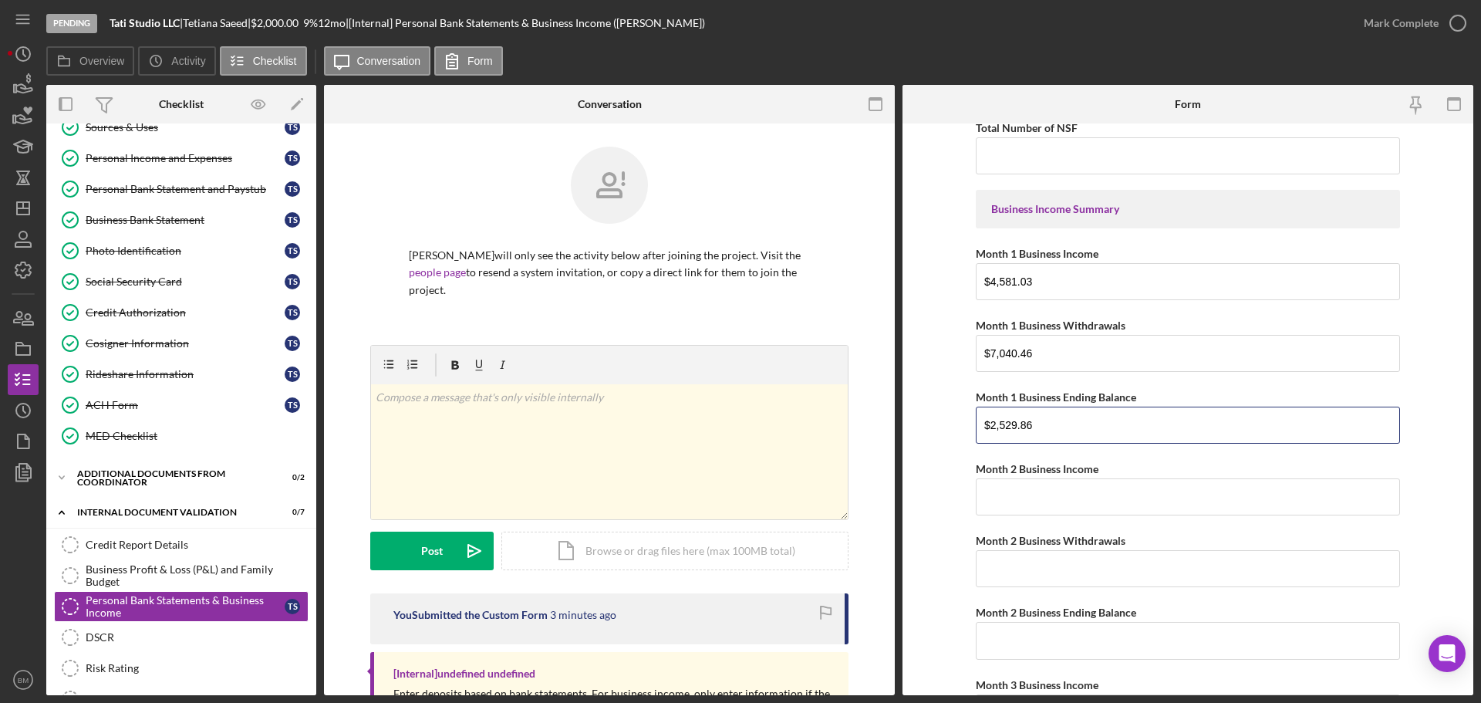
scroll to position [1323, 0]
type input "$2,529.86"
click at [986, 424] on input "Month 2 Business Income" at bounding box center [1188, 495] width 424 height 37
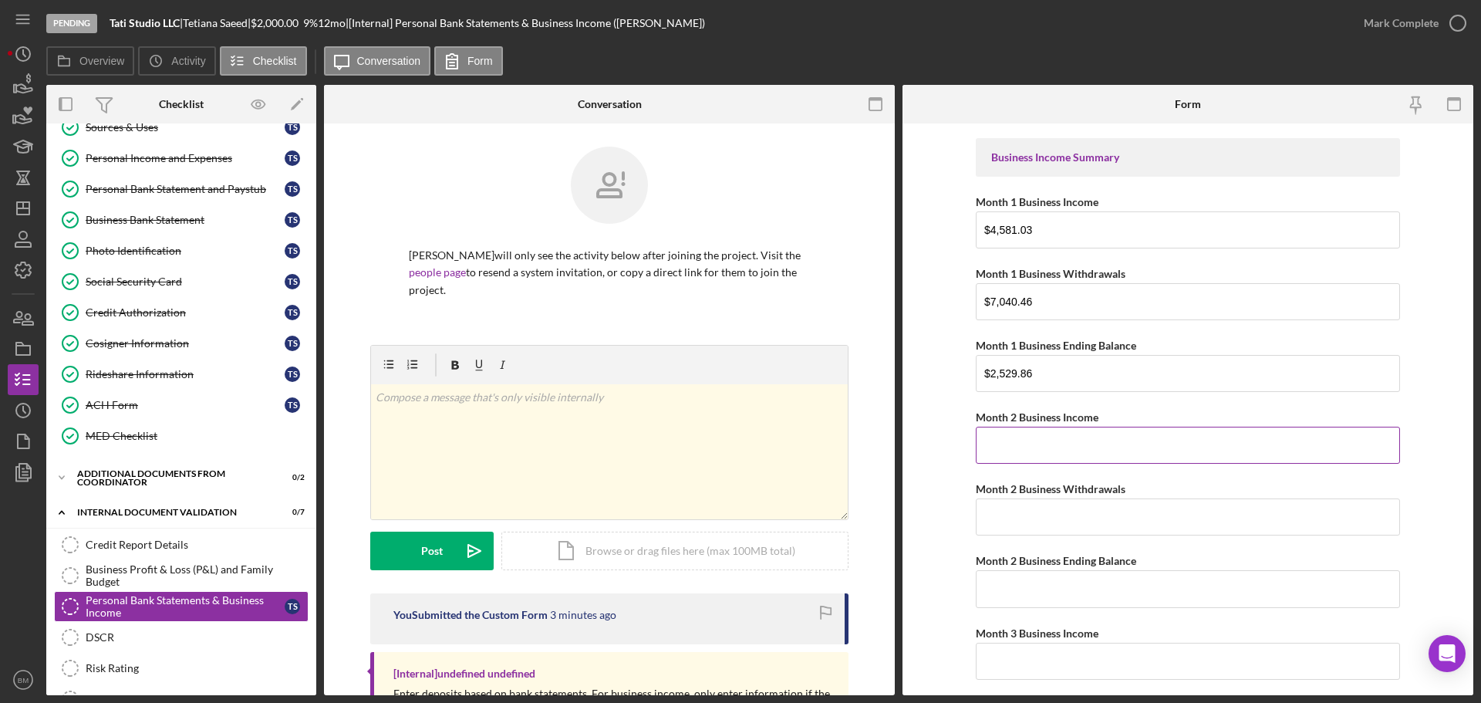
scroll to position [1377, 0]
click at [986, 424] on input "Month 2 Business Income" at bounding box center [1188, 442] width 424 height 37
paste input "$3,863.08"
type input "$3,863.08"
type input "$3,116.54"
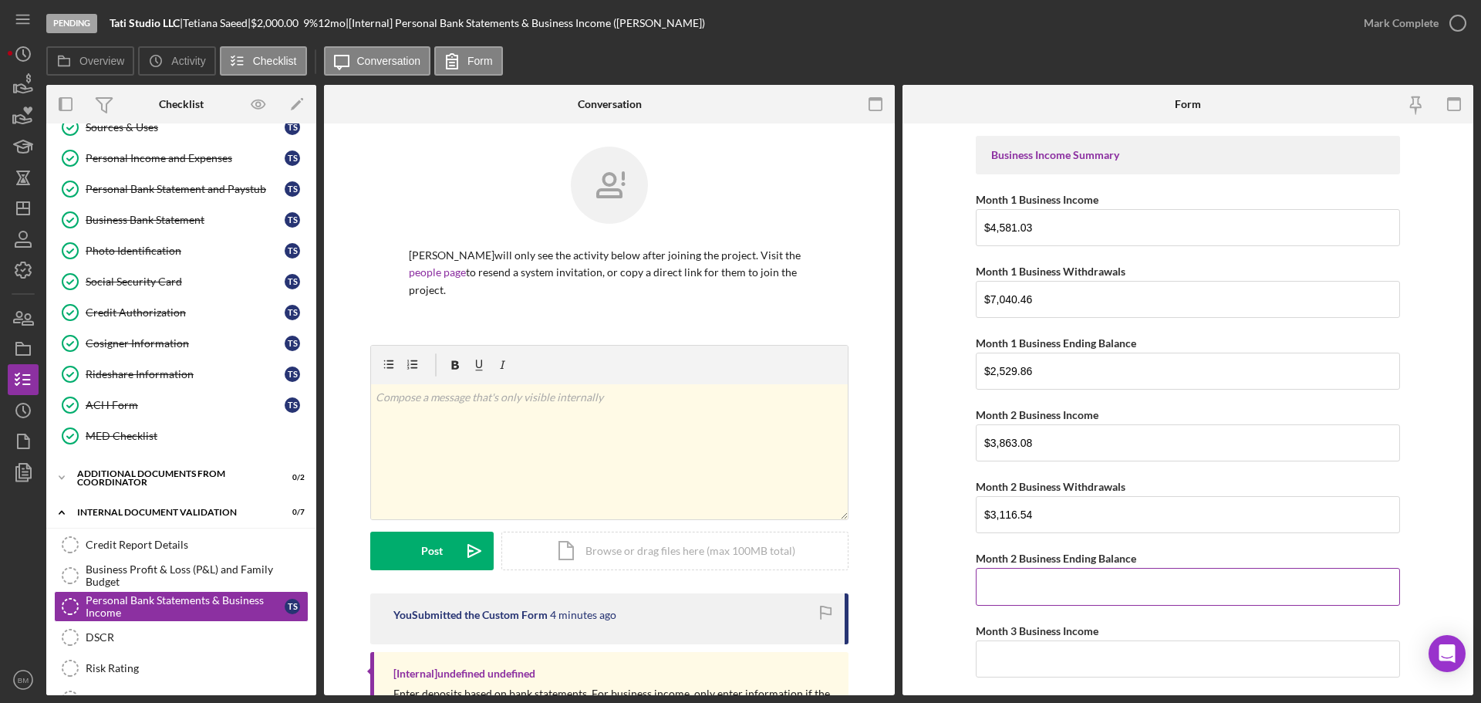
click at [986, 424] on input "Month 2 Business Ending Balance" at bounding box center [1188, 586] width 424 height 37
paste input "$3,276.40"
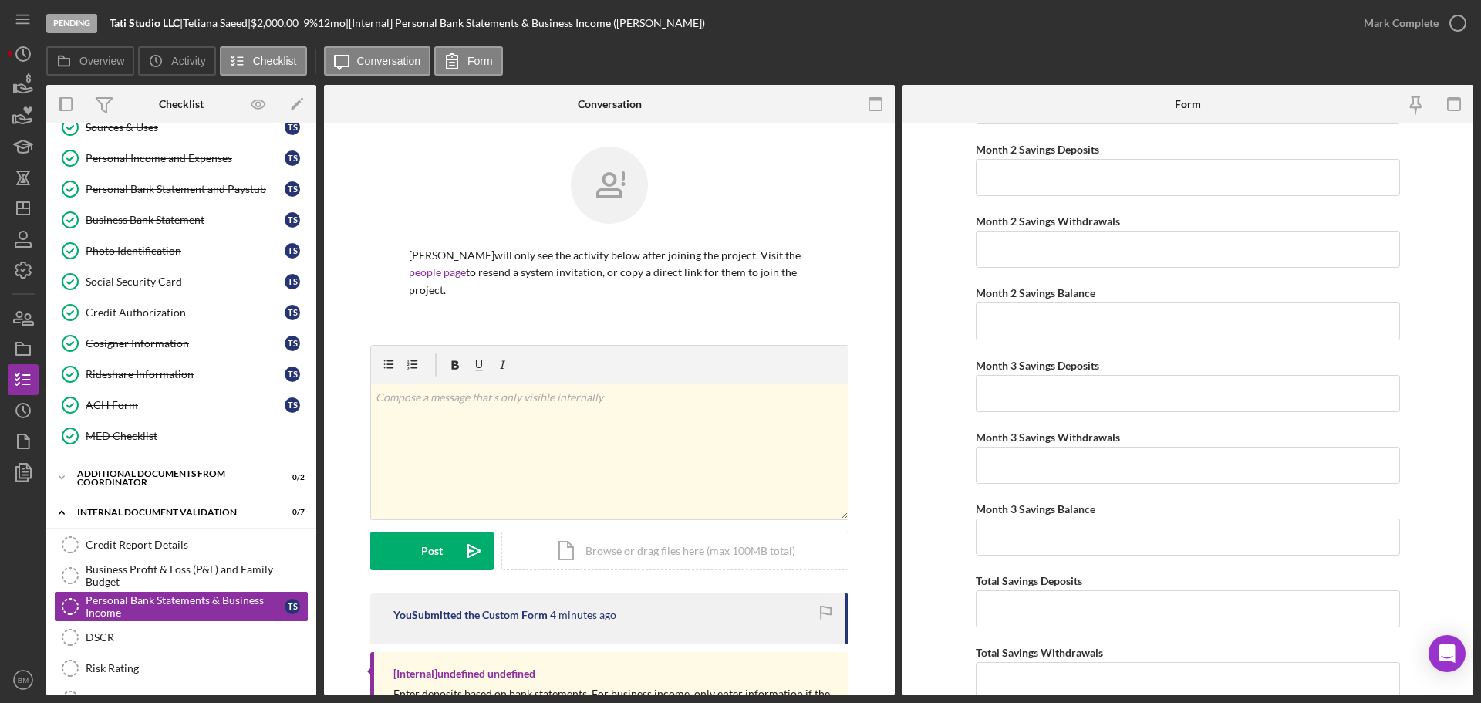
scroll to position [2546, 0]
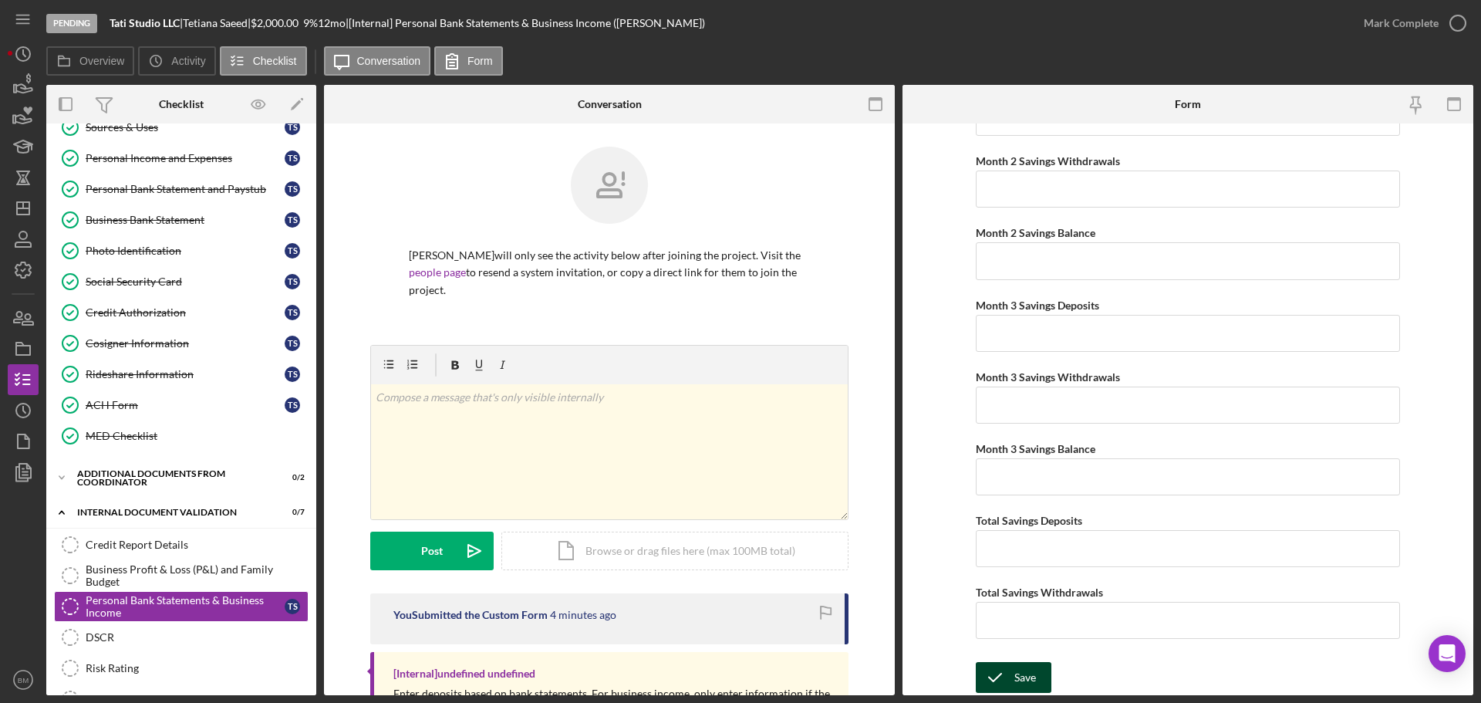
type input "$3,276.40"
click at [986, 424] on div "Save" at bounding box center [1025, 677] width 22 height 31
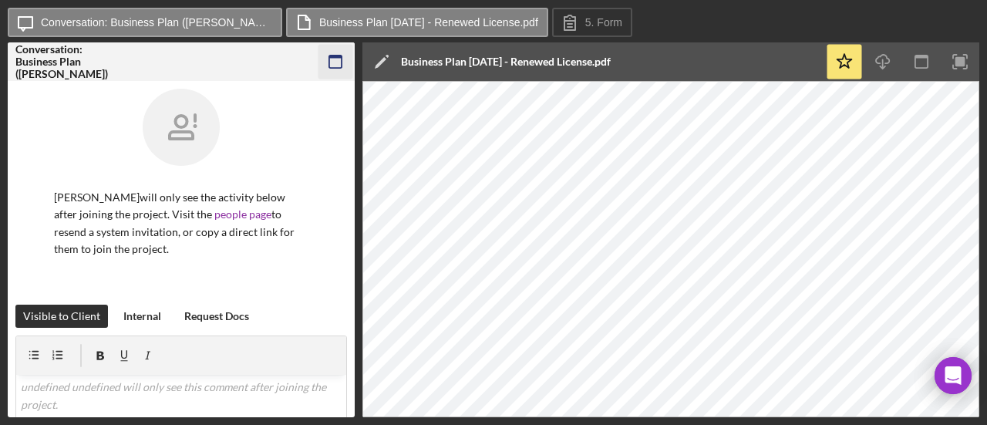
click at [336, 53] on icon "button" at bounding box center [336, 62] width 35 height 35
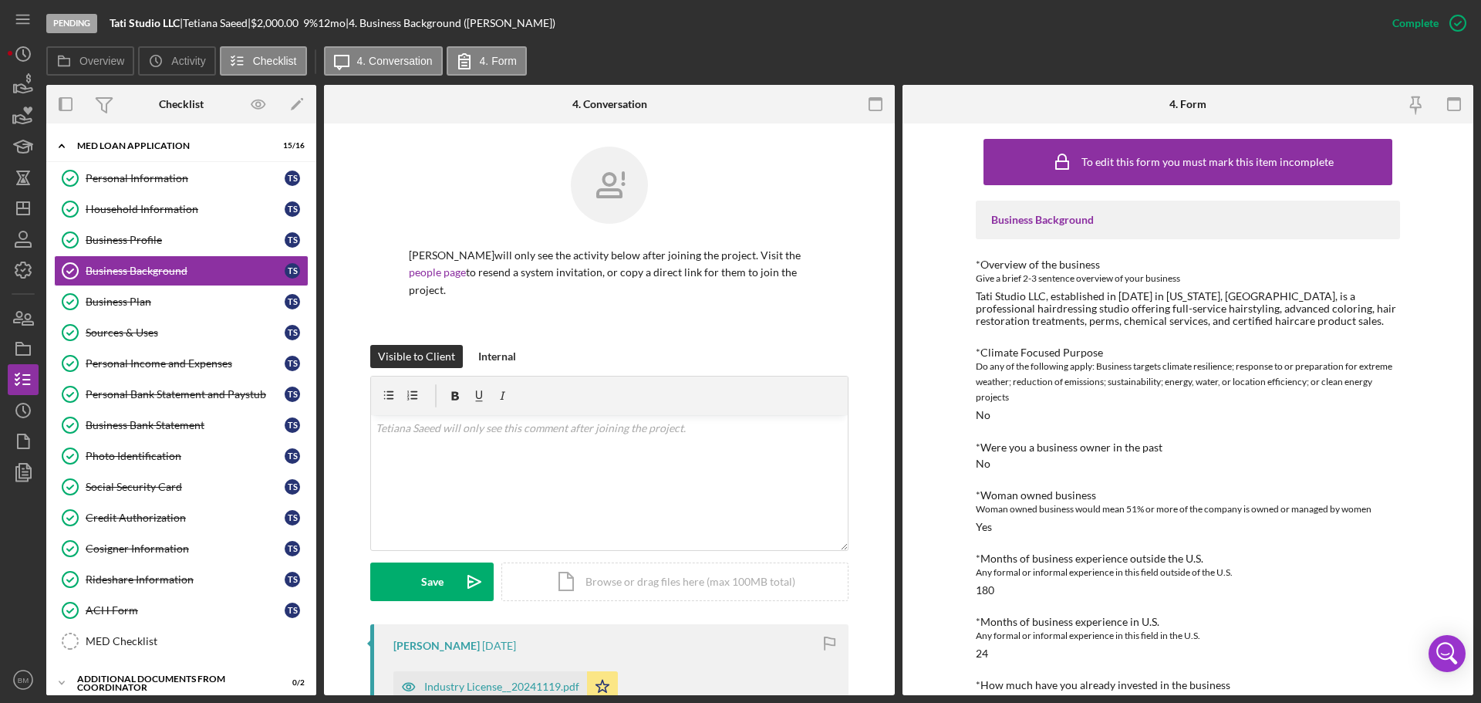
scroll to position [557, 0]
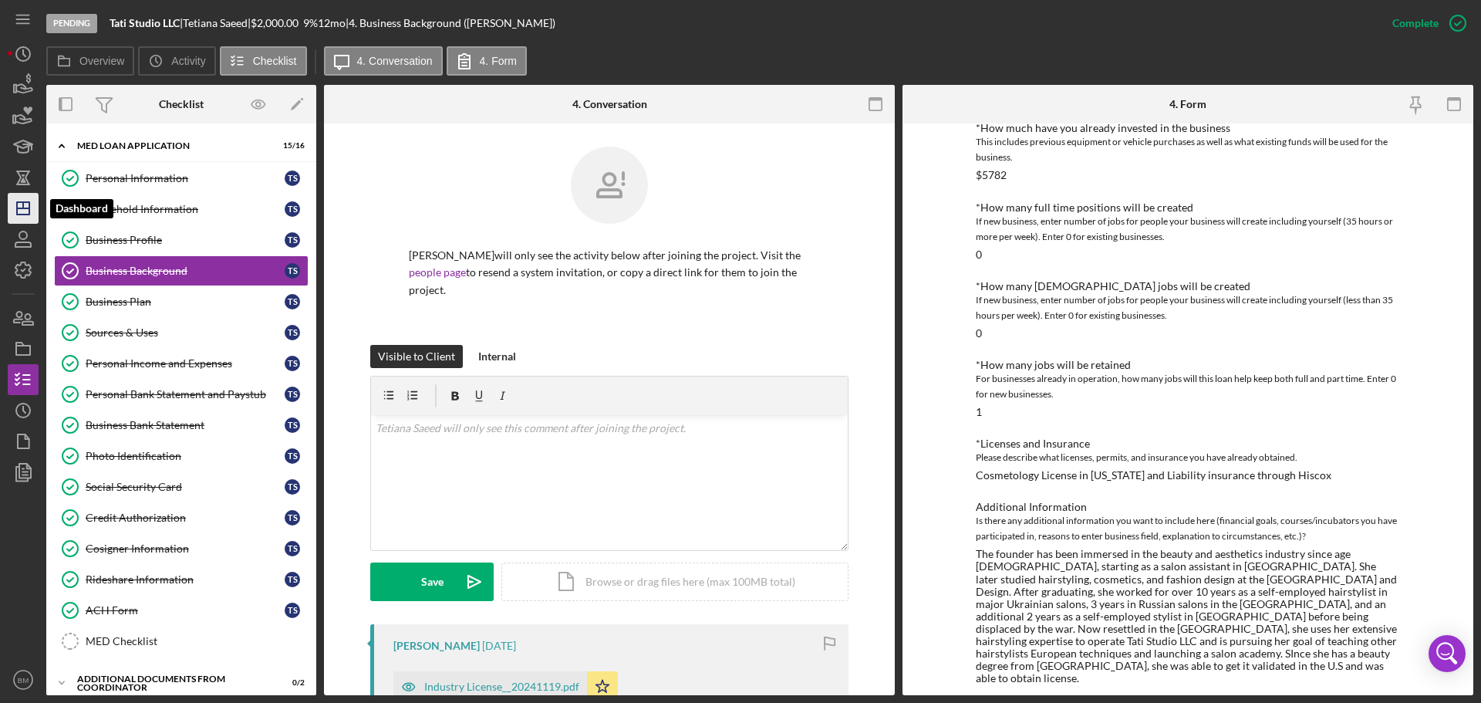
click at [17, 211] on polygon "button" at bounding box center [23, 208] width 12 height 12
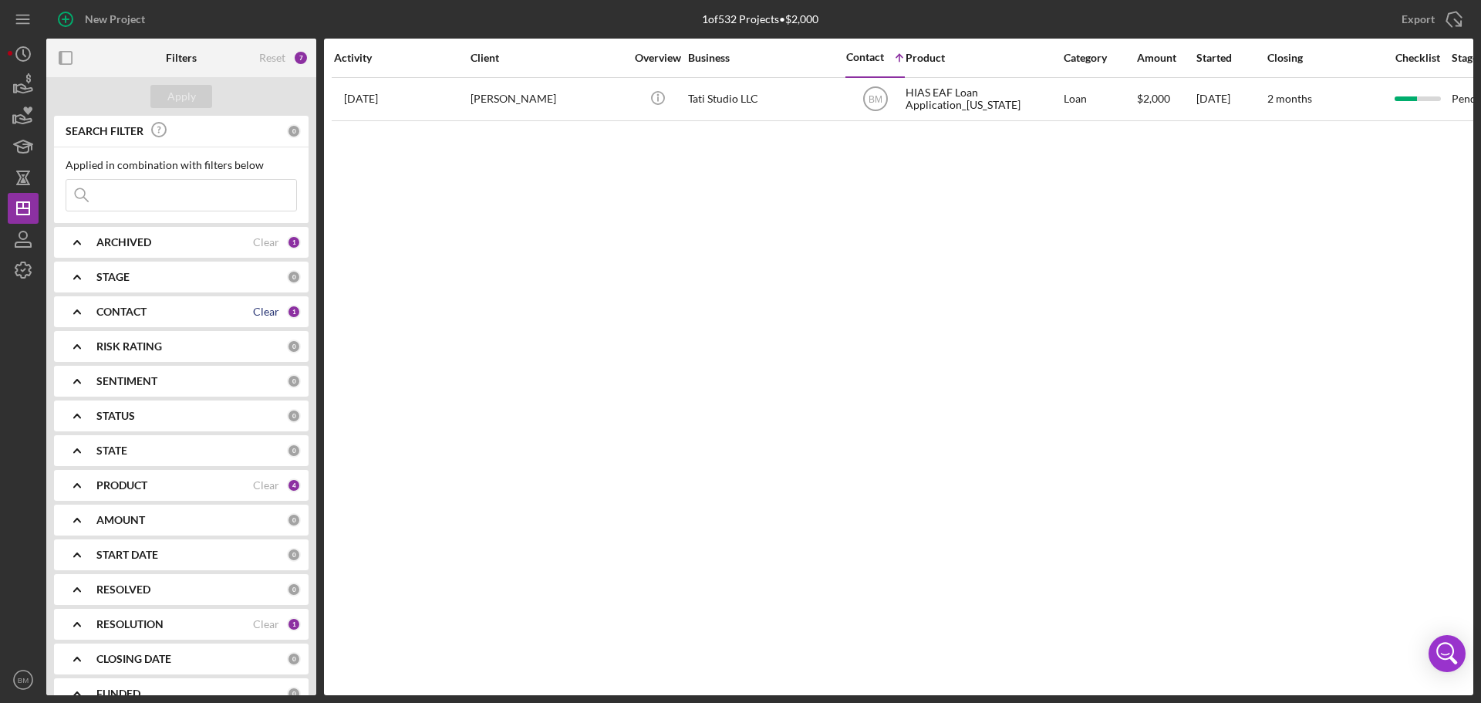
click at [274, 315] on div "Clear" at bounding box center [266, 311] width 26 height 12
click at [173, 103] on div "Apply" at bounding box center [181, 96] width 29 height 23
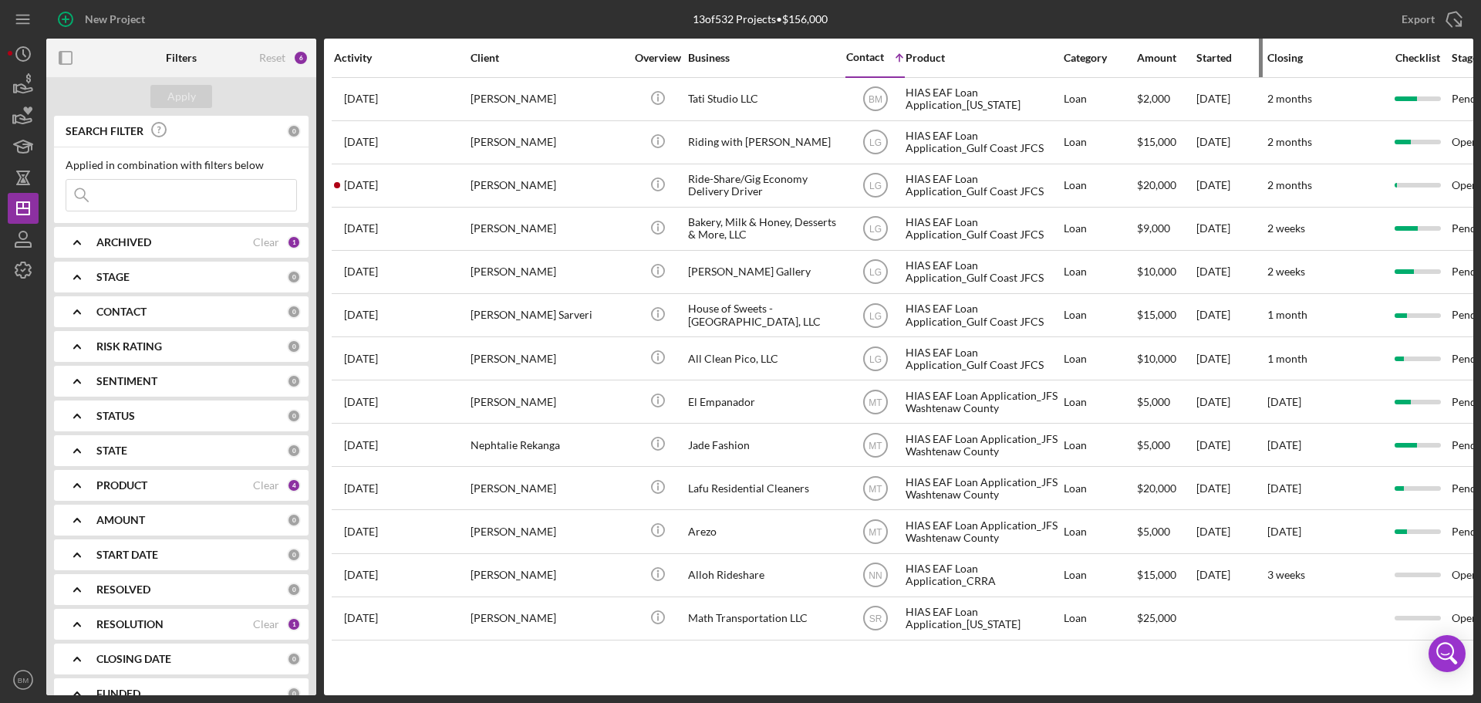
click at [1209, 59] on div "Started" at bounding box center [1230, 58] width 69 height 12
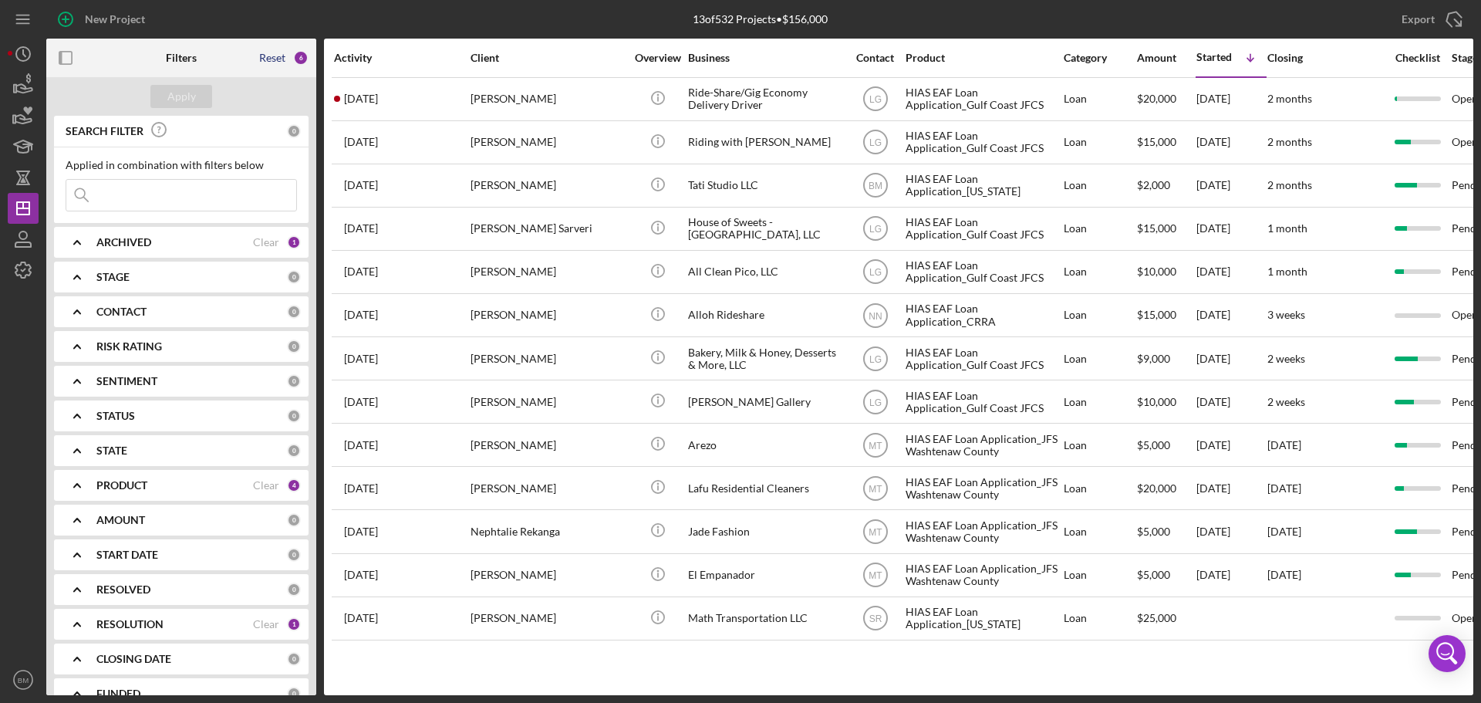
click at [274, 55] on div "Reset" at bounding box center [272, 58] width 26 height 12
click at [190, 98] on div "Apply" at bounding box center [181, 96] width 29 height 23
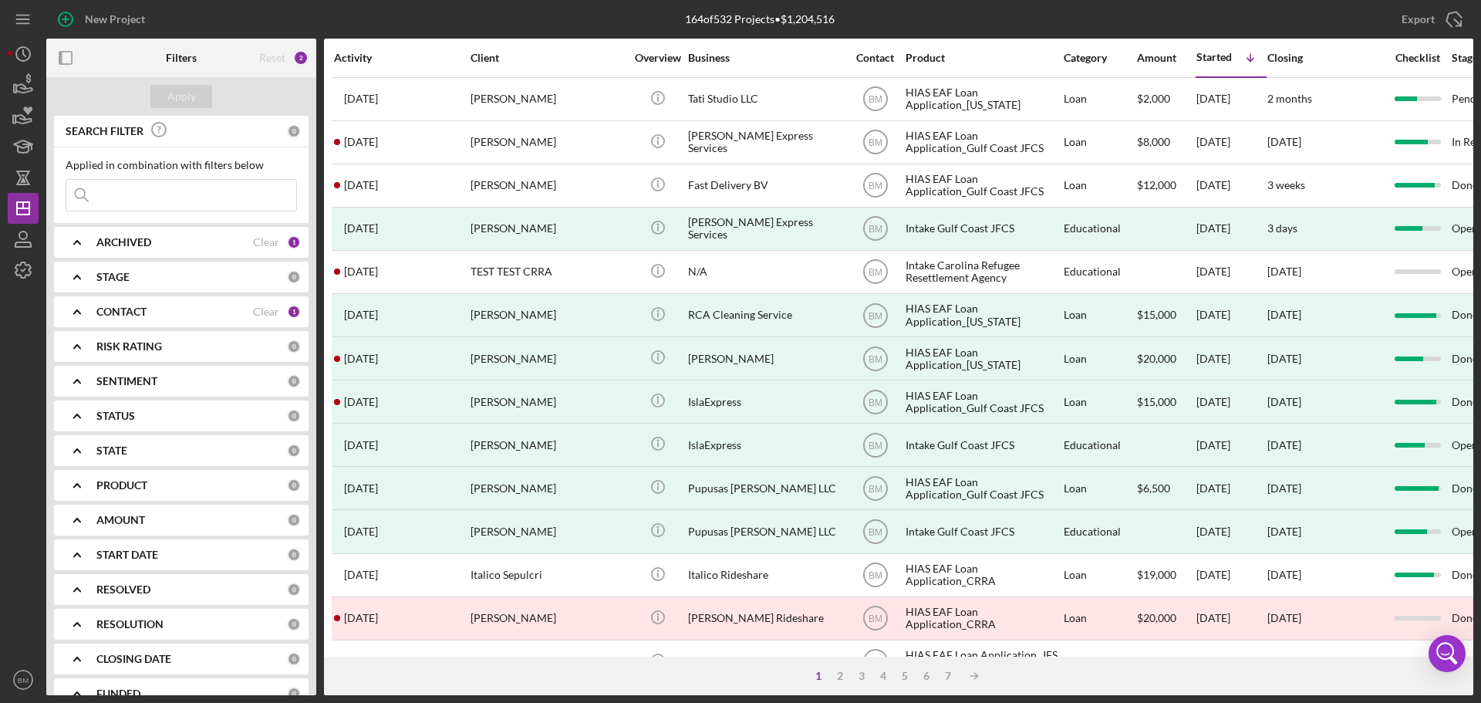
click at [190, 311] on div "CONTACT" at bounding box center [174, 311] width 157 height 12
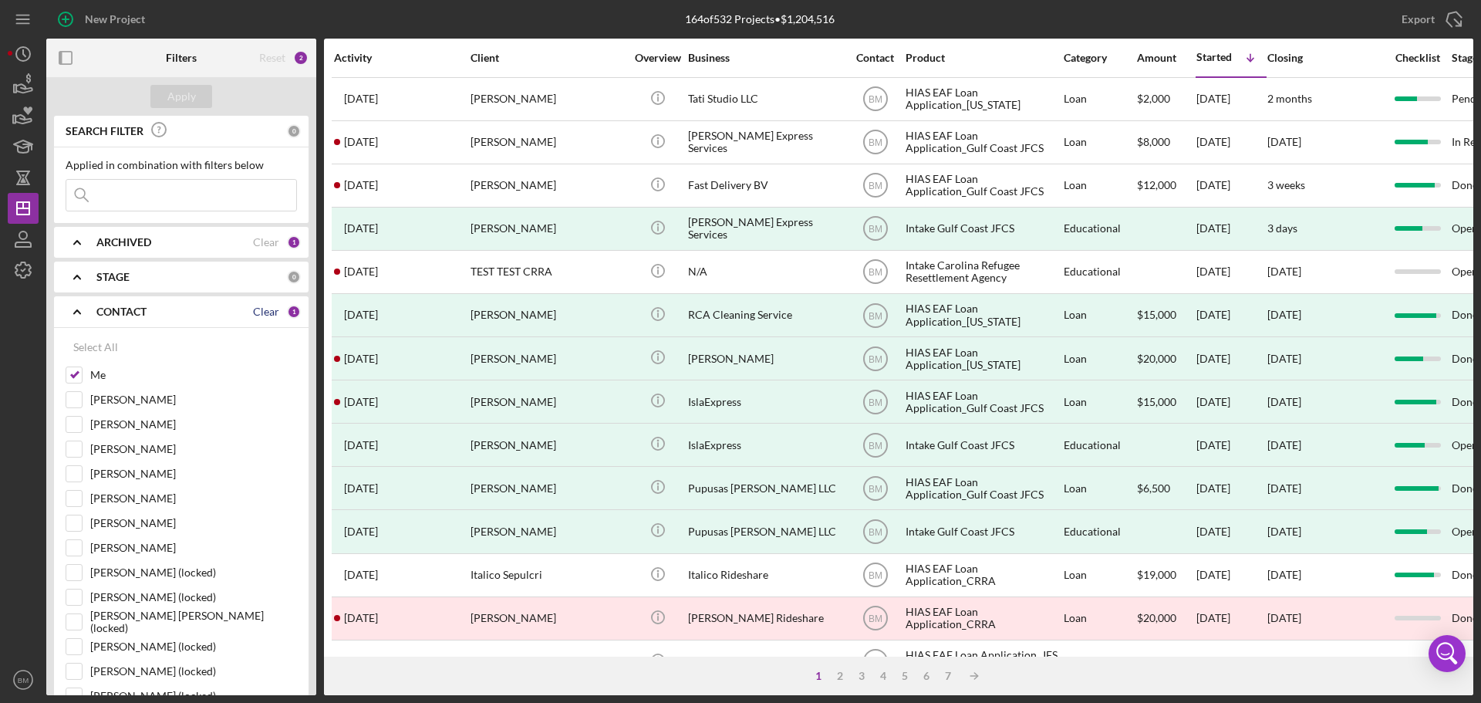
click at [257, 312] on div "Clear" at bounding box center [266, 311] width 26 height 12
checkbox input "false"
click at [190, 106] on div "Apply" at bounding box center [181, 96] width 29 height 23
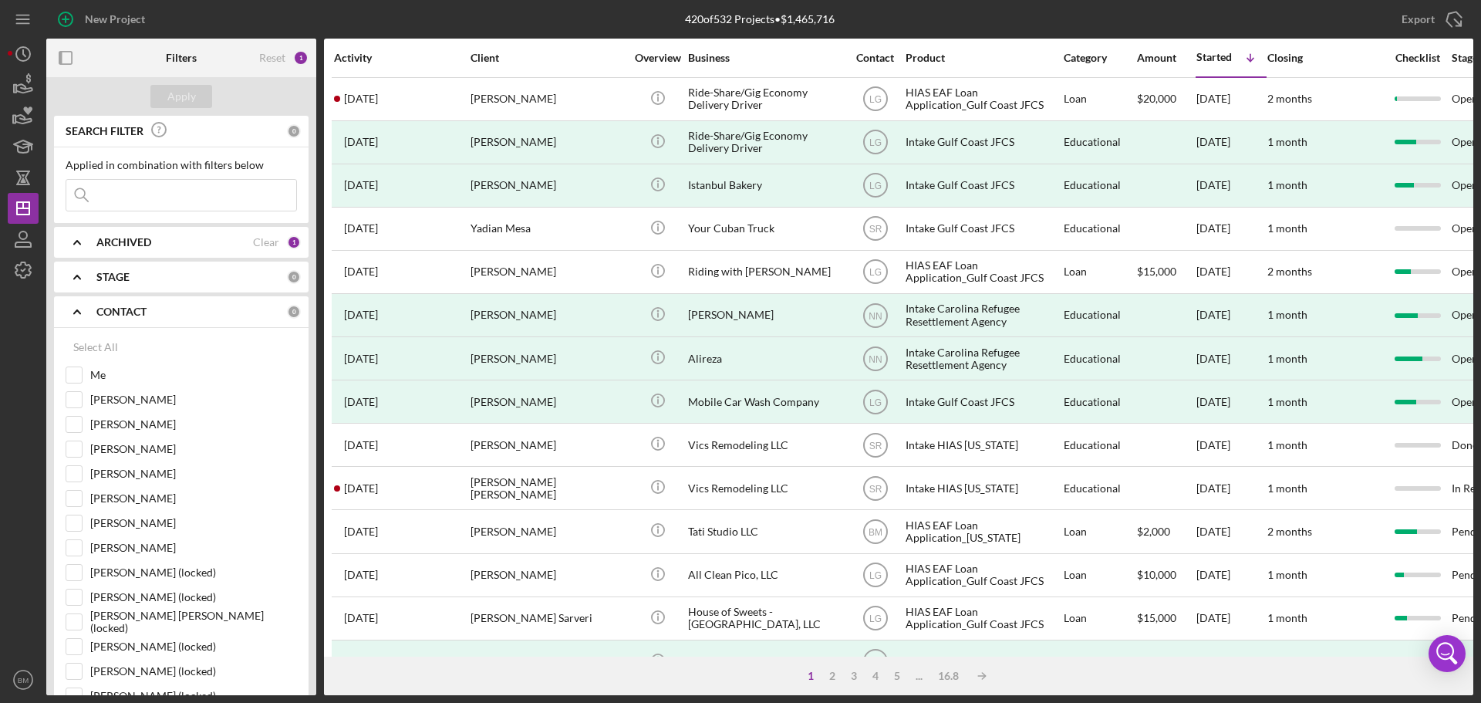
click at [121, 194] on input at bounding box center [181, 195] width 230 height 31
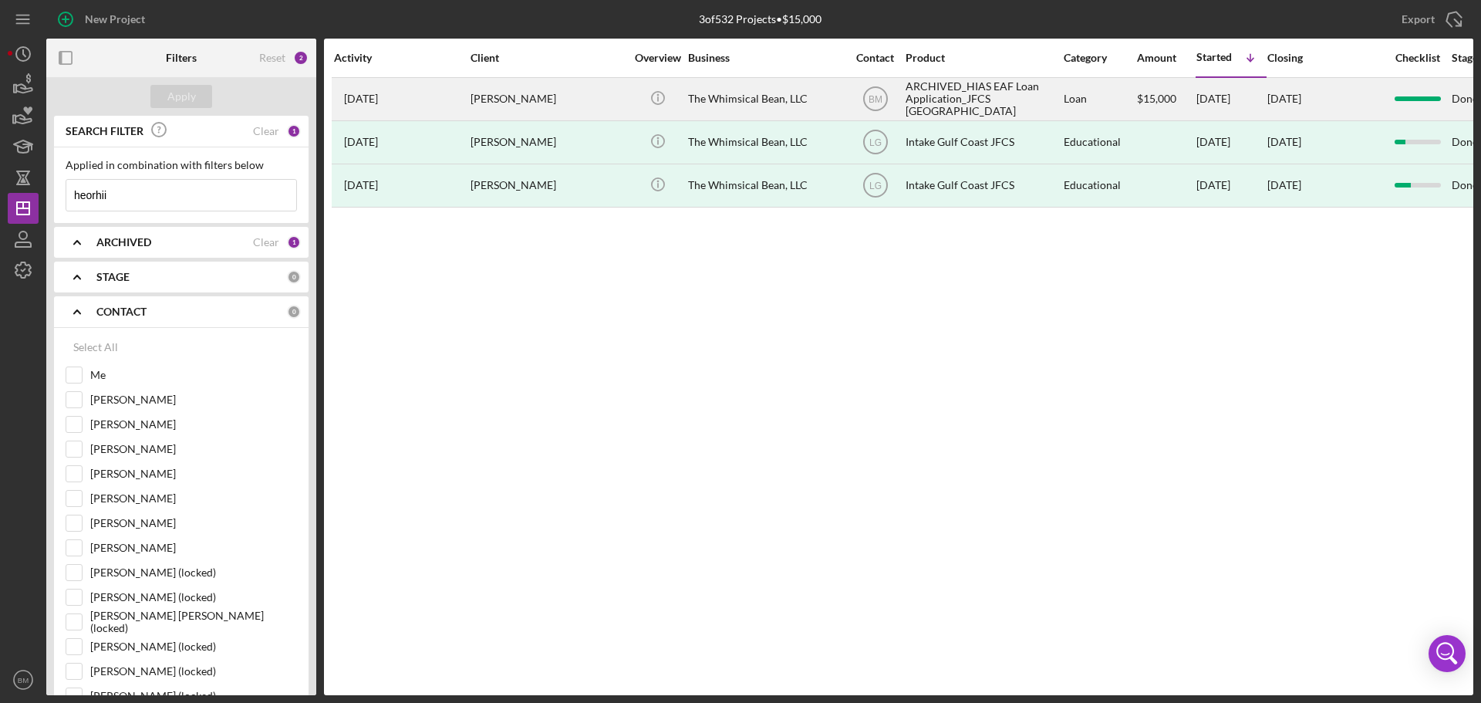
type input "heorhii"
click at [503, 107] on div "[PERSON_NAME]" at bounding box center [547, 99] width 154 height 41
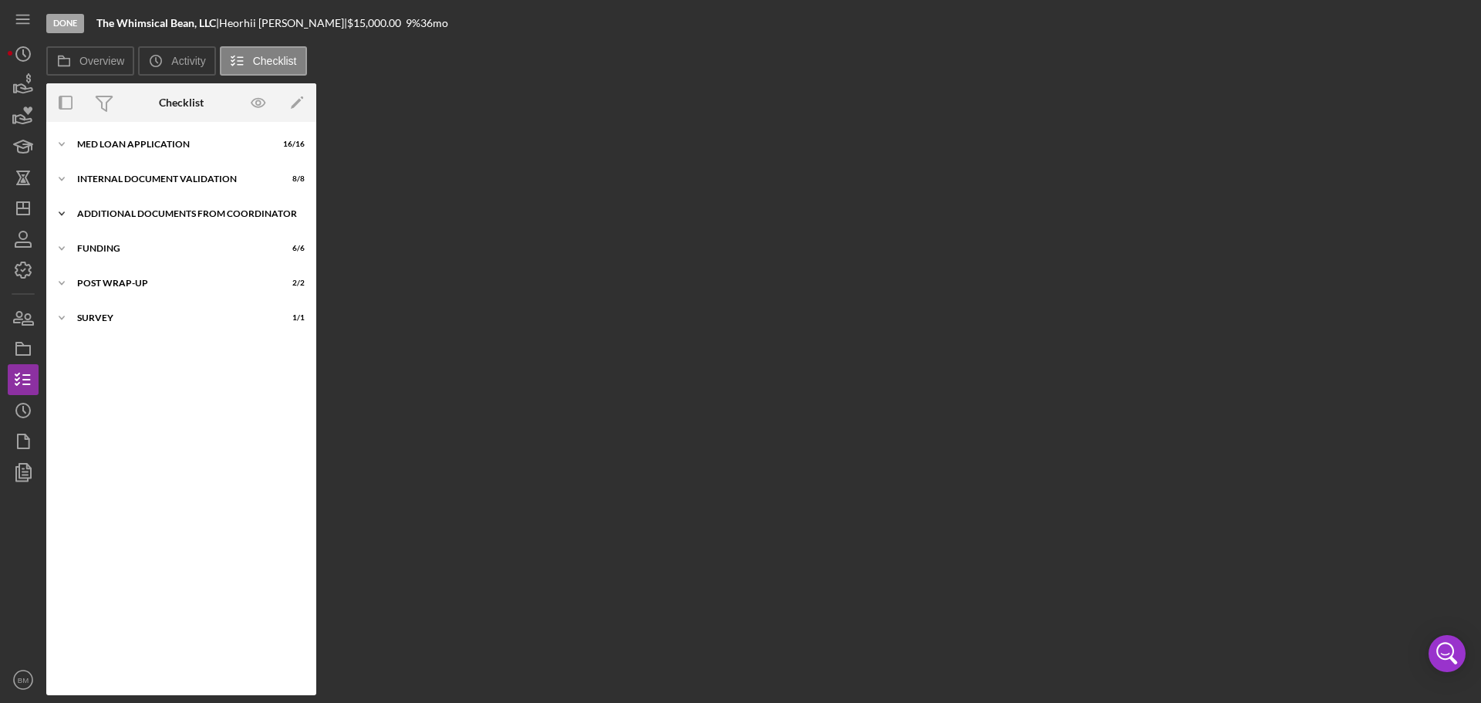
click at [106, 224] on div "Icon/Expander Additional Documents from Coordinator 1 / 1" at bounding box center [181, 213] width 270 height 31
click at [116, 211] on div "Additional Documents from Coordinator" at bounding box center [187, 213] width 220 height 9
click at [134, 292] on div "Icon/Expander Funding 6 / 6" at bounding box center [181, 287] width 270 height 31
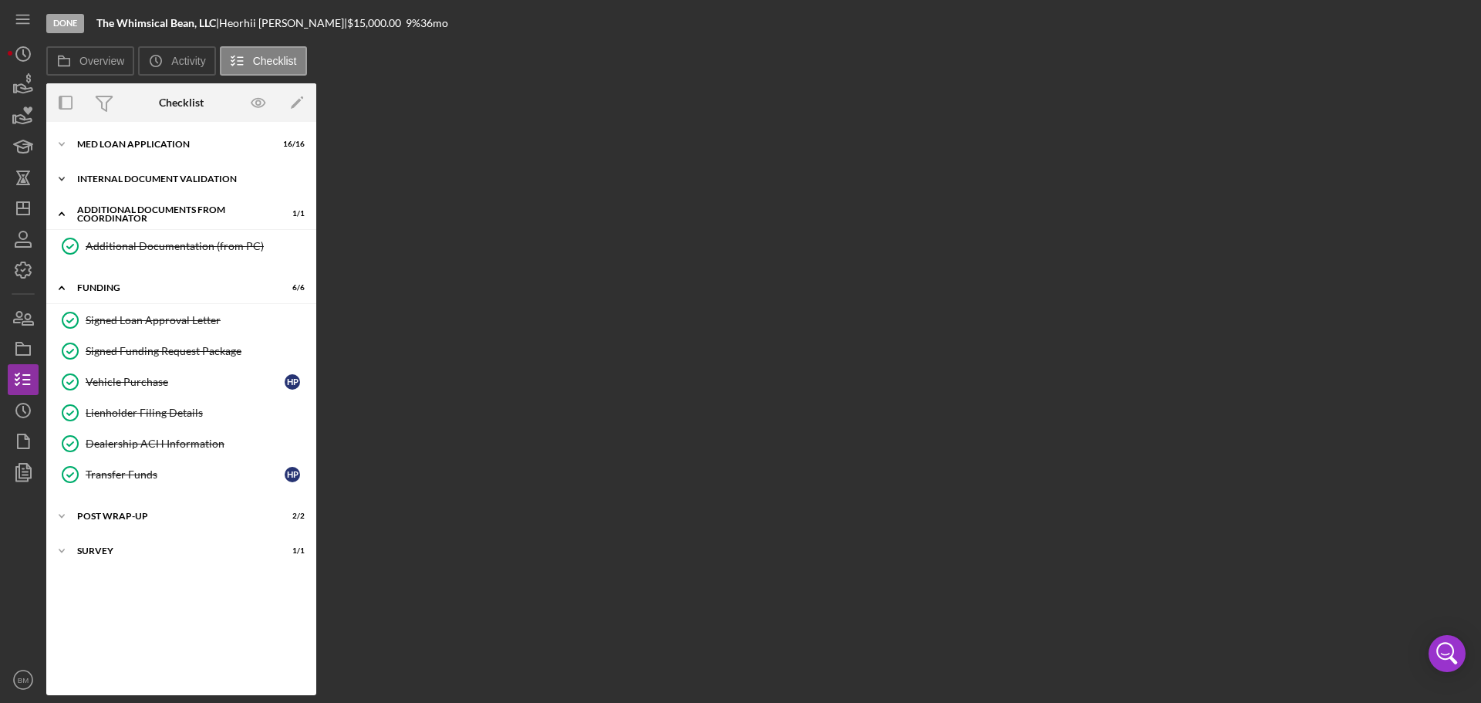
click at [165, 181] on div "Internal Document Validation" at bounding box center [187, 178] width 220 height 9
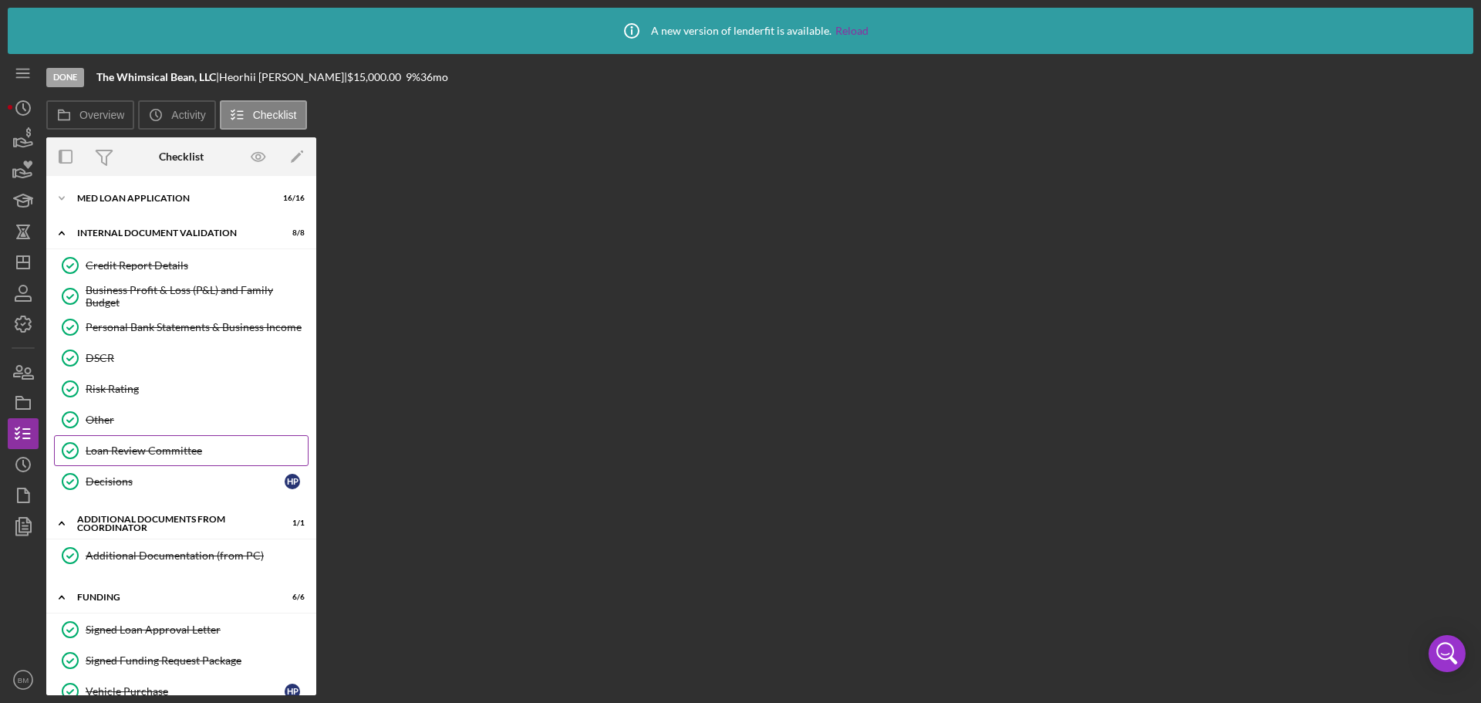
click at [143, 456] on div "Loan Review Committee" at bounding box center [197, 450] width 222 height 12
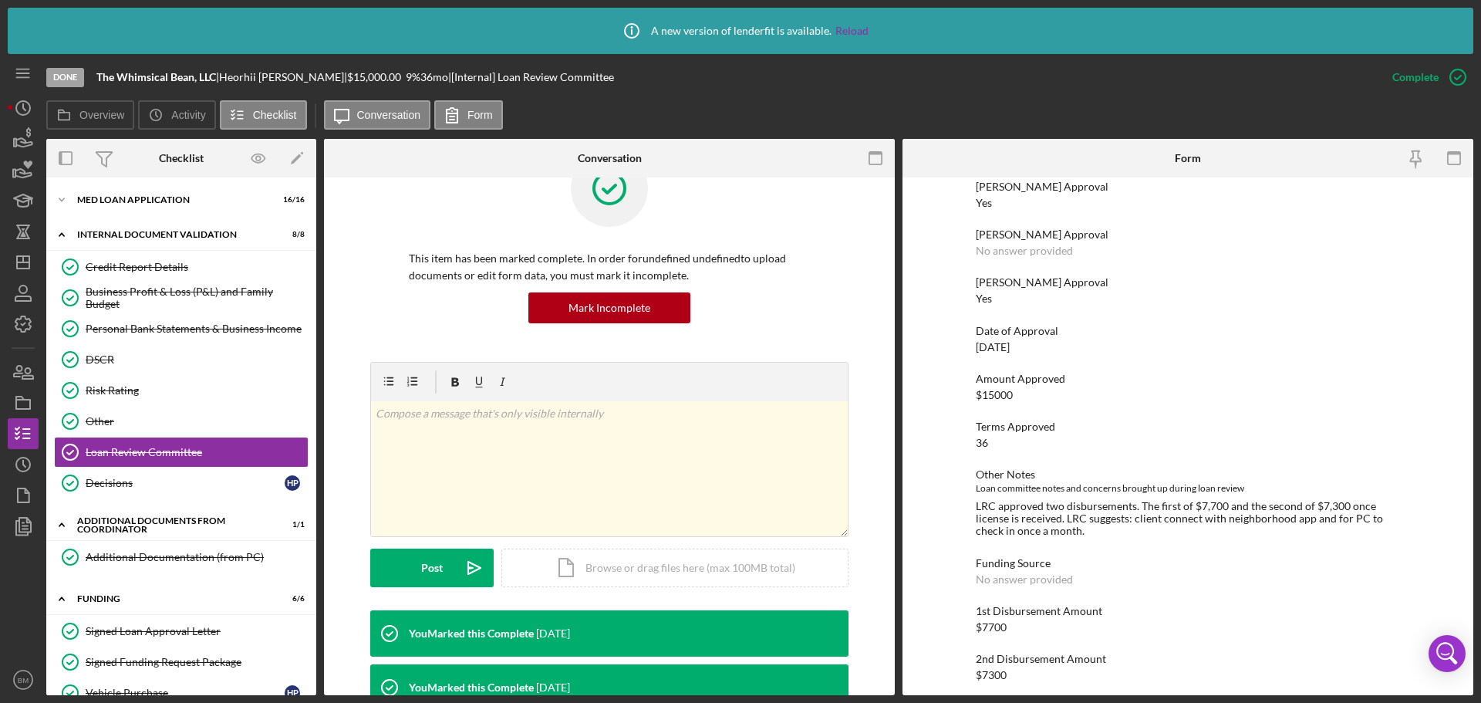
scroll to position [141, 0]
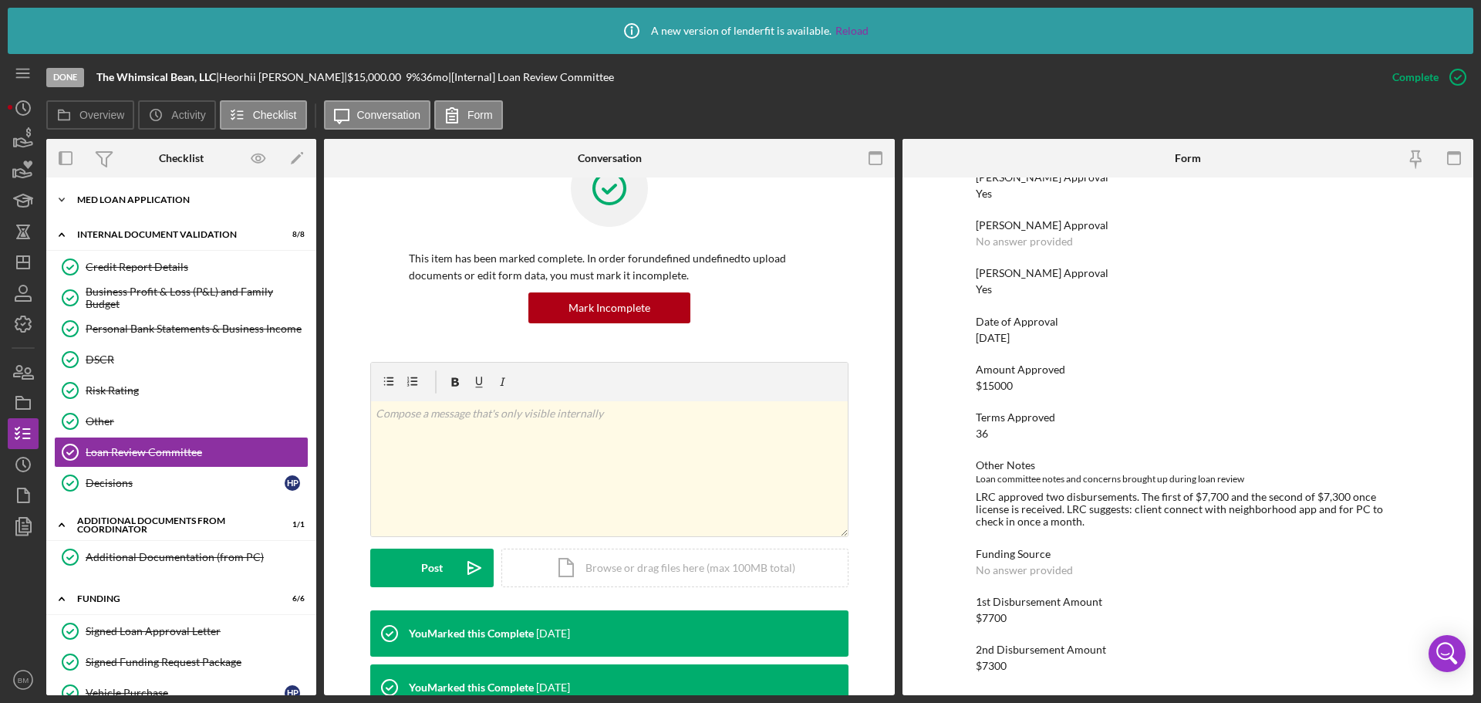
click at [177, 195] on div "Med Loan Application" at bounding box center [187, 199] width 220 height 9
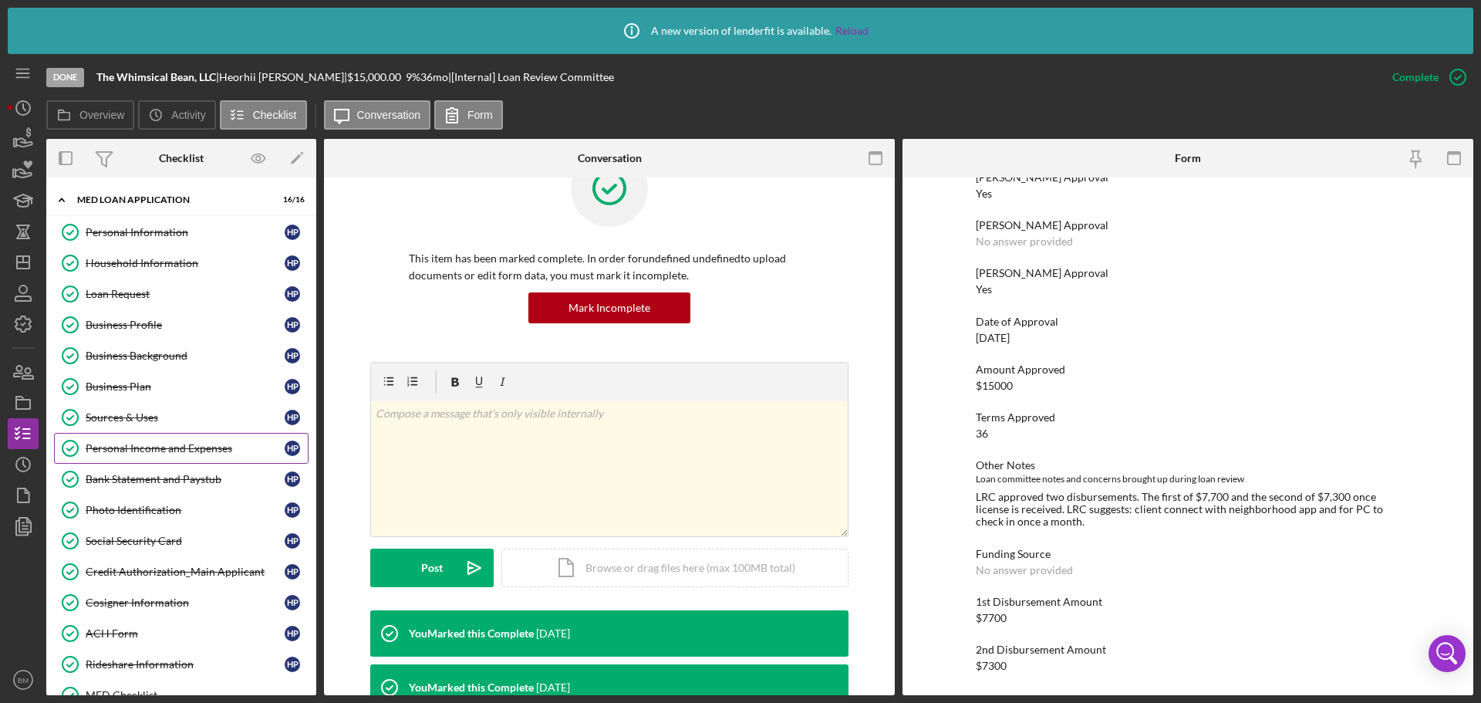
click at [156, 444] on div "Personal Income and Expenses" at bounding box center [185, 448] width 199 height 12
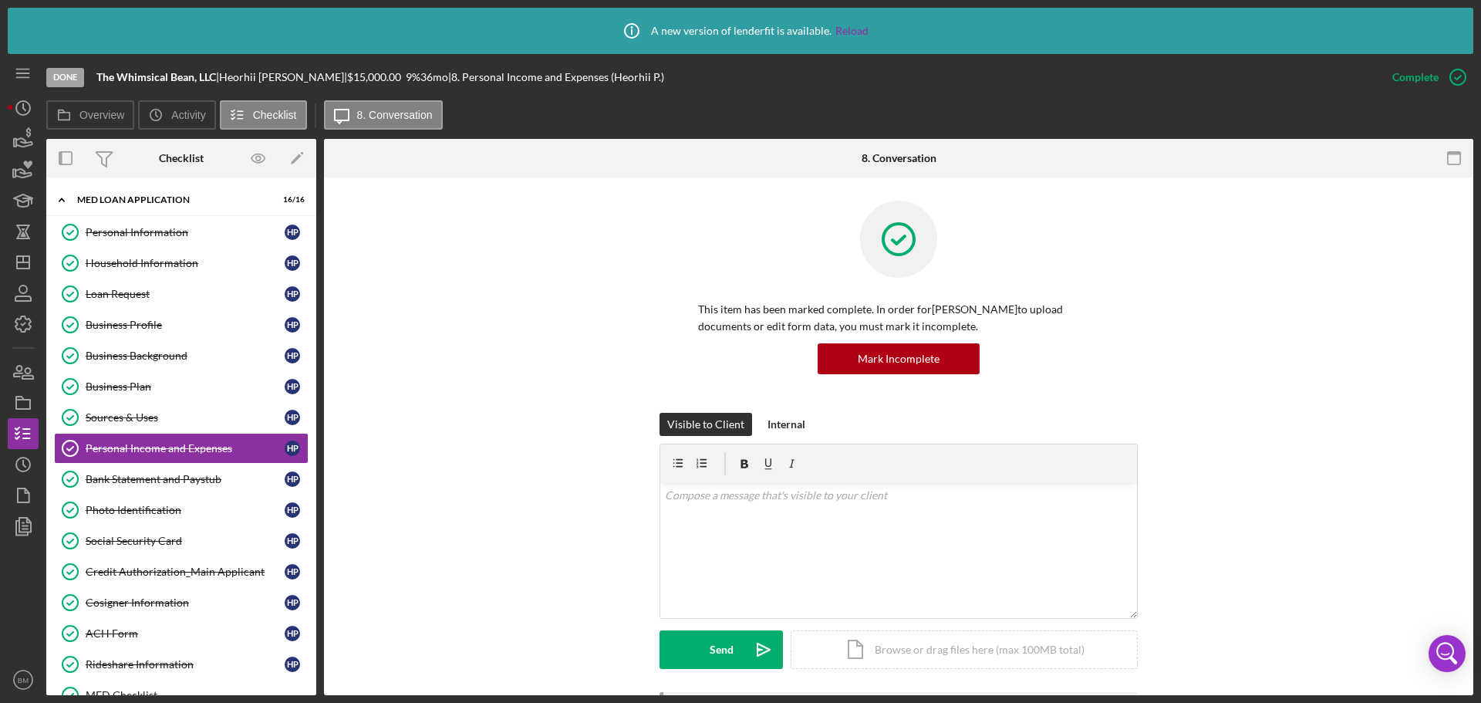
click at [45, 317] on nav "Icon/Menu Icon/Dashboard Dashboard Navigation Divider Mobile Checklist Navigati…" at bounding box center [27, 374] width 39 height 641
click at [25, 323] on polyline "button" at bounding box center [24, 324] width 4 height 2
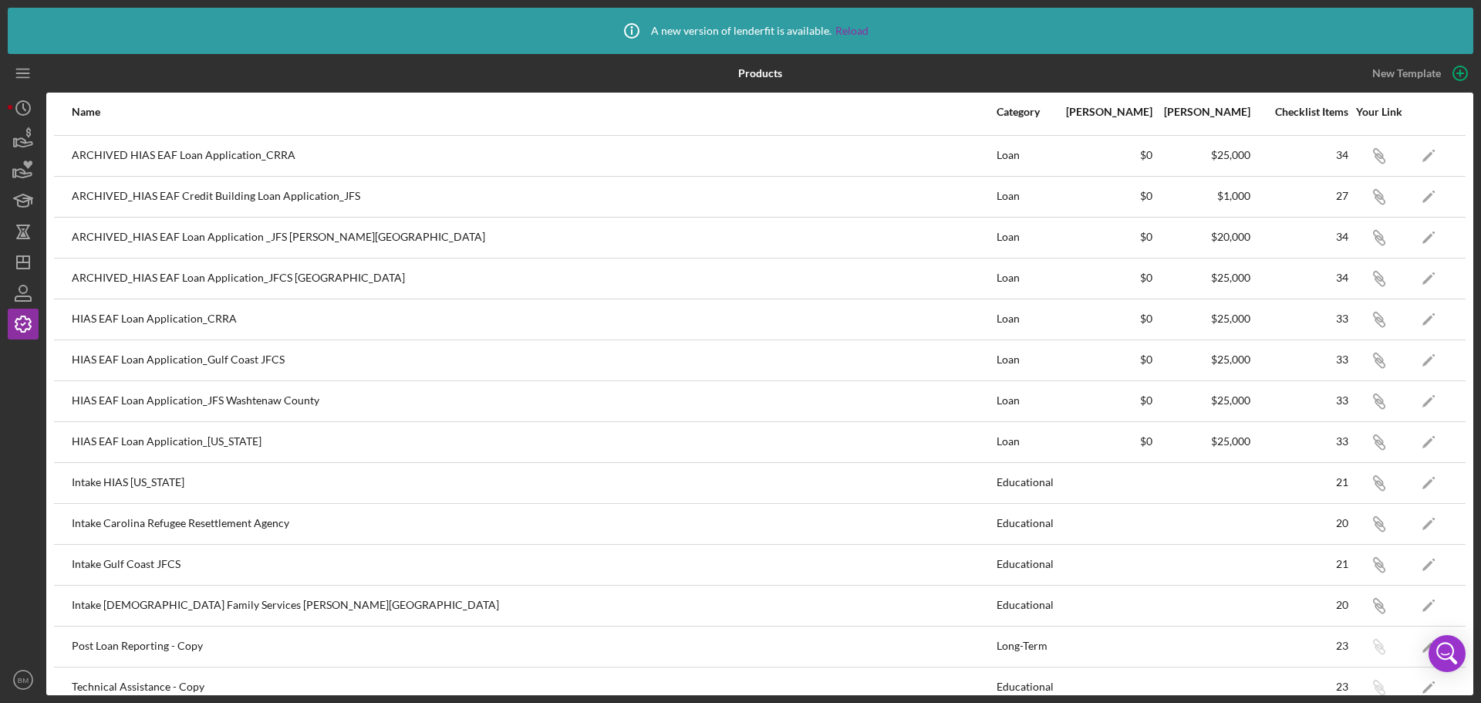
scroll to position [58, 0]
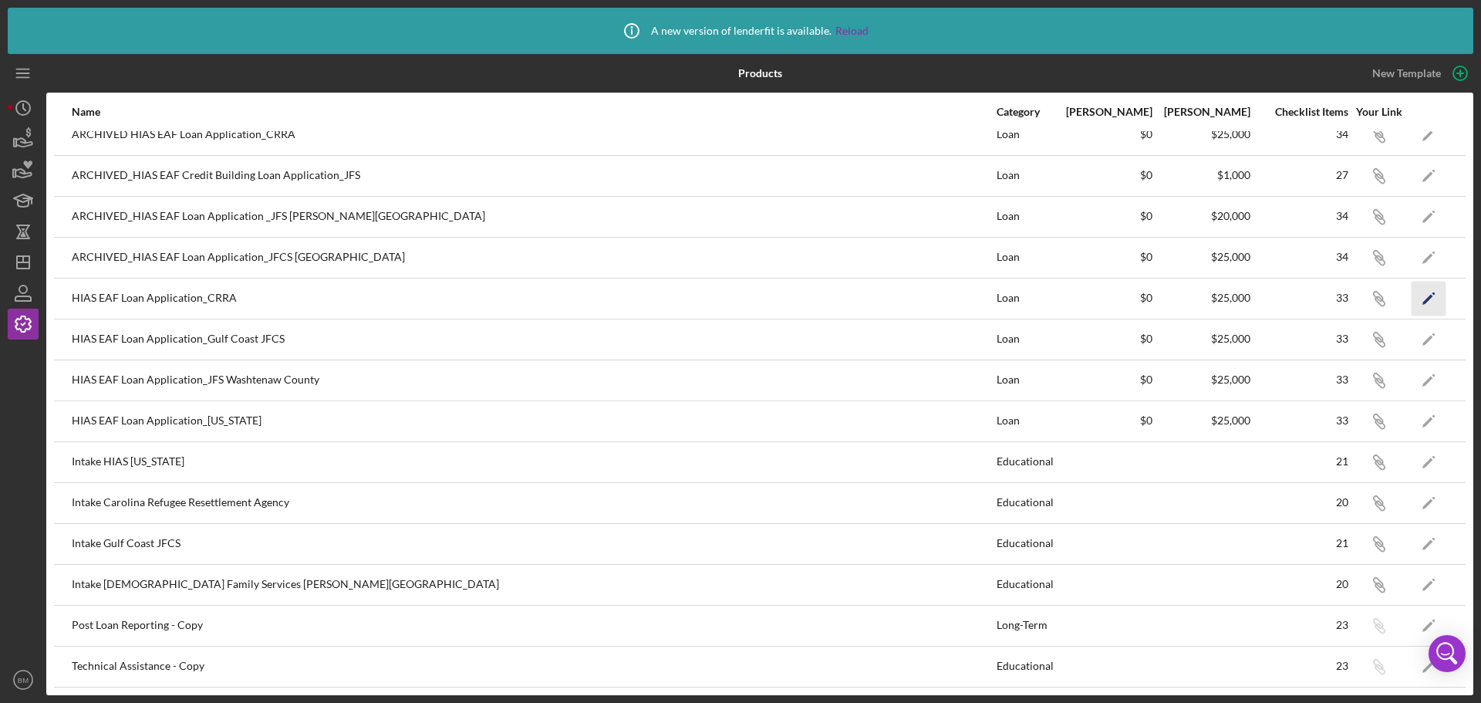
click at [1417, 293] on icon "Icon/Edit" at bounding box center [1428, 298] width 35 height 35
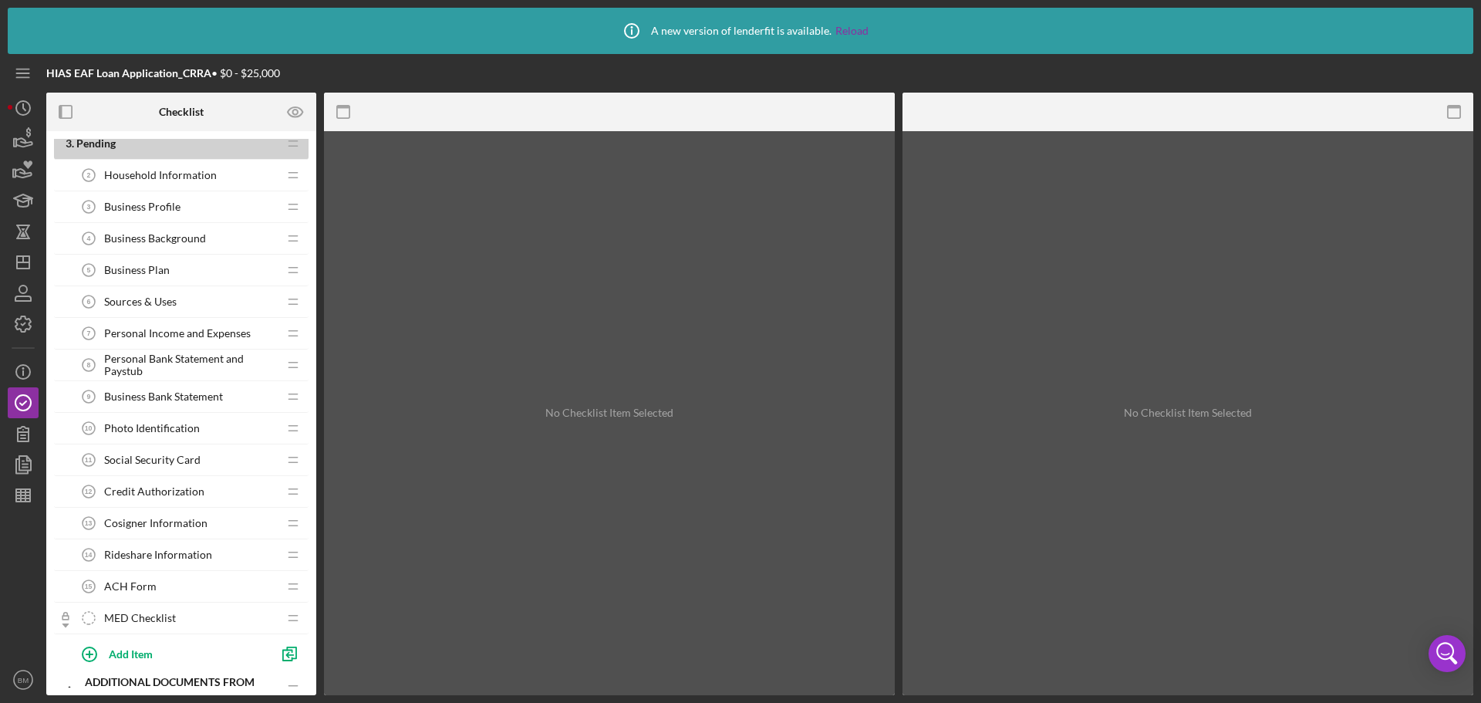
scroll to position [137, 0]
click at [152, 337] on span "Personal Income and Expenses" at bounding box center [177, 334] width 147 height 12
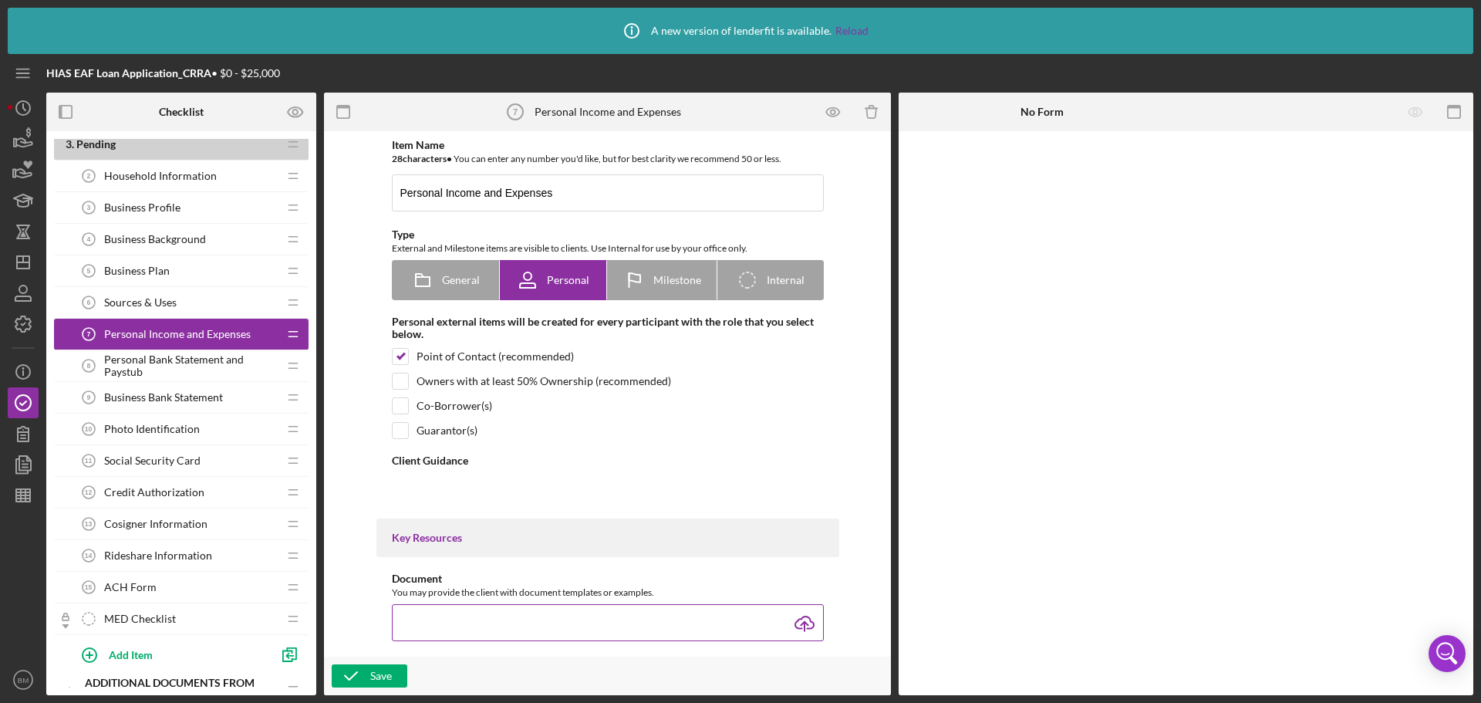
type textarea "<div> <div>HIAS Financial Projection Model:</div> <div> <ul> <li><a href="[URL]…"
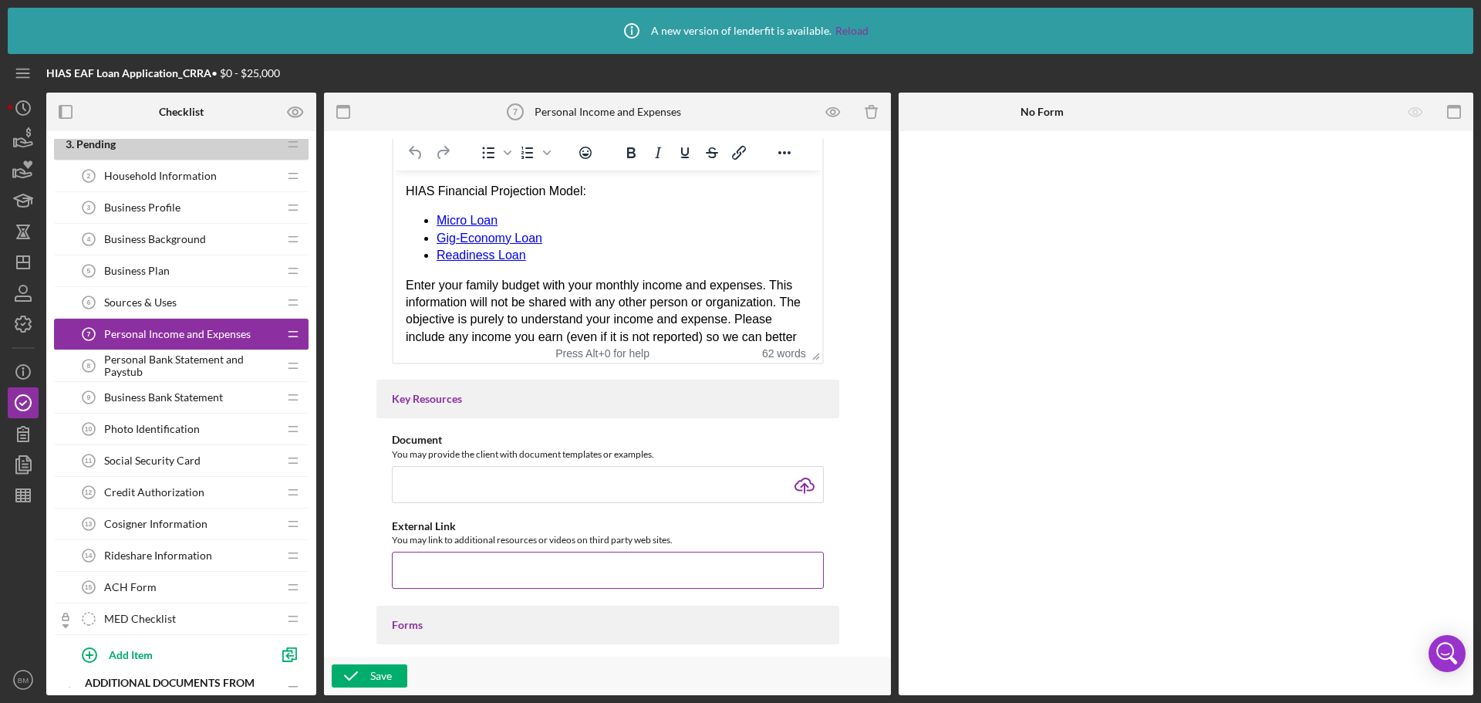
scroll to position [360, 0]
type input "C:\fakepath\HIAS Financial Projection Model - [PERSON_NAME].xlsx"
drag, startPoint x: 806, startPoint y: 486, endPoint x: 573, endPoint y: 389, distance: 252.1
click at [573, 288] on div "Item Name 28 character s • You can enter any number you'd like, but for best cl…" at bounding box center [607, 34] width 463 height 510
type input "C:\fakepath\bvilla5_truvisioncreditreport_103930.pdf"
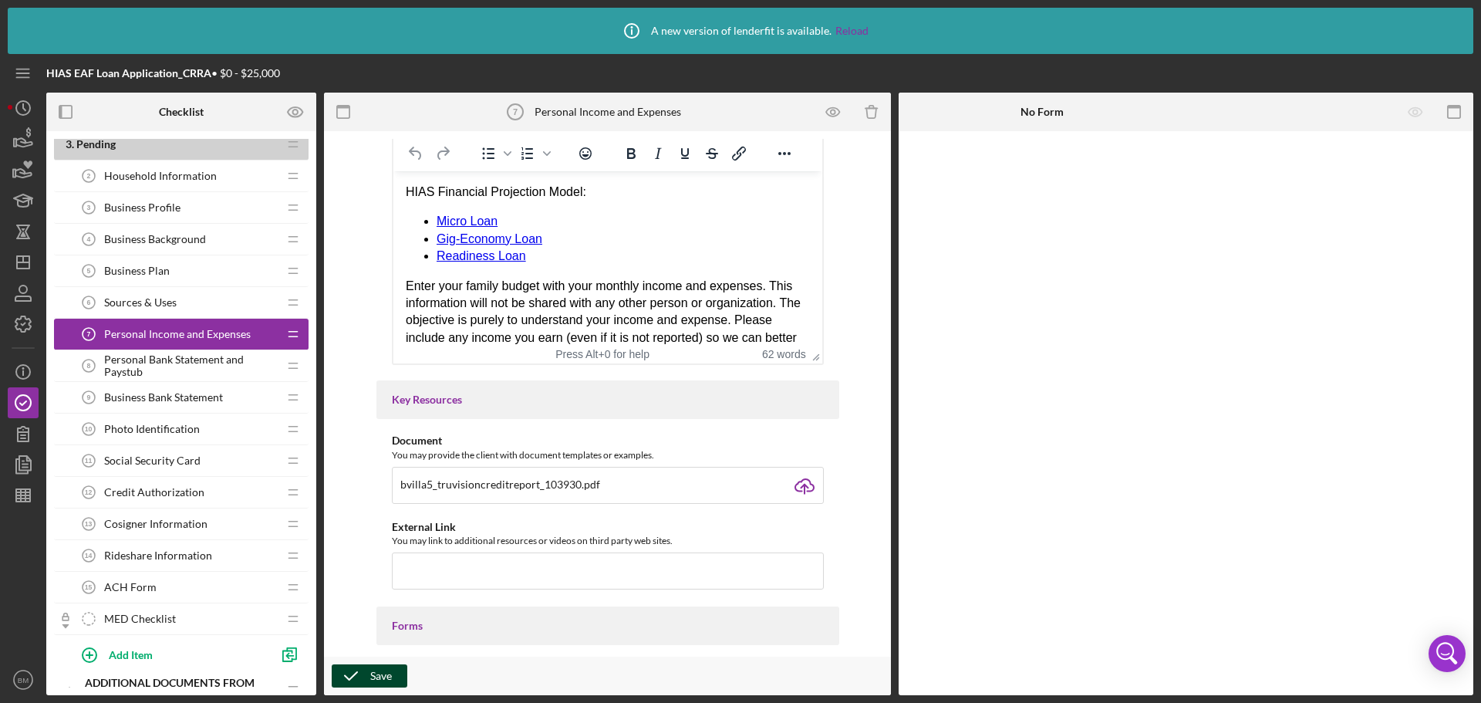
click at [386, 673] on div "Save" at bounding box center [381, 675] width 22 height 23
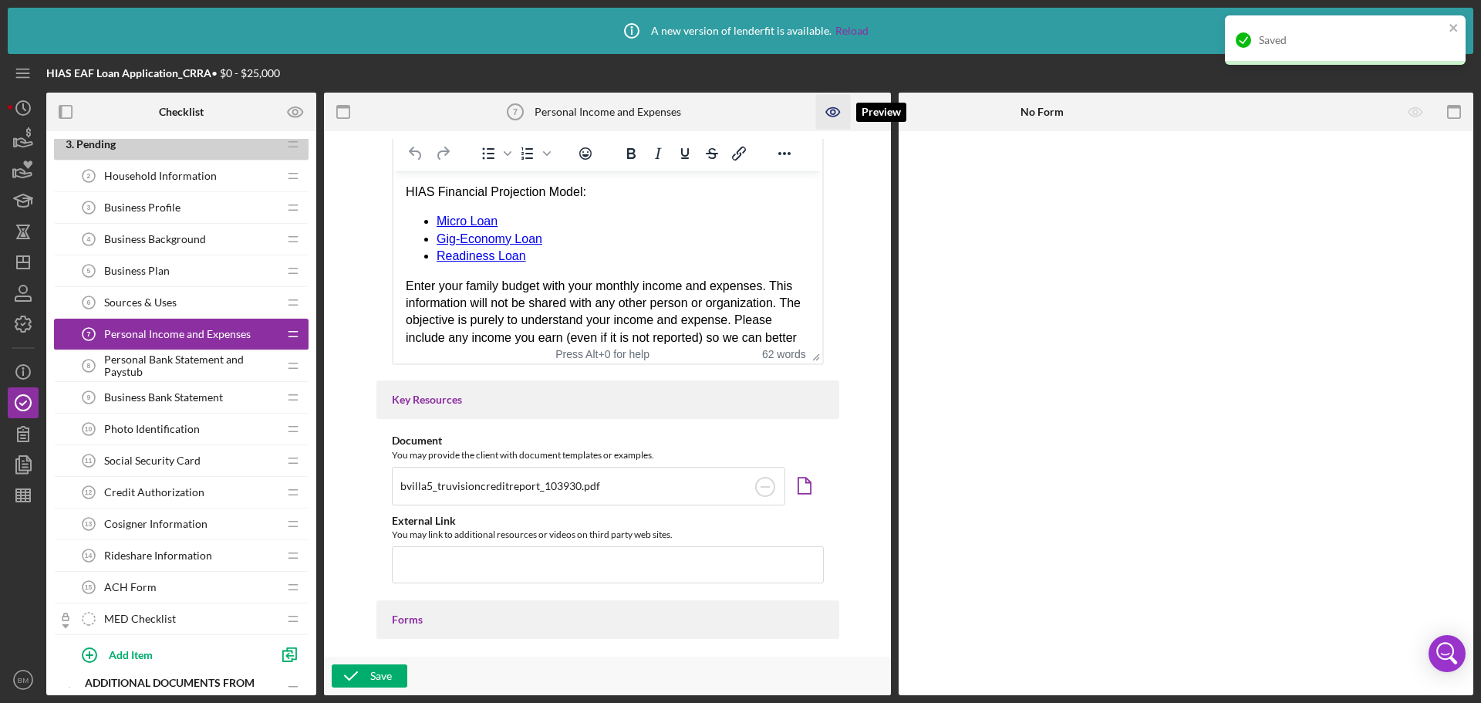
click at [836, 120] on icon "button" at bounding box center [833, 112] width 35 height 35
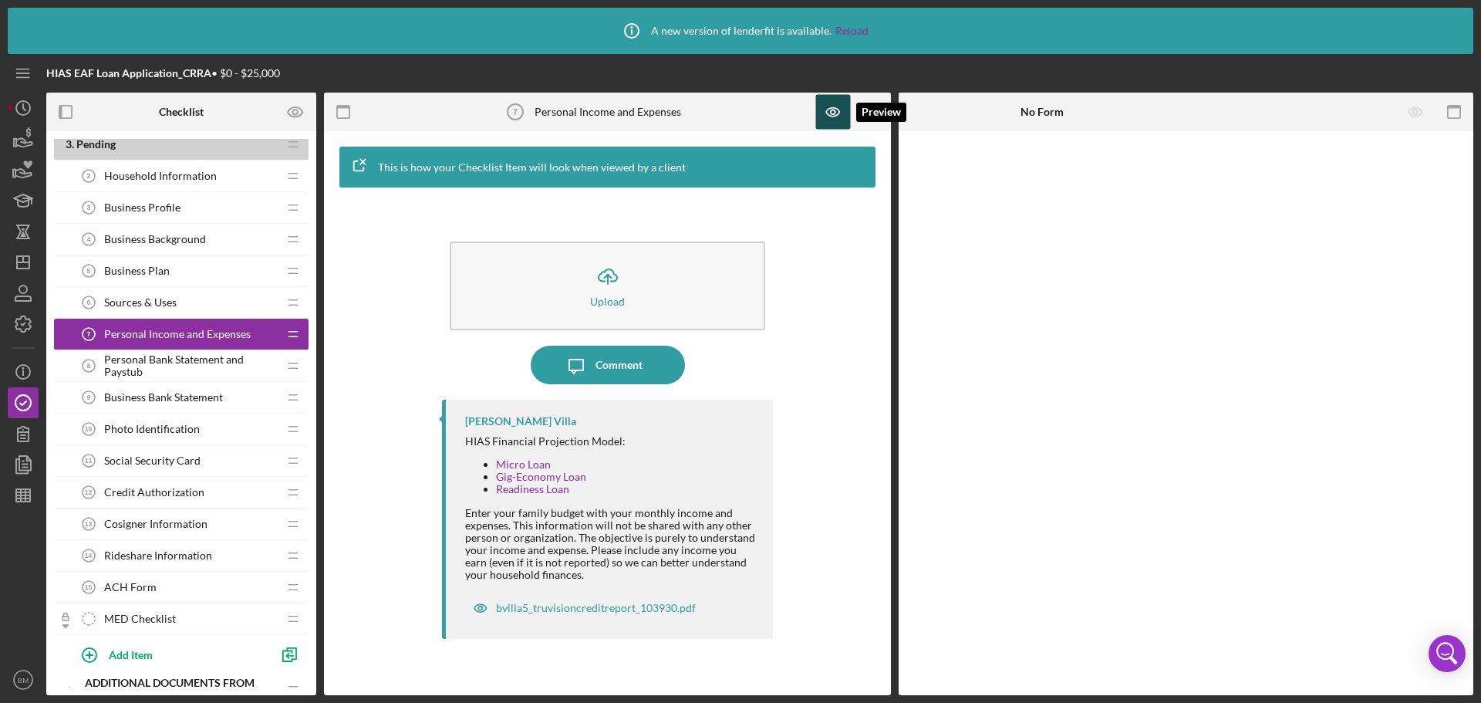
click at [820, 113] on icon "button" at bounding box center [833, 112] width 35 height 35
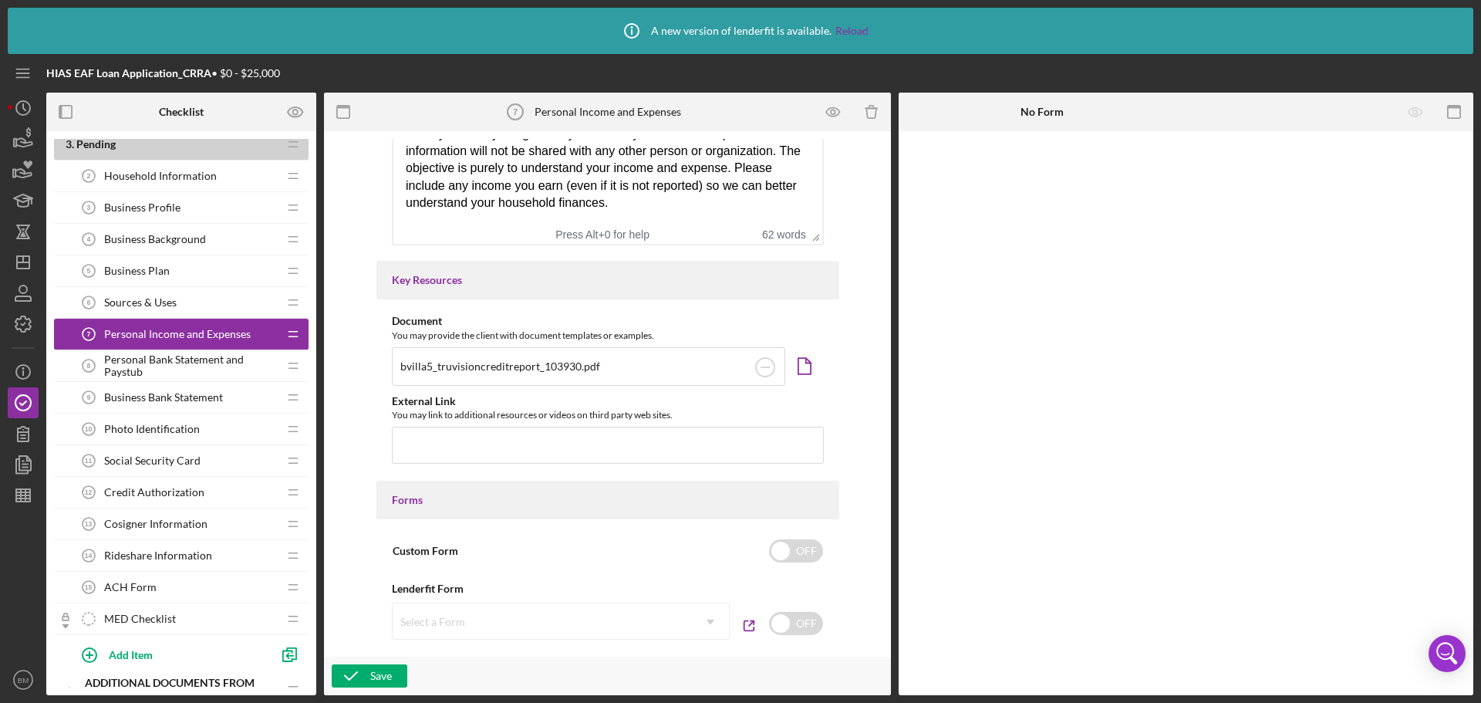
scroll to position [490, 0]
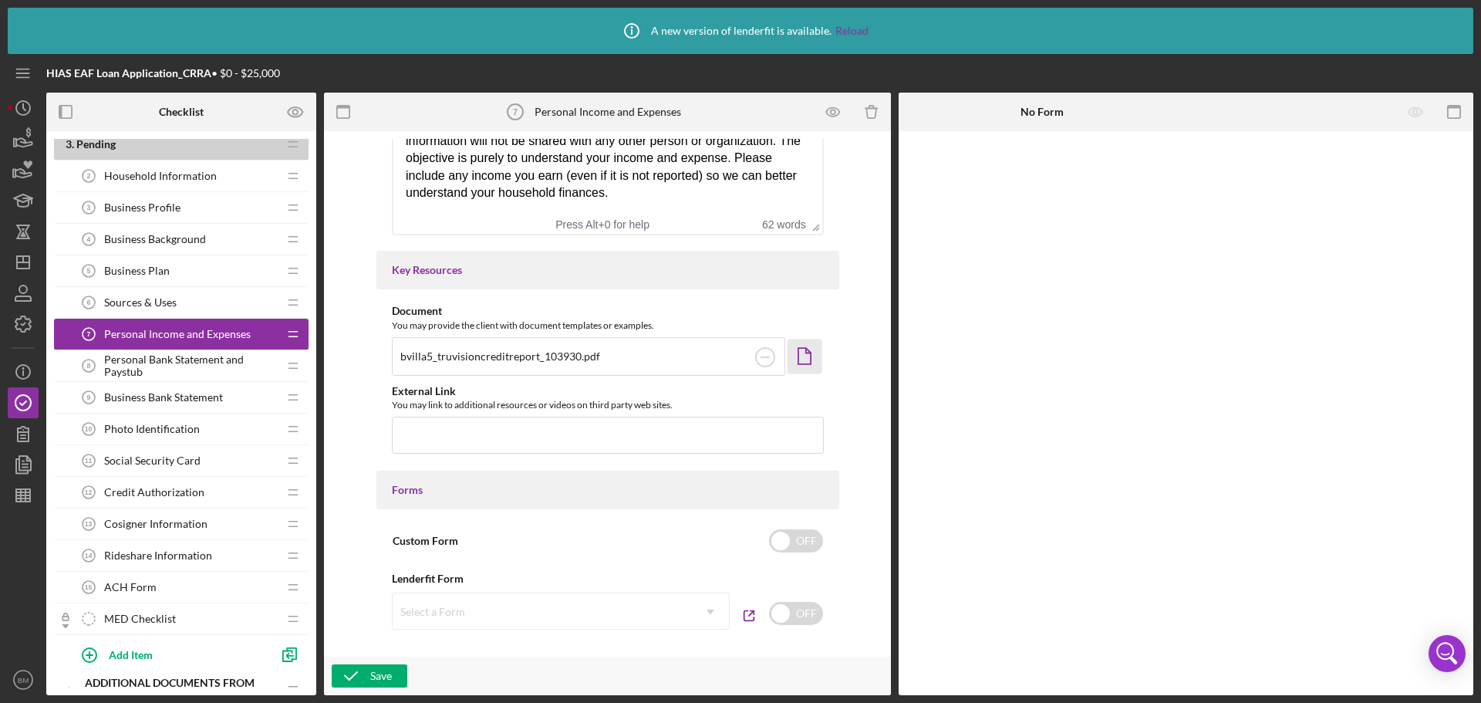
click at [811, 352] on icon "Icon/Document" at bounding box center [804, 356] width 35 height 35
click at [772, 358] on circle at bounding box center [765, 357] width 19 height 19
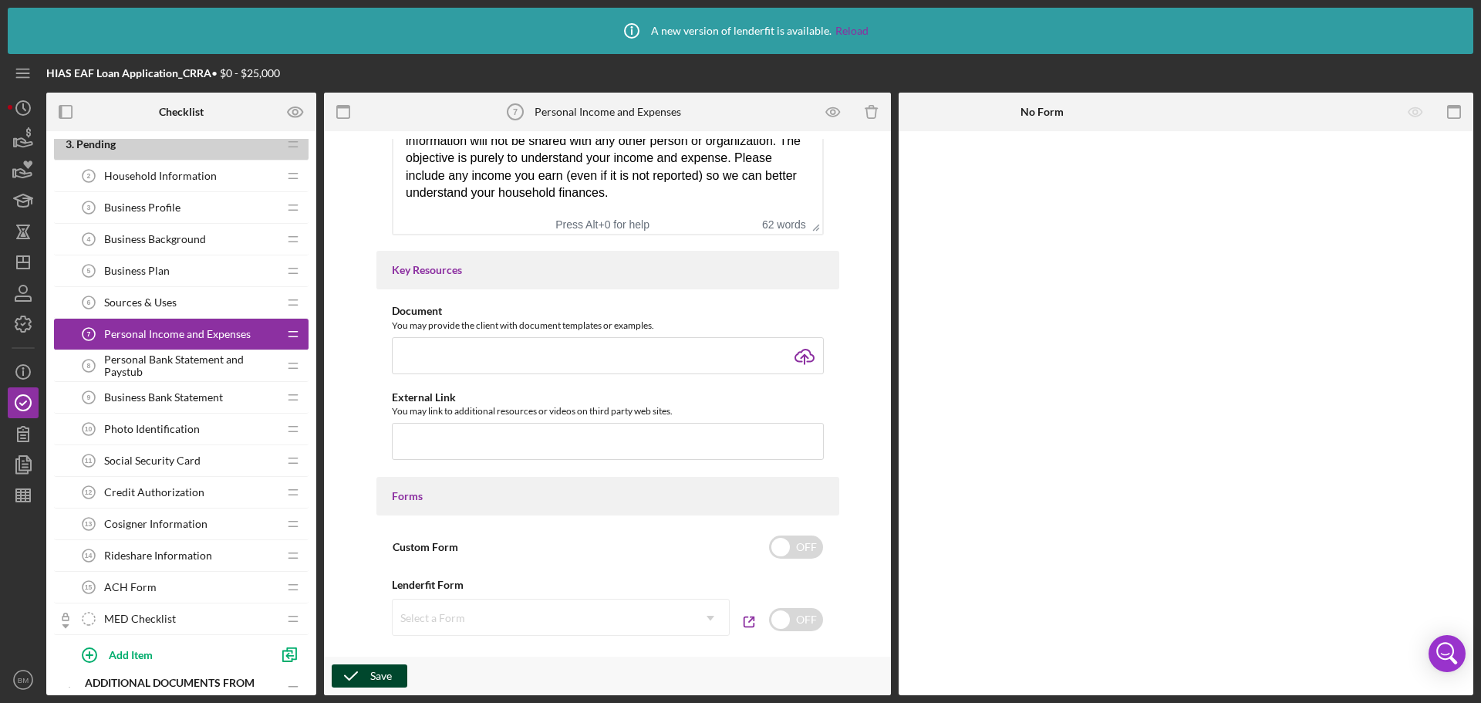
click at [357, 673] on icon "button" at bounding box center [351, 675] width 39 height 39
